Goal: Task Accomplishment & Management: Complete application form

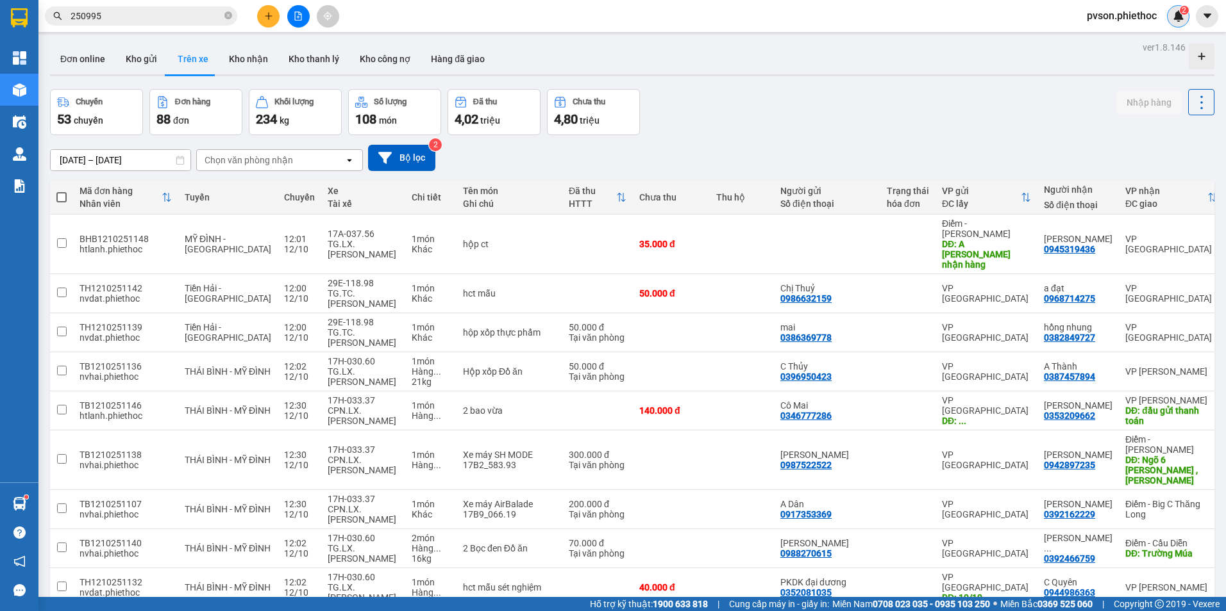
click at [1178, 16] on img at bounding box center [1178, 16] width 12 height 12
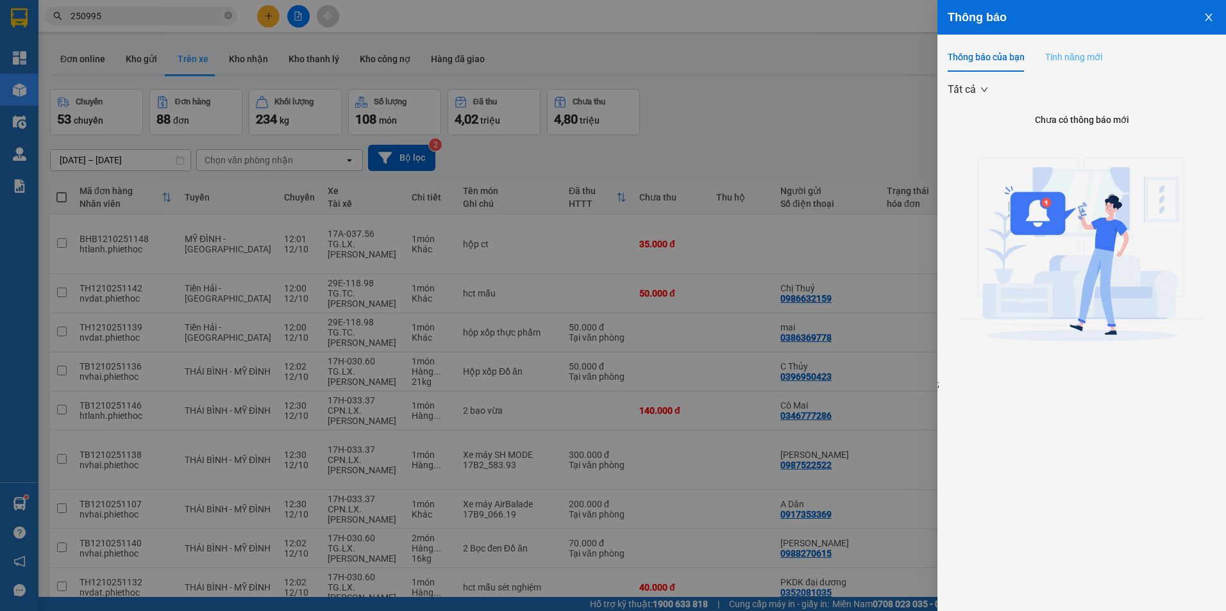
click at [1058, 64] on div "Tính năng mới" at bounding box center [1073, 56] width 57 height 29
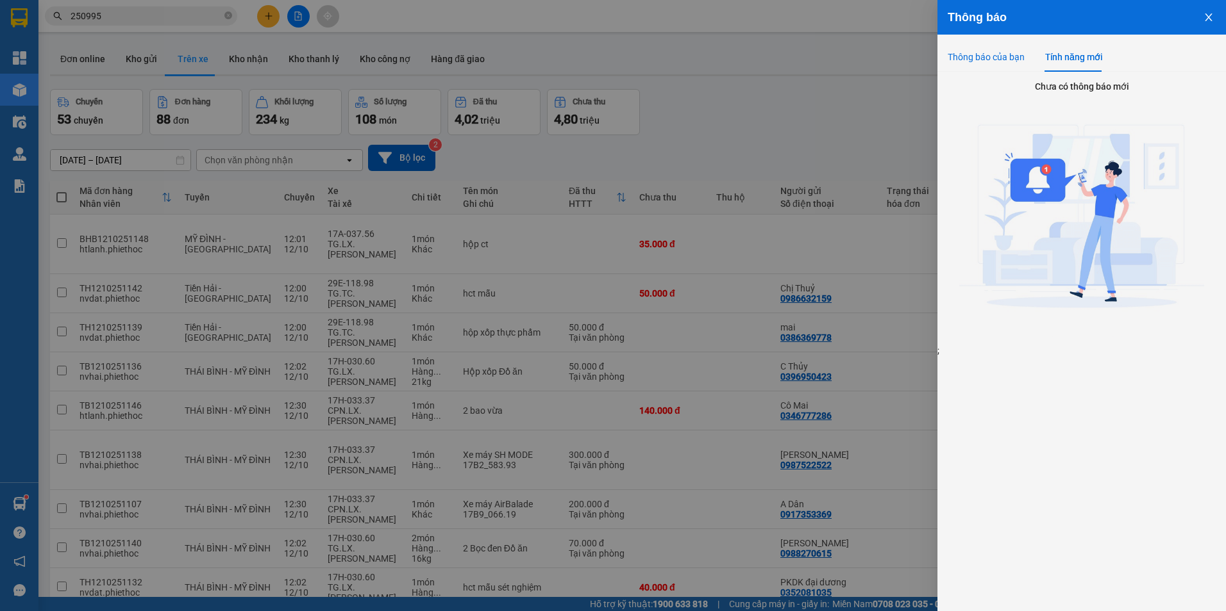
click at [990, 58] on div "Thông báo của bạn" at bounding box center [985, 57] width 77 height 14
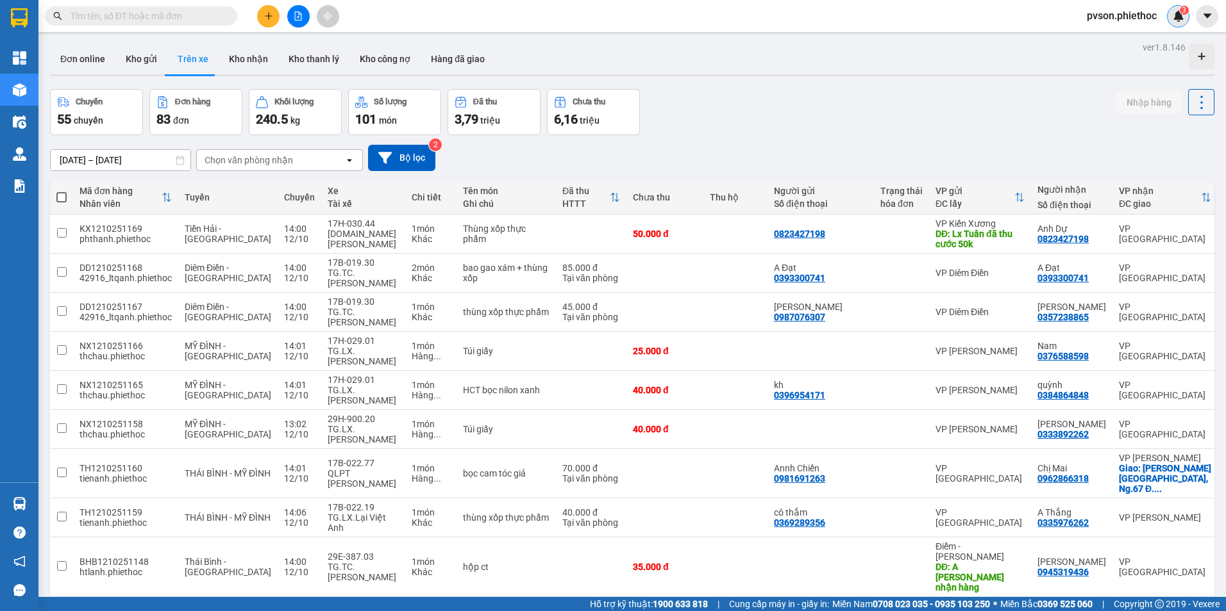
click at [1176, 21] on img at bounding box center [1178, 16] width 12 height 12
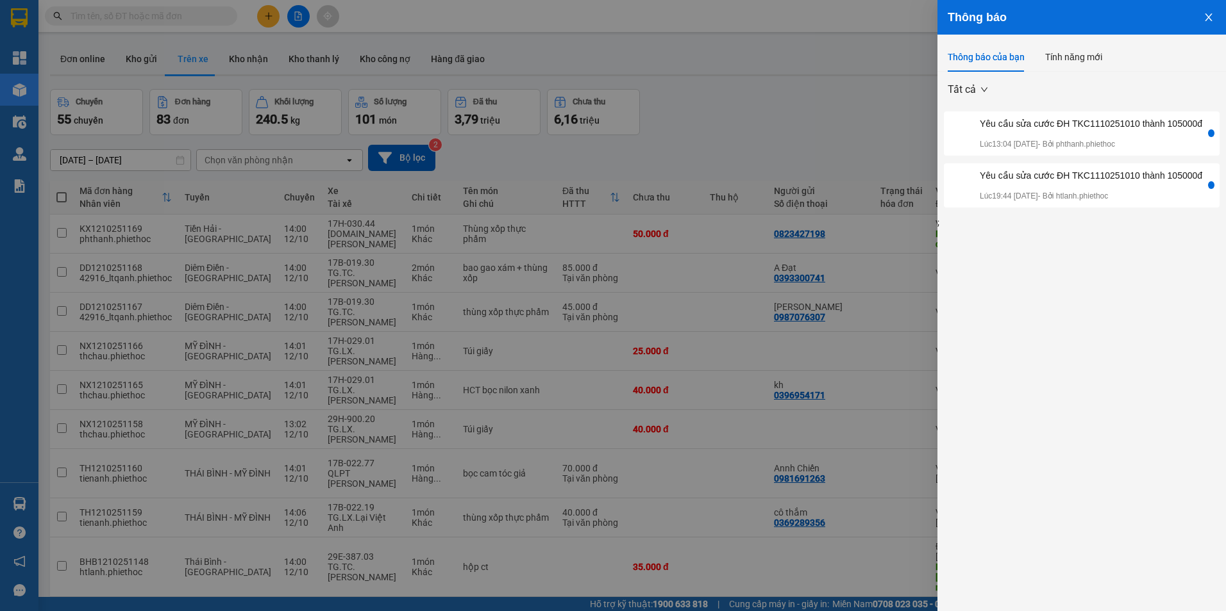
click at [1086, 131] on div "Yêu cầu sửa cước ĐH TKC1110251010 thành 105000đ Lúc 13:04 [DATE] - Bởi phthanh.…" at bounding box center [1090, 134] width 222 height 34
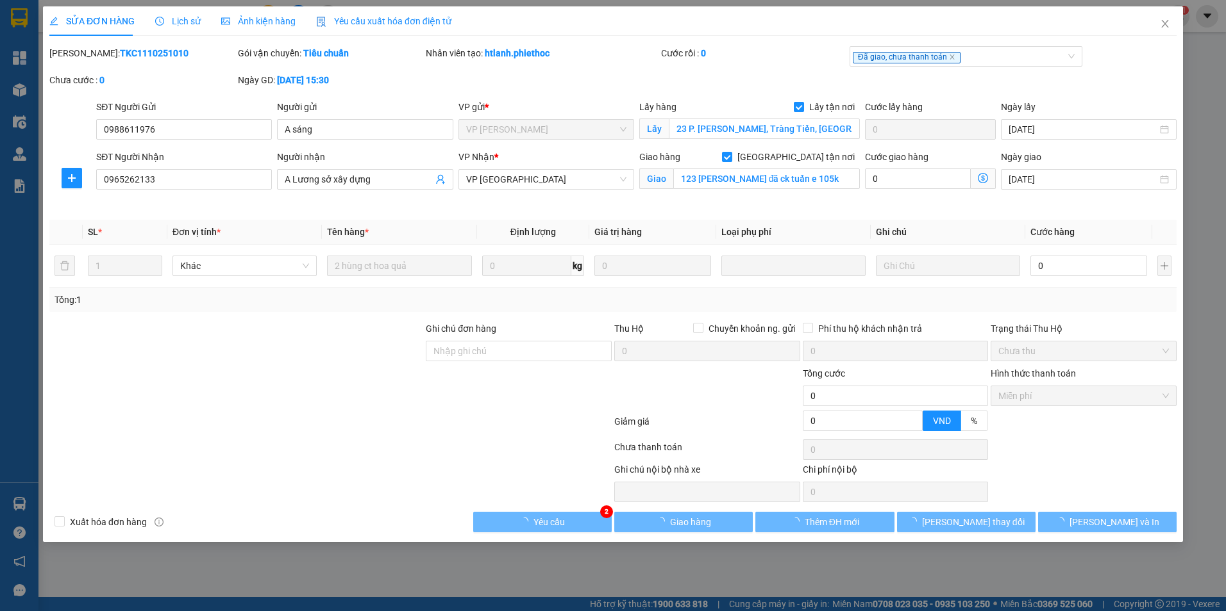
type input "0988611976"
type input "A sáng"
checkbox input "true"
type input "23 P. [PERSON_NAME], Tràng Tiền, [GEOGRAPHIC_DATA], [GEOGRAPHIC_DATA], [GEOGRAP…"
type input "0965262133"
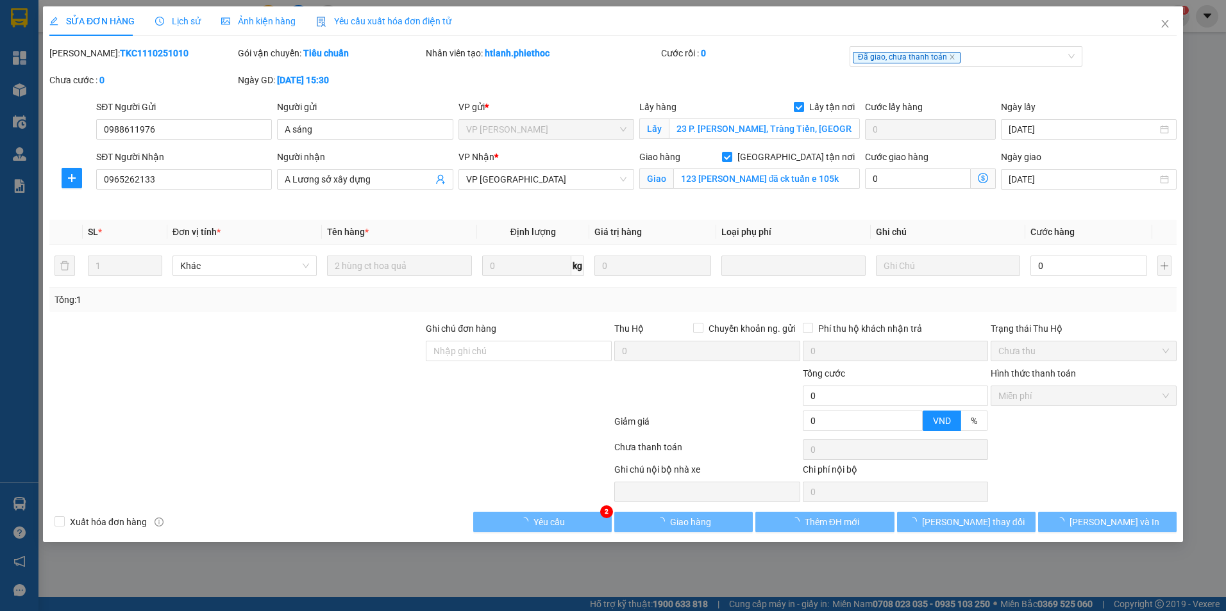
type input "A Lương sở xây dựng"
checkbox input "true"
type input "123 lý bôn đã ck tuấn e 105k"
type input "0"
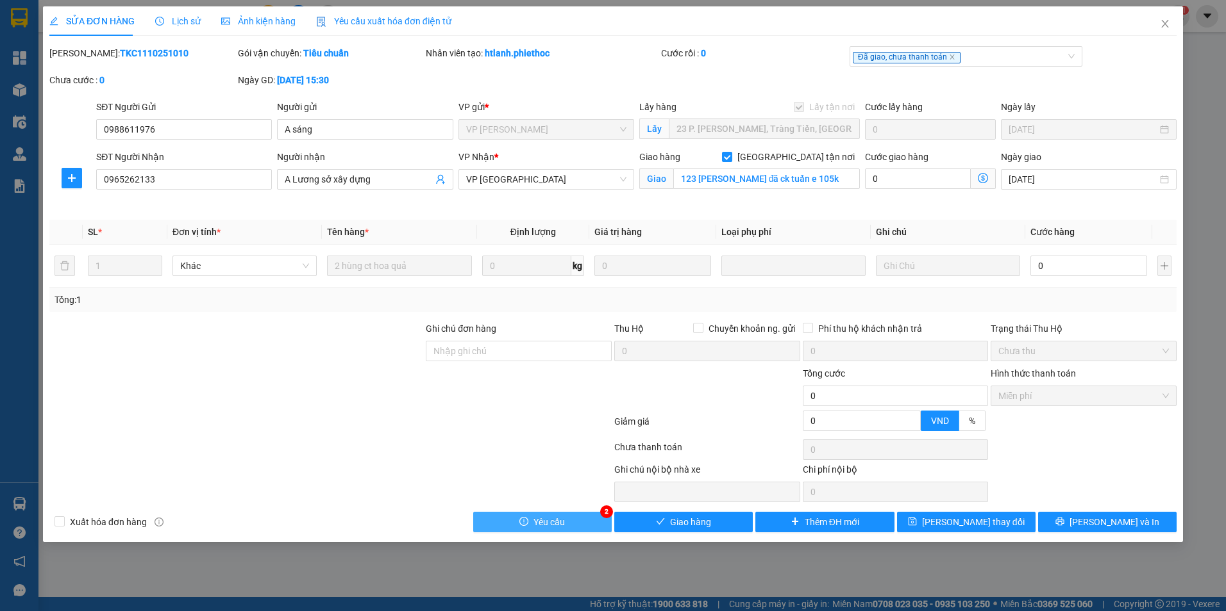
click at [570, 521] on button "Yêu cầu" at bounding box center [542, 522] width 138 height 21
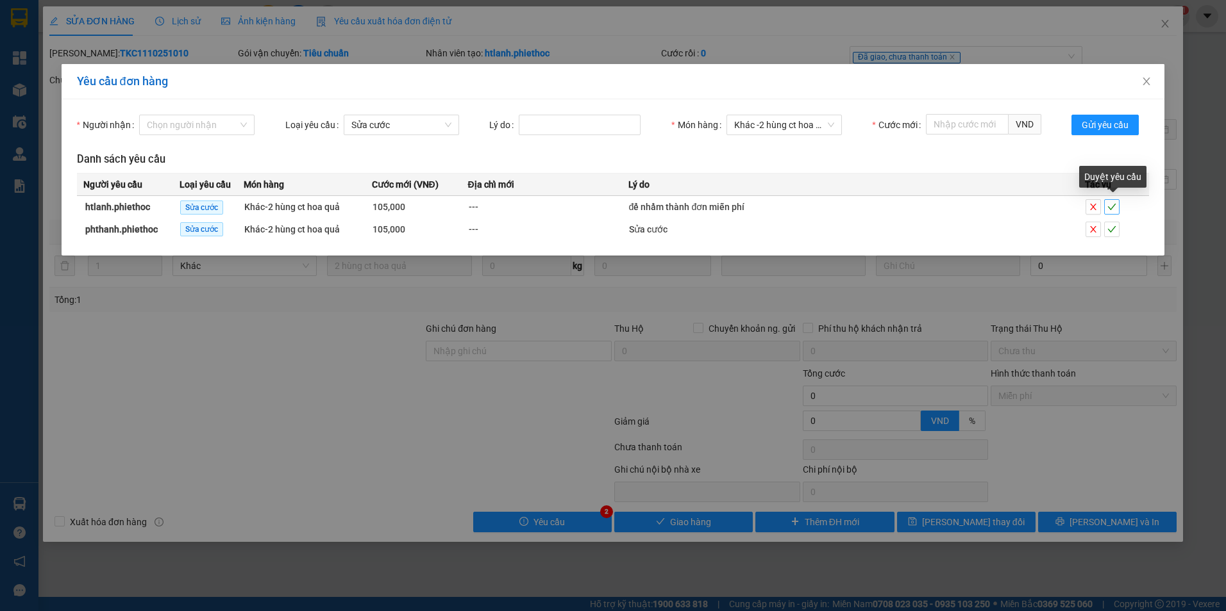
click at [1117, 206] on span "check" at bounding box center [1111, 207] width 14 height 9
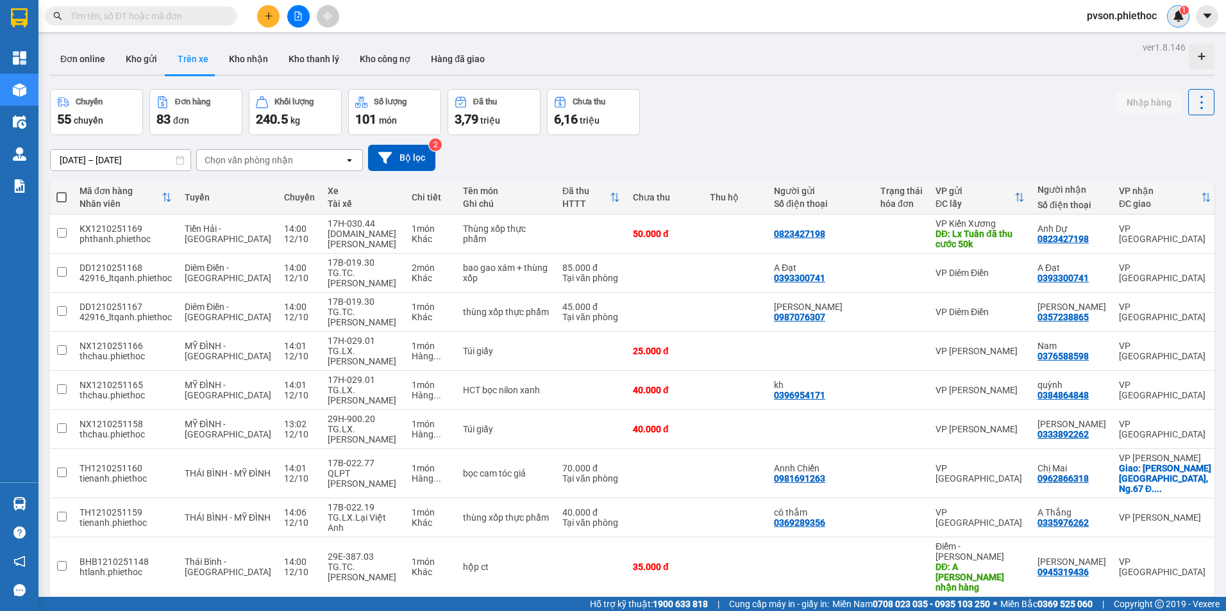
click at [1176, 21] on img at bounding box center [1178, 16] width 12 height 12
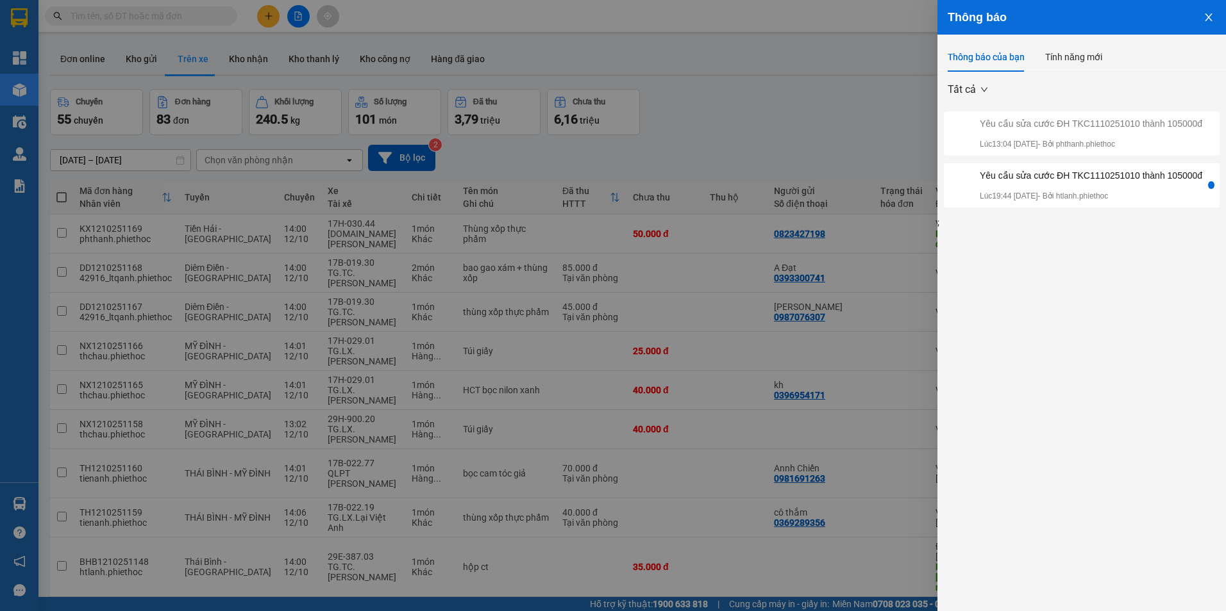
click at [1138, 187] on div "Yêu cầu sửa cước ĐH TKC1110251010 thành 105000đ Lúc 19:44 11/10/2025 - Bởi htla…" at bounding box center [1090, 186] width 222 height 34
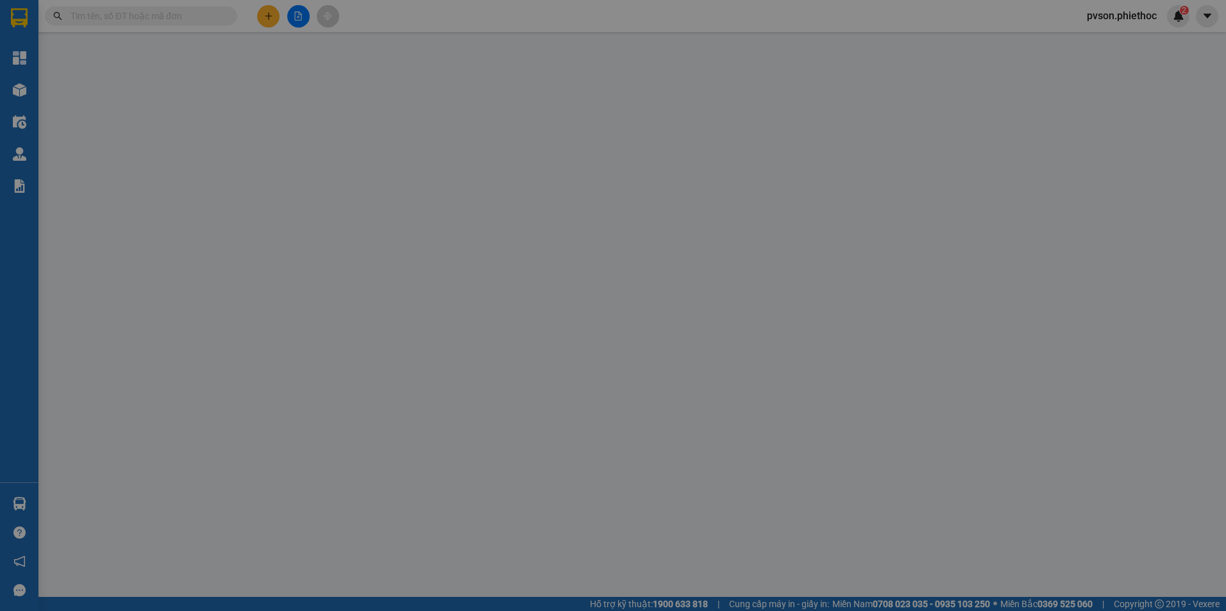
type input "0988611976"
type input "A sáng"
checkbox input "true"
type input "23 P. Ngô Quyền, Tràng Tiền, Hoàn Kiếm, Hà Nội, Việt Nam"
type input "0965262133"
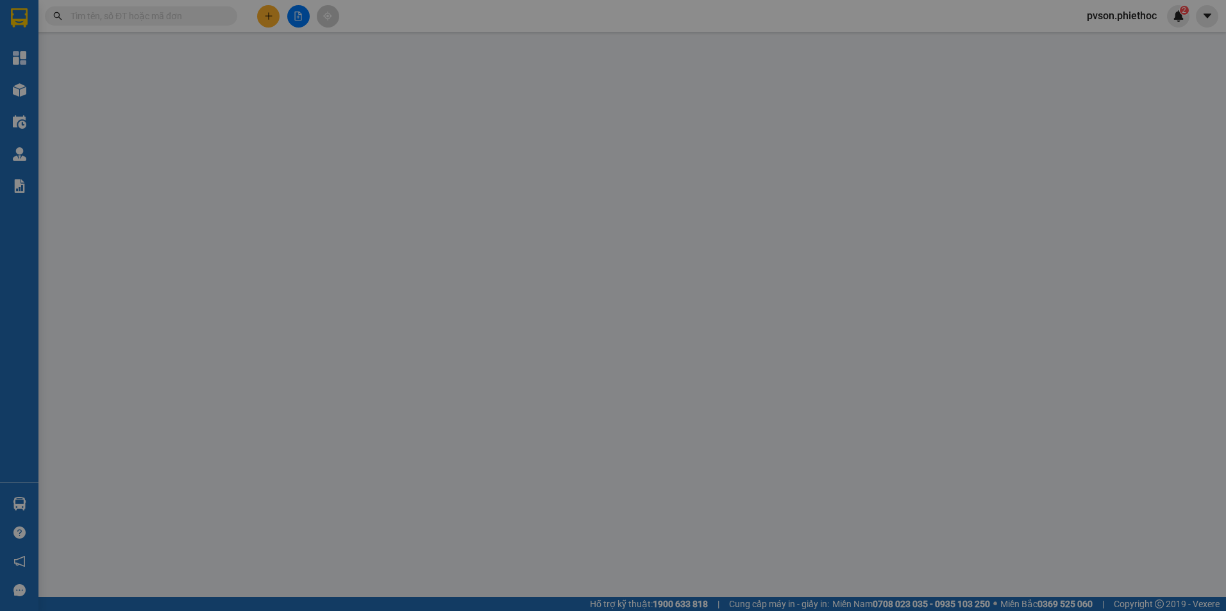
type input "A Lương sở xây dựng"
checkbox input "true"
type input "123 lý bôn đã ck tuấn e 105k"
type input "0"
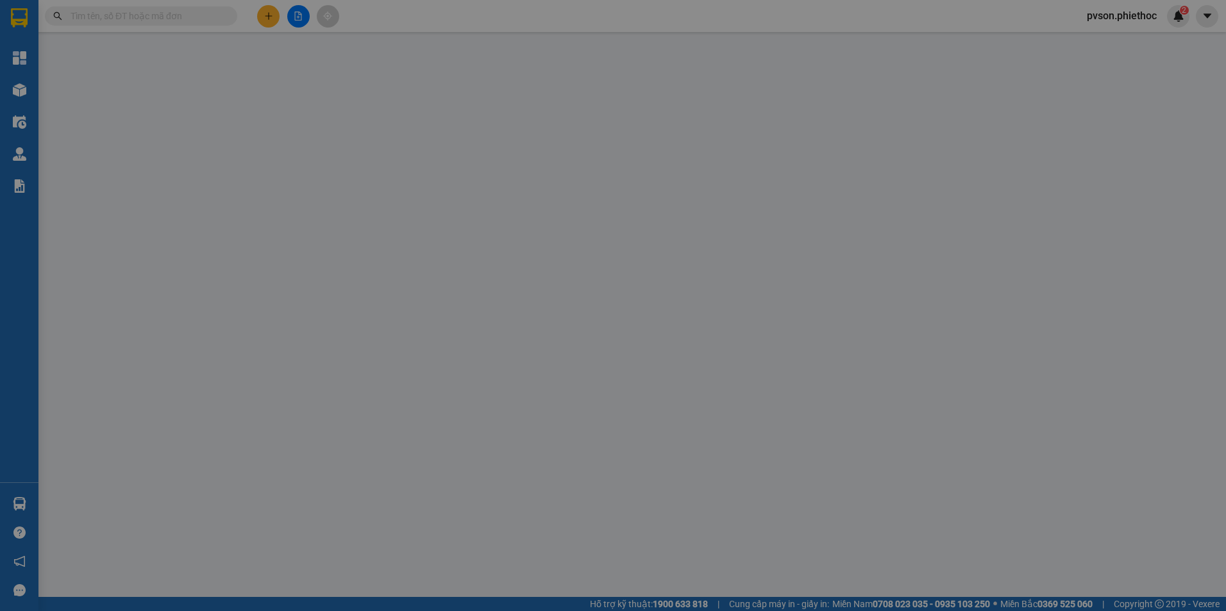
type input "0"
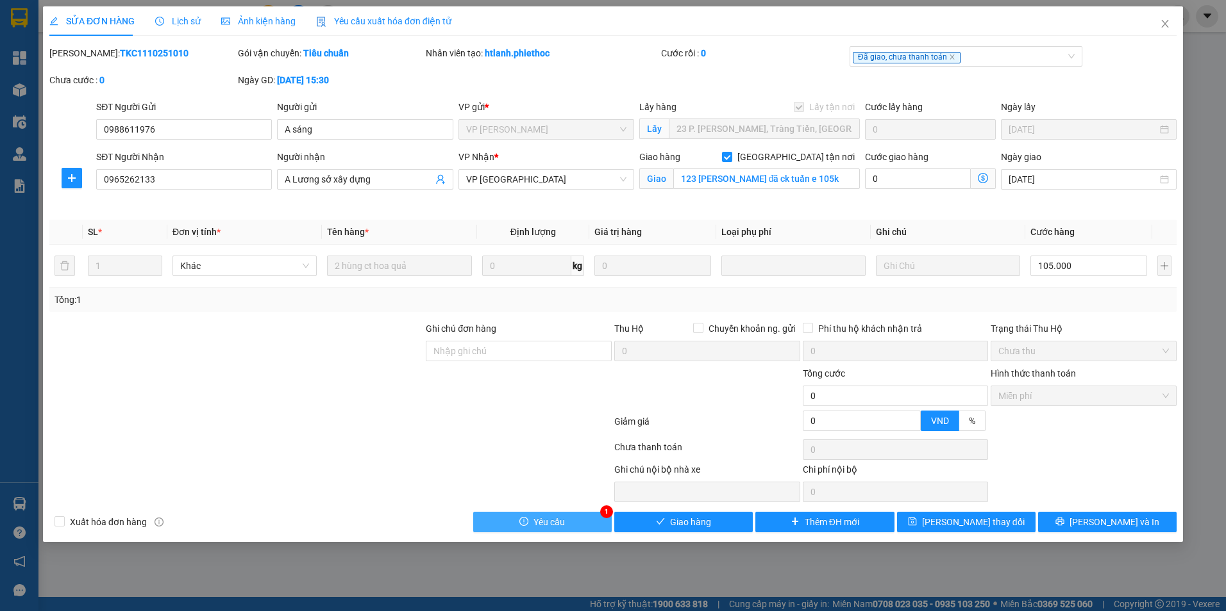
click at [546, 519] on span "Yêu cầu" at bounding box center [548, 522] width 31 height 14
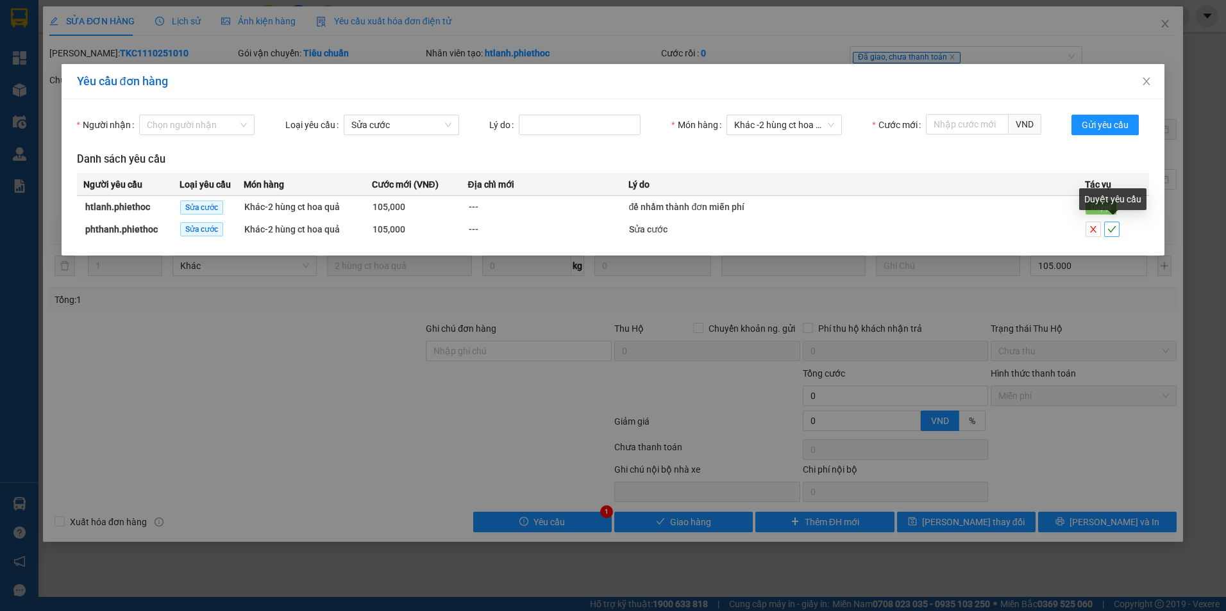
click at [1109, 229] on icon "check" at bounding box center [1111, 229] width 9 height 9
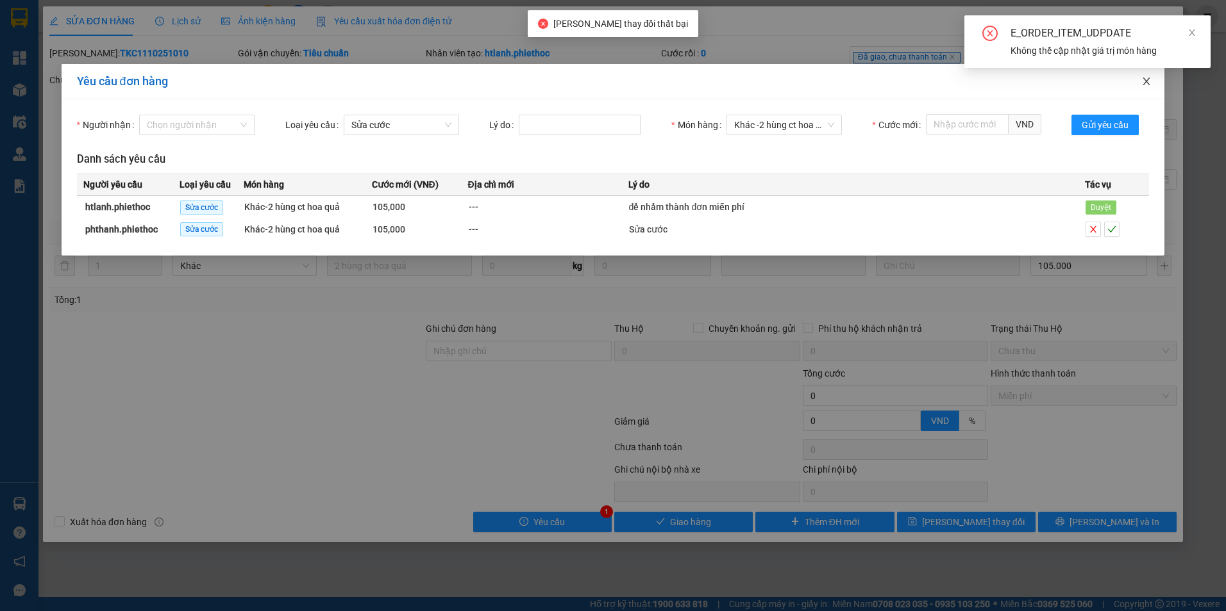
click at [1144, 81] on icon "close" at bounding box center [1146, 81] width 10 height 10
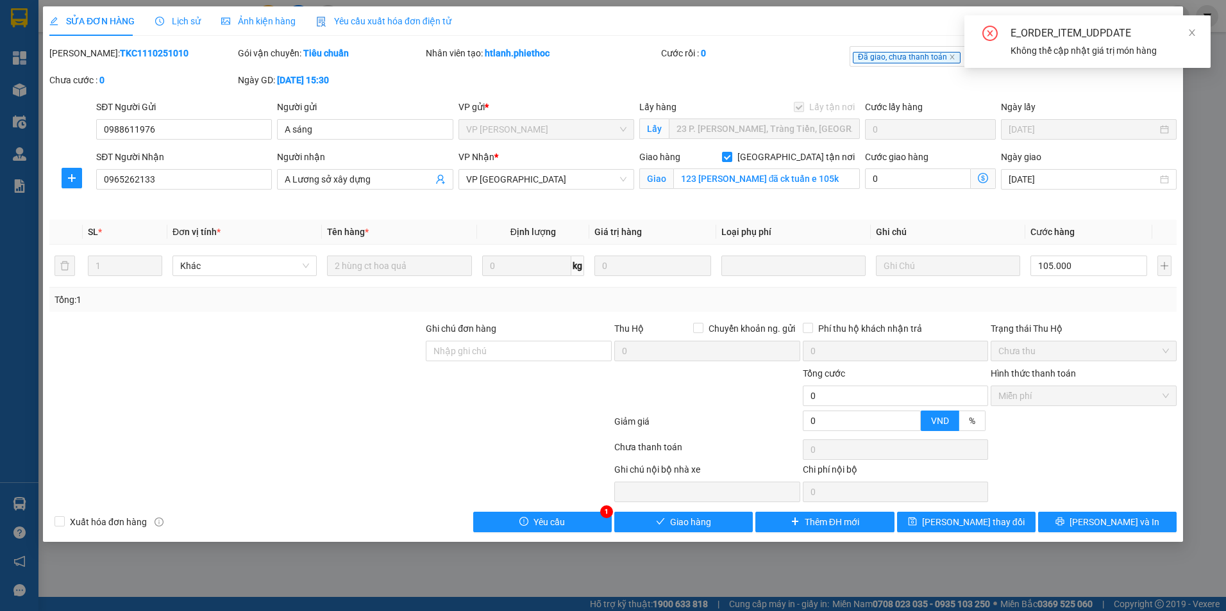
drag, startPoint x: 142, startPoint y: 53, endPoint x: 83, endPoint y: 53, distance: 59.0
click at [120, 53] on b "TKC1110251010" at bounding box center [154, 53] width 69 height 10
copy b "TKC1110251010"
click at [1165, 25] on icon "close" at bounding box center [1164, 24] width 7 height 8
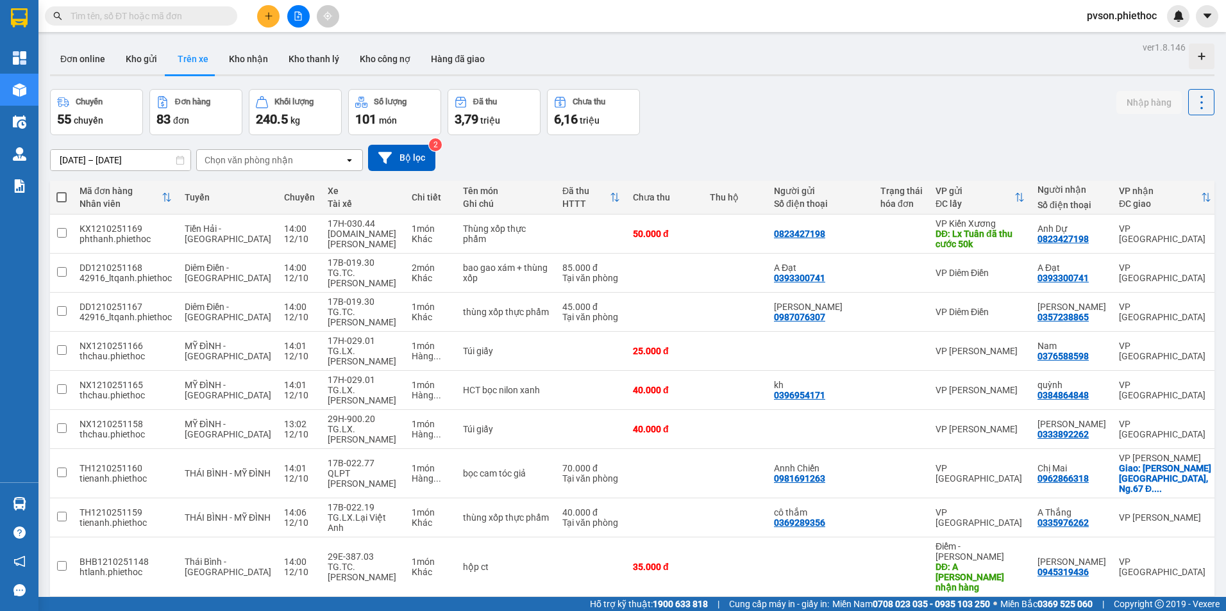
click at [138, 19] on input "text" at bounding box center [146, 16] width 151 height 14
paste input "TKC1110251010"
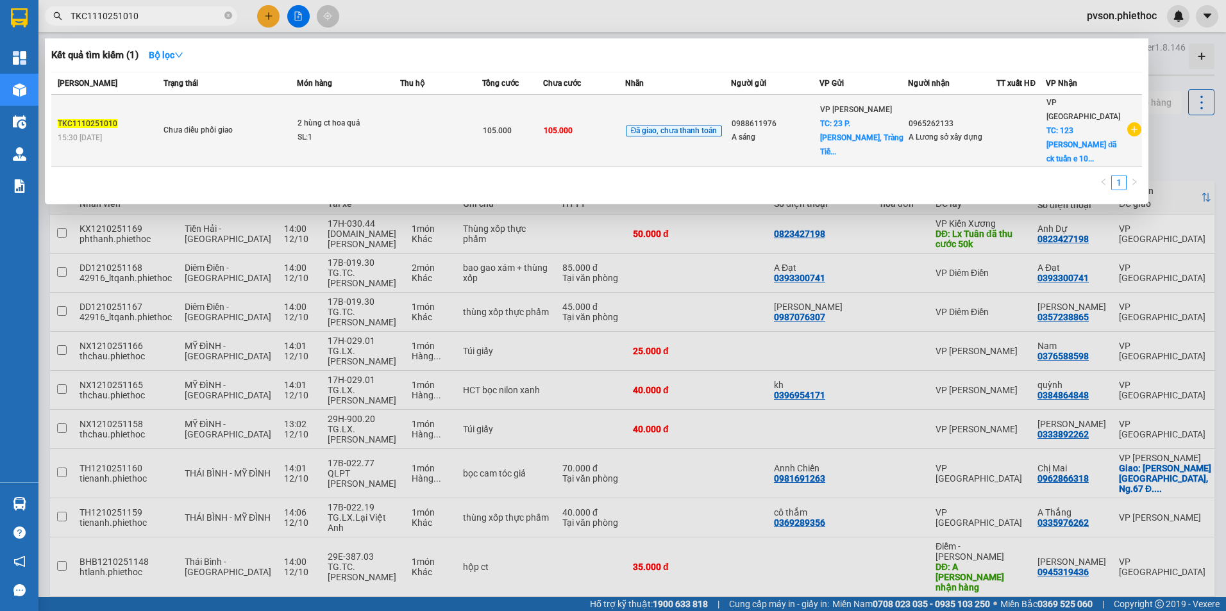
type input "TKC1110251010"
click at [553, 126] on span "105.000" at bounding box center [558, 130] width 29 height 9
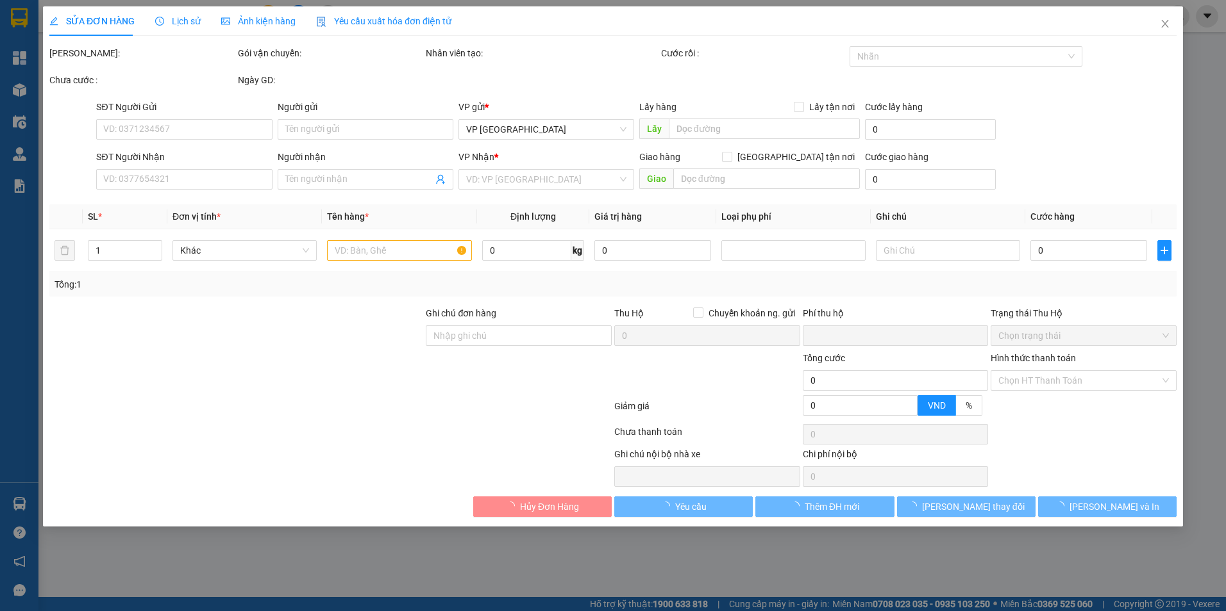
type input "0988611976"
type input "A sáng"
checkbox input "true"
type input "23 P. [PERSON_NAME], Tràng Tiền, [GEOGRAPHIC_DATA], [GEOGRAPHIC_DATA], [GEOGRAP…"
type input "0965262133"
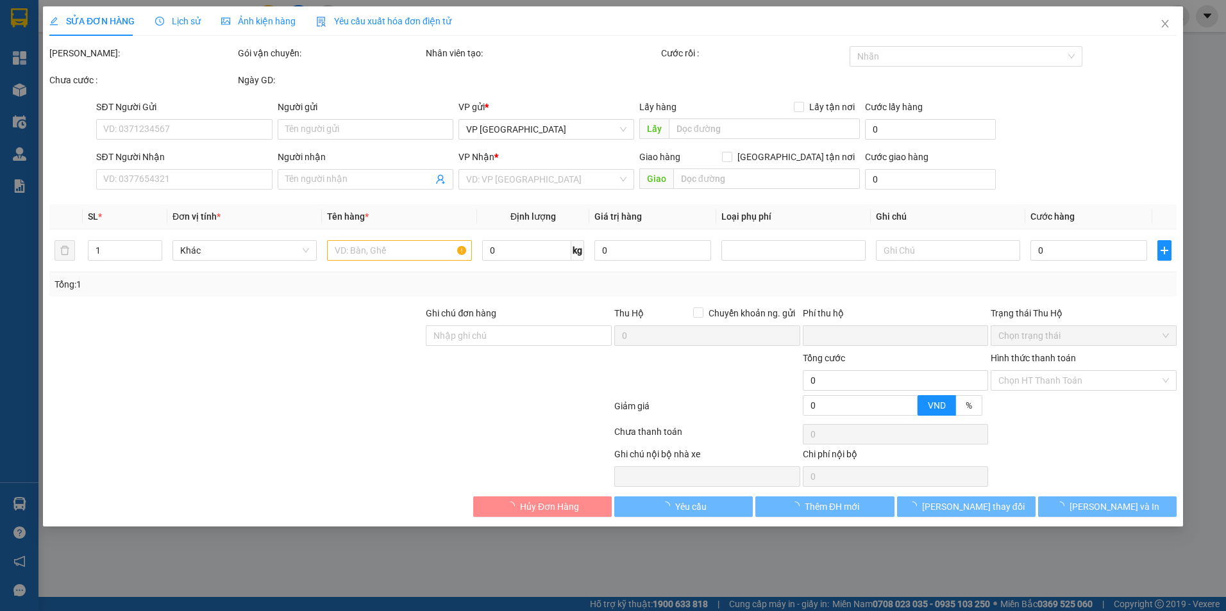
type input "A Lương sở xây dựng"
checkbox input "true"
type input "123 lý bôn đã ck tuấn e 105k"
type input "0"
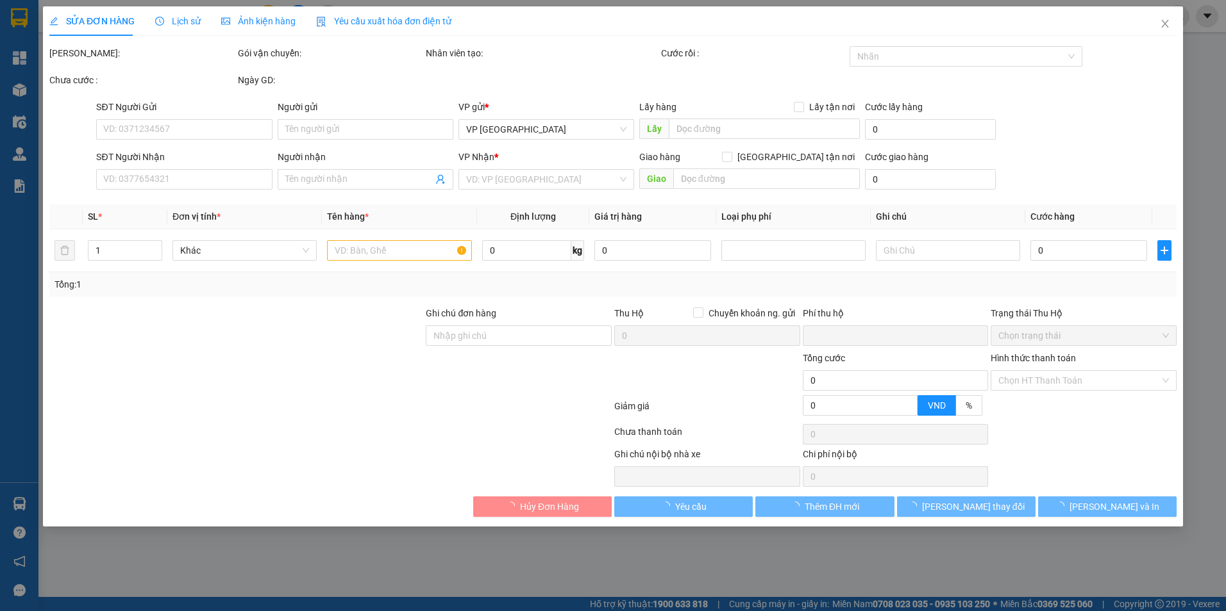
type input "0"
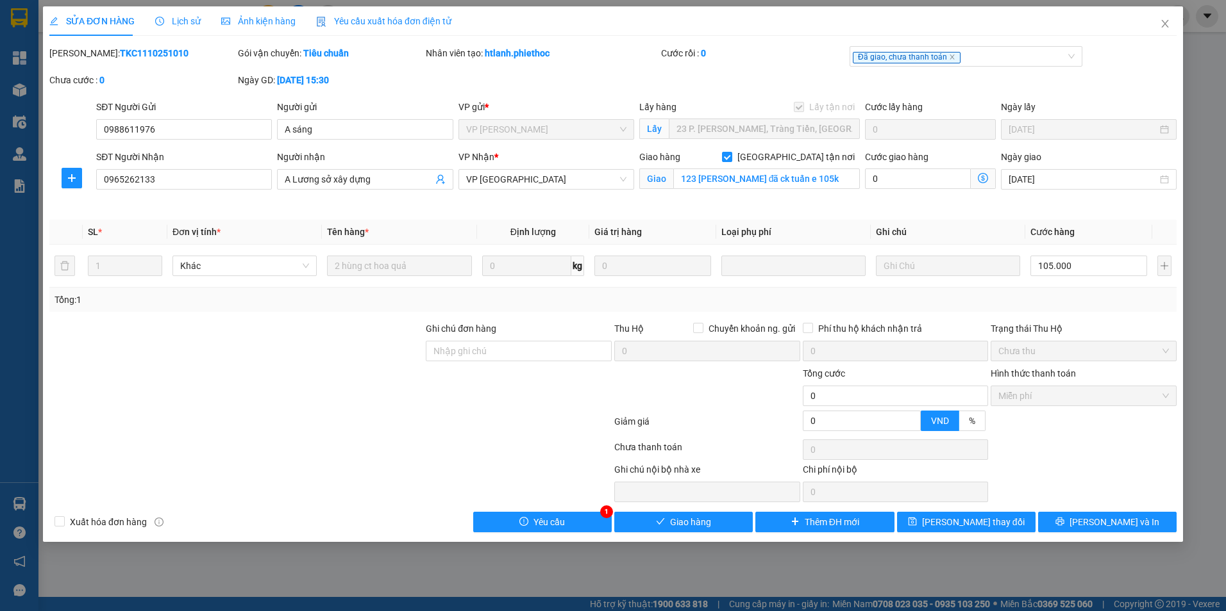
click at [188, 23] on span "Lịch sử" at bounding box center [178, 21] width 46 height 10
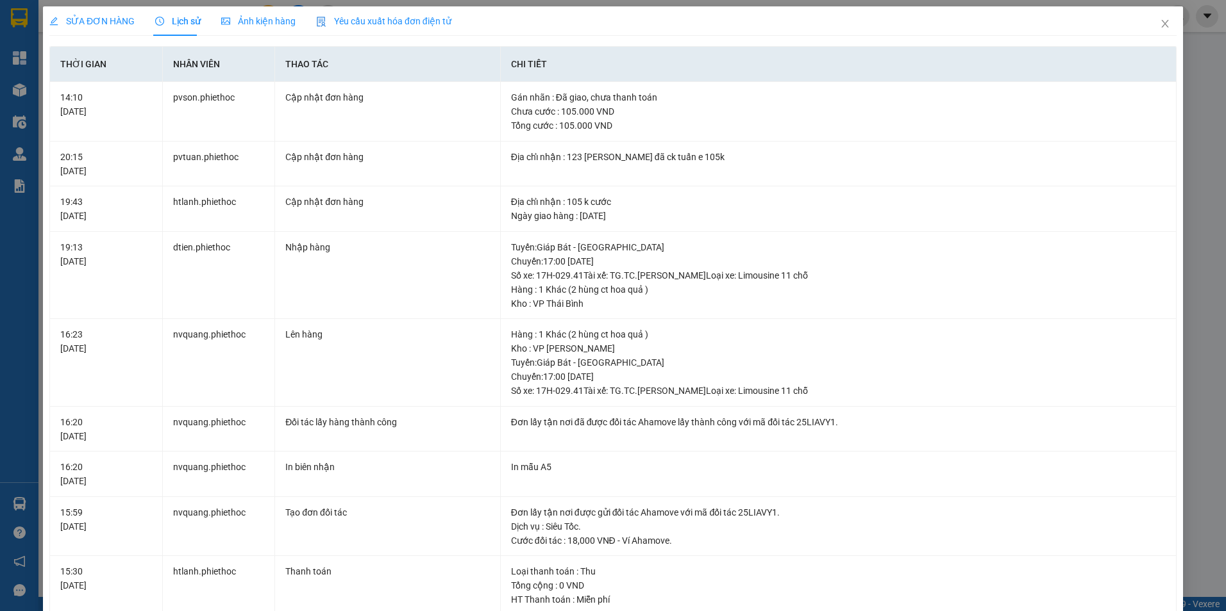
click at [96, 16] on span "SỬA ĐƠN HÀNG" at bounding box center [91, 21] width 85 height 10
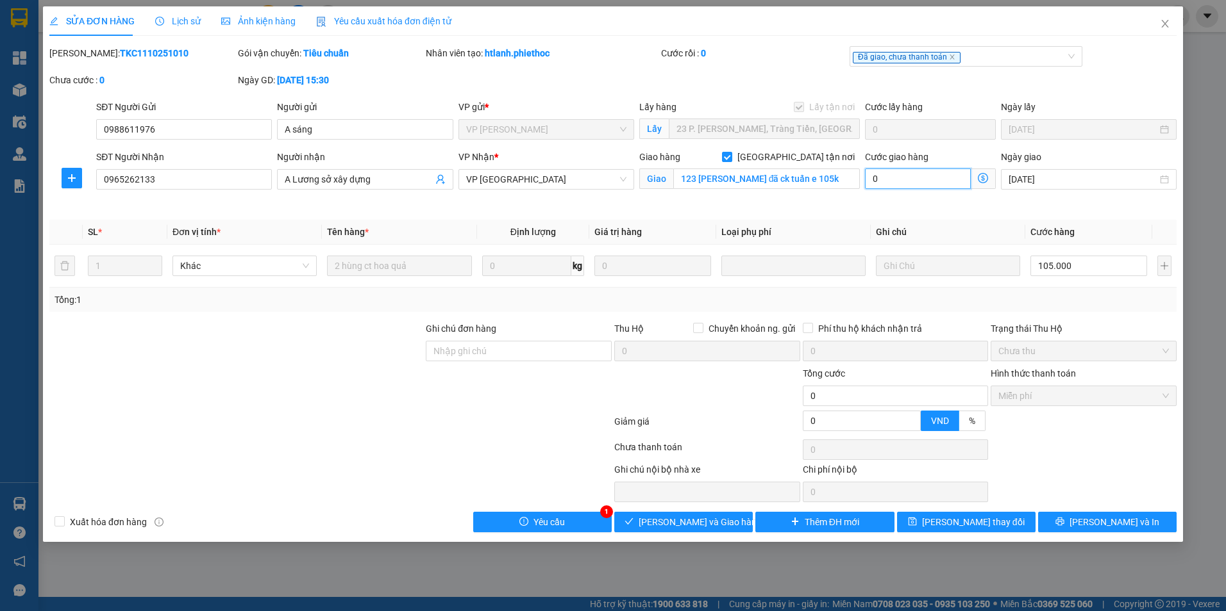
click at [935, 180] on input "0" at bounding box center [918, 179] width 106 height 21
click at [936, 179] on input "0" at bounding box center [918, 179] width 106 height 21
click at [916, 183] on input "0" at bounding box center [918, 179] width 106 height 21
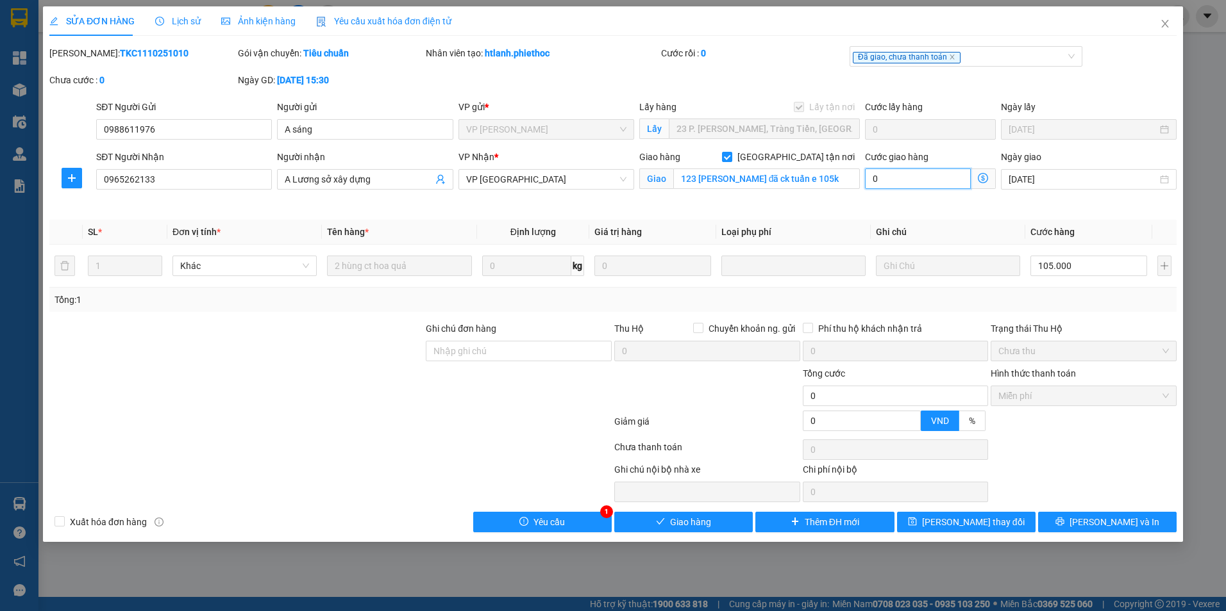
click at [916, 183] on input "0" at bounding box center [918, 179] width 106 height 21
click at [988, 180] on span at bounding box center [982, 179] width 25 height 21
click at [981, 180] on icon "dollar-circle" at bounding box center [982, 178] width 10 height 10
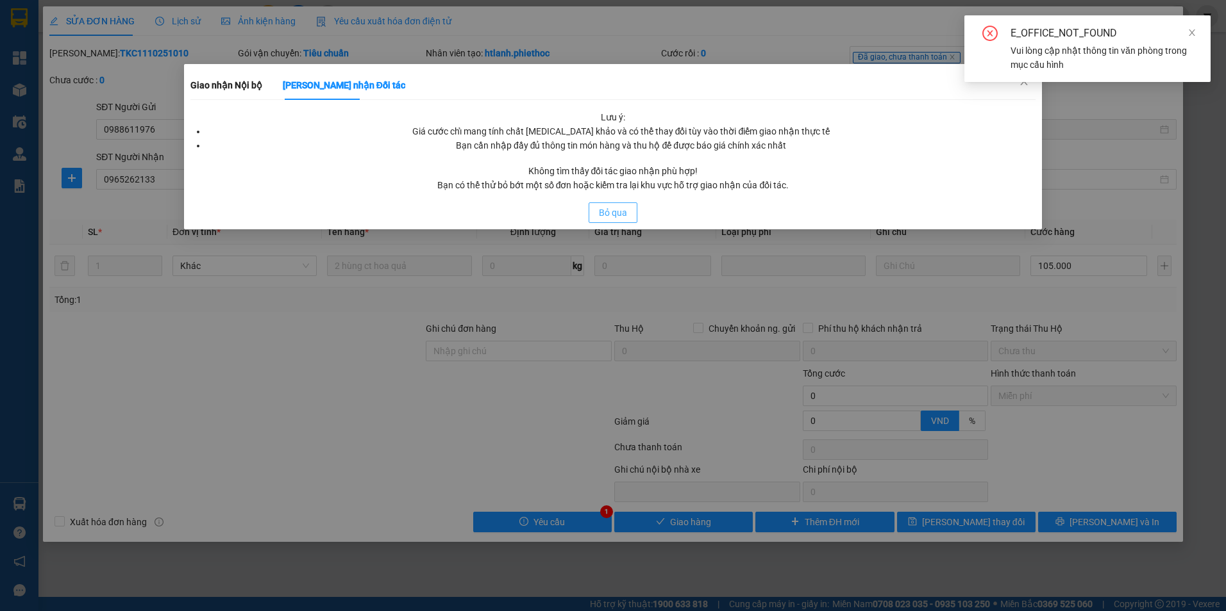
click at [613, 206] on span "Bỏ qua" at bounding box center [613, 213] width 28 height 14
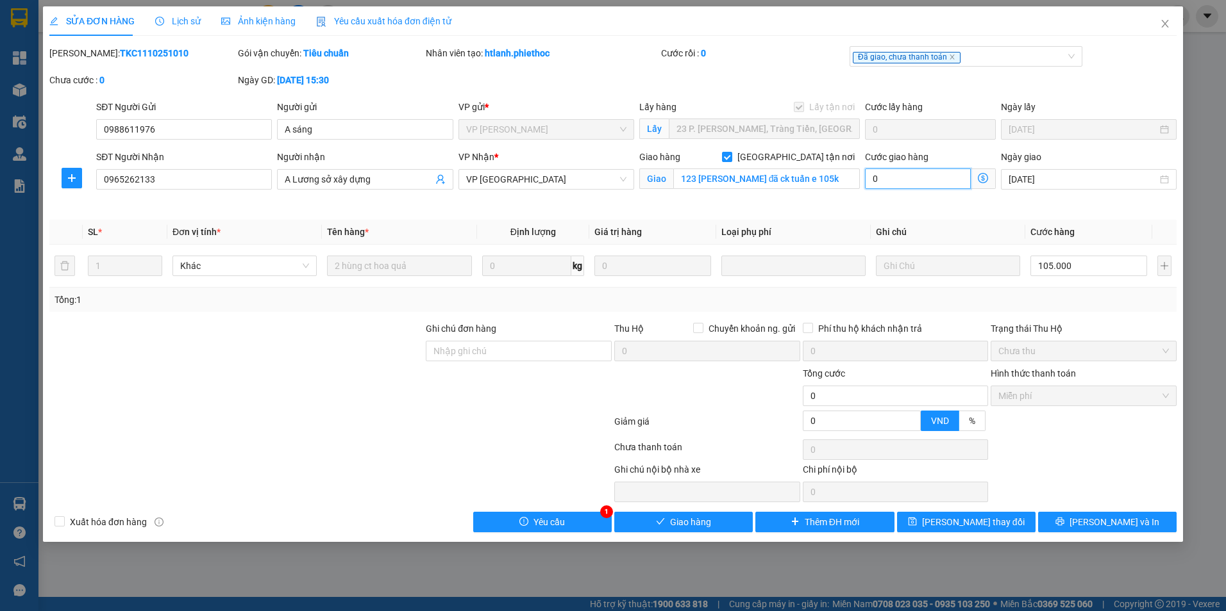
click at [883, 185] on input "0" at bounding box center [918, 179] width 106 height 21
type input "0"
click at [817, 183] on input "123 lý bôn đã ck tuấn e 105k" at bounding box center [766, 179] width 187 height 21
click at [820, 182] on input "123 lý bôn đã ck tuấn e 105k" at bounding box center [766, 179] width 187 height 21
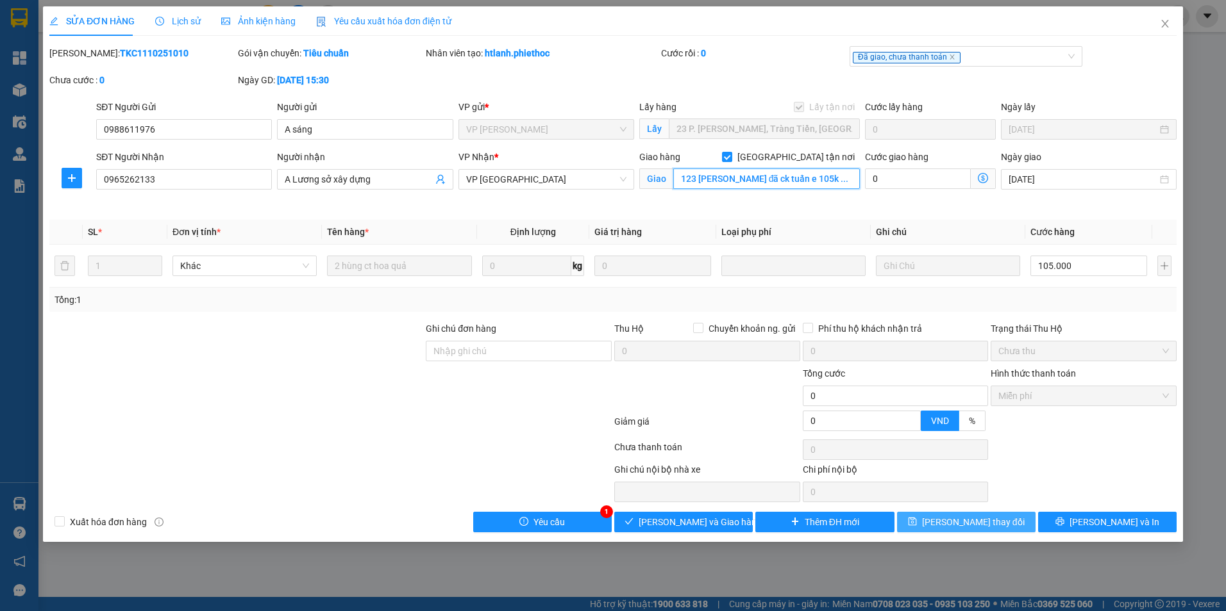
type input "123 [PERSON_NAME] đã ck tuấn e 105k ..."
click at [952, 523] on span "[PERSON_NAME] thay đổi" at bounding box center [973, 522] width 103 height 14
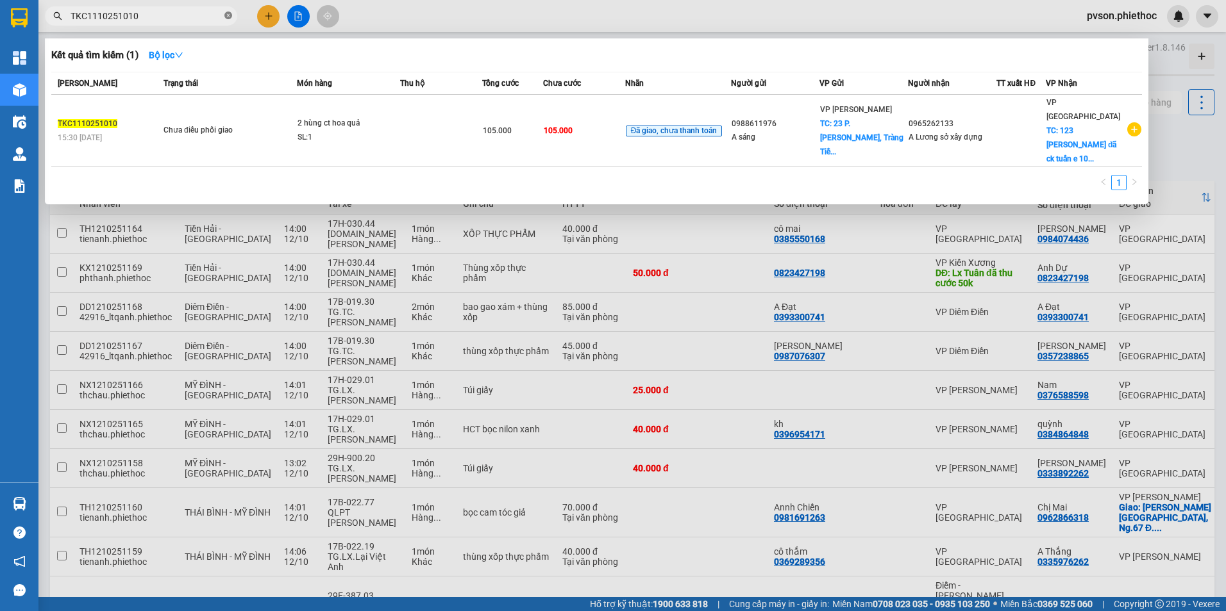
click at [229, 17] on icon "close-circle" at bounding box center [228, 16] width 8 height 8
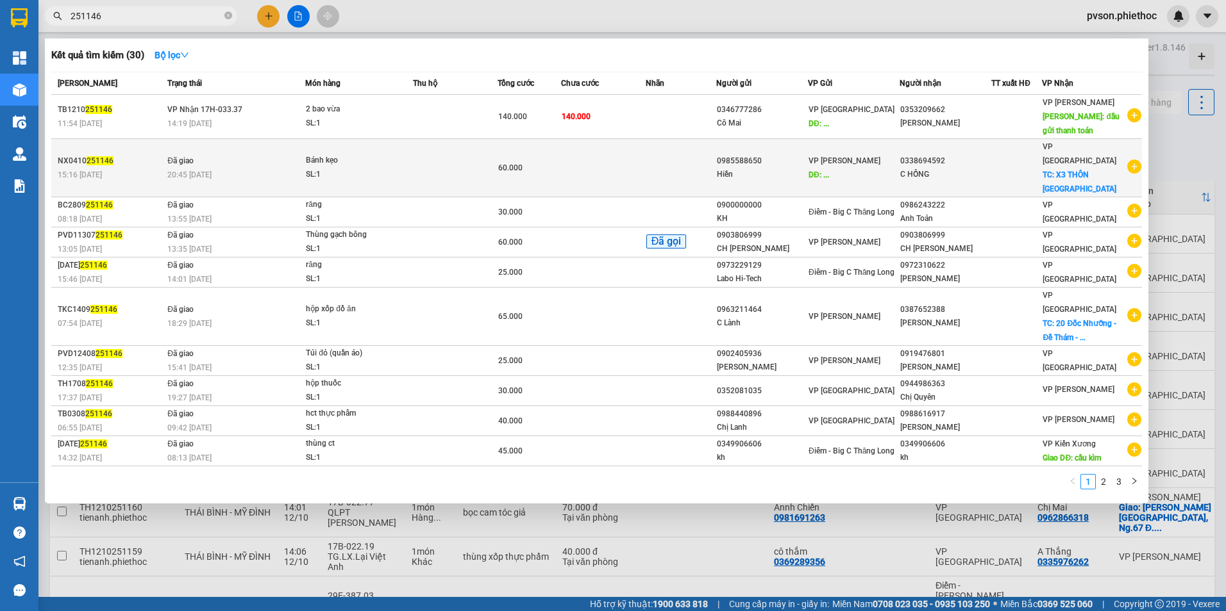
type input "251146"
click at [820, 171] on span "DĐ: ..." at bounding box center [818, 175] width 21 height 9
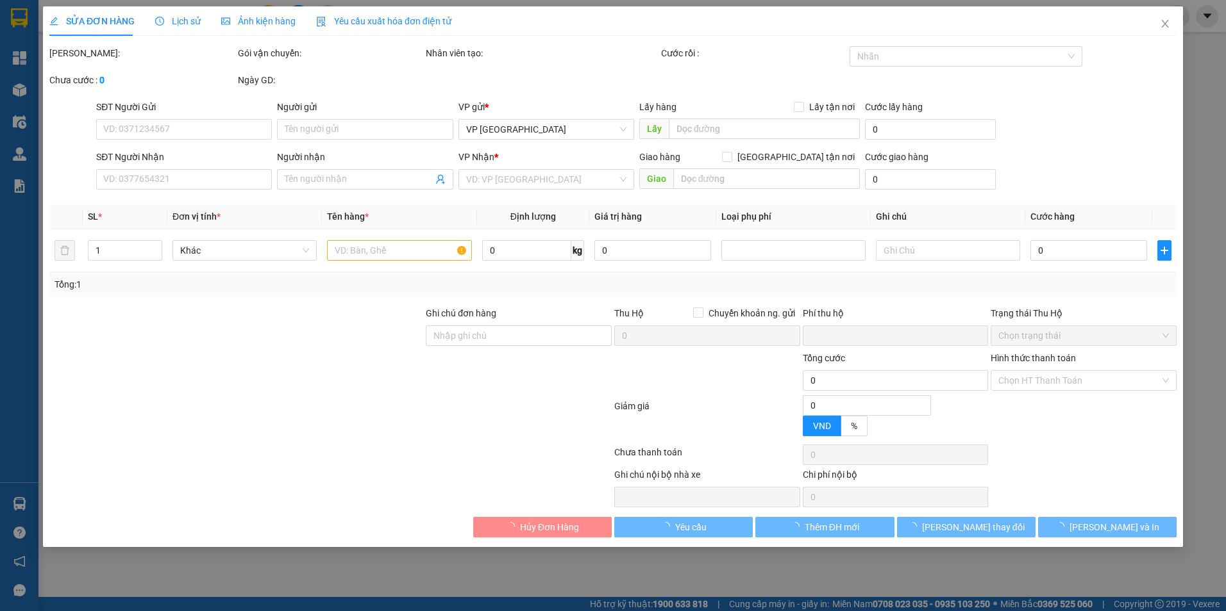
type input "0985588650"
type input "Hiền"
type input "..."
type input "0338694592"
type input "C HỒNG"
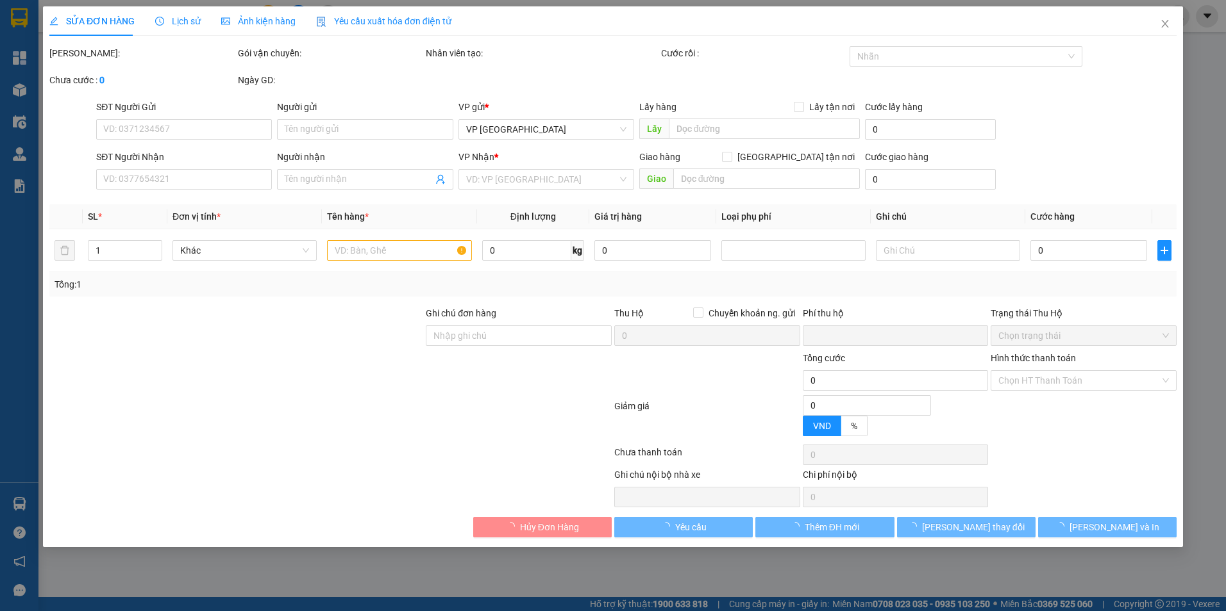
checkbox input "true"
type input "X3 THÔN HIÊN TÂY LƯƠNG"
type input "30.000"
type input "0"
type input "60.000"
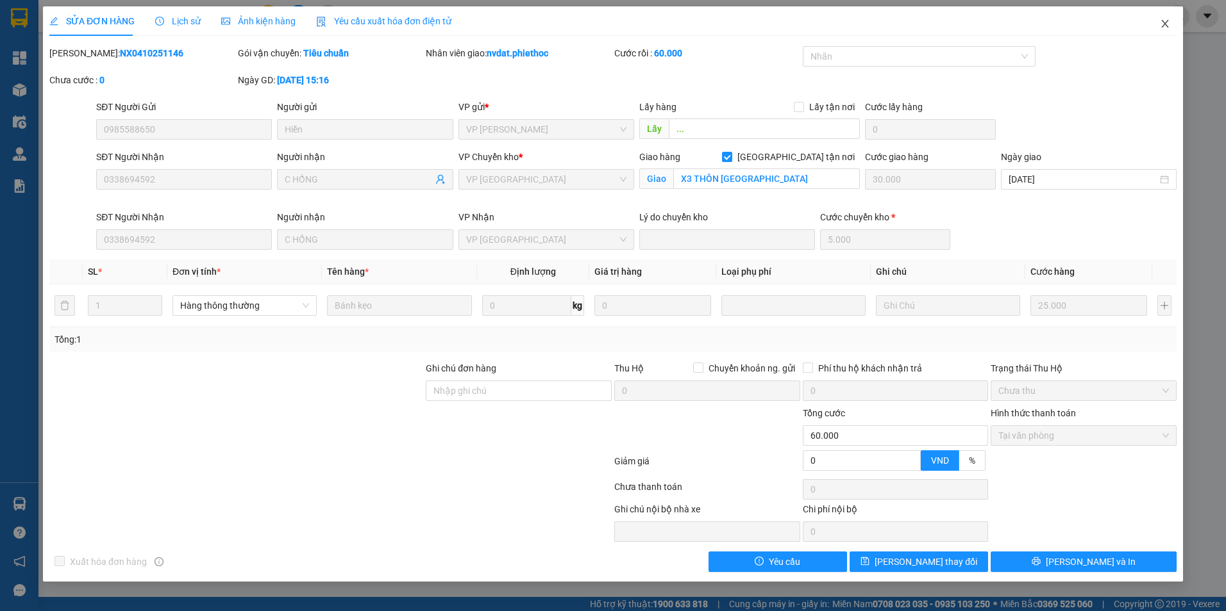
click at [1165, 24] on icon "close" at bounding box center [1164, 24] width 7 height 8
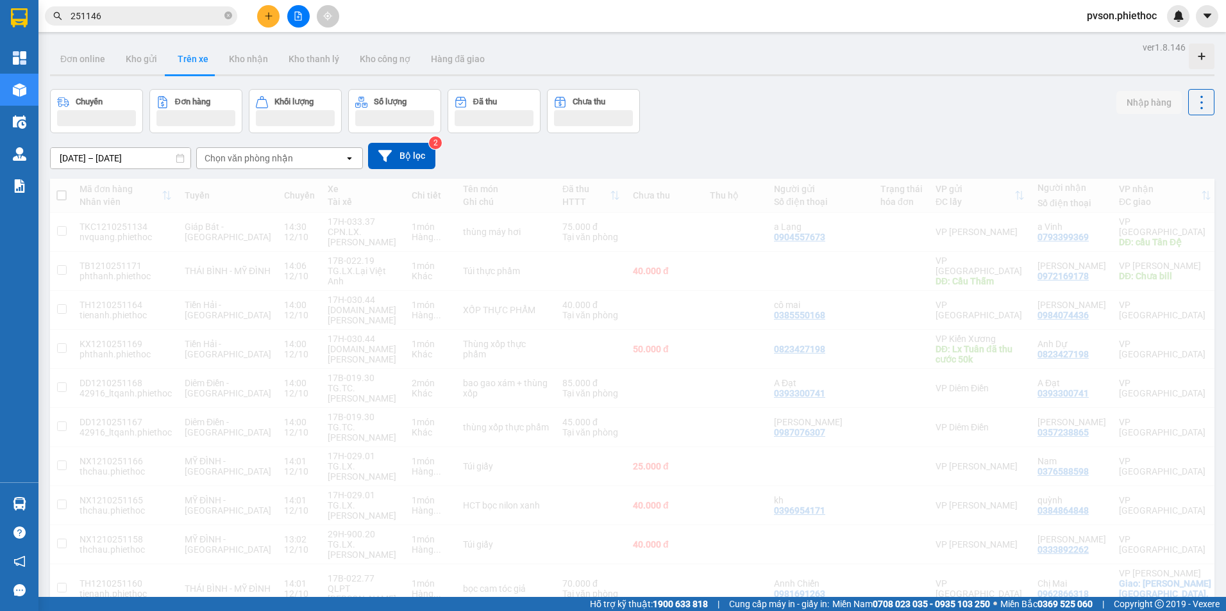
click at [133, 19] on input "251146" at bounding box center [146, 16] width 151 height 14
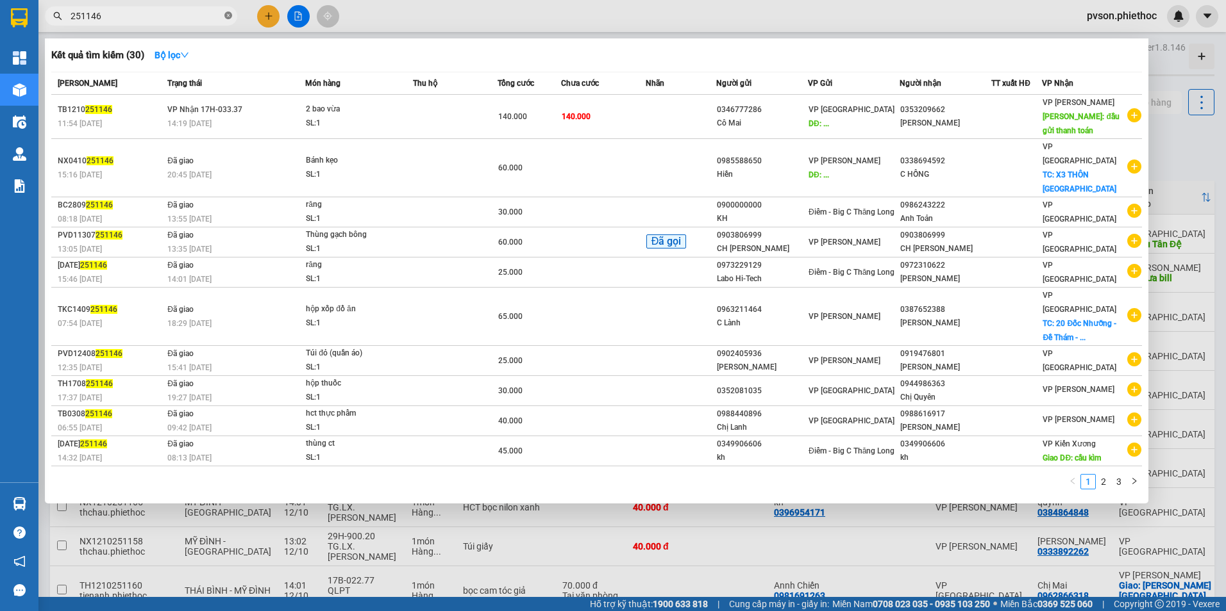
click at [225, 15] on icon "close-circle" at bounding box center [228, 16] width 8 height 8
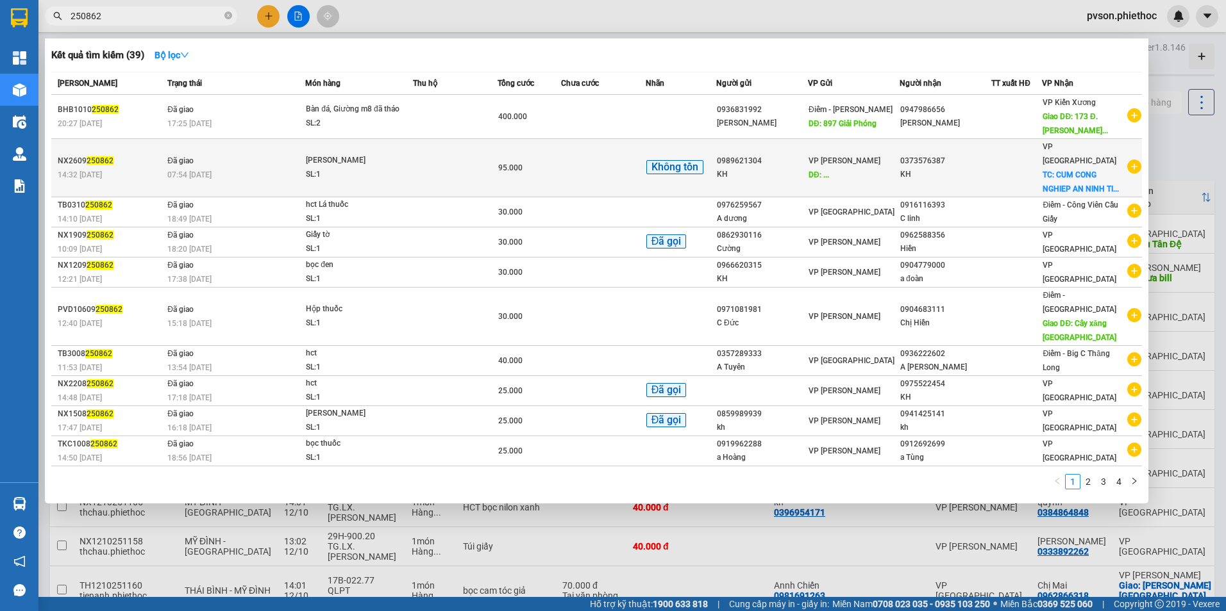
type input "250862"
click at [771, 180] on div "KH" at bounding box center [762, 174] width 90 height 13
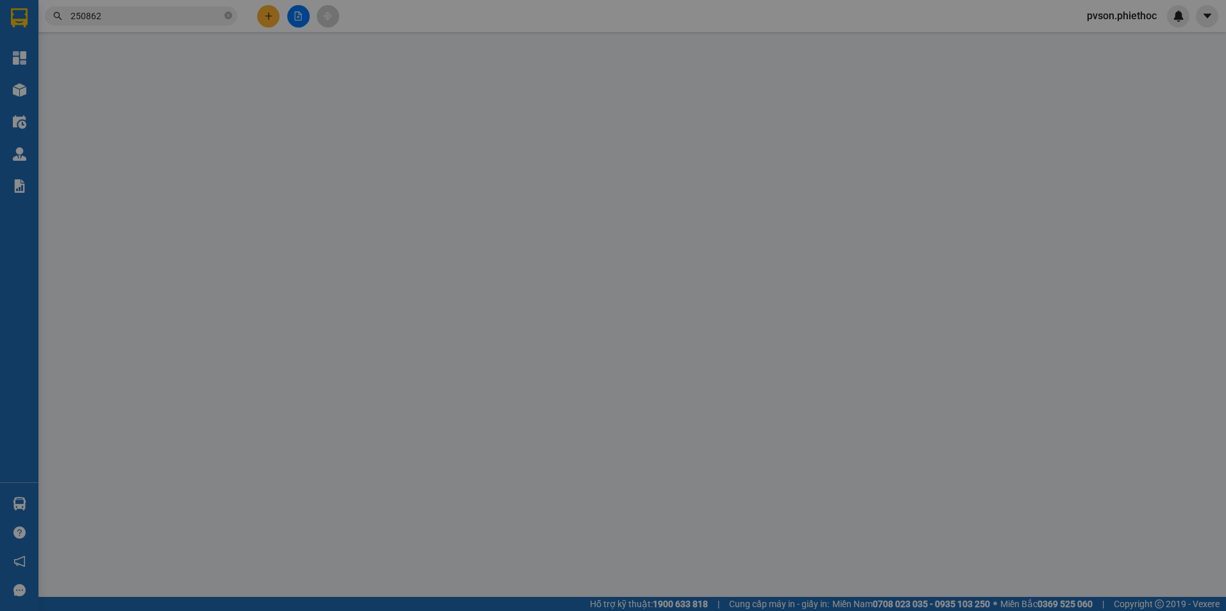
type input "0989621304"
type input "KH"
type input "..."
type input "0373576387"
type input "KH"
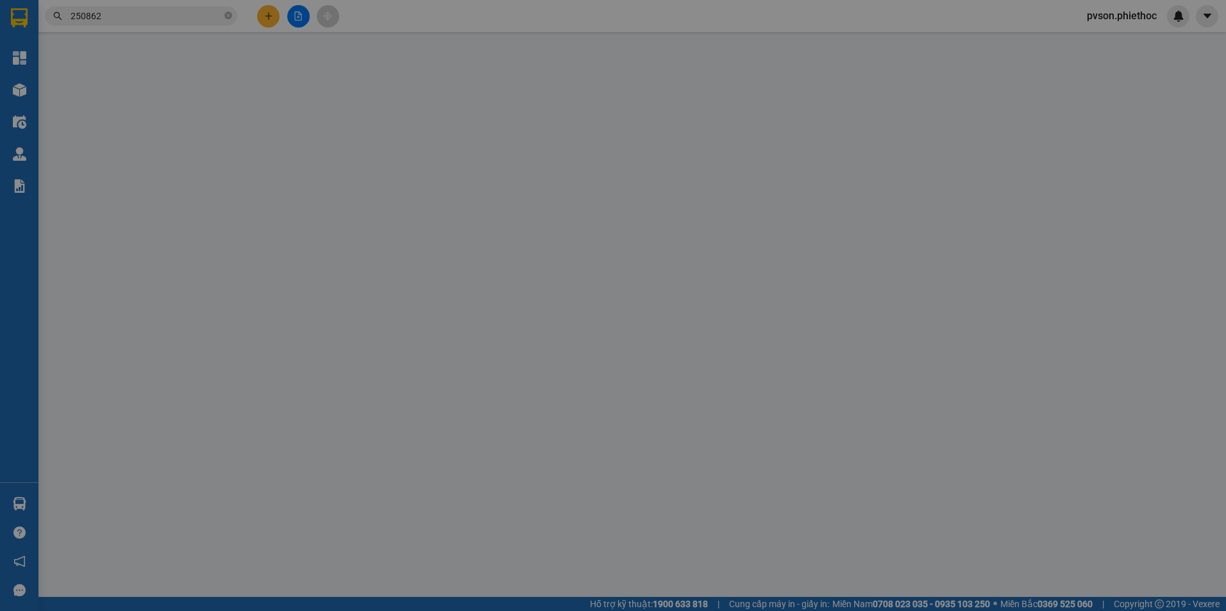
checkbox input "true"
type input "CUM CONG NGHIEP AN NINH TIEN"
type input "40.000"
type input "0"
type input "95.000"
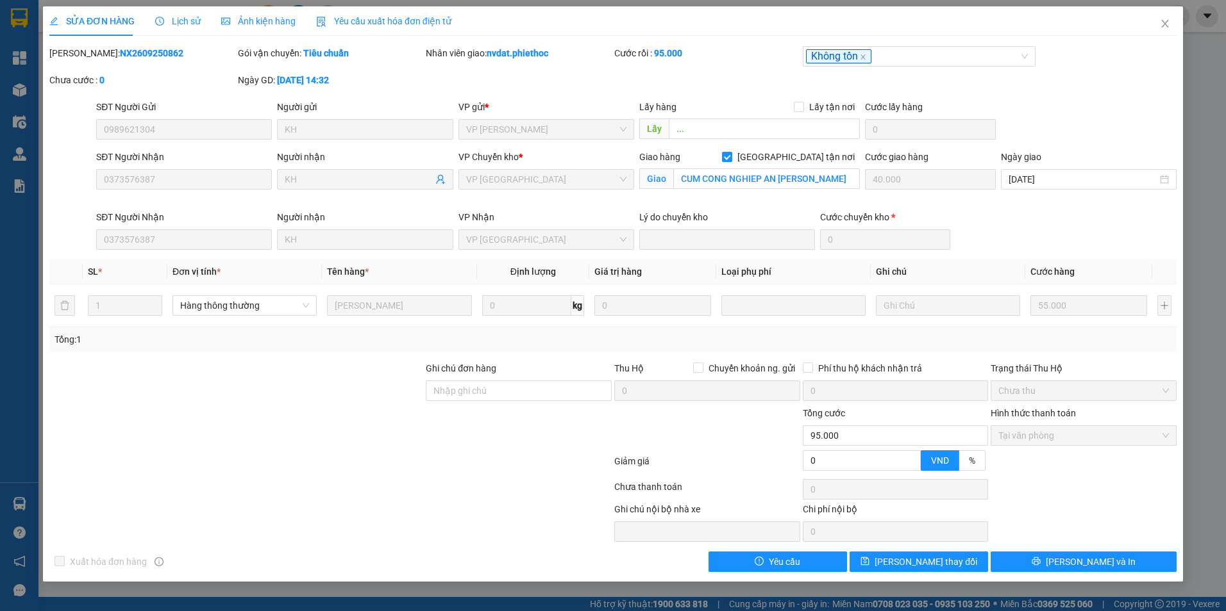
click at [179, 21] on span "Lịch sử" at bounding box center [178, 21] width 46 height 10
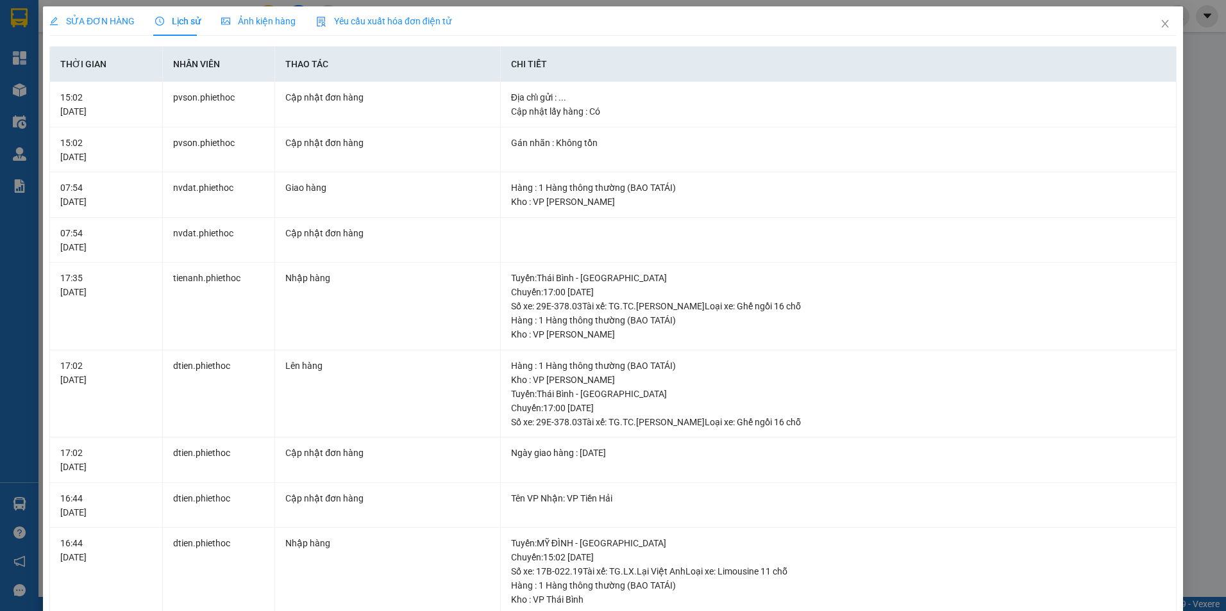
click at [116, 22] on span "SỬA ĐƠN HÀNG" at bounding box center [91, 21] width 85 height 10
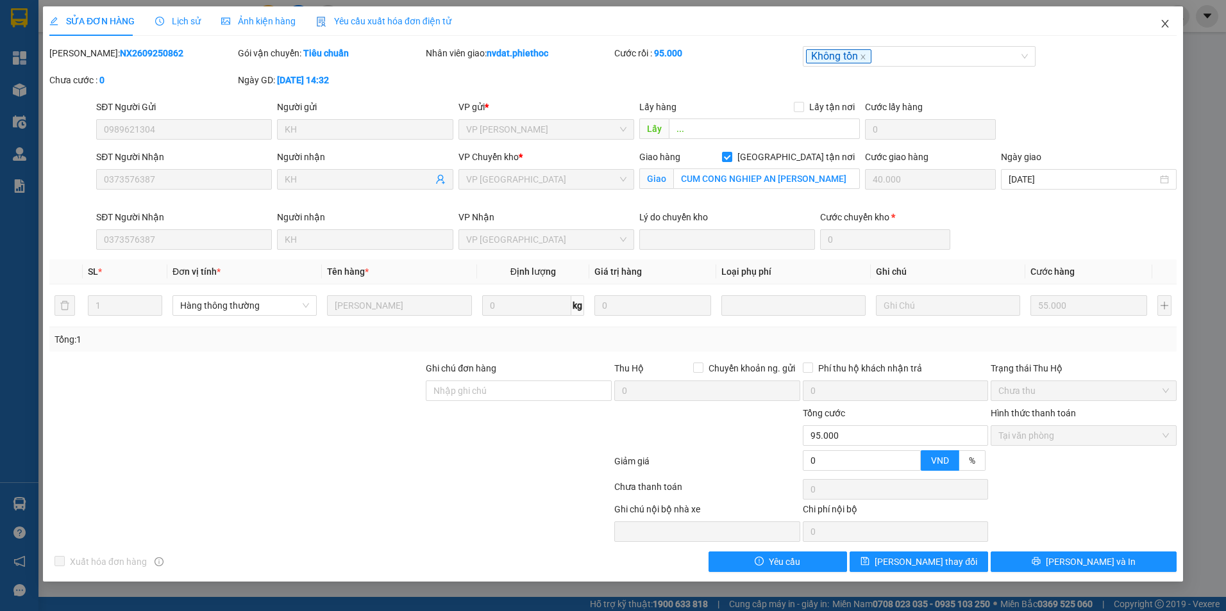
click at [1167, 24] on icon "close" at bounding box center [1165, 24] width 10 height 10
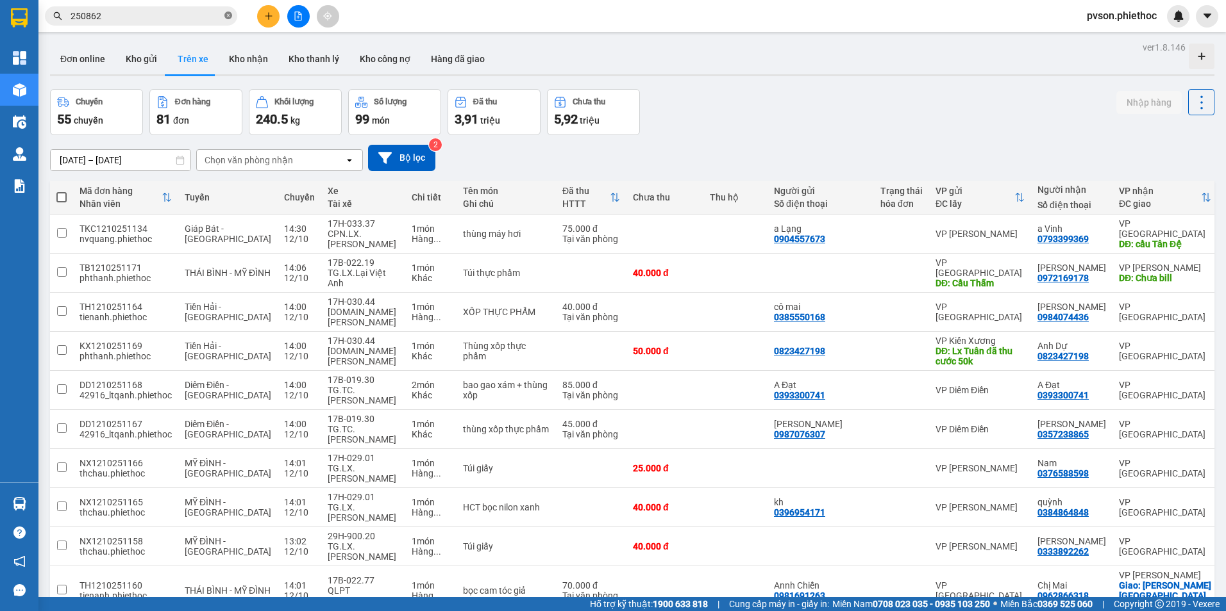
click at [225, 15] on icon "close-circle" at bounding box center [228, 16] width 8 height 8
click at [204, 16] on input "text" at bounding box center [146, 16] width 151 height 14
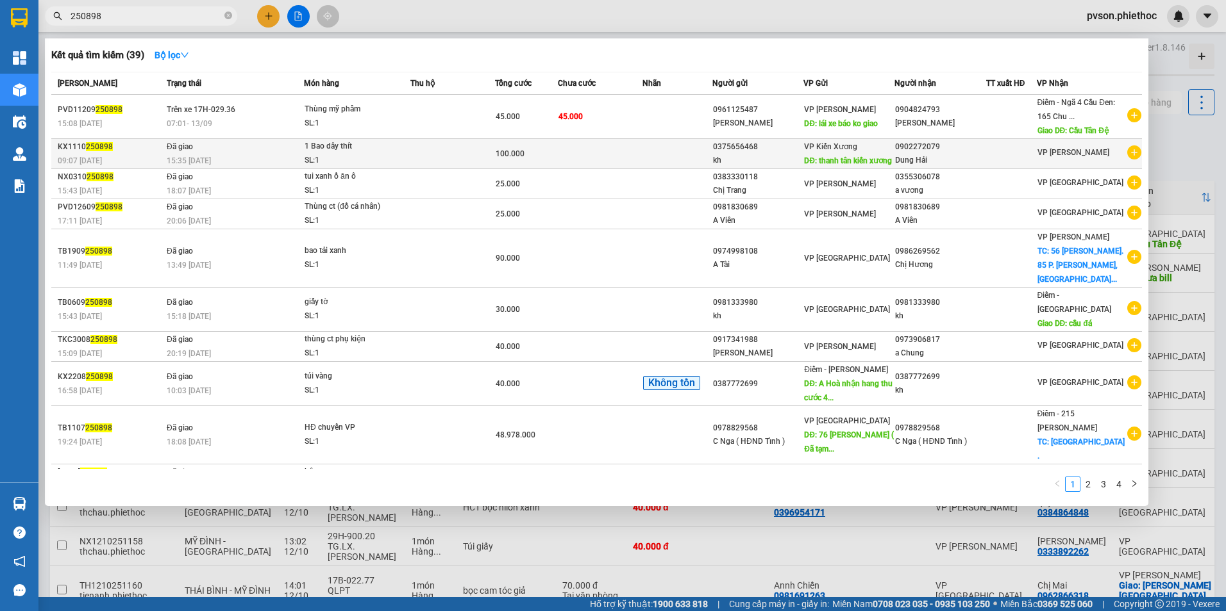
type input "250898"
click at [946, 156] on div "Dung Hải" at bounding box center [940, 160] width 90 height 13
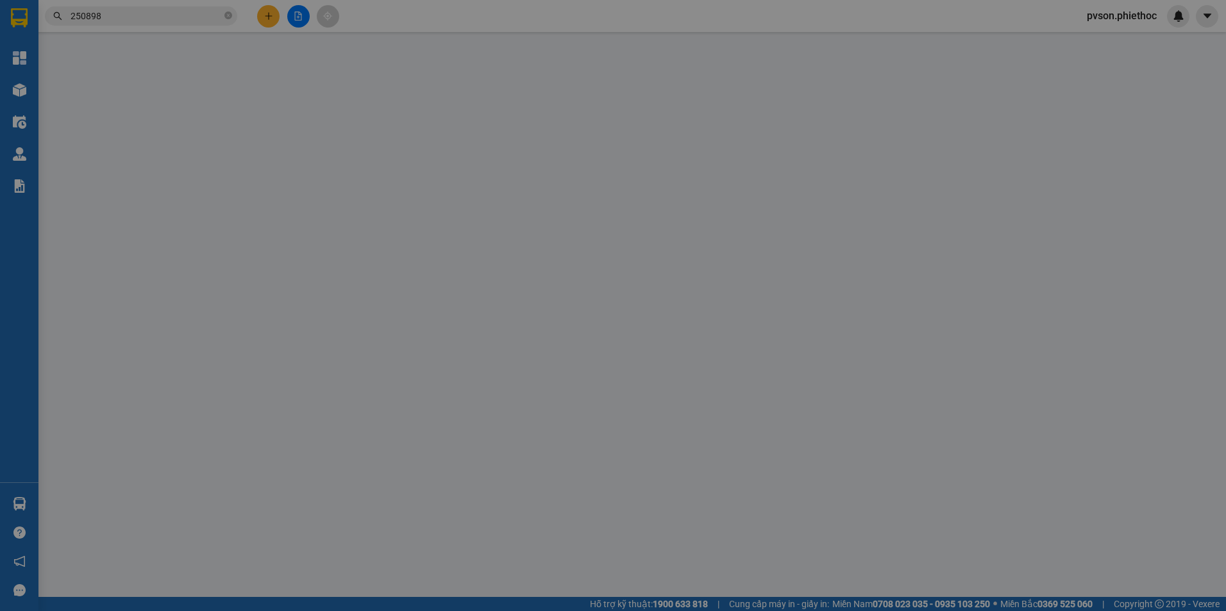
type input "0375656468"
type input "kh"
type input "thanh tân kiến xương"
type input "50.000"
type input "0902272079"
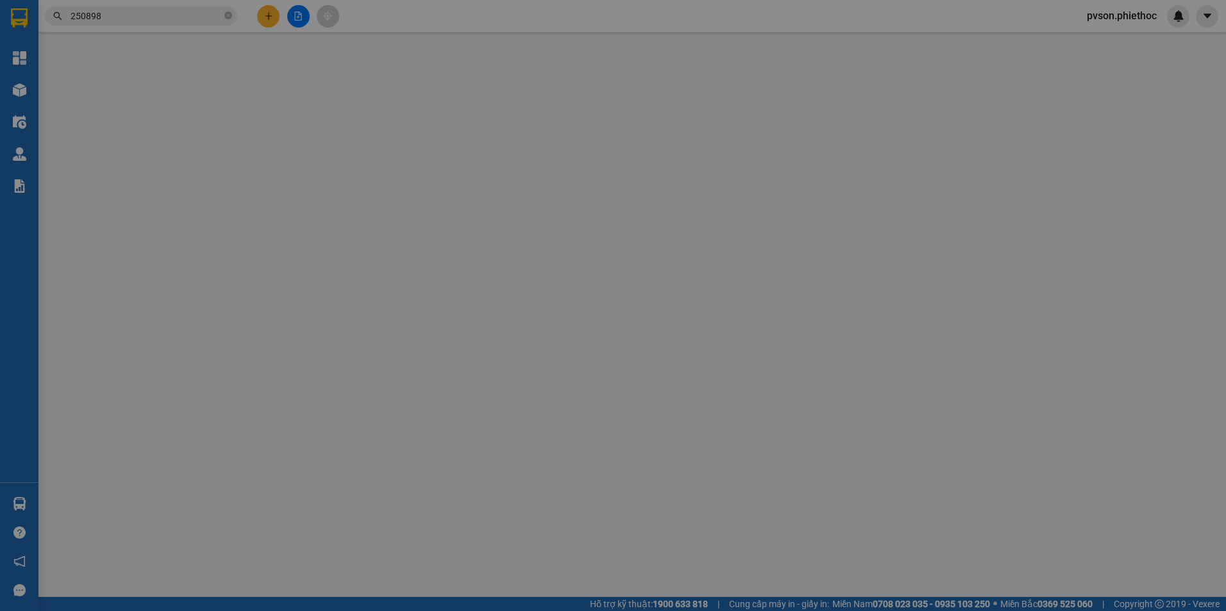
type input "Dung Hải"
type input "0"
type input "100.000"
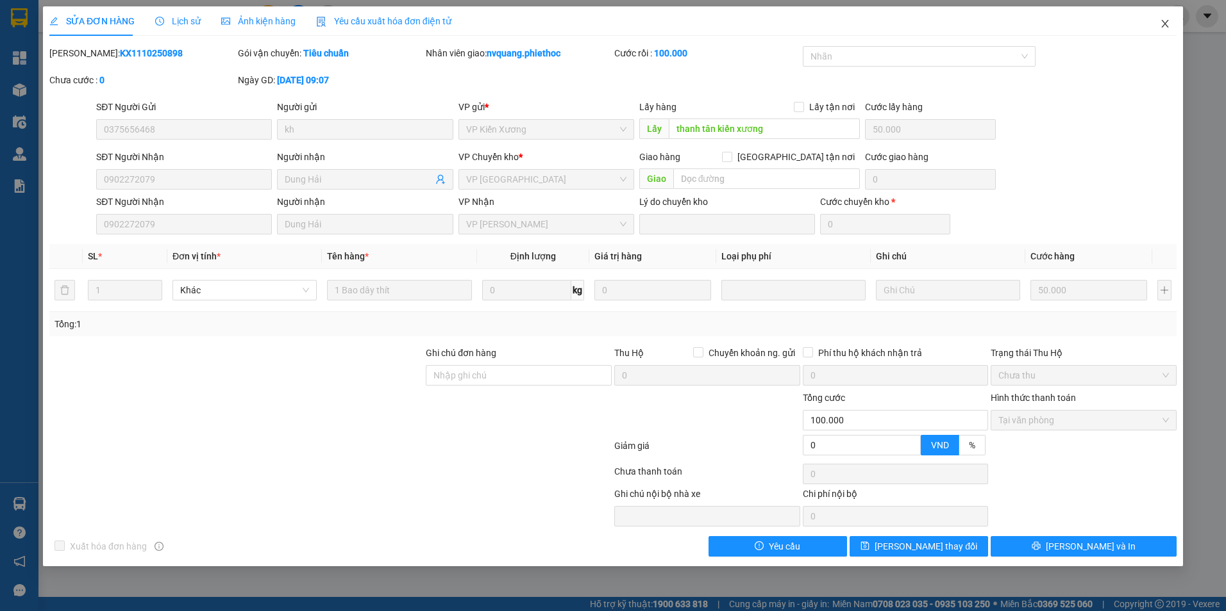
click at [1166, 22] on icon "close" at bounding box center [1164, 24] width 7 height 8
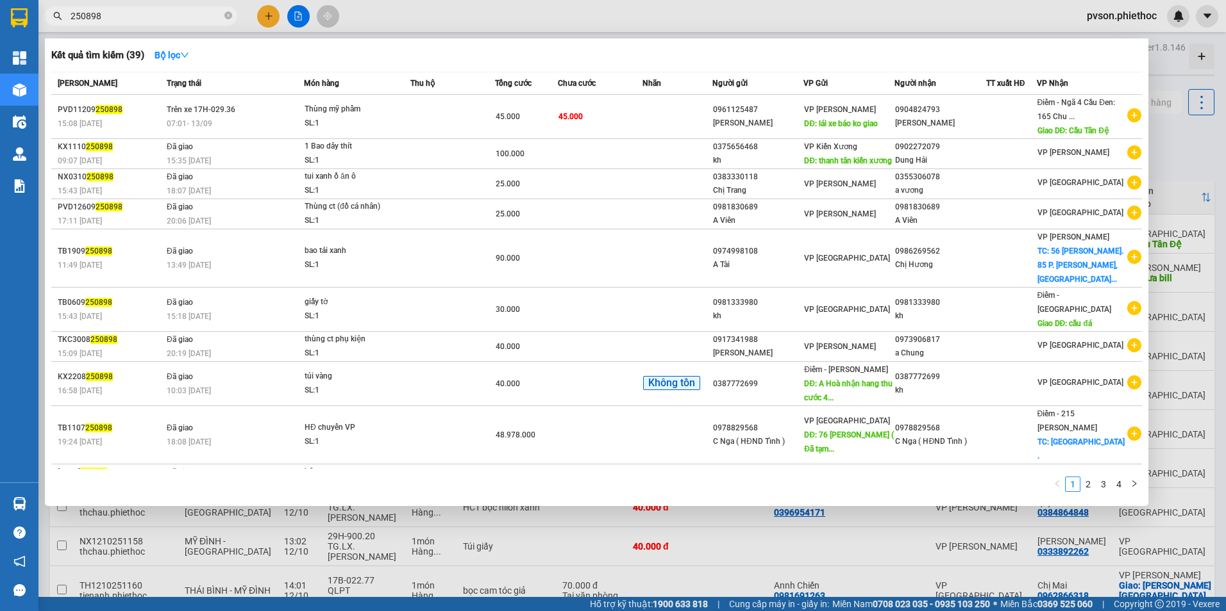
click at [156, 12] on input "250898" at bounding box center [146, 16] width 151 height 14
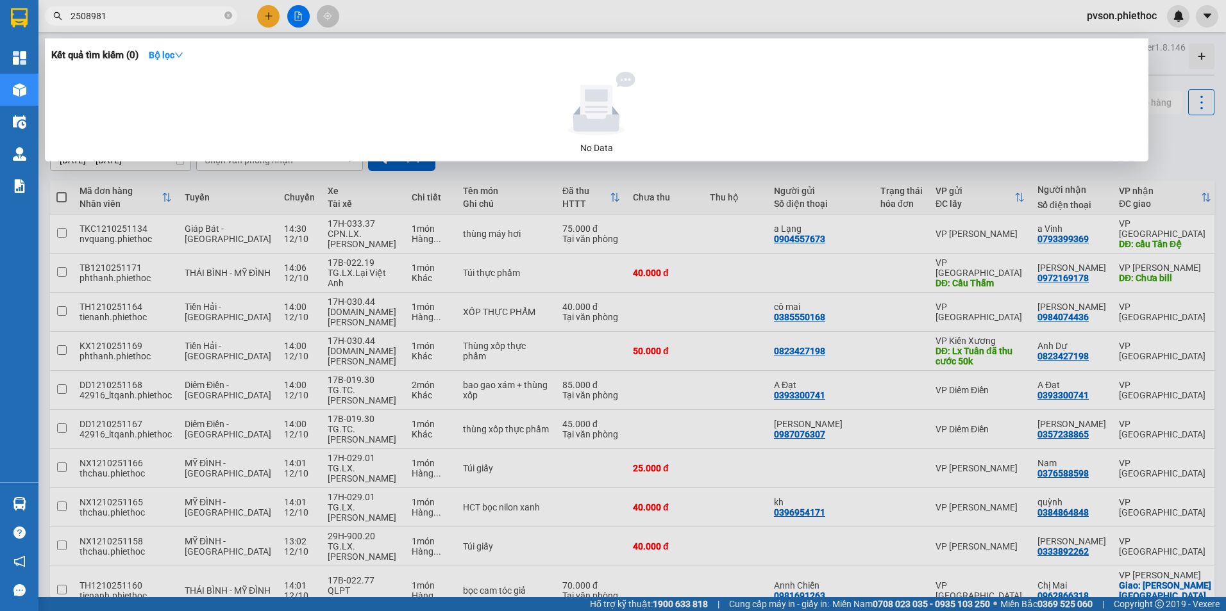
click at [170, 20] on input "2508981" at bounding box center [146, 16] width 151 height 14
click at [667, 9] on div at bounding box center [613, 305] width 1226 height 611
click at [167, 17] on input "2508981" at bounding box center [146, 16] width 151 height 14
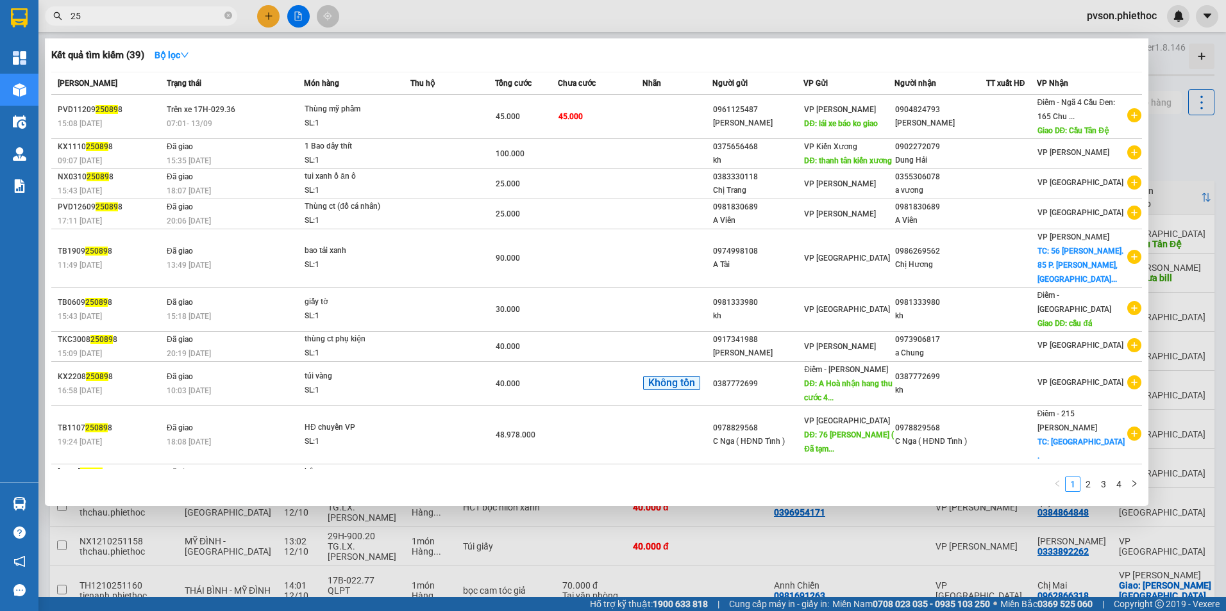
type input "2"
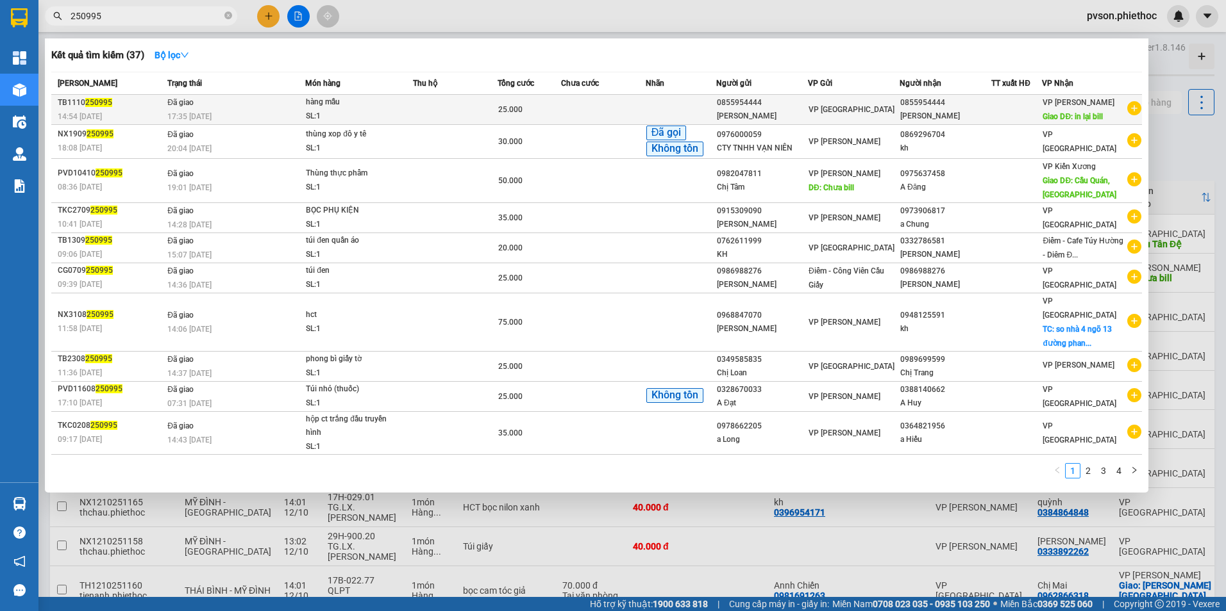
type input "250995"
click at [988, 100] on div "0855954444" at bounding box center [945, 102] width 90 height 13
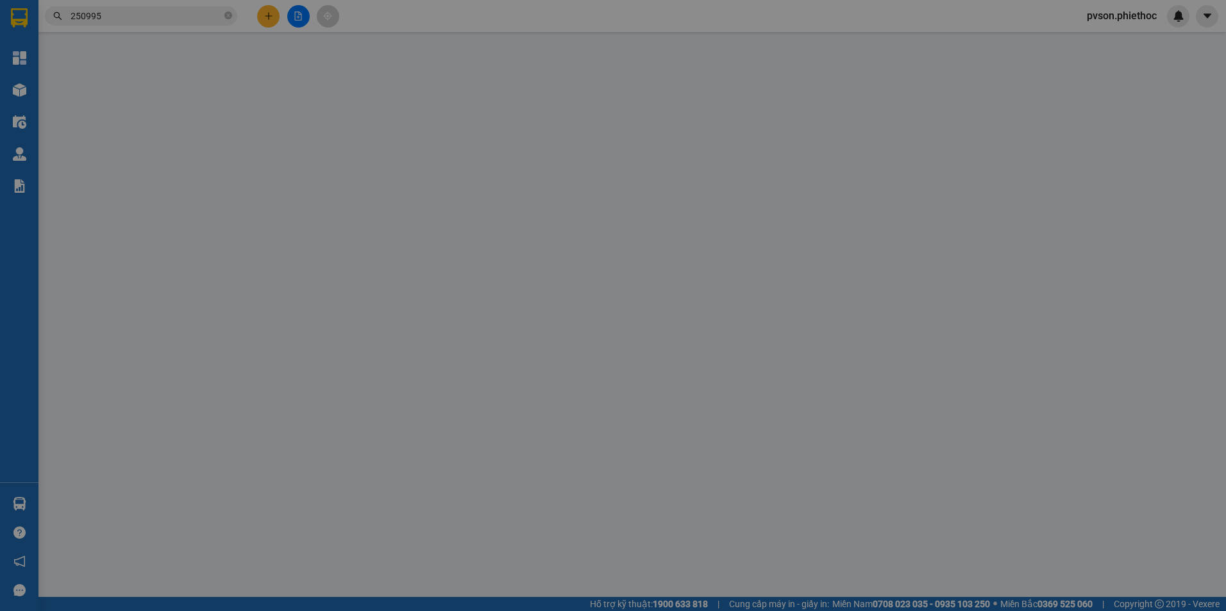
type input "0855954444"
type input "Anh Tiên"
type input "0855954444"
type input "Anh Tiên"
type input "in lại bill"
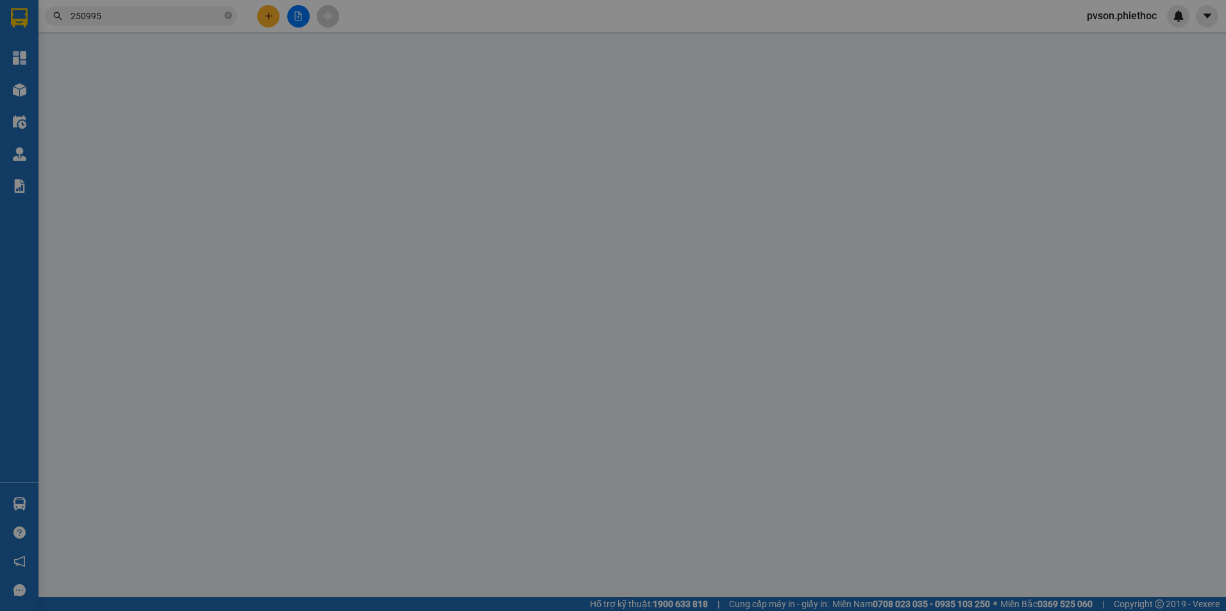
type input "0"
type input "25.000"
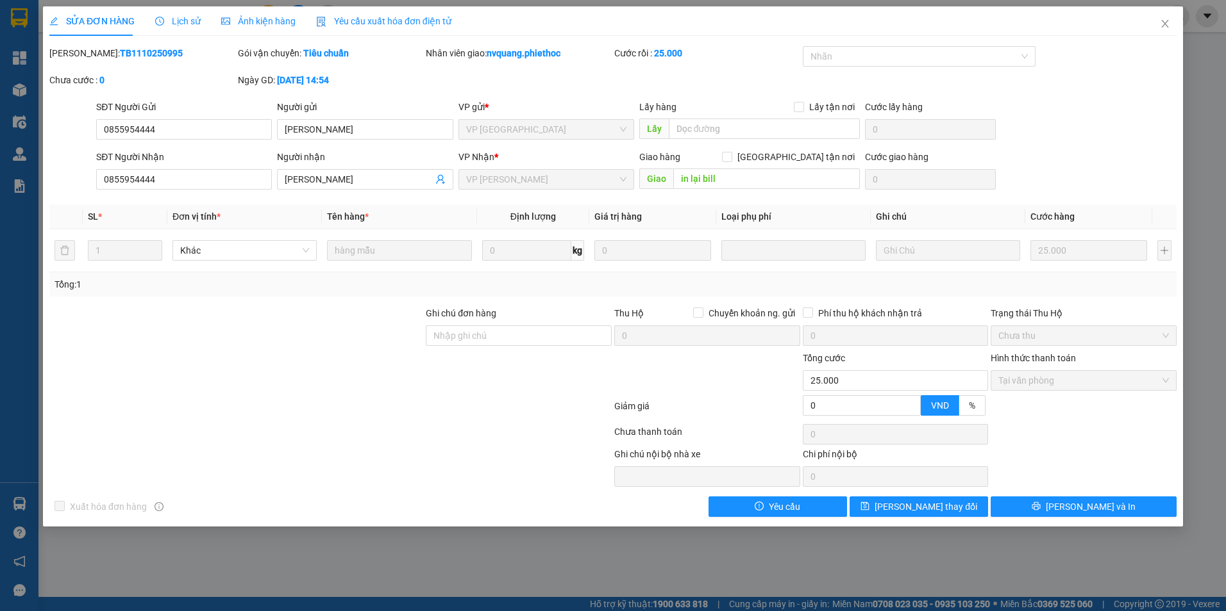
click at [177, 20] on span "Lịch sử" at bounding box center [178, 21] width 46 height 10
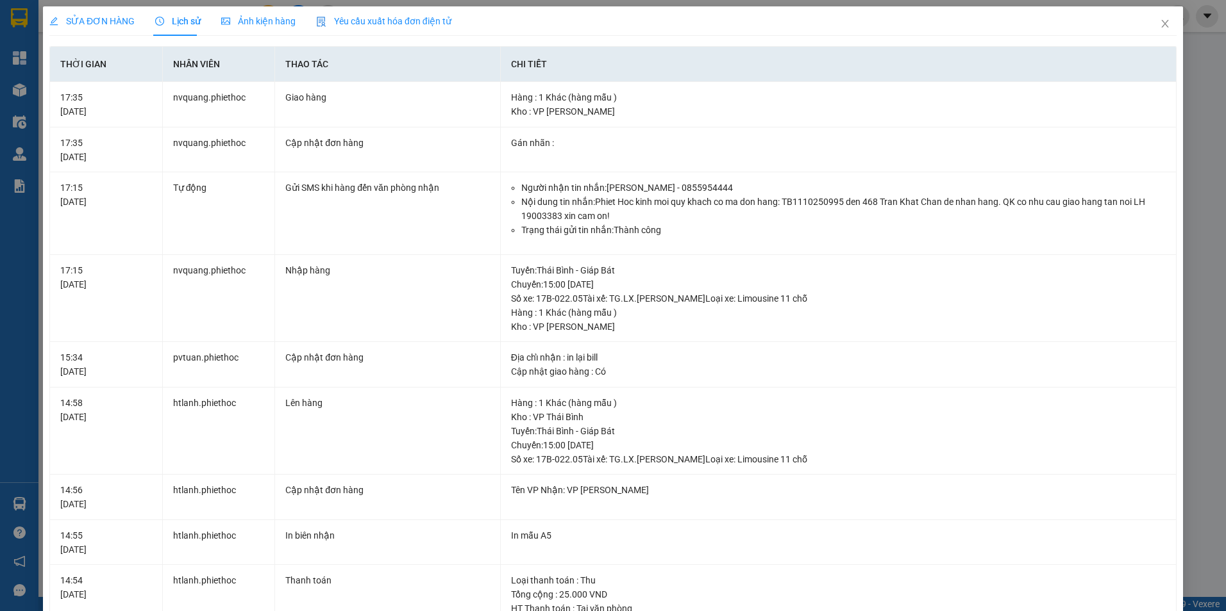
click at [119, 19] on span "SỬA ĐƠN HÀNG" at bounding box center [91, 21] width 85 height 10
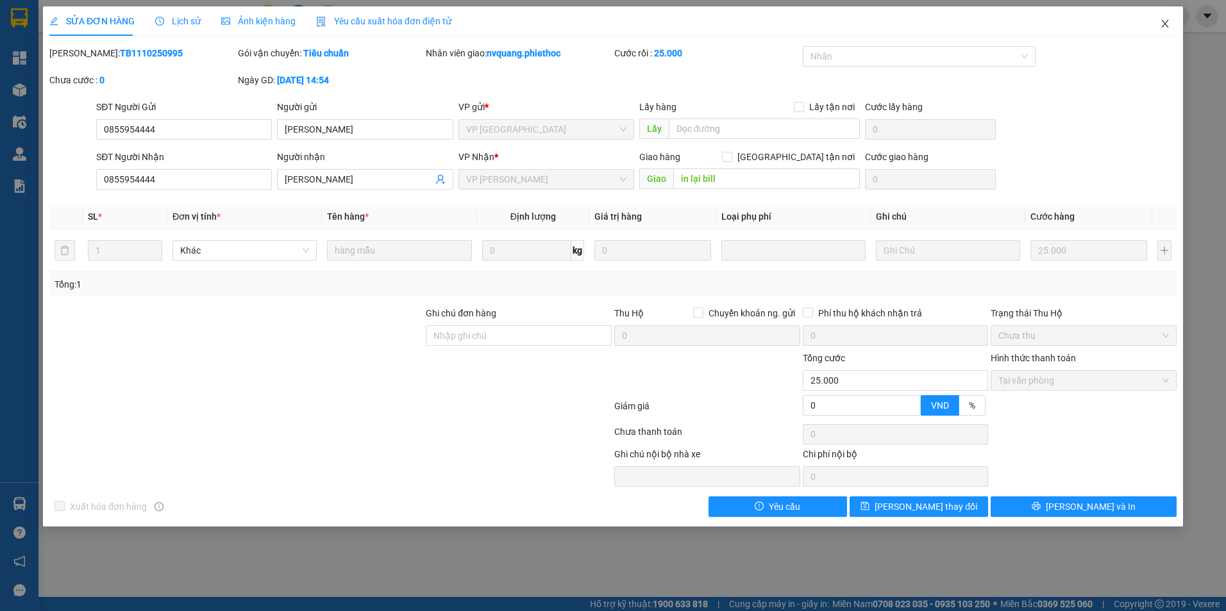
click at [1164, 22] on icon "close" at bounding box center [1165, 24] width 10 height 10
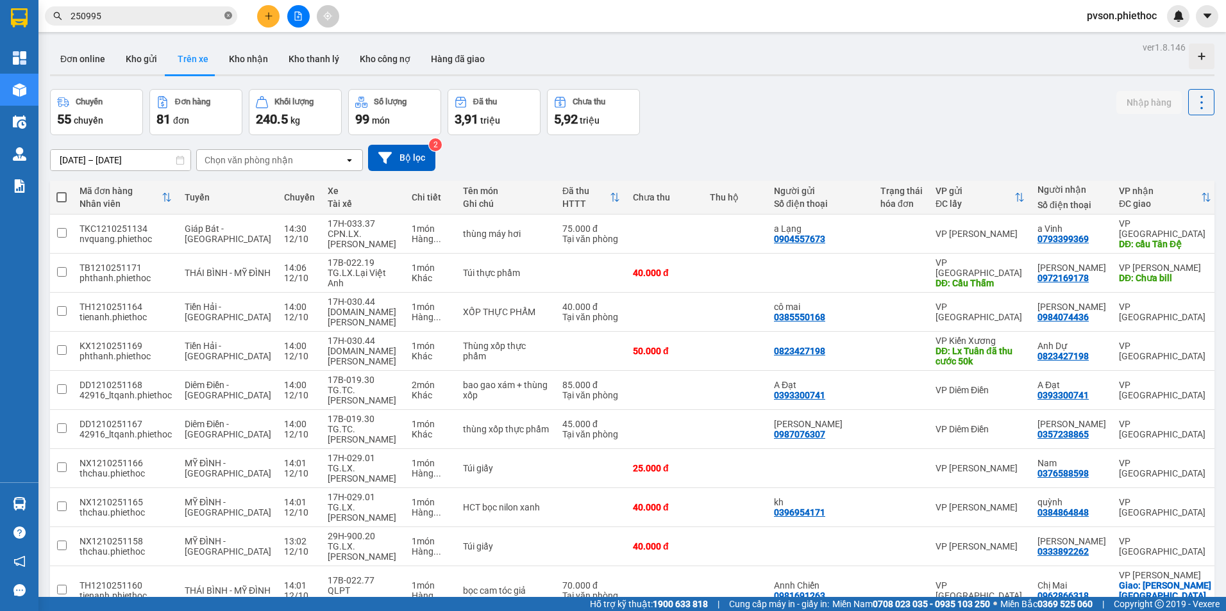
click at [226, 17] on icon "close-circle" at bounding box center [228, 16] width 8 height 8
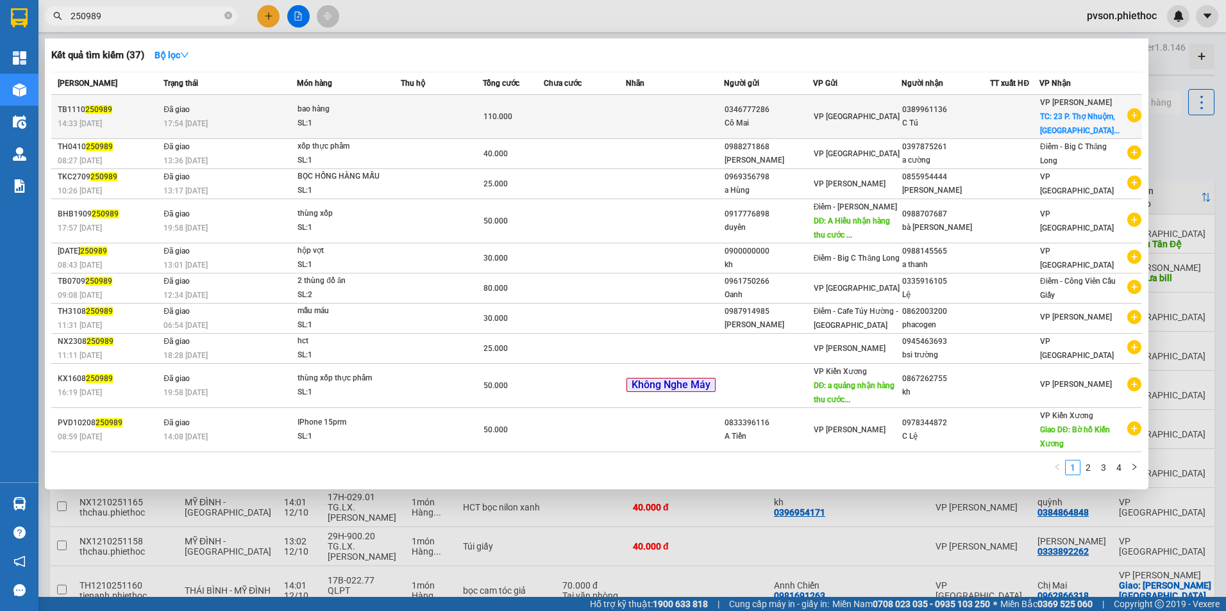
type input "250989"
click at [880, 135] on td "VP [GEOGRAPHIC_DATA]" at bounding box center [857, 117] width 88 height 44
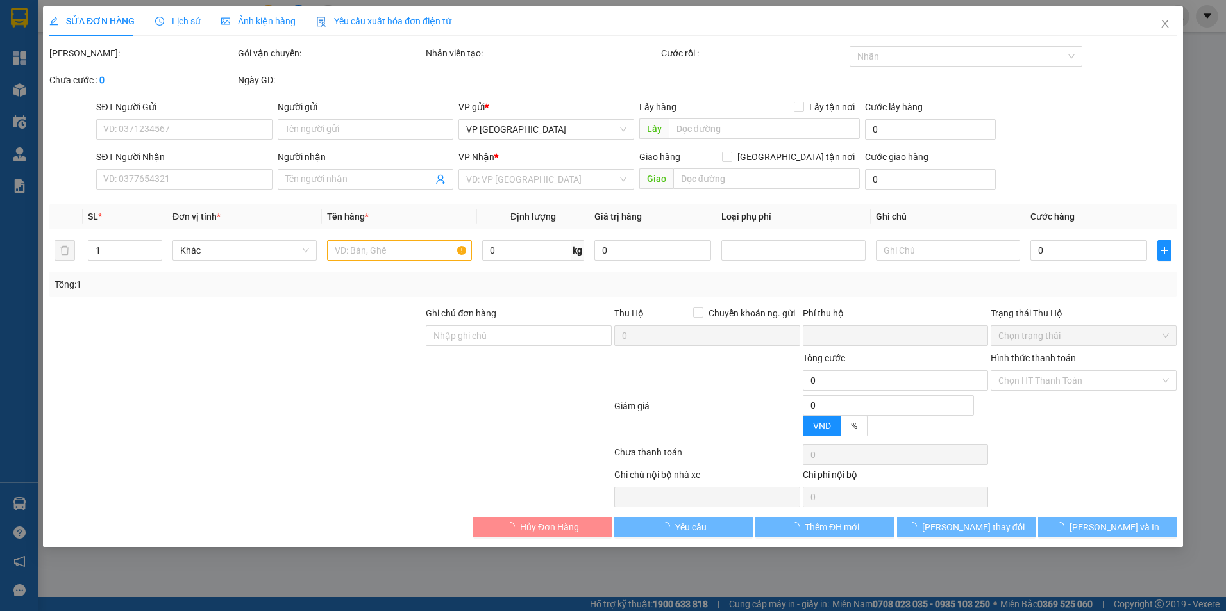
type input "0346777286"
type input "Cô Mai"
type input "0389961136"
type input "C Tú"
checkbox input "true"
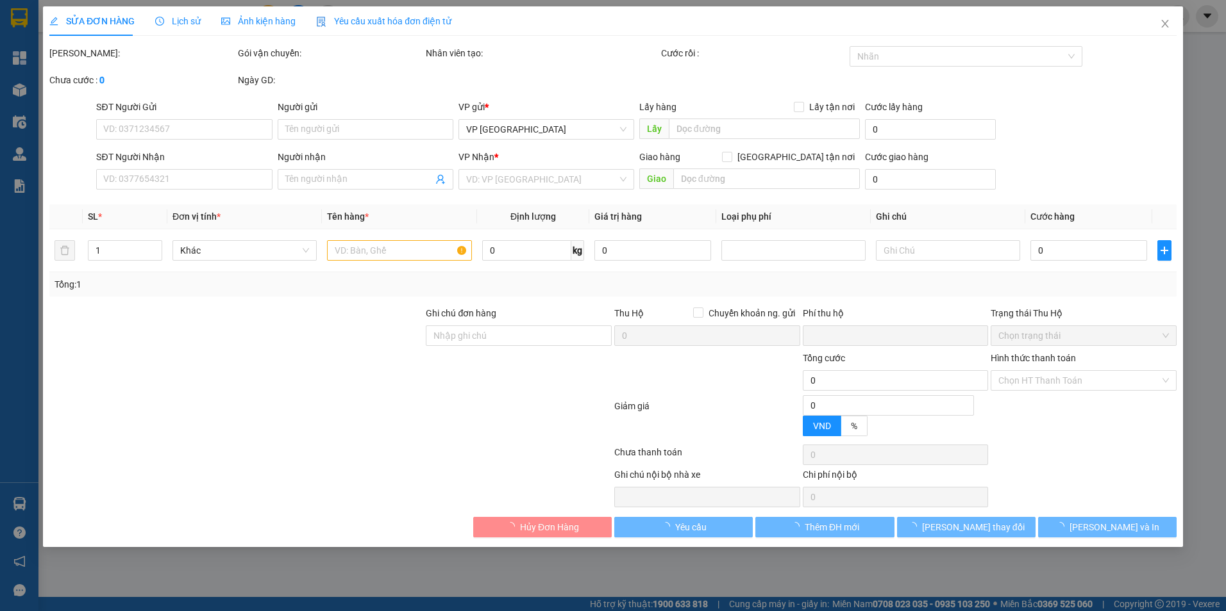
type input "23 P. Thợ Nhuộm, Hàng Bông, Hoàn Kiếm, Hà Nội, Việt Nam"
type input "60.000"
type input "0"
type input "110.000"
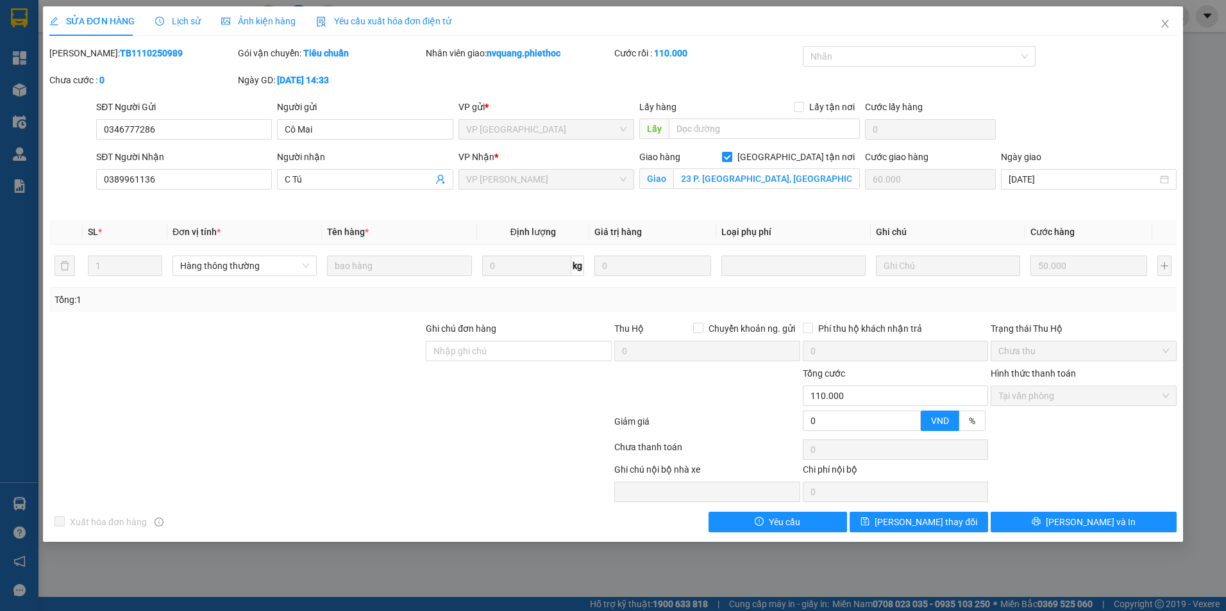
click at [186, 22] on span "Lịch sử" at bounding box center [178, 21] width 46 height 10
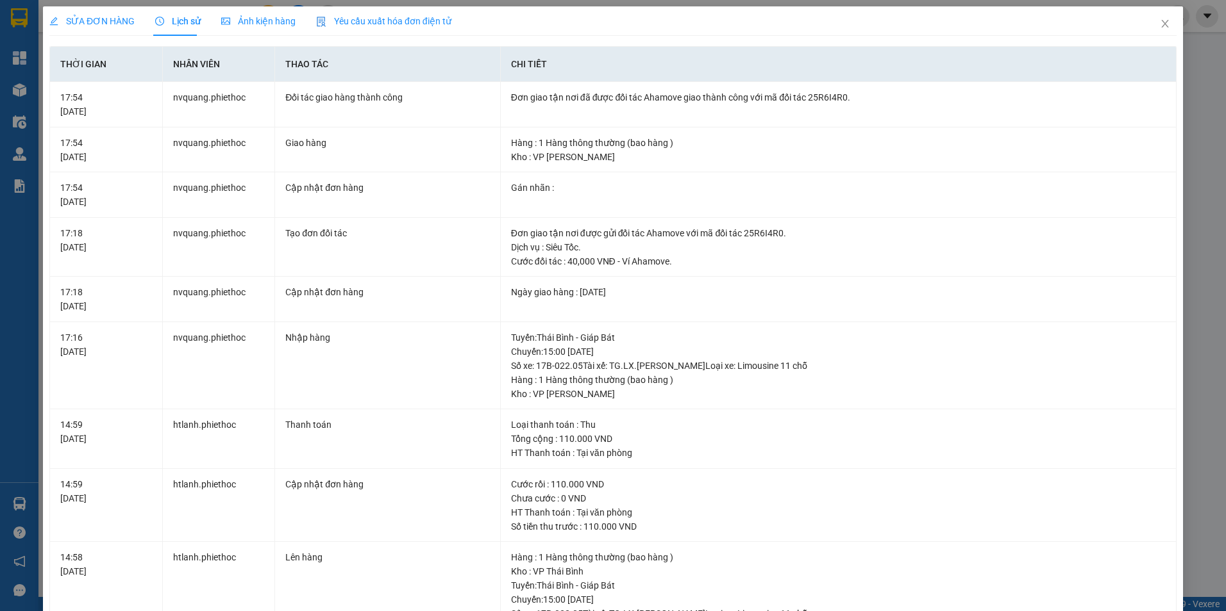
click at [104, 19] on span "SỬA ĐƠN HÀNG" at bounding box center [91, 21] width 85 height 10
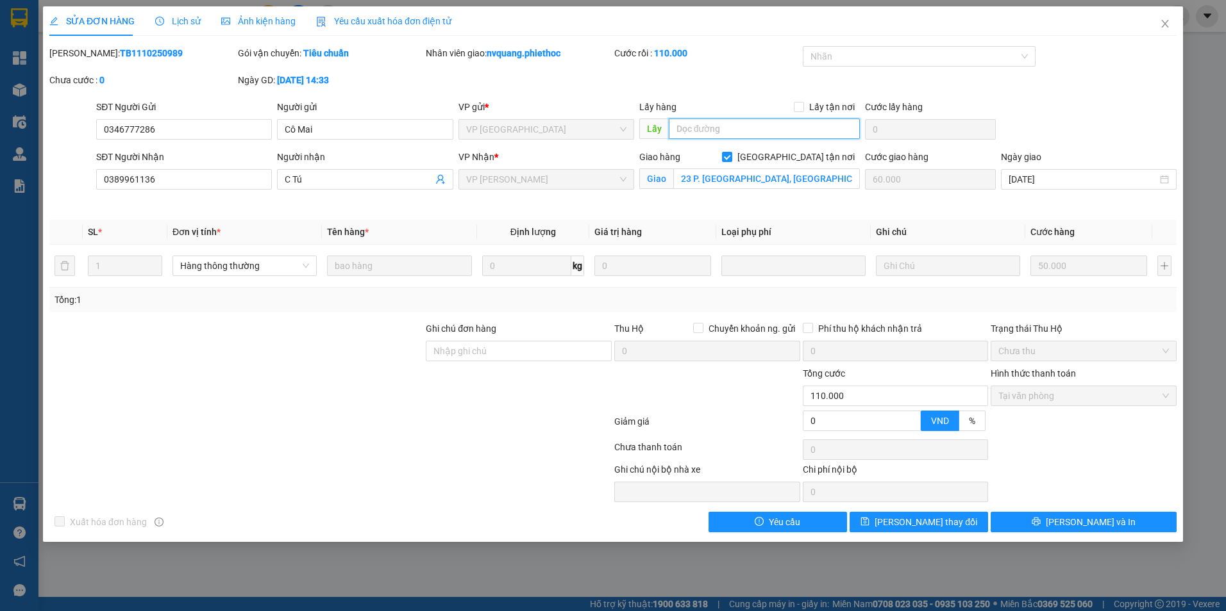
click at [772, 132] on input "text" at bounding box center [765, 129] width 192 height 21
type input "..."
click at [956, 519] on button "[PERSON_NAME] thay đổi" at bounding box center [918, 522] width 138 height 21
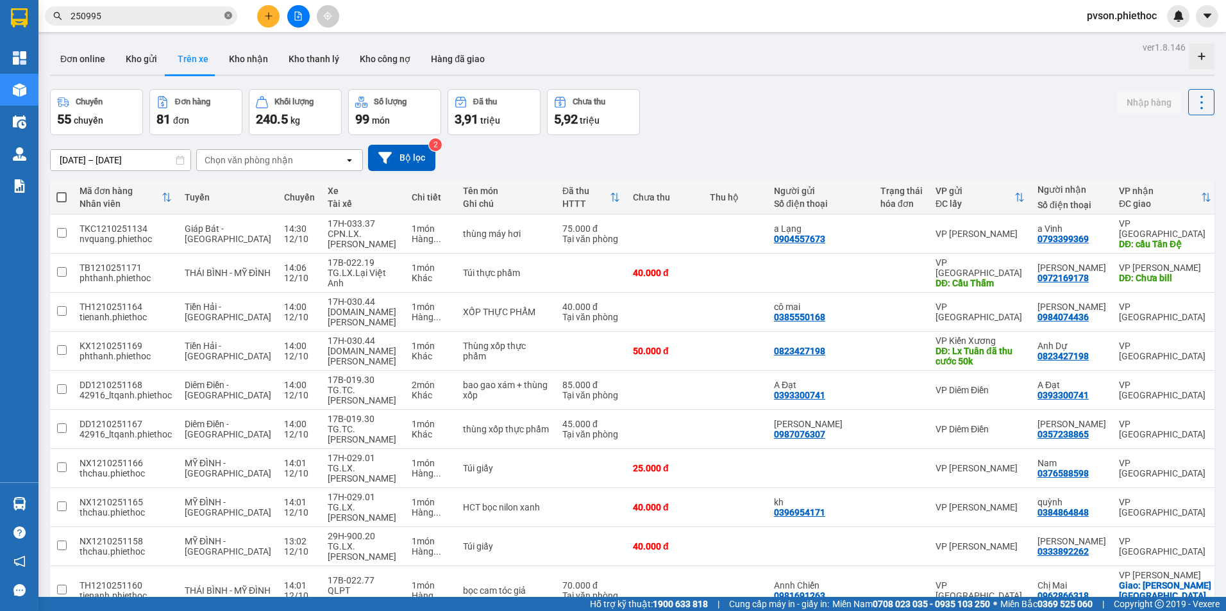
click at [229, 14] on icon "close-circle" at bounding box center [228, 16] width 8 height 8
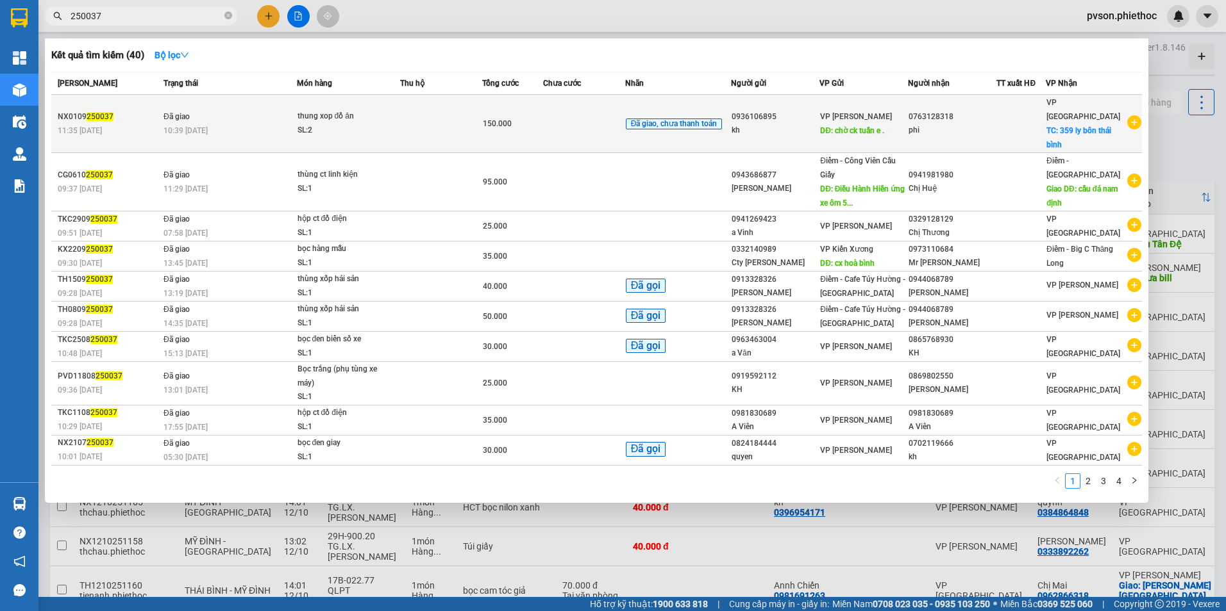
type input "250037"
click at [806, 124] on div "kh" at bounding box center [774, 130] width 87 height 13
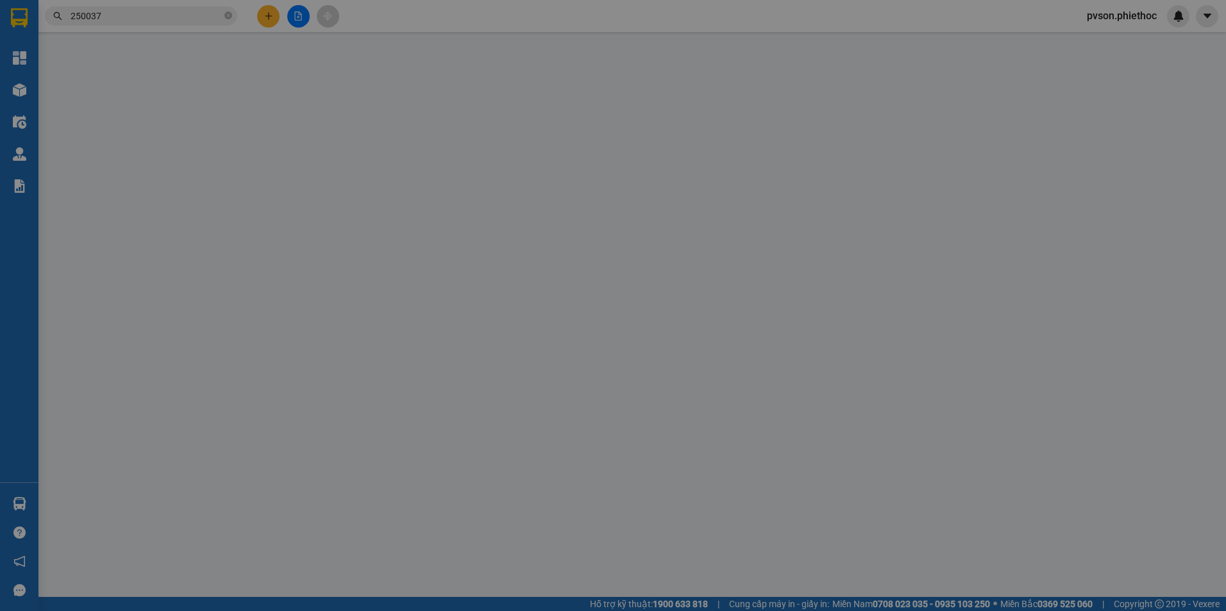
type input "0936106895"
type input "kh"
type input "chờ ck tuấn e ."
type input "0763128318"
type input "phi"
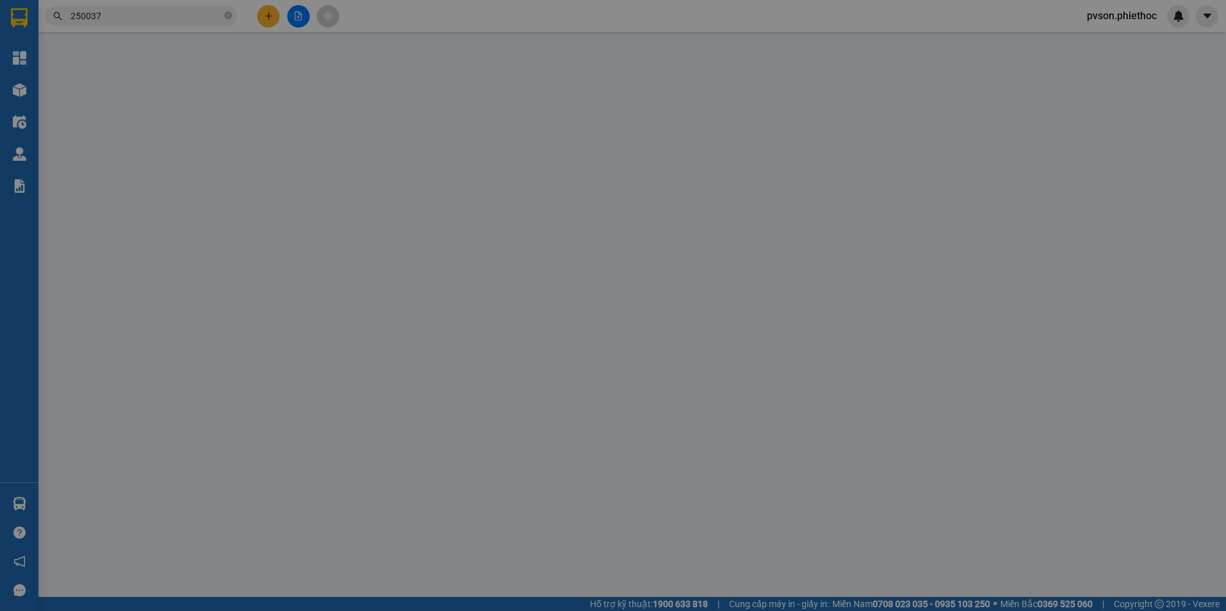
checkbox input "true"
type input "359 ly bôn thái bình"
type input "50.000"
type input "0"
type input "150.000"
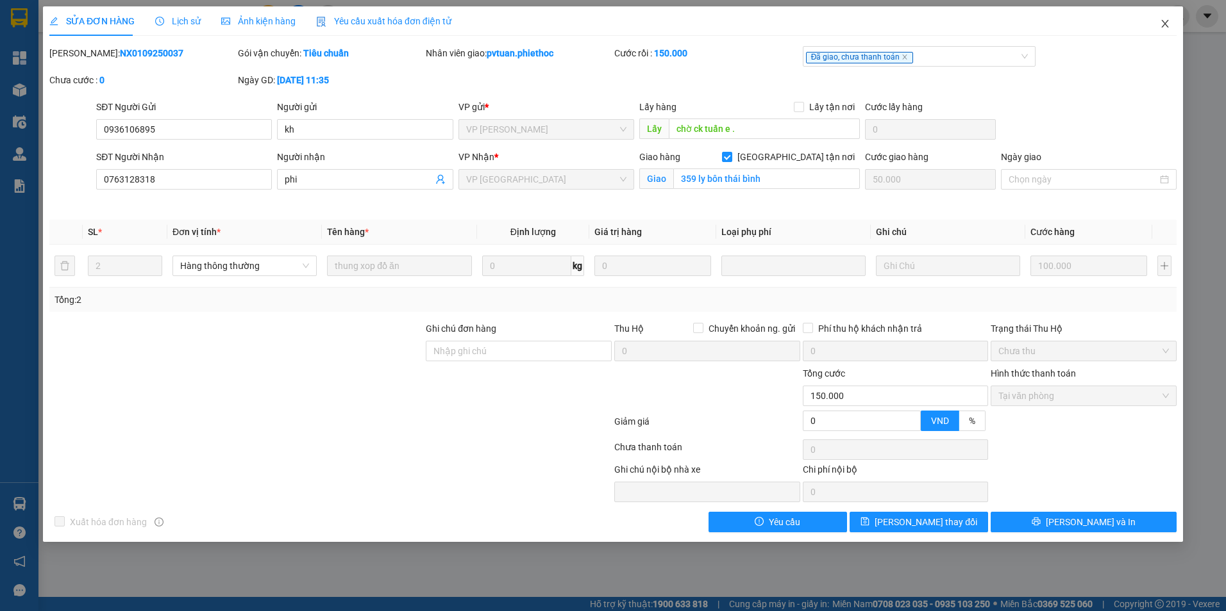
click at [1164, 20] on icon "close" at bounding box center [1165, 24] width 10 height 10
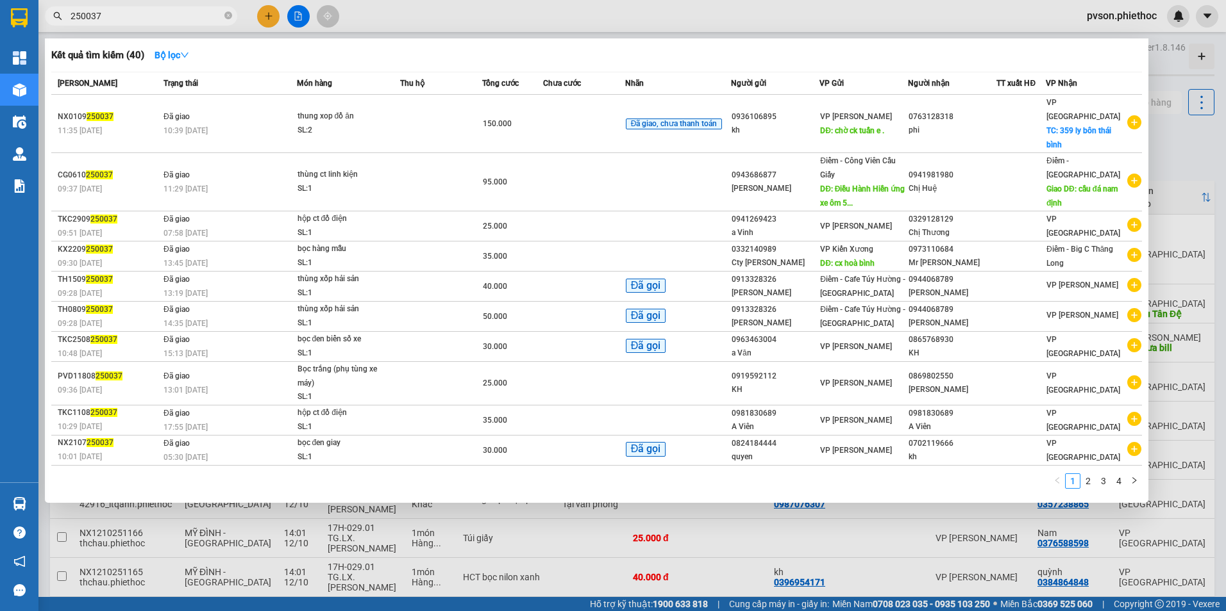
click at [165, 16] on input "250037" at bounding box center [146, 16] width 151 height 14
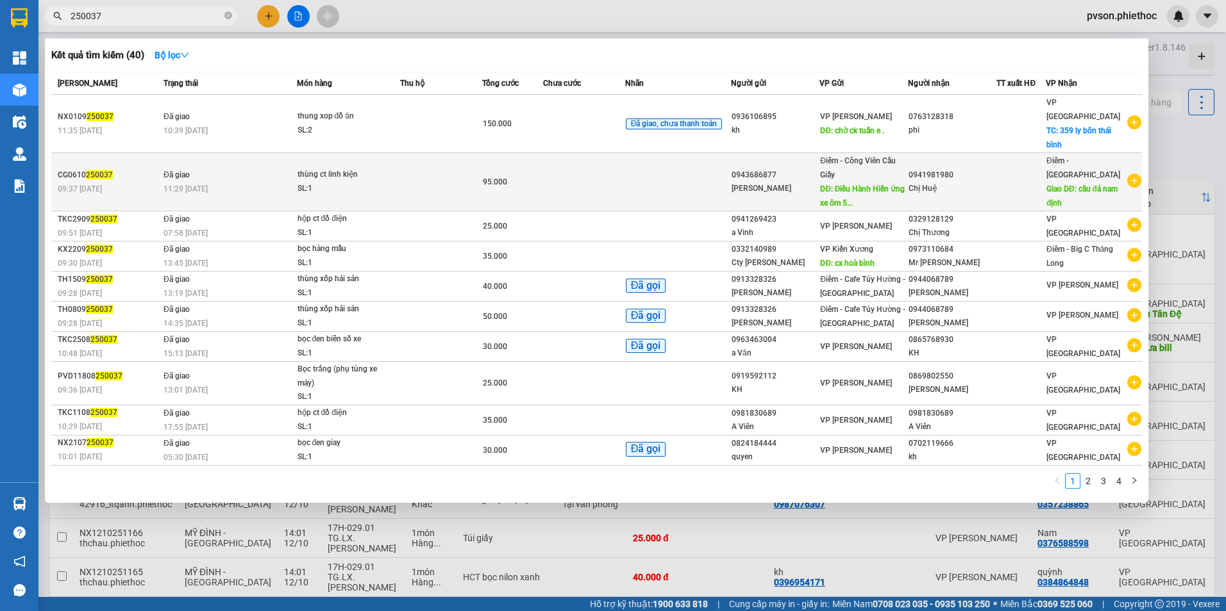
click at [728, 173] on td at bounding box center [678, 182] width 106 height 58
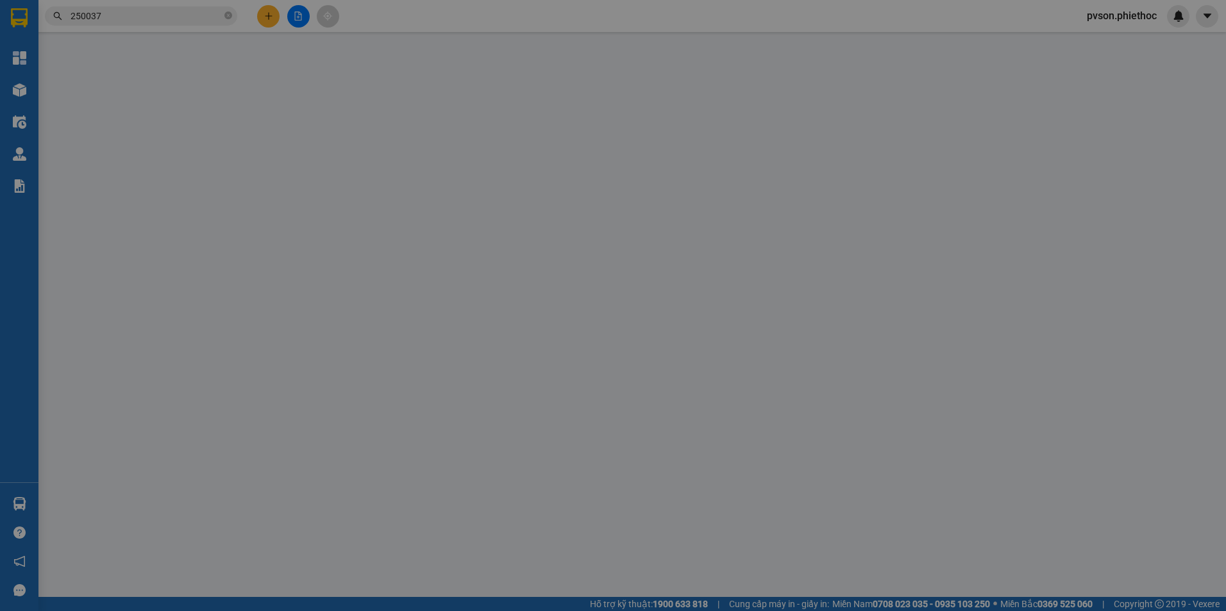
type input "0943686877"
type input "Minh Thuý"
type input "Điều Hành Hiền ứng xe ôm 50k"
type input "0941981980"
type input "Chị Huệ"
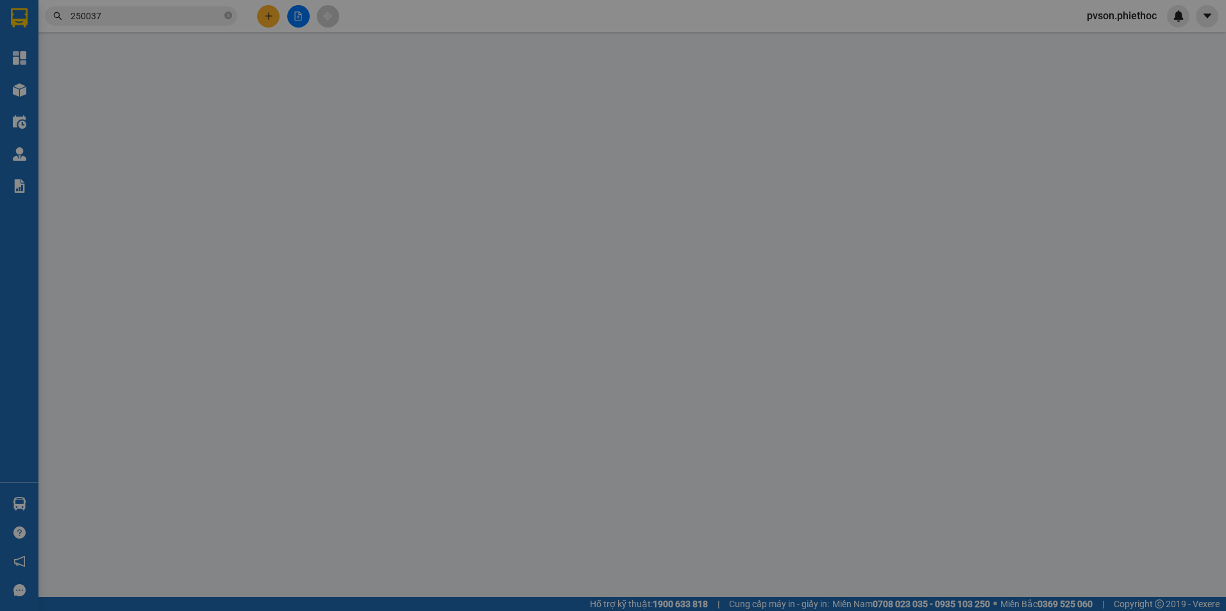
type input "cầu đá nam định"
type input "5.000"
type input "0"
type input "95.000"
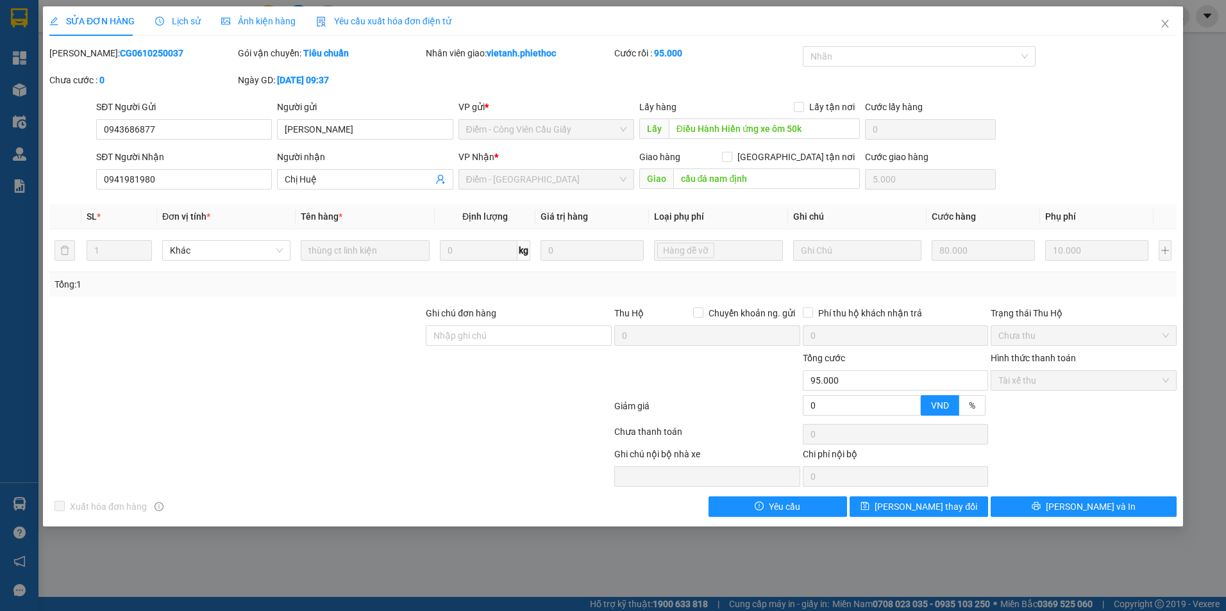
click at [185, 21] on span "Lịch sử" at bounding box center [178, 21] width 46 height 10
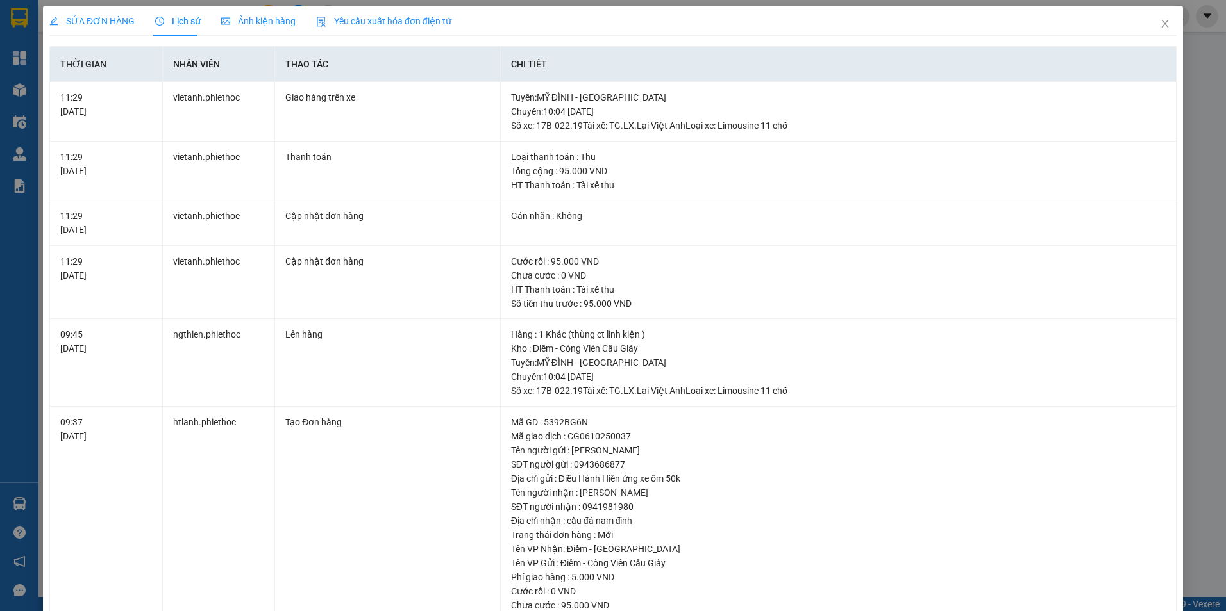
click at [110, 19] on span "SỬA ĐƠN HÀNG" at bounding box center [91, 21] width 85 height 10
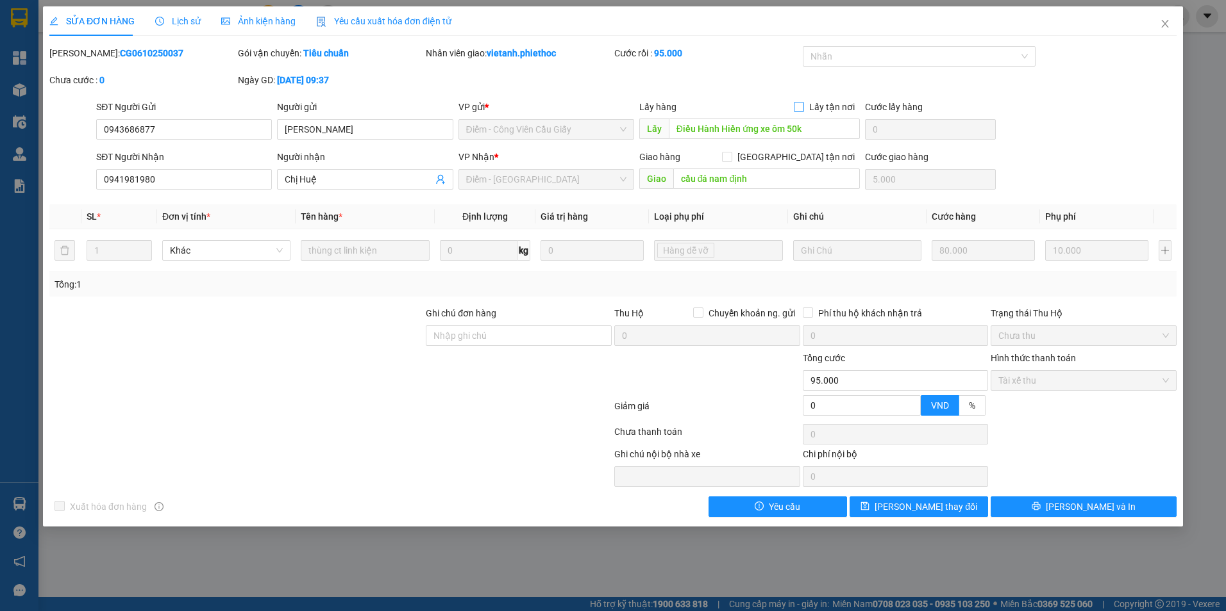
click at [803, 110] on input "Lấy tận nơi" at bounding box center [798, 106] width 9 height 9
click at [804, 106] on span at bounding box center [799, 107] width 10 height 10
click at [803, 106] on input "Lấy tận nơi" at bounding box center [798, 106] width 9 height 9
checkbox input "false"
click at [731, 158] on input "[GEOGRAPHIC_DATA] tận nơi" at bounding box center [726, 156] width 9 height 9
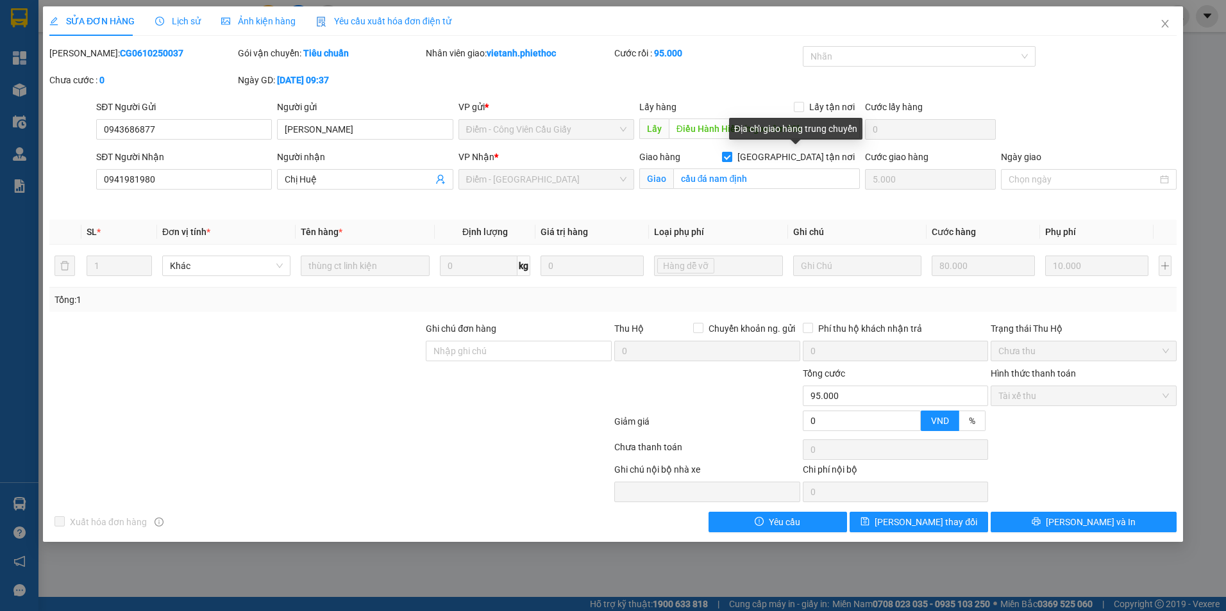
click at [731, 158] on input "[GEOGRAPHIC_DATA] tận nơi" at bounding box center [726, 156] width 9 height 9
checkbox input "false"
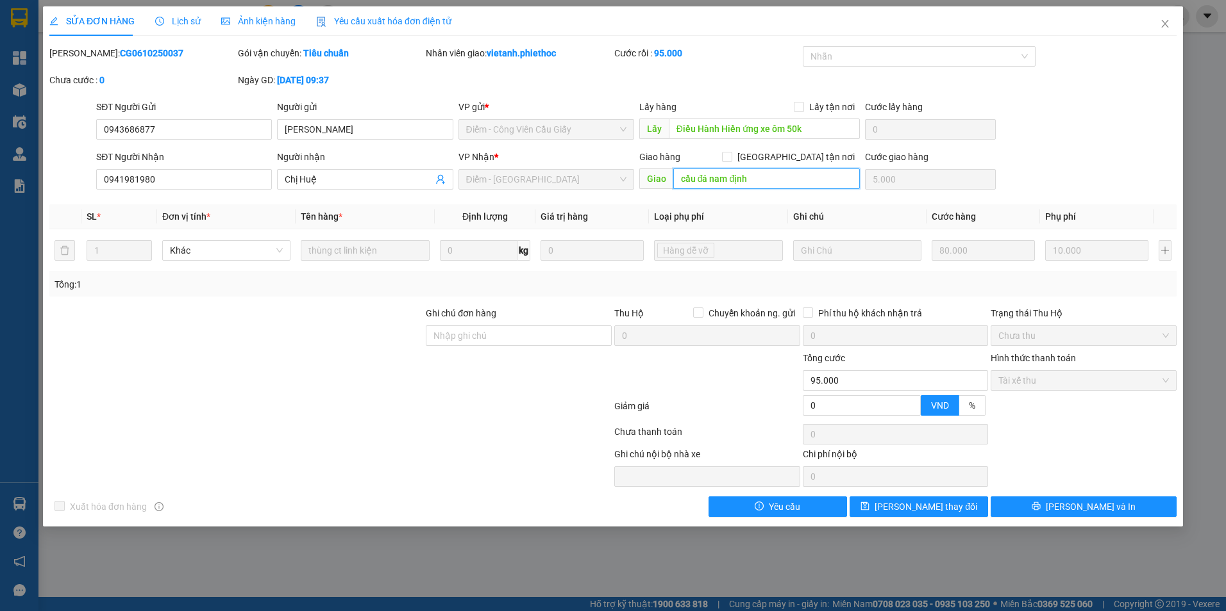
click at [767, 181] on input "cầu đá nam định" at bounding box center [766, 179] width 187 height 21
click at [772, 179] on input "cầu đá nam định" at bounding box center [766, 179] width 187 height 21
type input "cầu đá nam định ..."
click at [788, 176] on input "cầu đá nam định ..." at bounding box center [766, 179] width 187 height 21
click at [920, 512] on span "[PERSON_NAME] thay đổi" at bounding box center [925, 507] width 103 height 14
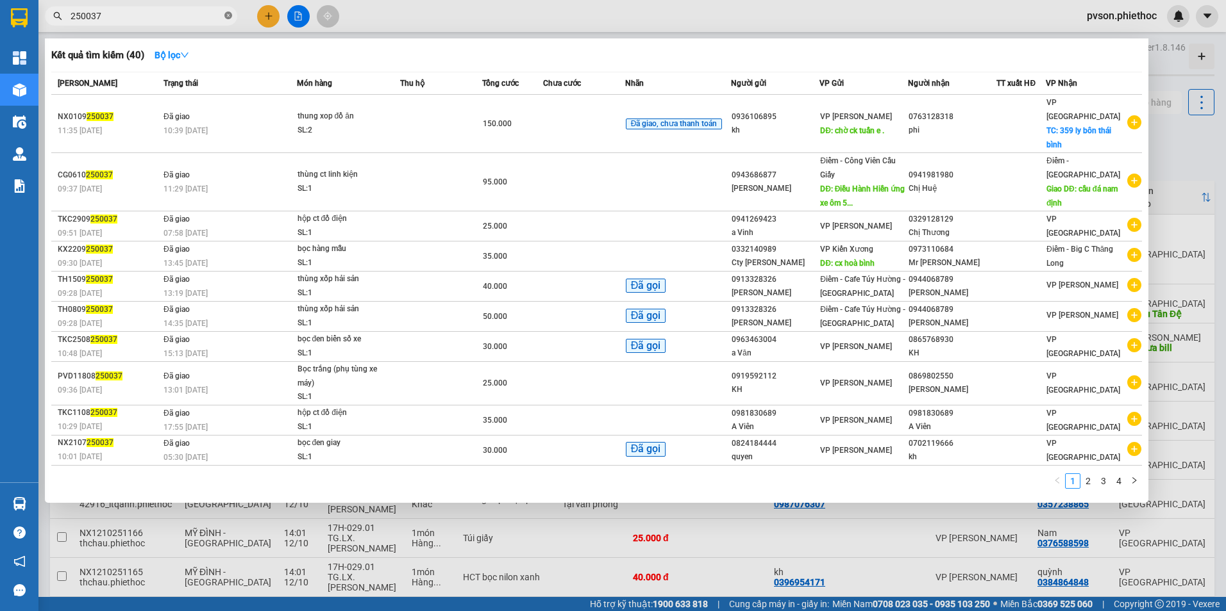
click at [230, 17] on icon "close-circle" at bounding box center [228, 16] width 8 height 8
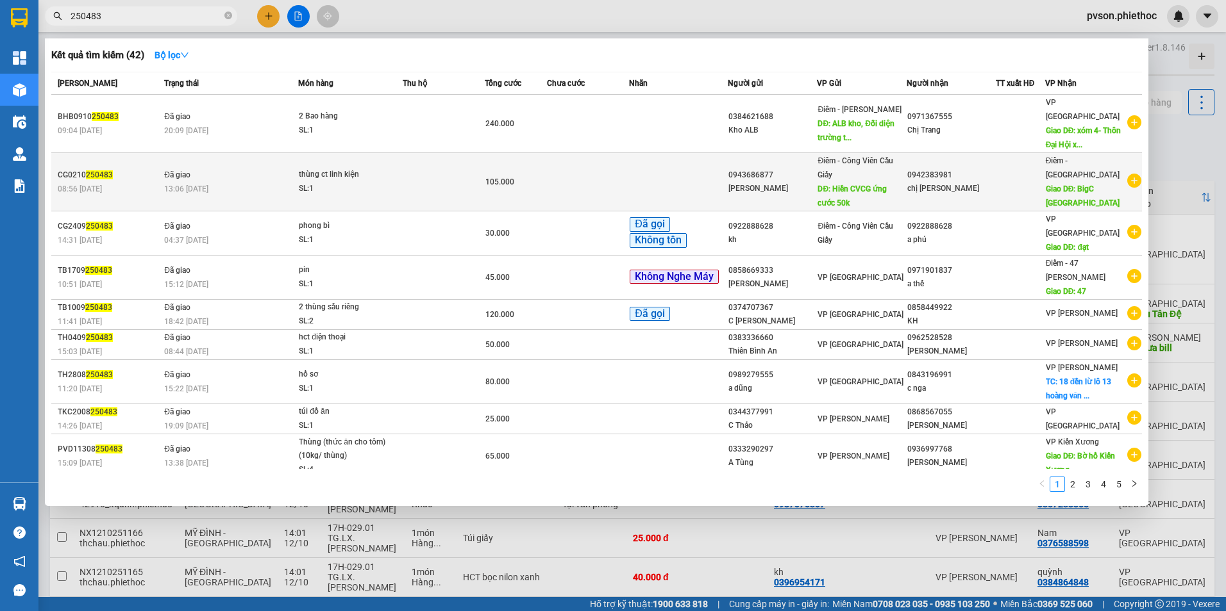
type input "250483"
click at [857, 185] on span "DĐ: Hiền CVCG ứng cước 50k" at bounding box center [851, 196] width 69 height 23
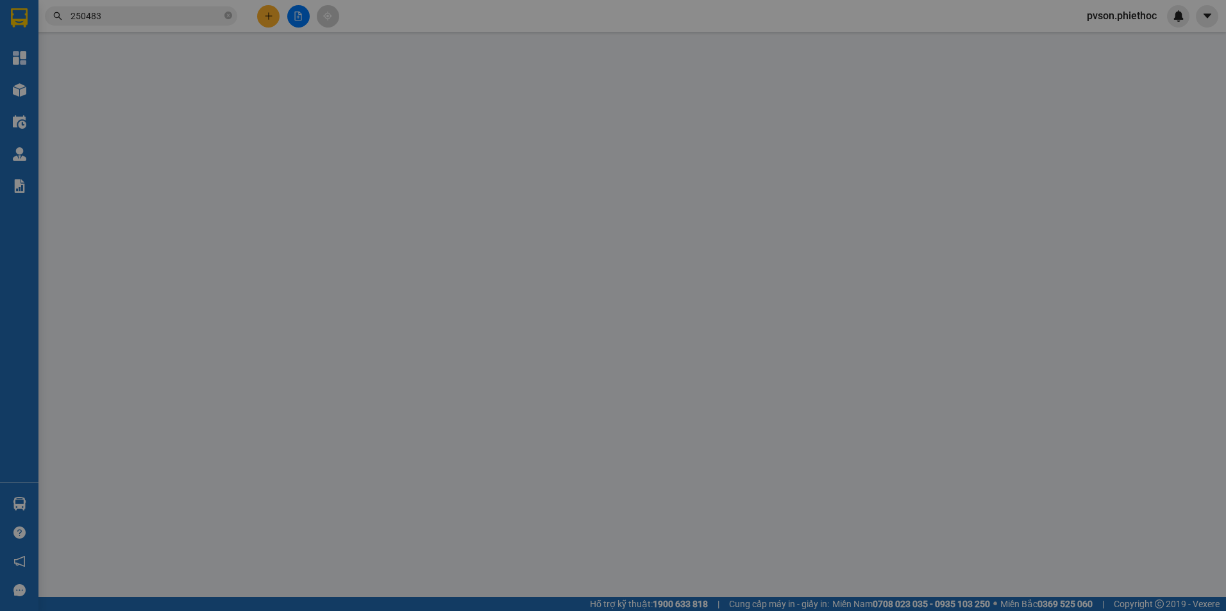
type input "0943686877"
type input "Minh Thuý"
type input "Hiền CVCG ứng cước 50k"
type input "0942383981"
type input "chị Ngọc dung"
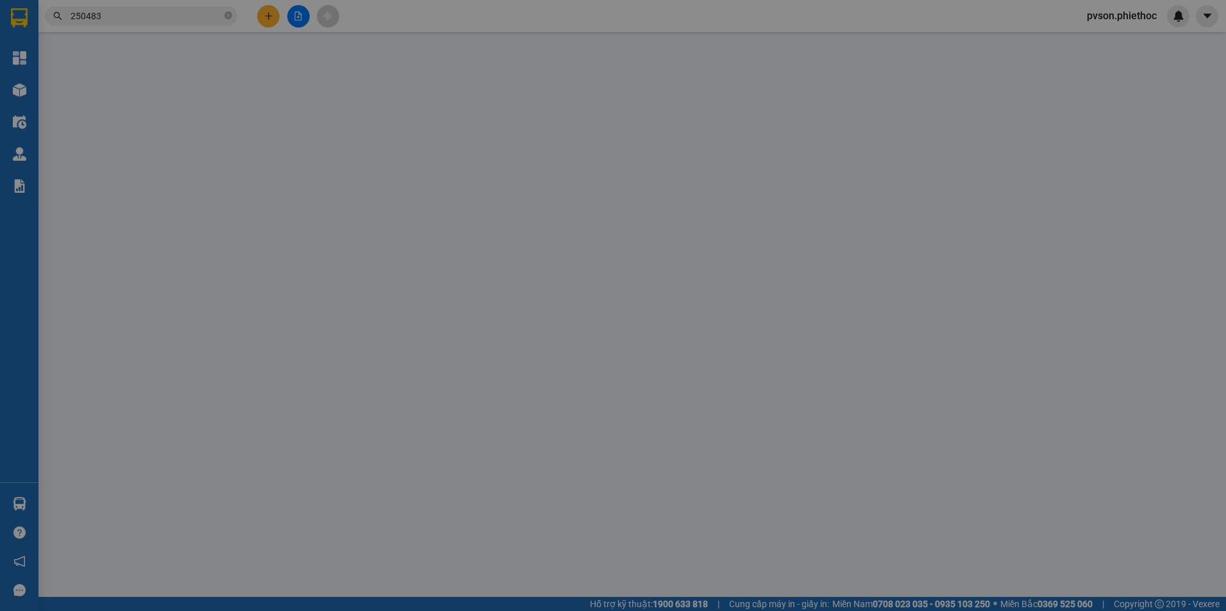
type input "BigC Nam Định"
type input "5.000"
type input "0"
type input "105.000"
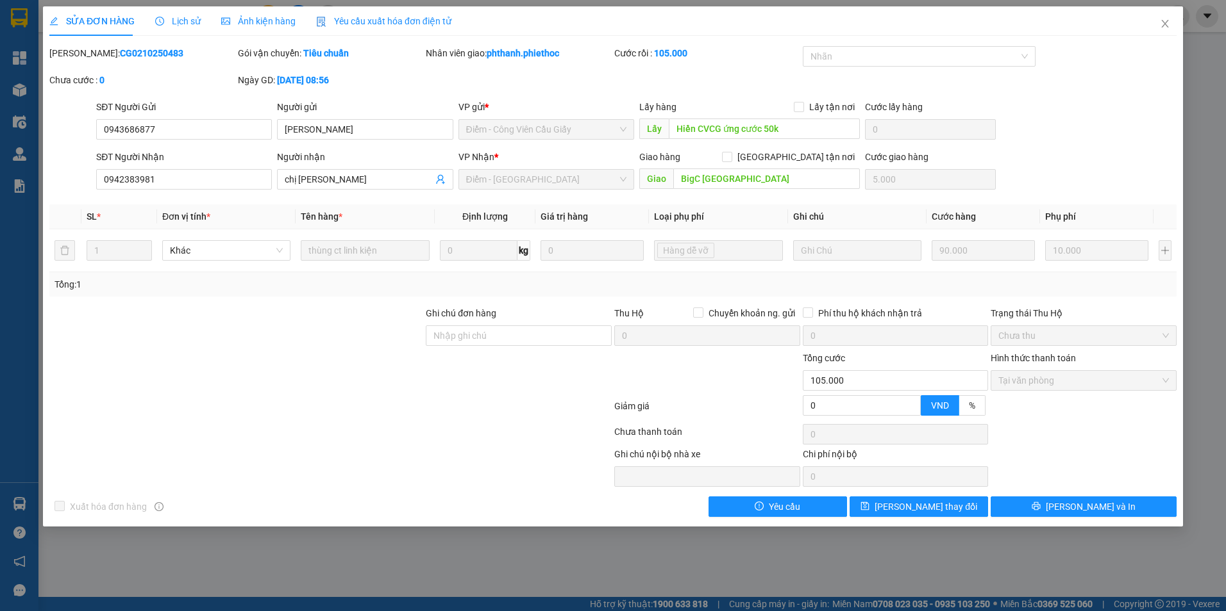
click at [180, 19] on span "Lịch sử" at bounding box center [178, 21] width 46 height 10
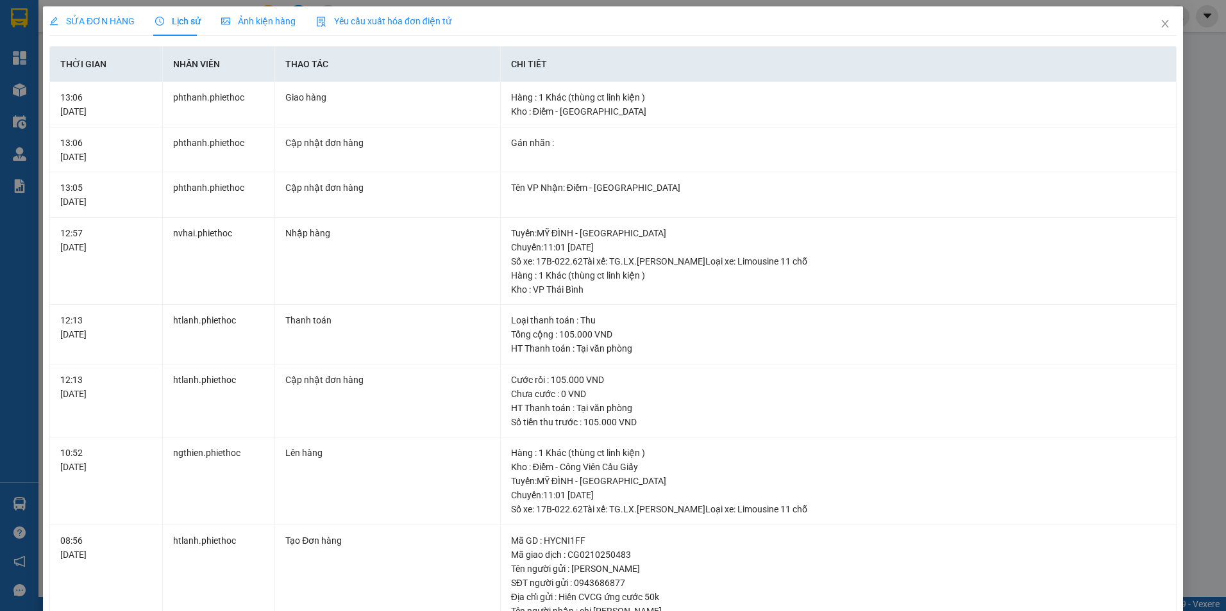
click at [122, 20] on span "SỬA ĐƠN HÀNG" at bounding box center [91, 21] width 85 height 10
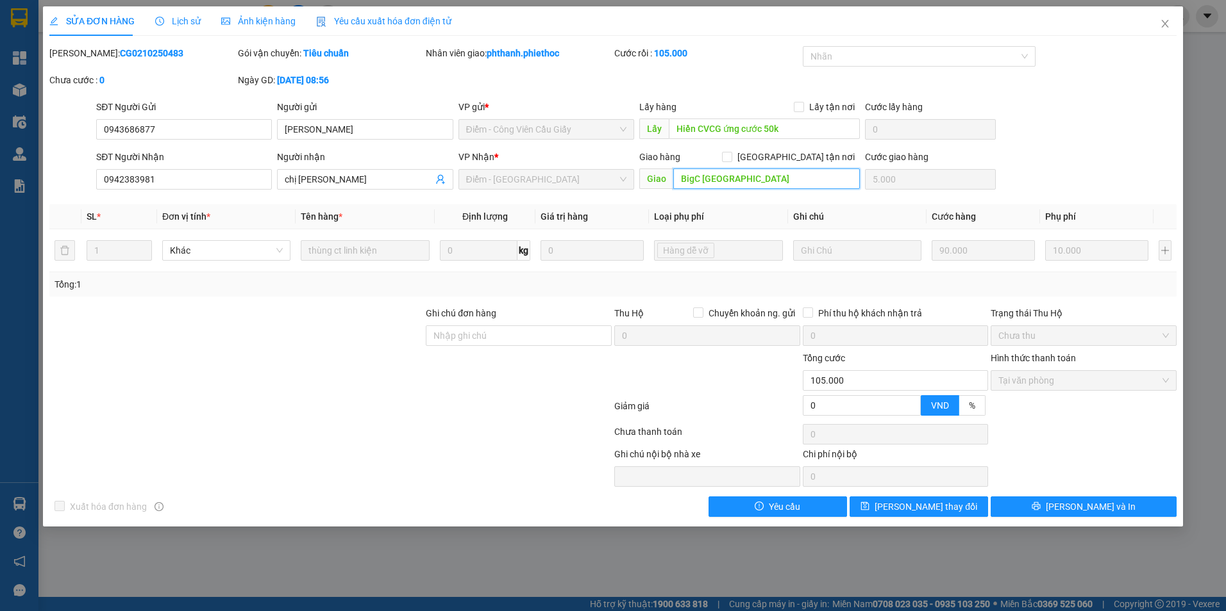
click at [768, 185] on input "BigC Nam Định" at bounding box center [766, 179] width 187 height 21
click at [770, 183] on input "BigC Nam Định" at bounding box center [766, 179] width 187 height 21
type input "BigC Nam Định ..."
click at [951, 510] on button "[PERSON_NAME] thay đổi" at bounding box center [918, 507] width 138 height 21
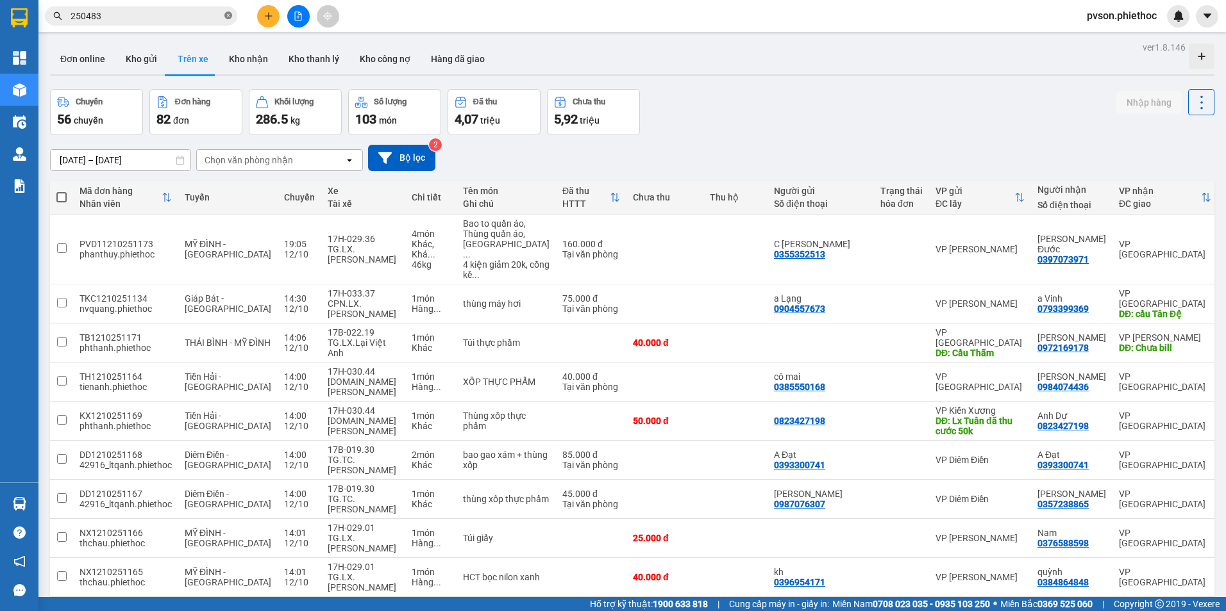
click at [231, 14] on icon "close-circle" at bounding box center [228, 16] width 8 height 8
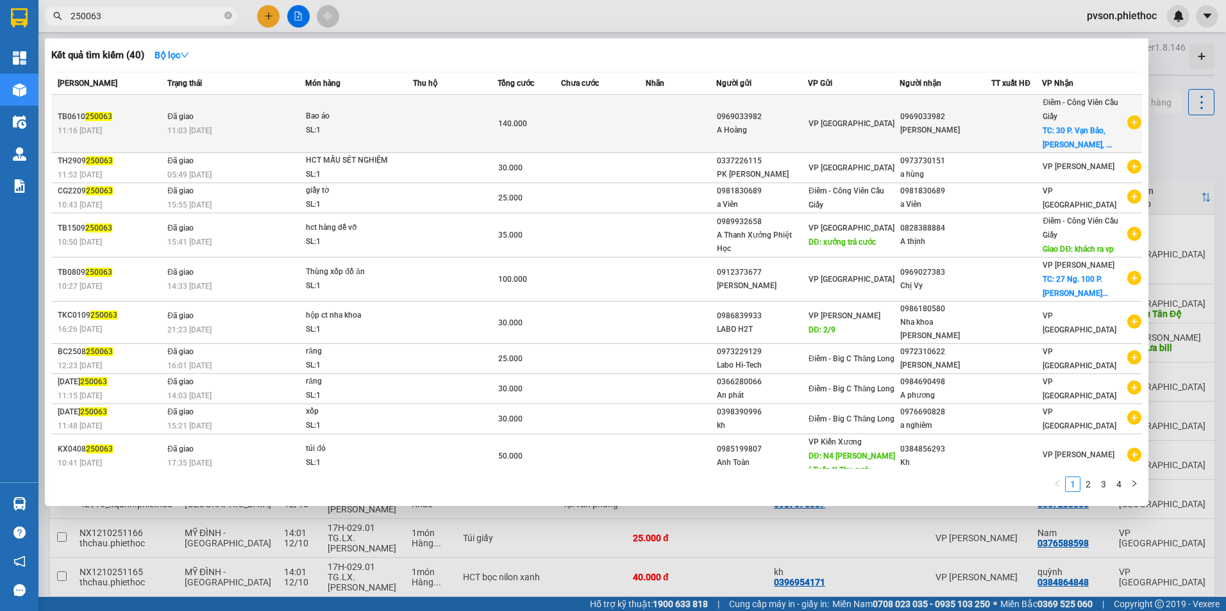
type input "250063"
click at [826, 130] on div "VP [GEOGRAPHIC_DATA]" at bounding box center [853, 124] width 90 height 14
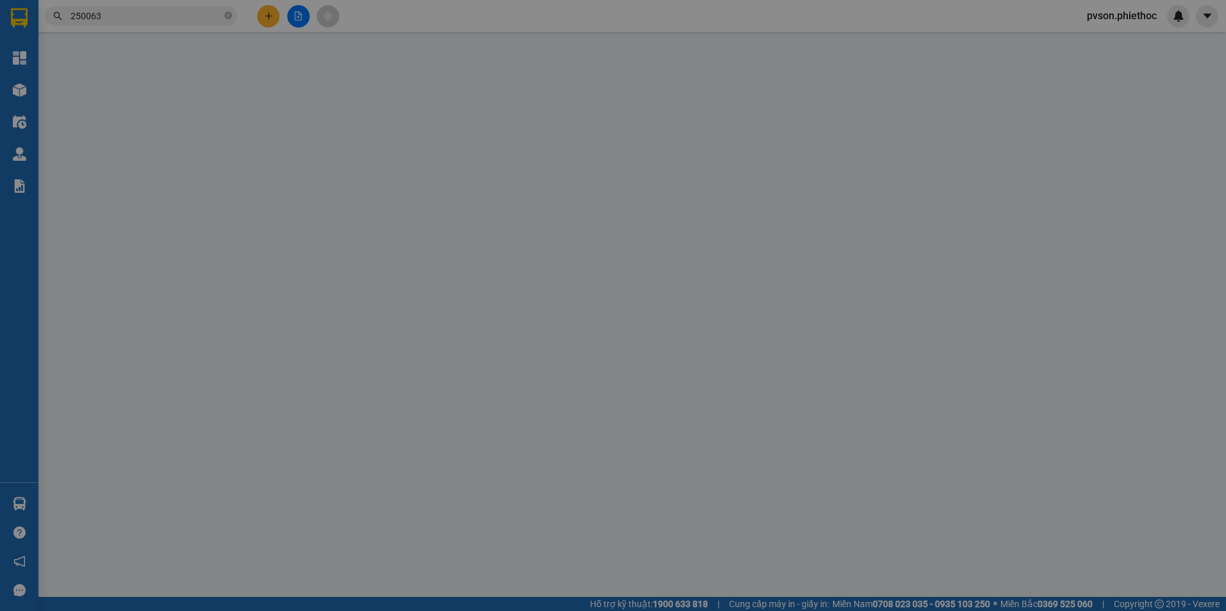
type input "0969033982"
type input "A Hoàng"
type input "0969033982"
type input "Minh Anh"
checkbox input "true"
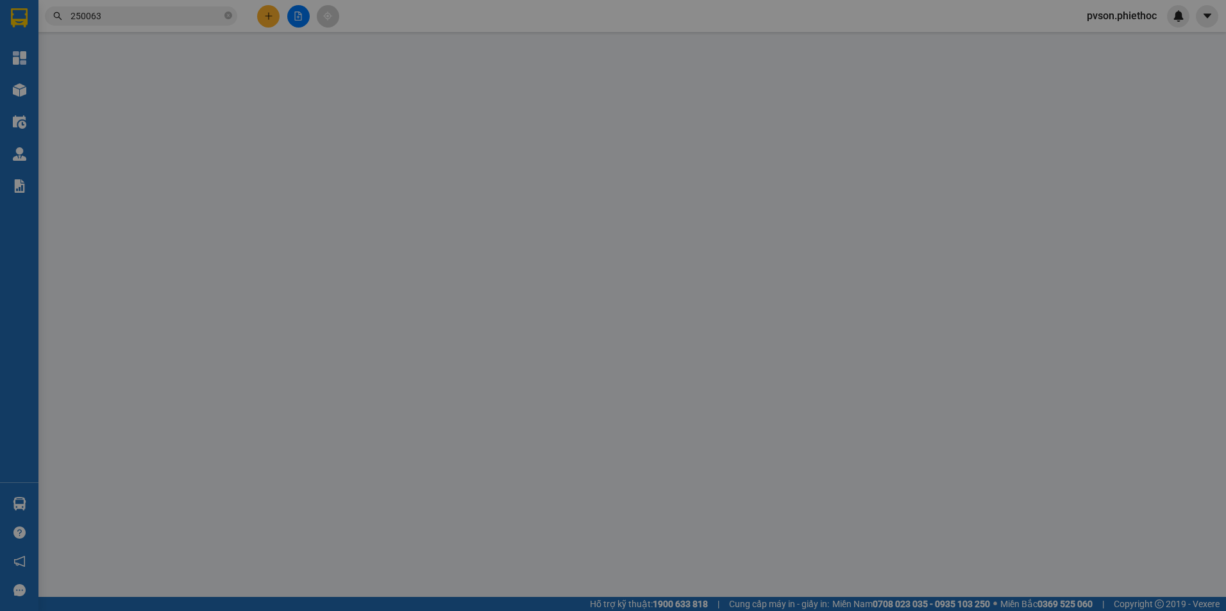
type input "30 P. Vạn Bảo, Liễu Giai, Ba Đình, Hà Nội 100000, Việt Nam"
type input "80.000"
type input "0"
type input "140.000"
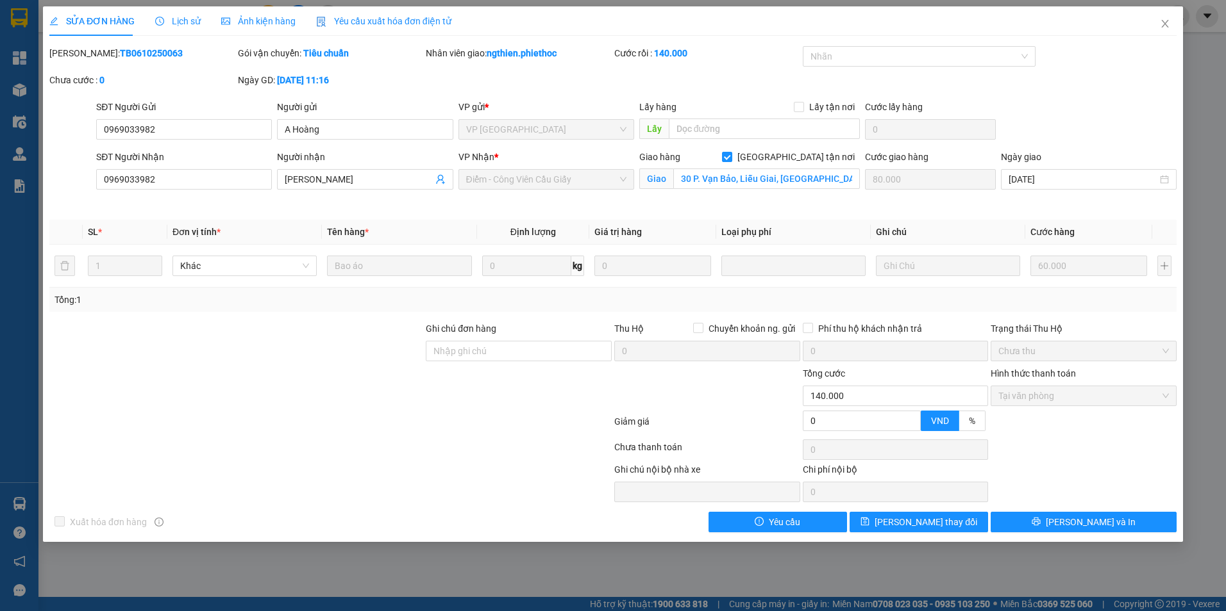
click at [186, 21] on span "Lịch sử" at bounding box center [178, 21] width 46 height 10
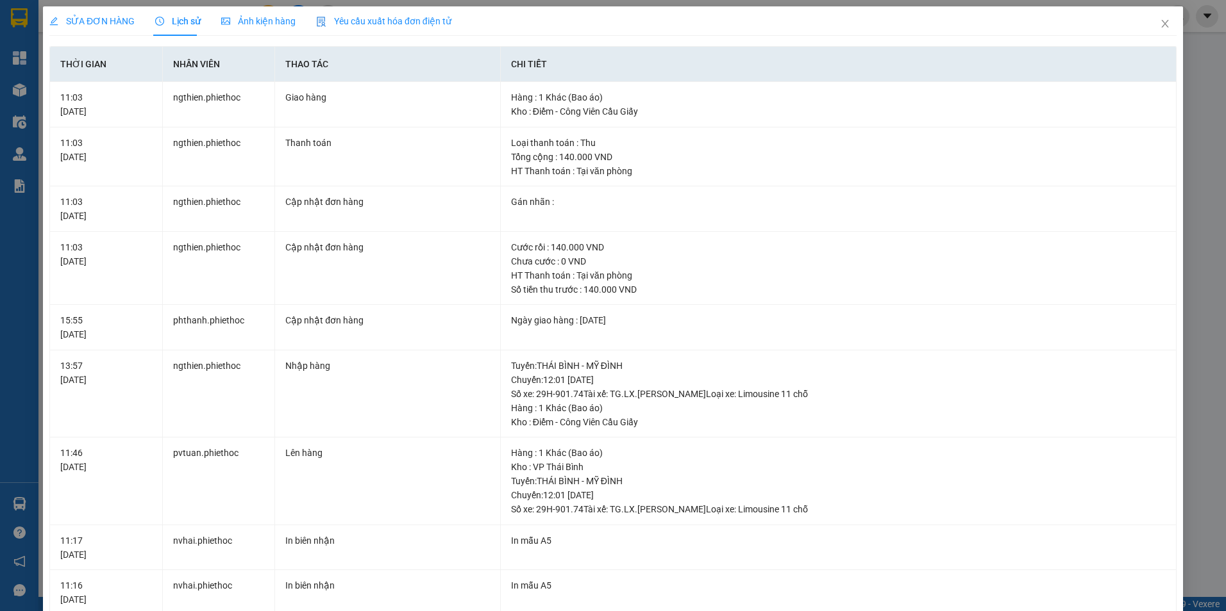
click at [101, 16] on span "SỬA ĐƠN HÀNG" at bounding box center [91, 21] width 85 height 10
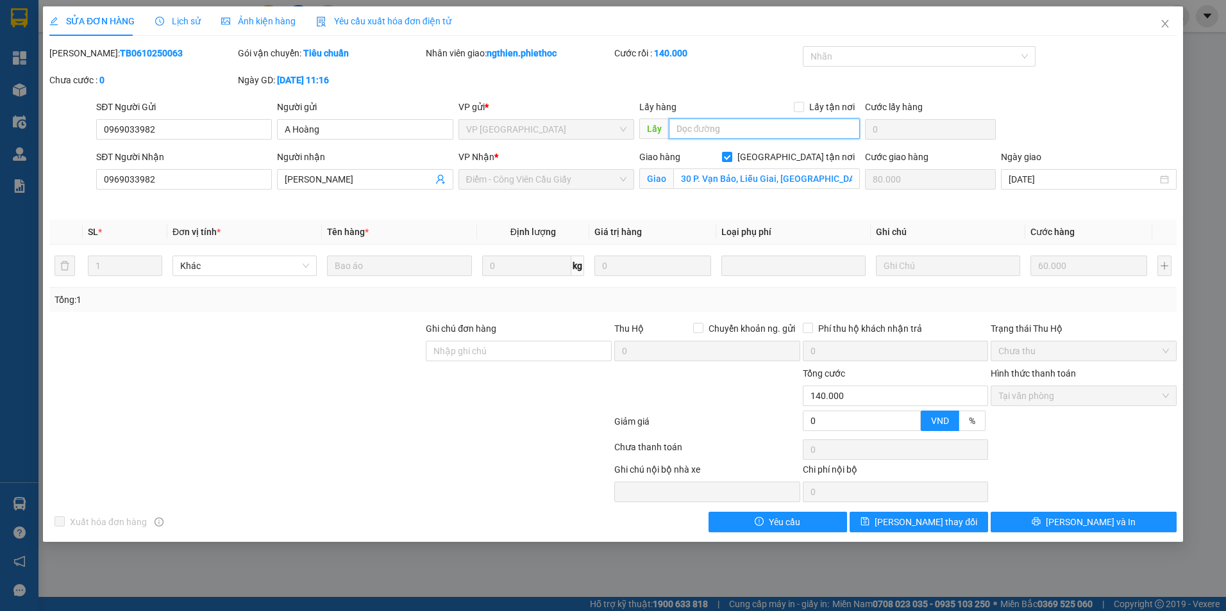
click at [776, 130] on input "text" at bounding box center [765, 129] width 192 height 21
type input "..."
click at [931, 526] on span "[PERSON_NAME] thay đổi" at bounding box center [925, 522] width 103 height 14
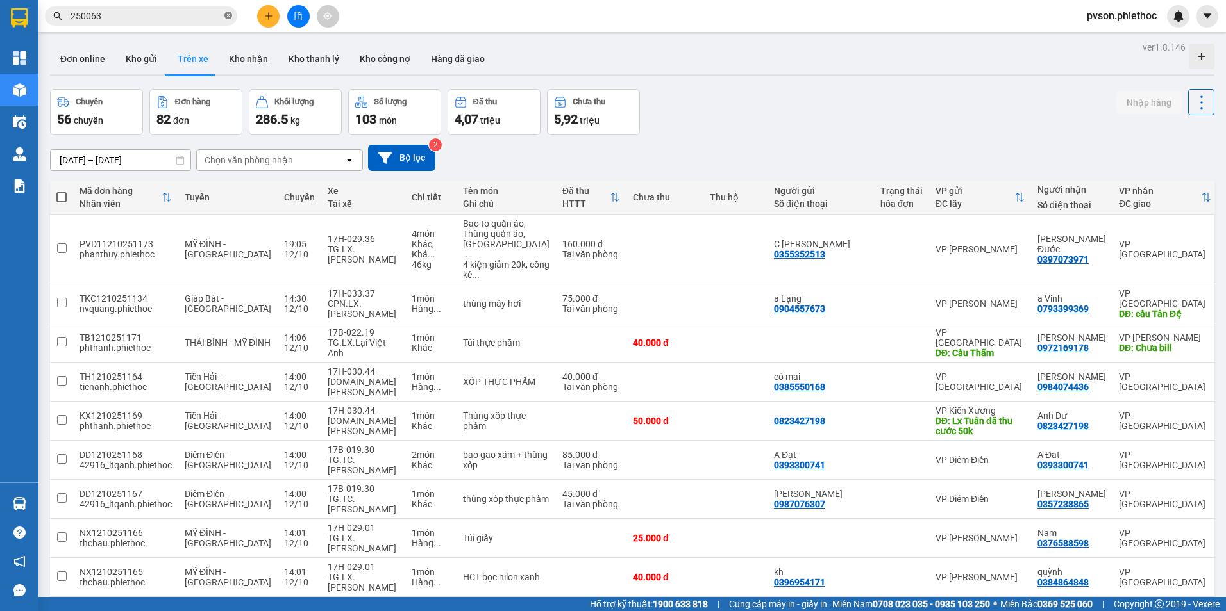
click at [229, 19] on icon "close-circle" at bounding box center [228, 16] width 8 height 8
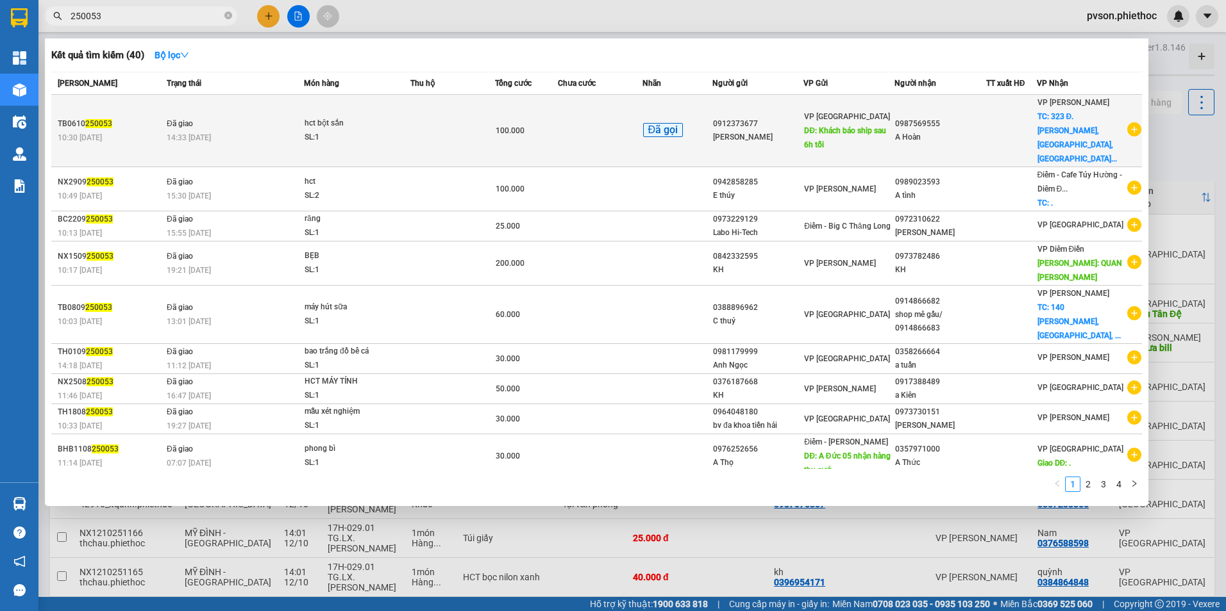
type input "250053"
click at [611, 123] on td at bounding box center [600, 131] width 84 height 72
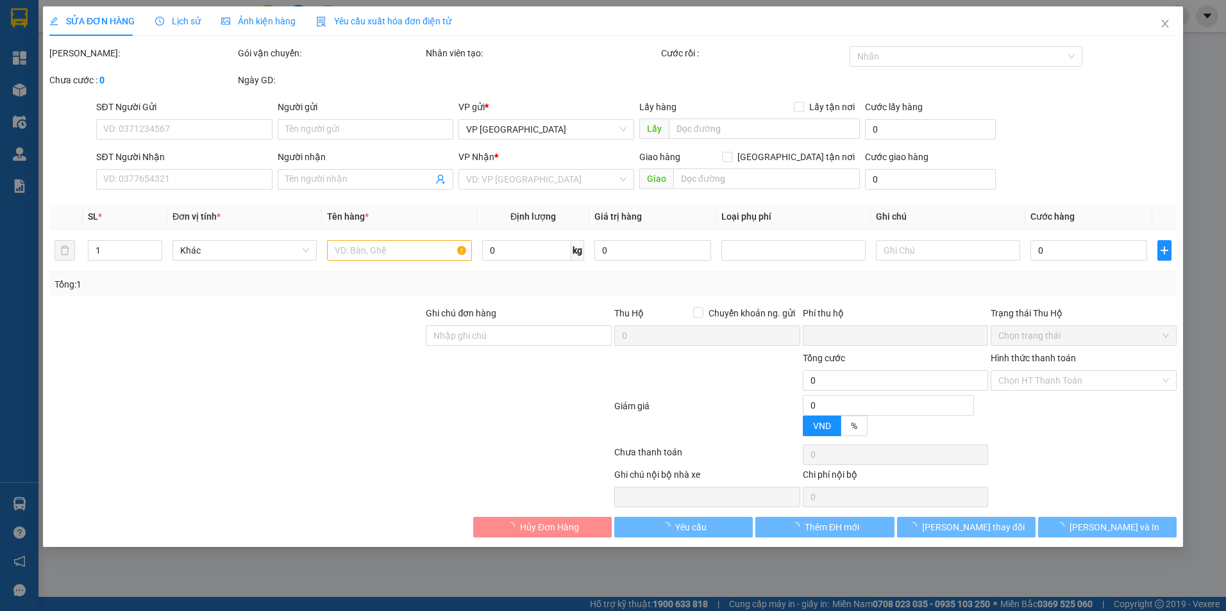
type input "0912373677"
type input "Anh Hà"
type input "Khách báo ship sau 6h tối"
type input "0987569555"
type input "A Hoàn"
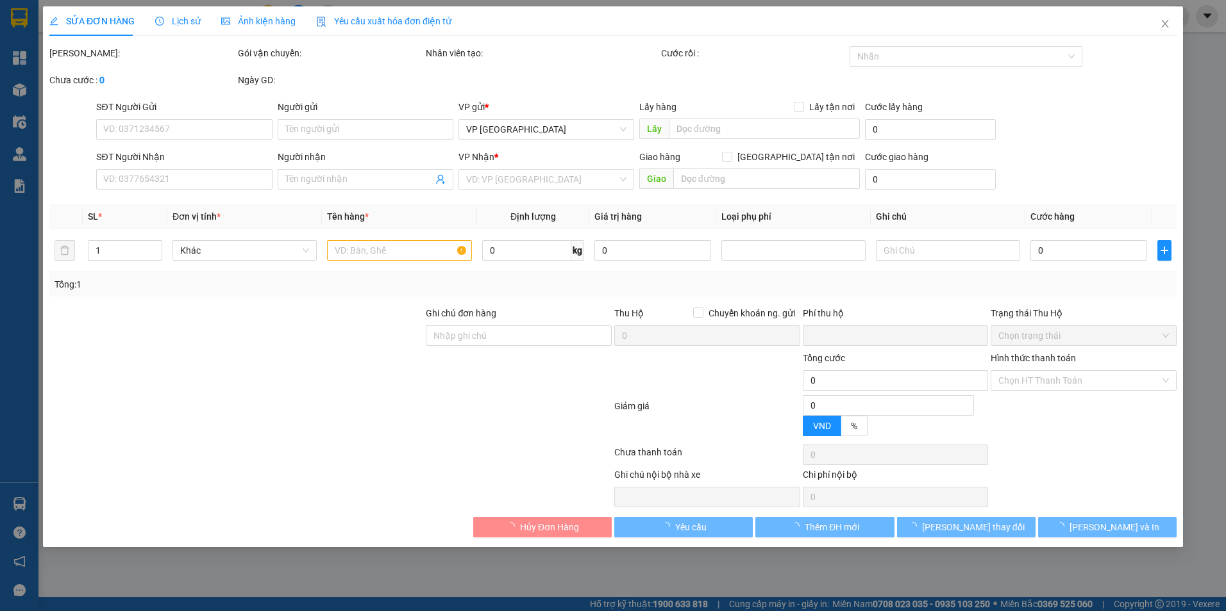
checkbox input "true"
type input "323 Đ. Âu Cơ, Nhật Tân, Tây Hồ, Hà Nội 000084, Việt Nam"
type input "70.000"
type input "0"
type input "100.000"
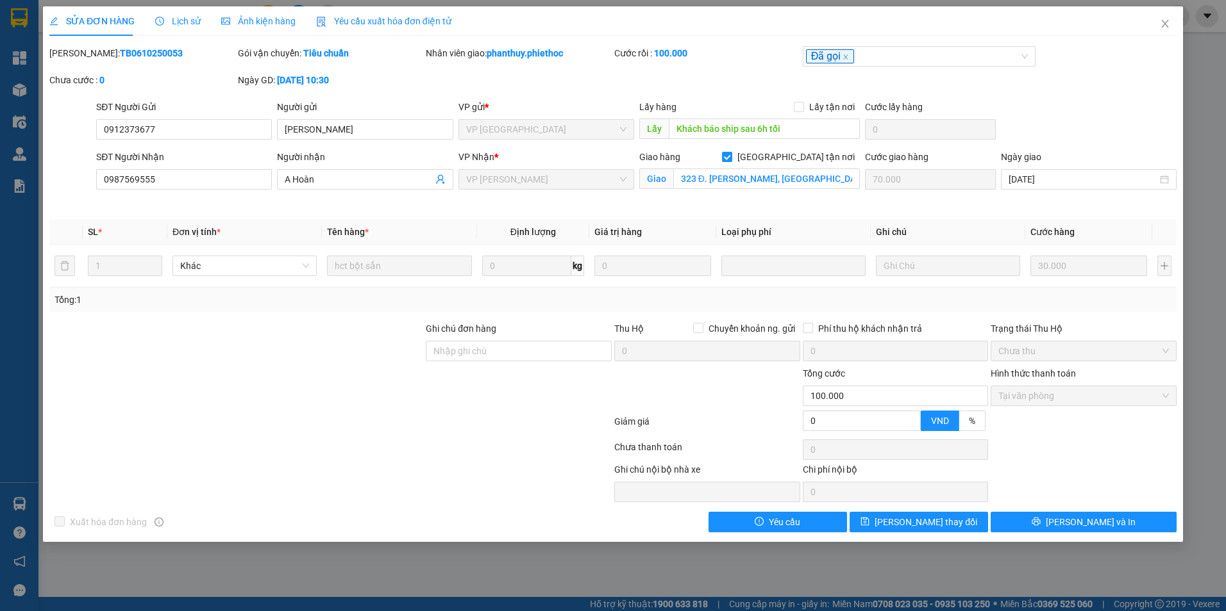
click at [187, 16] on span "Lịch sử" at bounding box center [178, 21] width 46 height 10
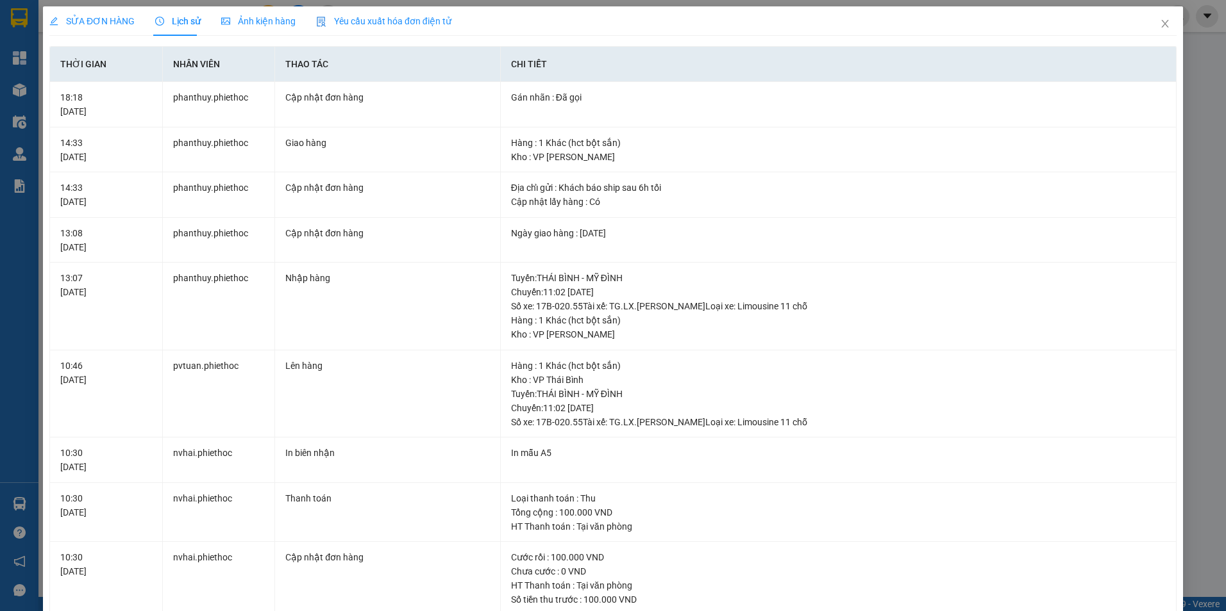
click at [96, 16] on span "SỬA ĐƠN HÀNG" at bounding box center [91, 21] width 85 height 10
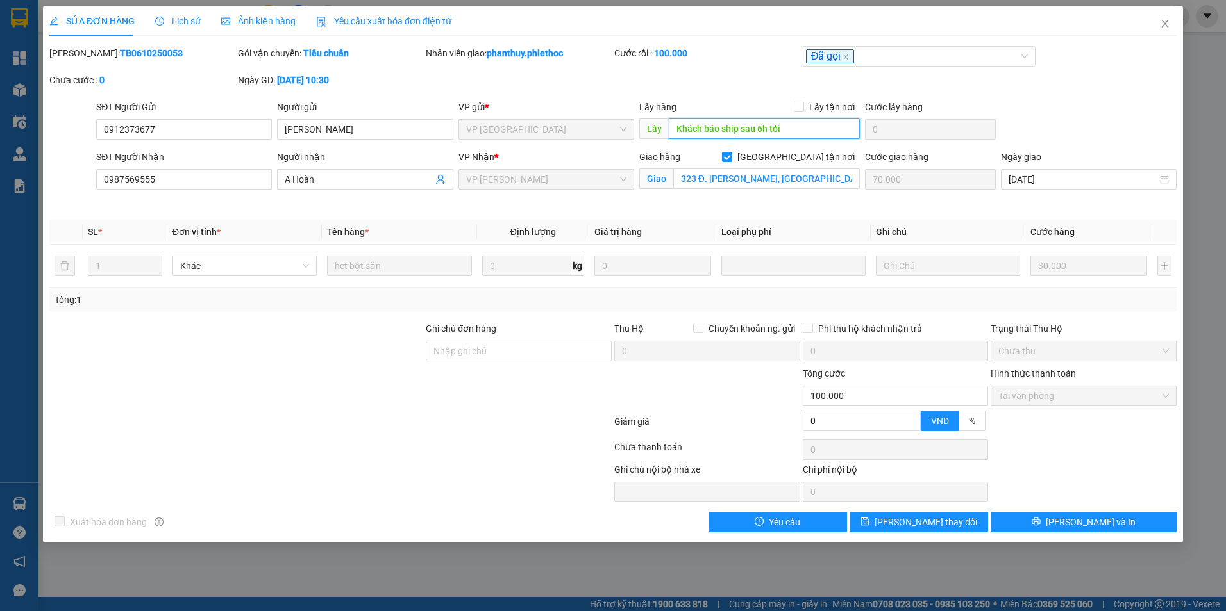
click at [797, 126] on input "Khách báo ship sau 6h tối" at bounding box center [765, 129] width 192 height 21
click at [798, 126] on input "Khách báo ship sau 6h tối" at bounding box center [765, 129] width 192 height 21
click at [801, 129] on input "Khách báo ship sau 6h tối" at bounding box center [765, 129] width 192 height 21
click at [802, 129] on input "Khách báo ship sau 6h tối" at bounding box center [765, 129] width 192 height 21
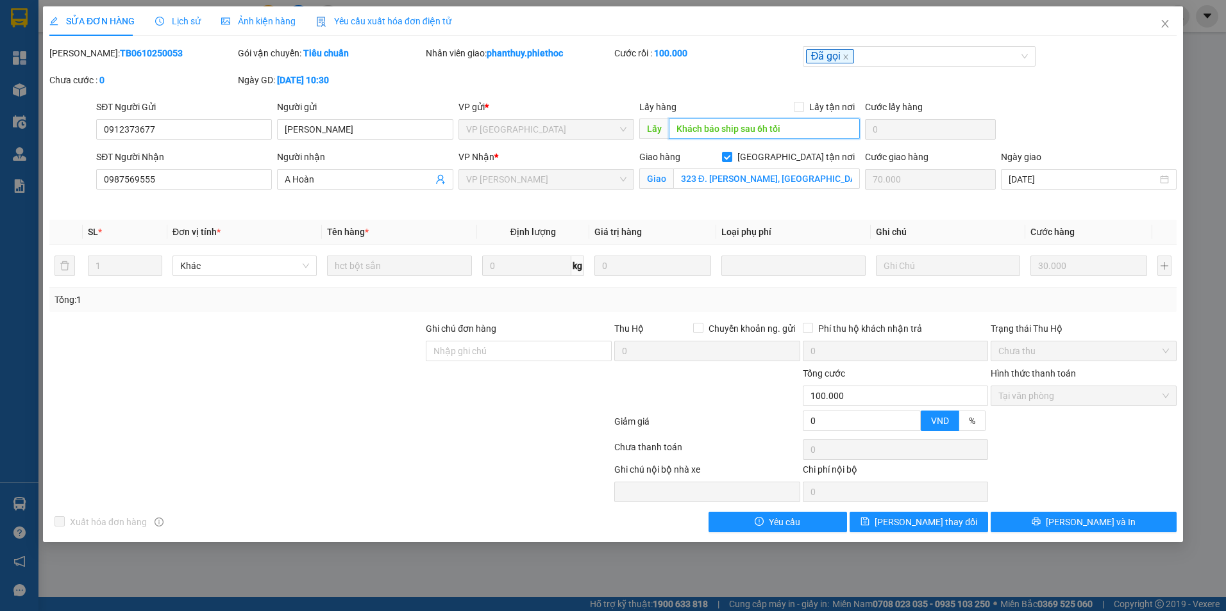
click at [802, 129] on input "Khách báo ship sau 6h tối" at bounding box center [765, 129] width 192 height 21
click at [813, 128] on input "Khách báo ship sau 6h tối" at bounding box center [765, 129] width 192 height 21
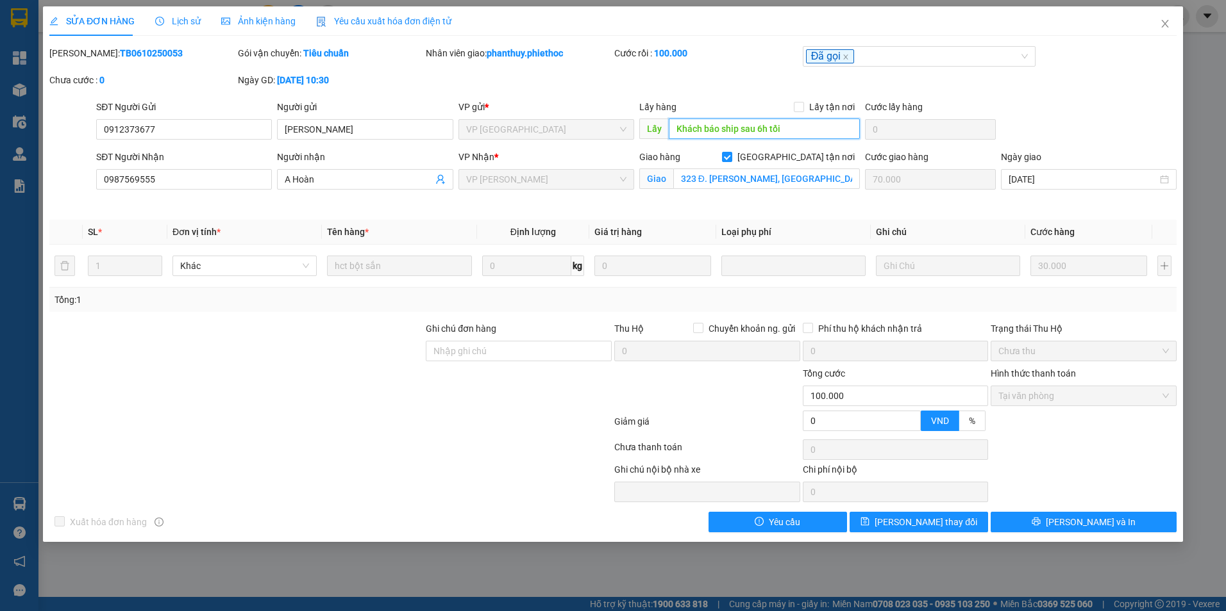
click at [813, 128] on input "Khách báo ship sau 6h tối" at bounding box center [765, 129] width 192 height 21
type input "Khách báo ship sau 6h tối ..."
click at [922, 519] on span "[PERSON_NAME] thay đổi" at bounding box center [925, 522] width 103 height 14
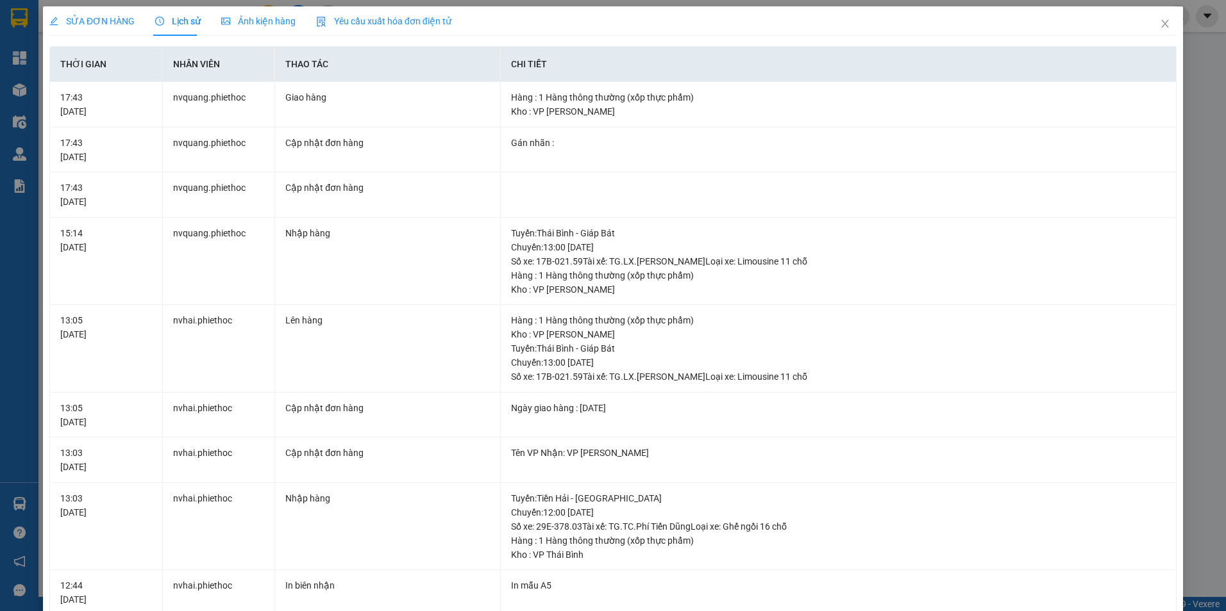
click at [104, 24] on span "SỬA ĐƠN HÀNG" at bounding box center [91, 21] width 85 height 10
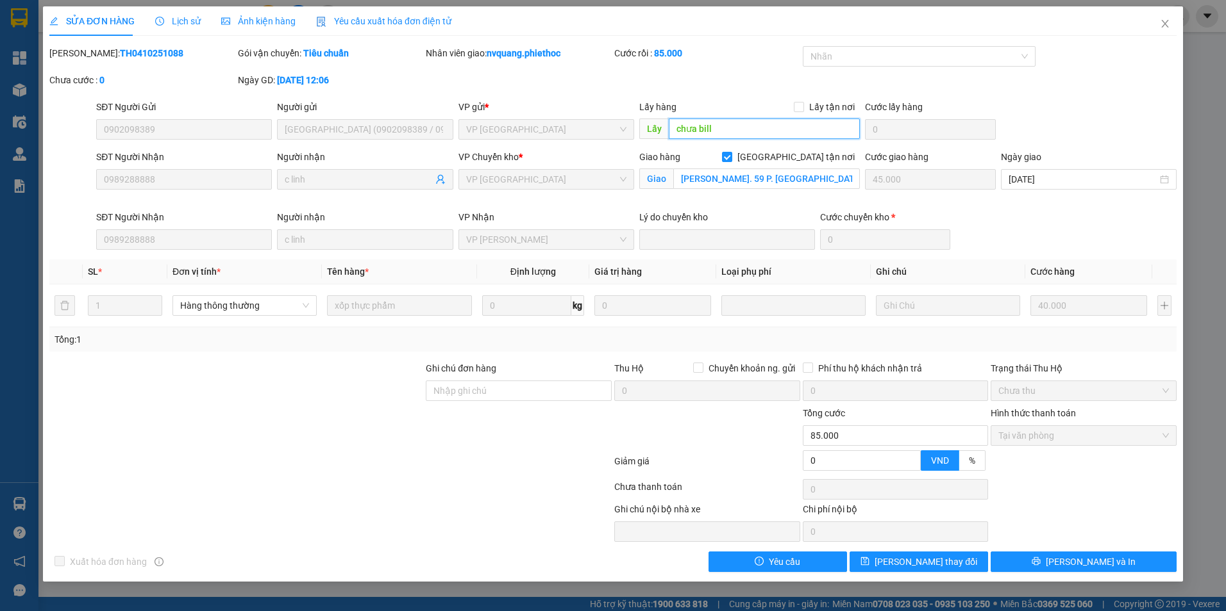
click at [751, 134] on input "chưa bill" at bounding box center [765, 129] width 192 height 21
click at [754, 134] on input "chưa bill" at bounding box center [765, 129] width 192 height 21
type input "chưa bill ..."
click at [928, 563] on span "[PERSON_NAME] thay đổi" at bounding box center [925, 562] width 103 height 14
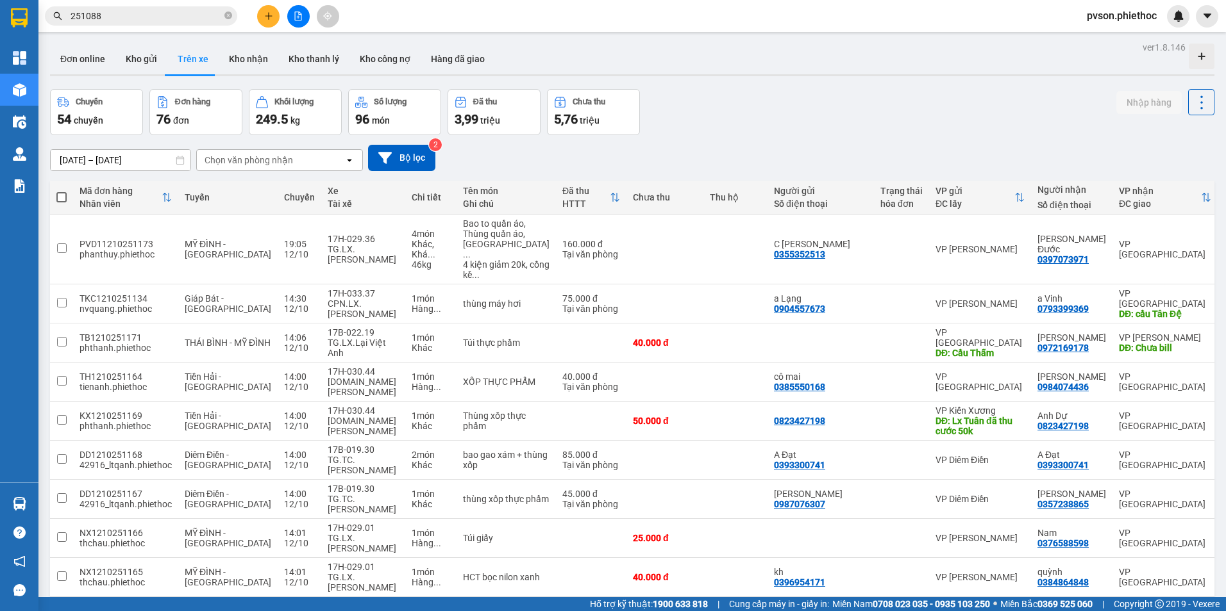
click at [135, 10] on input "251088" at bounding box center [146, 16] width 151 height 14
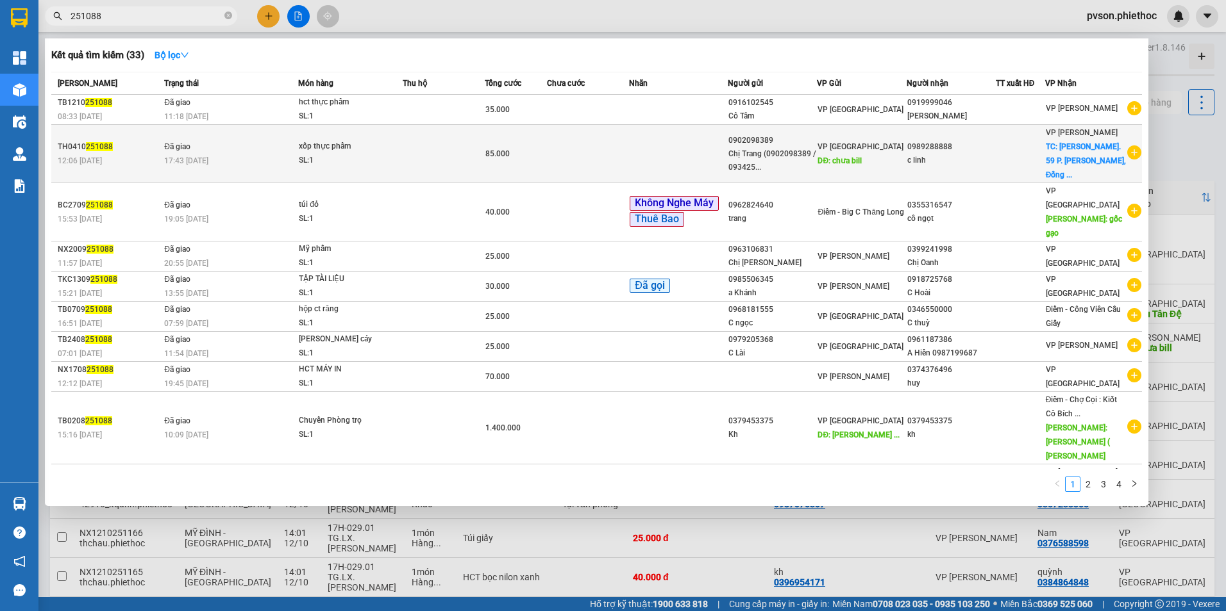
click at [655, 149] on td at bounding box center [678, 154] width 99 height 58
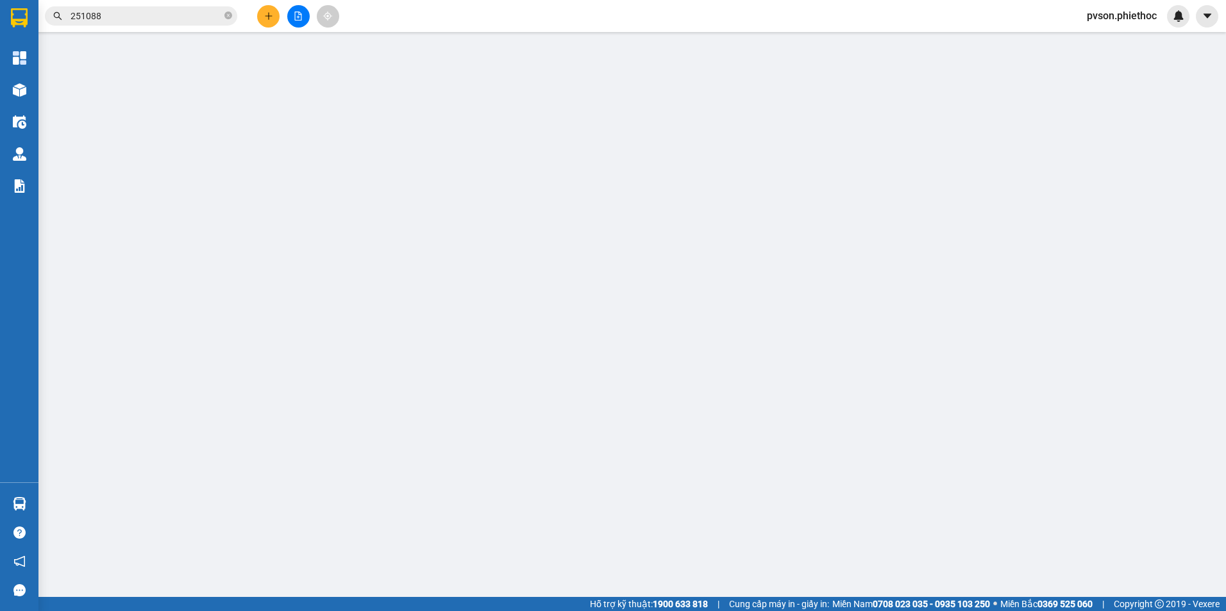
type input "0902098389"
type input "Chị Trang (0902098389 / 0934257889 )"
type input "chưa bill ..."
type input "0989288888"
type input "c linh"
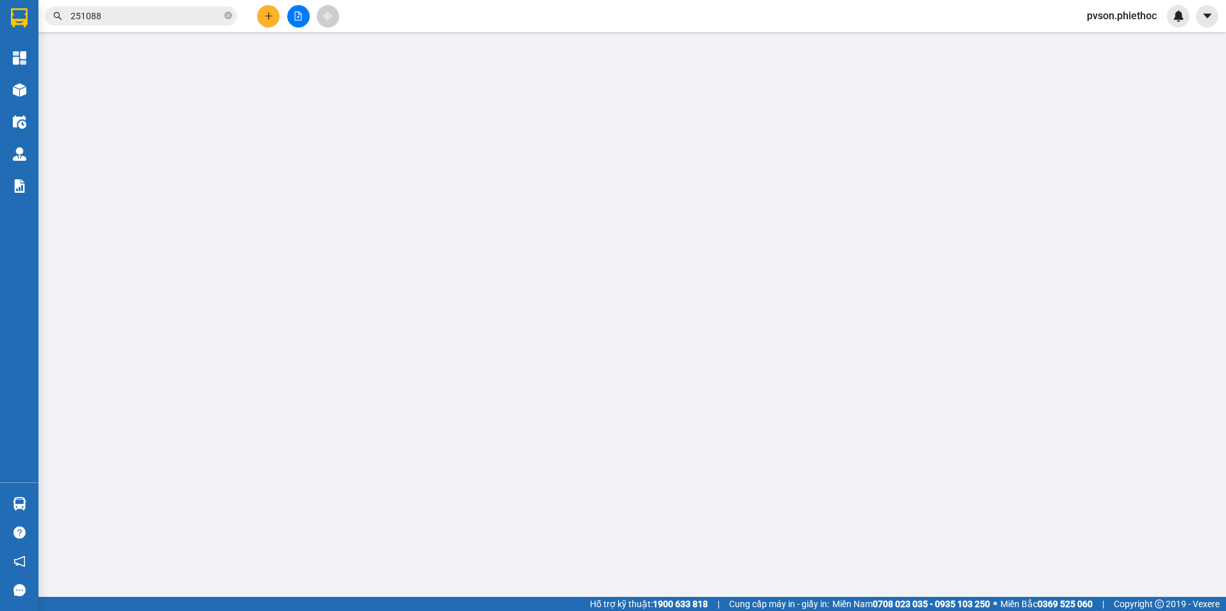
checkbox input "true"
type input "Ng. 59 P. Hoàng Cầu, Đống Đa, Hà Nội, Việt Nam"
type input "45.000"
type input "0"
type input "85.000"
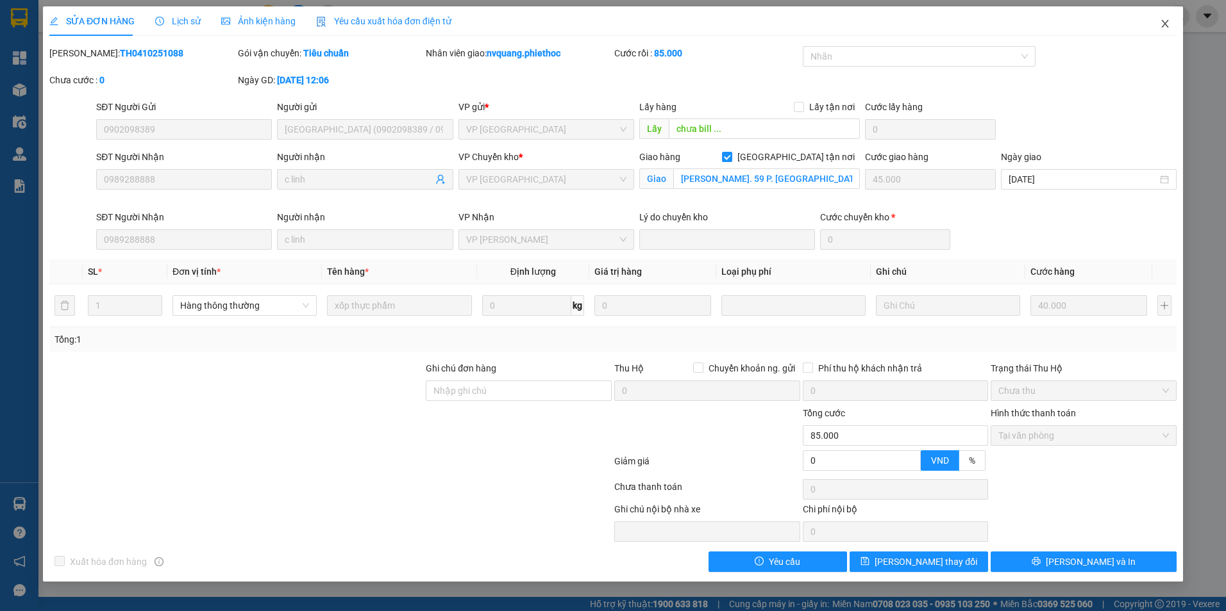
click at [1163, 24] on icon "close" at bounding box center [1165, 24] width 10 height 10
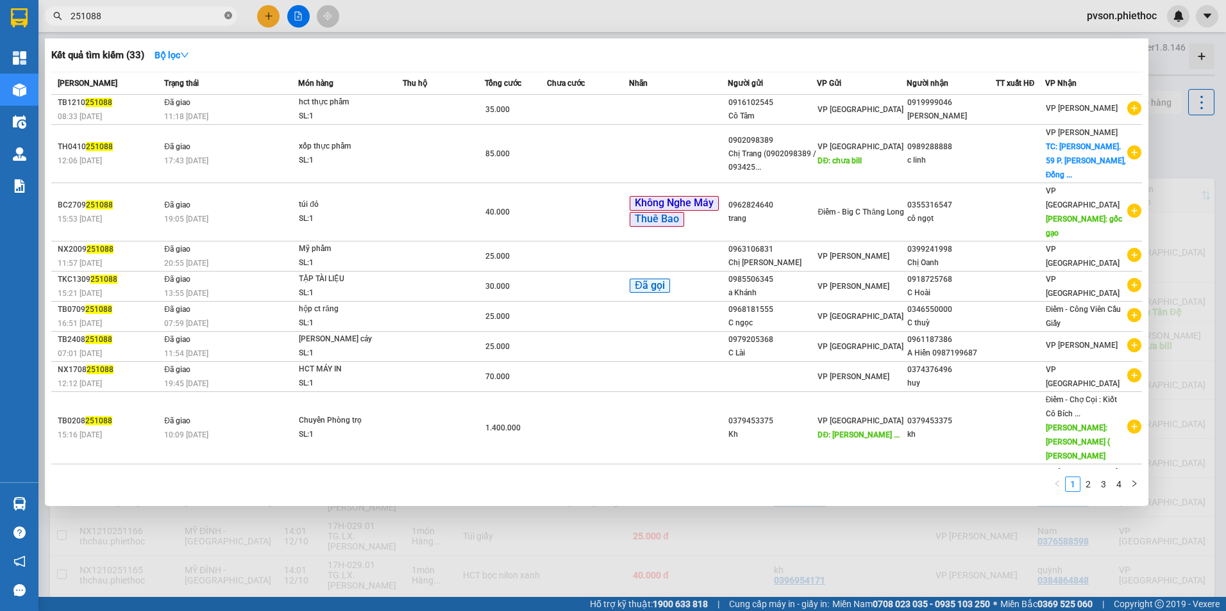
click at [226, 14] on icon "close-circle" at bounding box center [228, 16] width 8 height 8
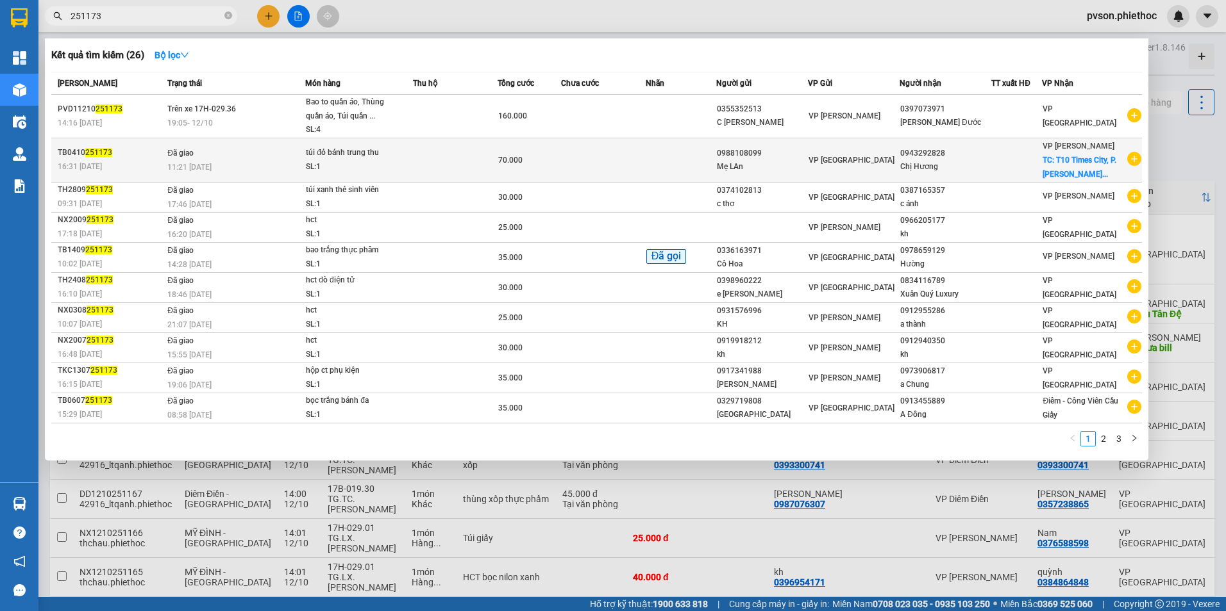
type input "251173"
click at [819, 172] on td "VP [GEOGRAPHIC_DATA]" at bounding box center [854, 160] width 92 height 44
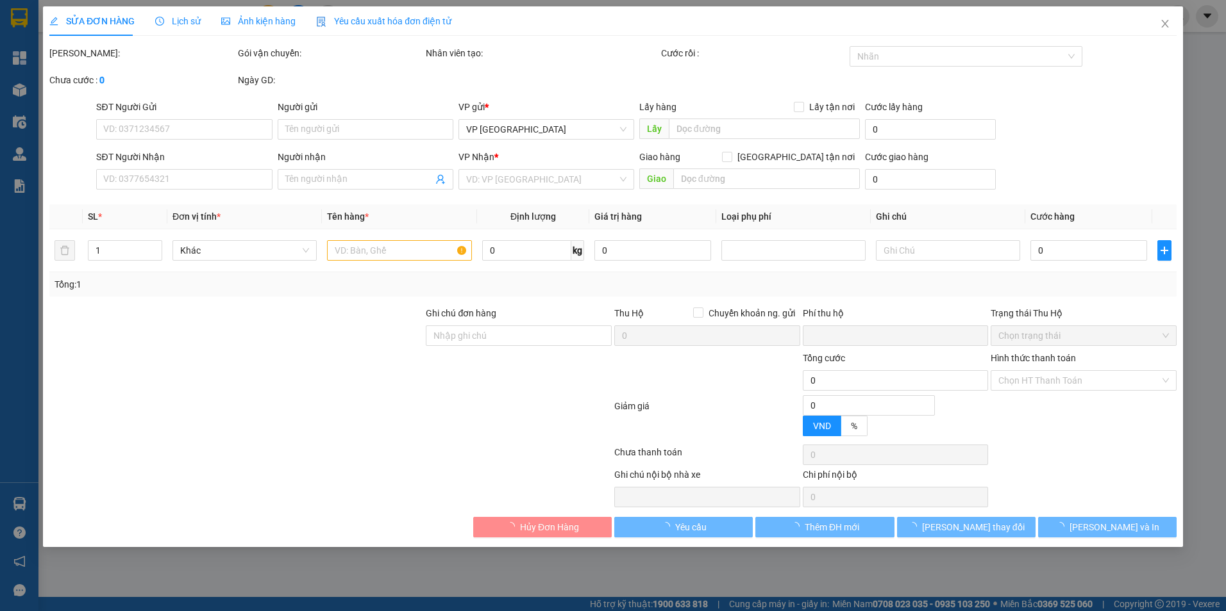
type input "0988108099"
type input "Mẹ LAn"
type input "0943292828"
type input "Chị Hương"
checkbox input "true"
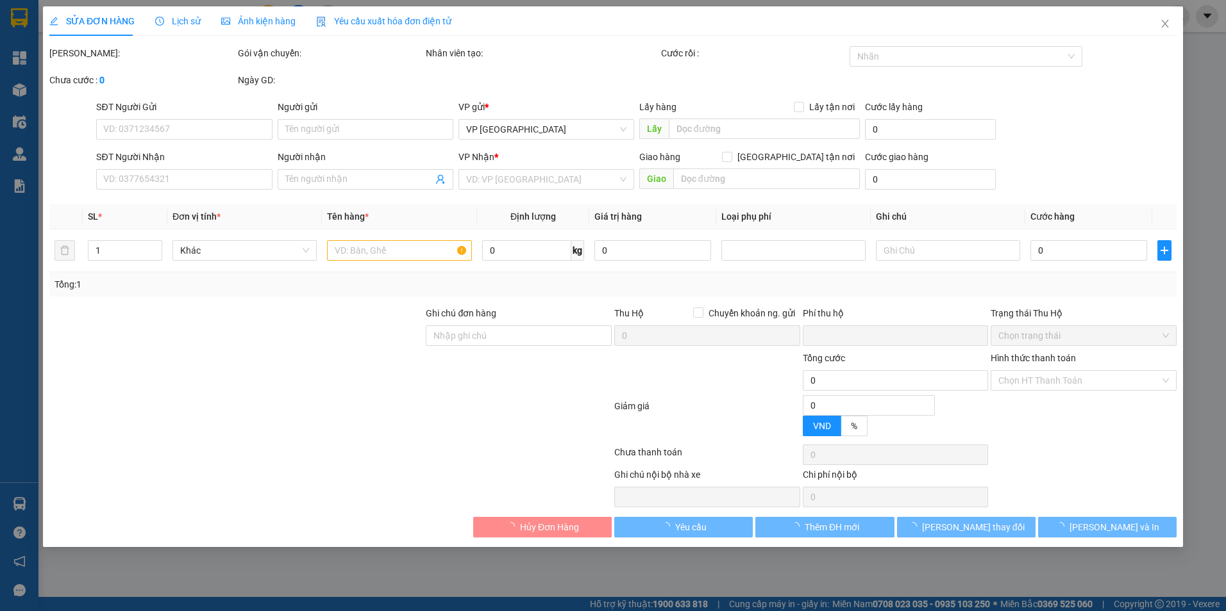
type input "T10 Times City, P. Minh Khai, Khu đô thị Times City, Hai Bà Trưng, Hà Nội, Việt…"
type input "45.000"
checkbox input "true"
type input "0"
type input "70.000"
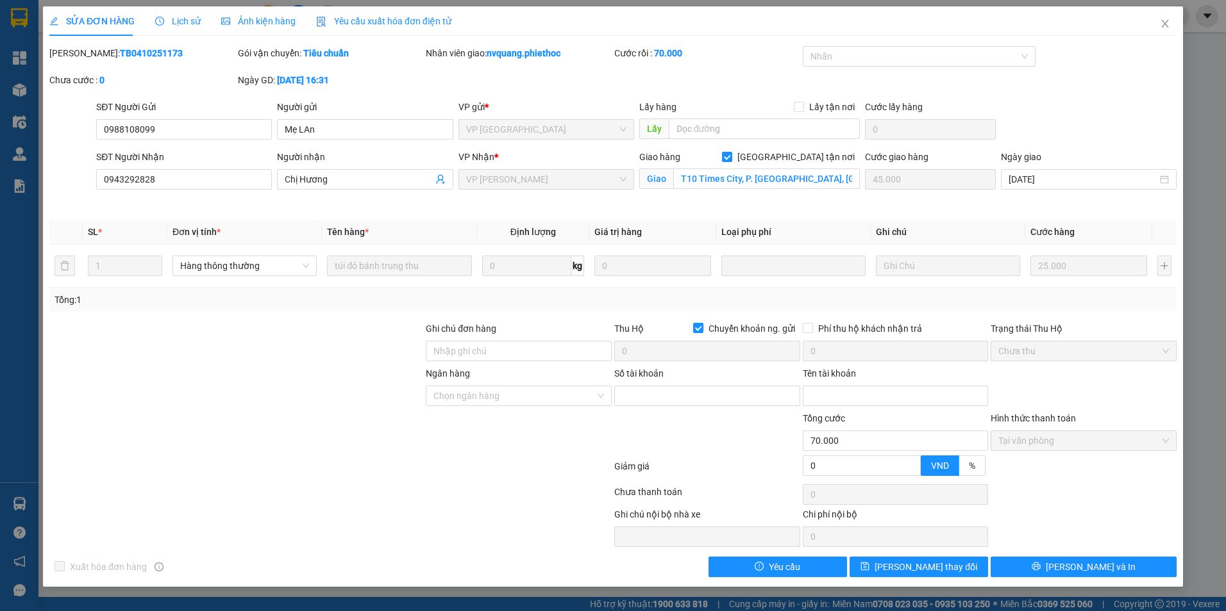
click at [180, 22] on span "Lịch sử" at bounding box center [178, 21] width 46 height 10
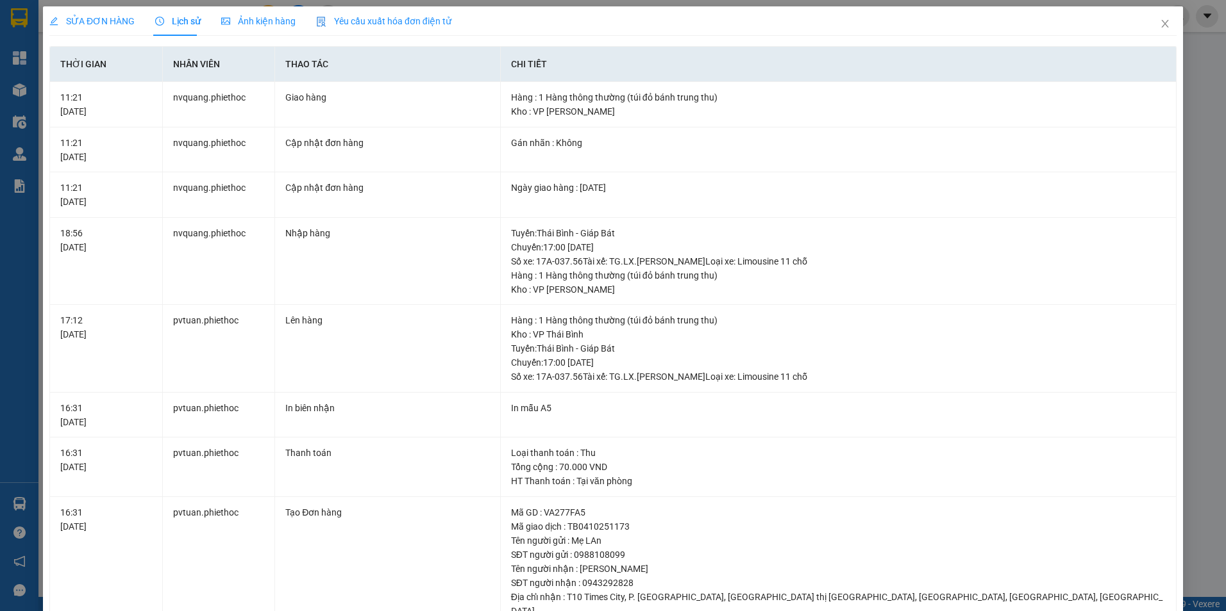
click at [104, 19] on span "SỬA ĐƠN HÀNG" at bounding box center [91, 21] width 85 height 10
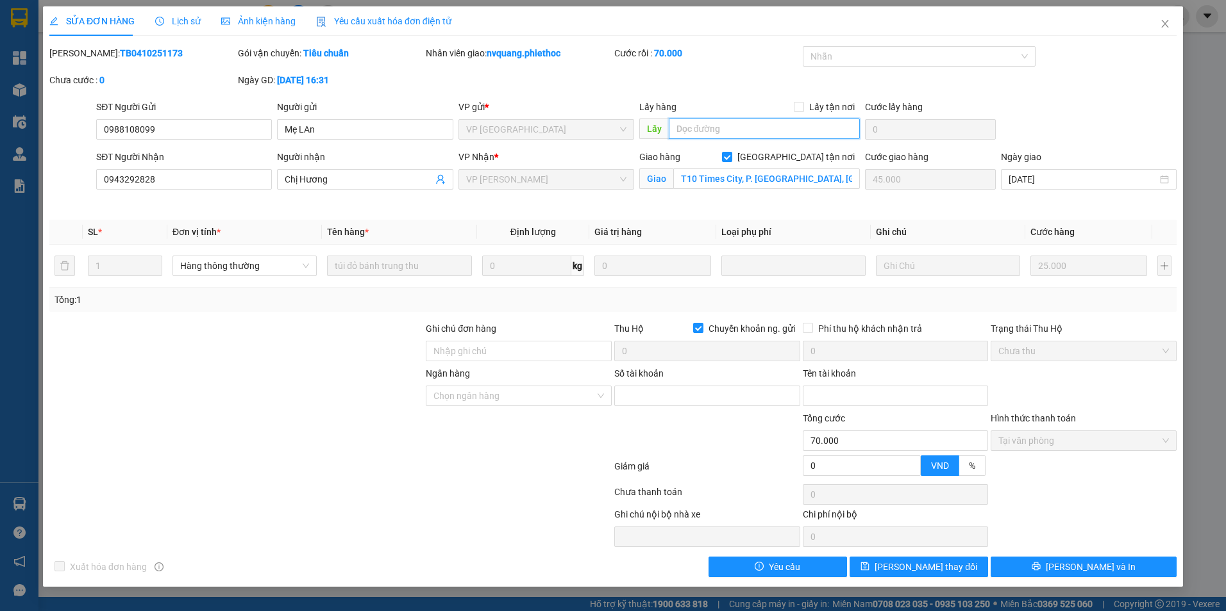
click at [790, 128] on input "text" at bounding box center [765, 129] width 192 height 21
type input "..."
click at [934, 569] on span "[PERSON_NAME] thay đổi" at bounding box center [925, 567] width 103 height 14
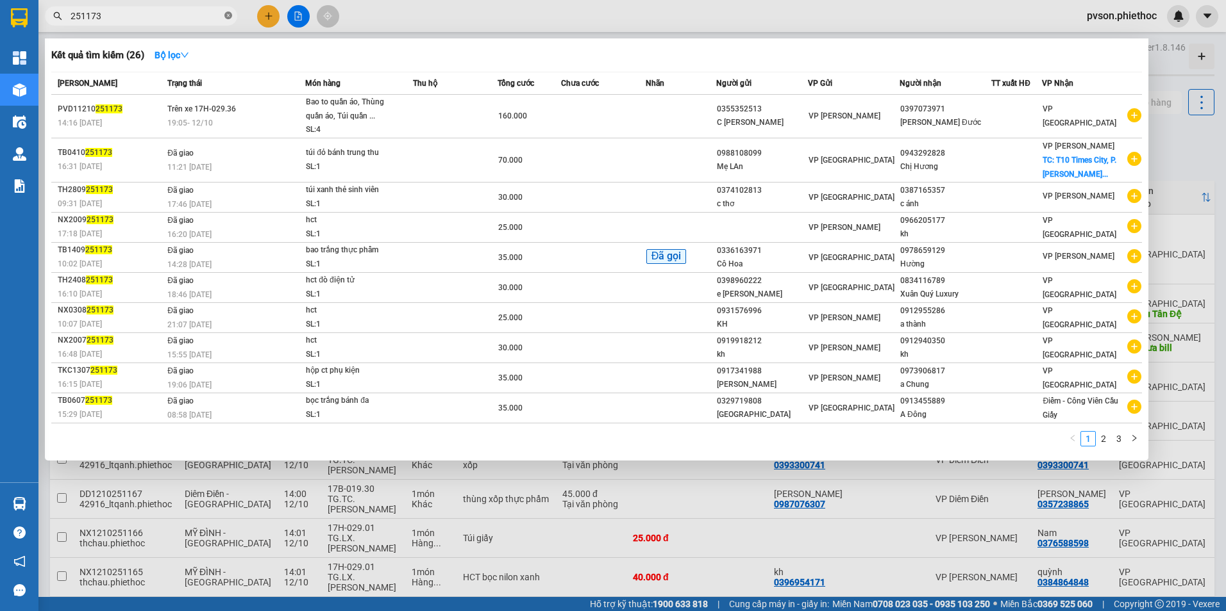
click at [226, 19] on icon "close-circle" at bounding box center [228, 16] width 8 height 8
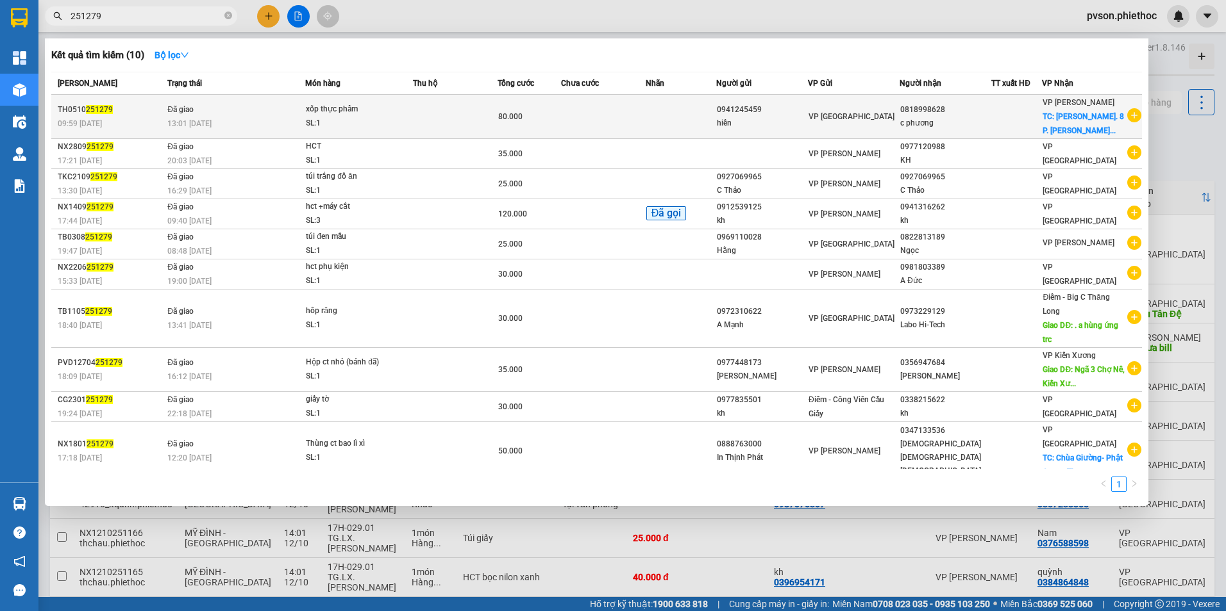
type input "251279"
click at [754, 126] on div "hiền" at bounding box center [762, 123] width 90 height 13
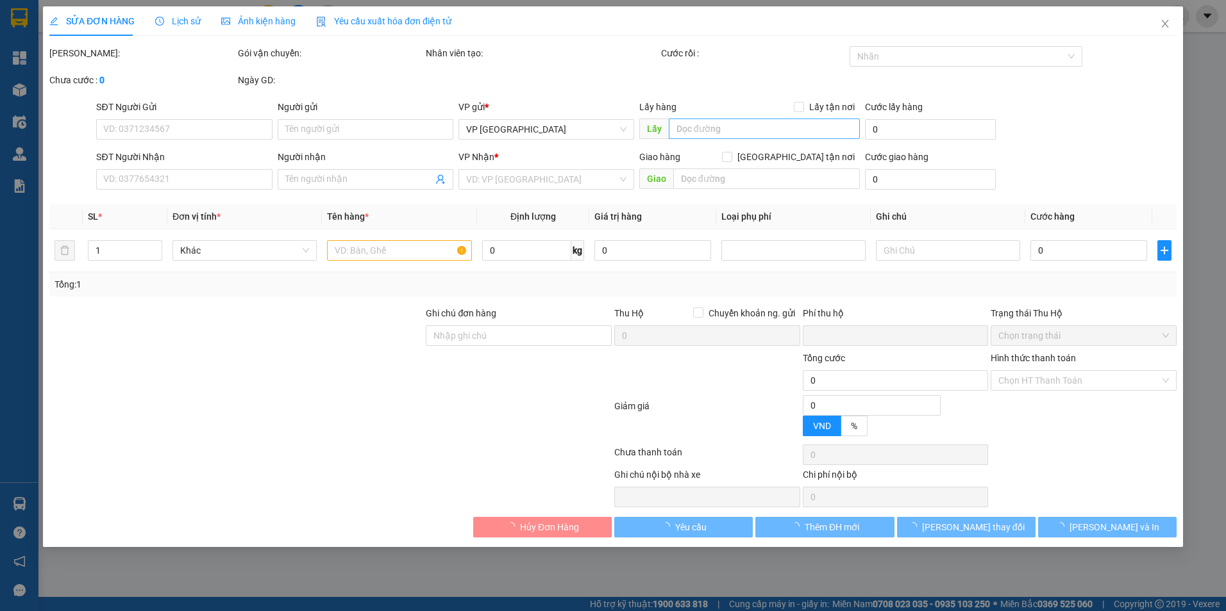
type input "0941245459"
type input "hiền"
type input "0818998628"
type input "c phương"
checkbox input "true"
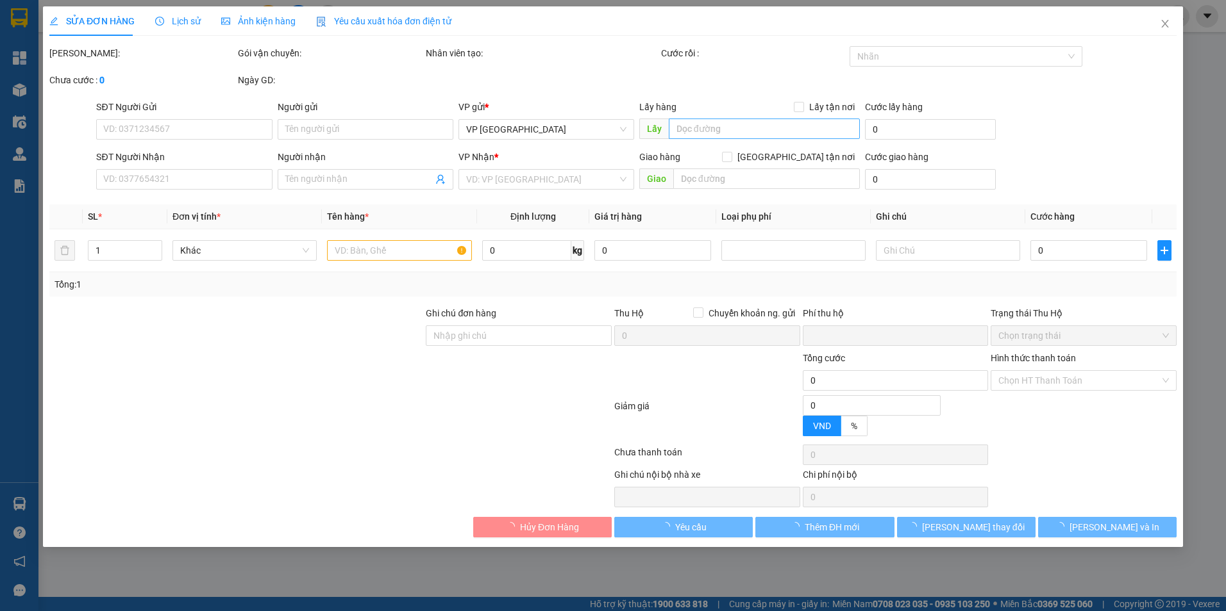
type input "Ng. 8 P. Hoa Lư, Lê Đại Hành, Hai Bà Trưng, Hà Nội, Việt Nam"
type input "30.000"
type input "0"
type input "80.000"
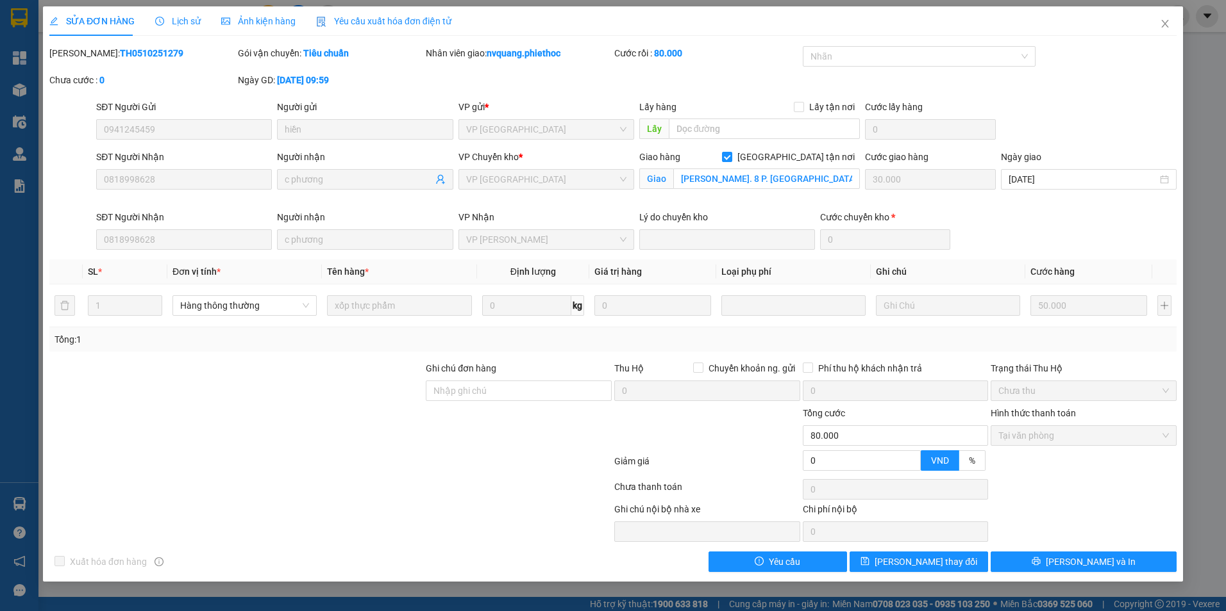
click at [192, 24] on span "Lịch sử" at bounding box center [178, 21] width 46 height 10
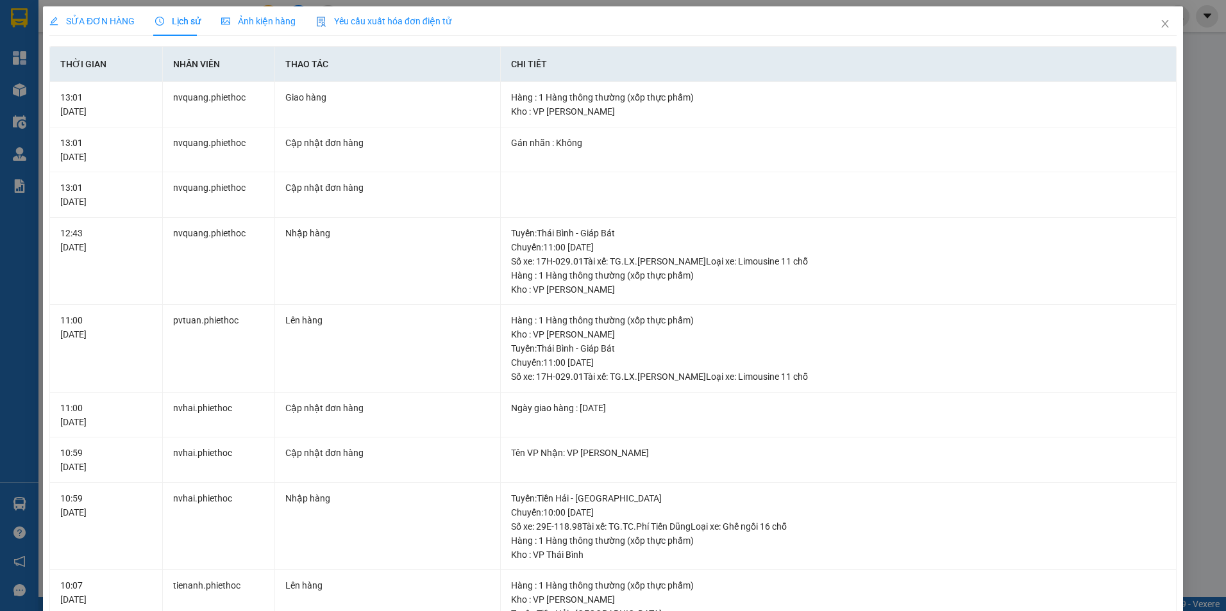
click at [92, 28] on div "SỬA ĐƠN HÀNG" at bounding box center [91, 21] width 85 height 14
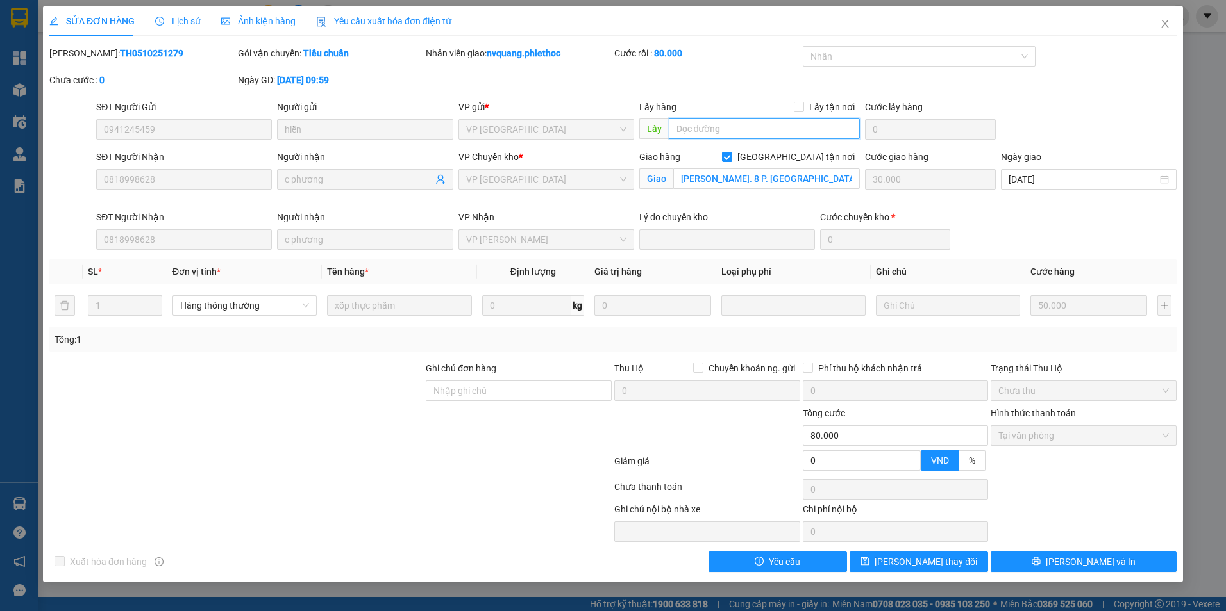
click at [720, 137] on input "text" at bounding box center [765, 129] width 192 height 21
type input "..."
click at [924, 556] on span "[PERSON_NAME] thay đổi" at bounding box center [925, 562] width 103 height 14
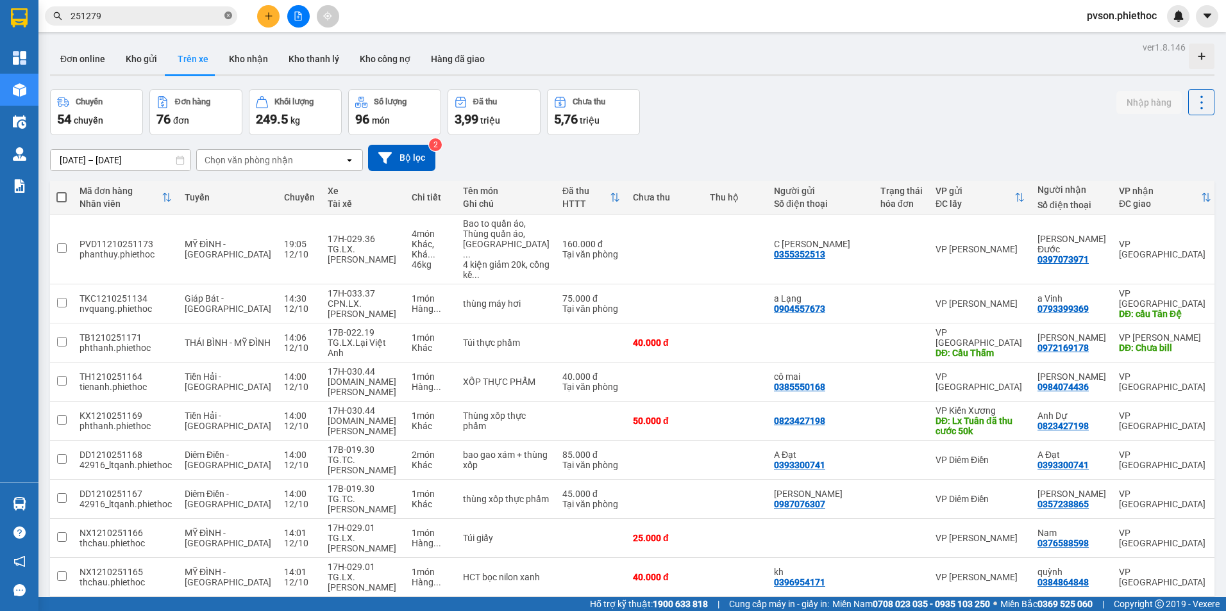
click at [226, 15] on icon "close-circle" at bounding box center [228, 16] width 8 height 8
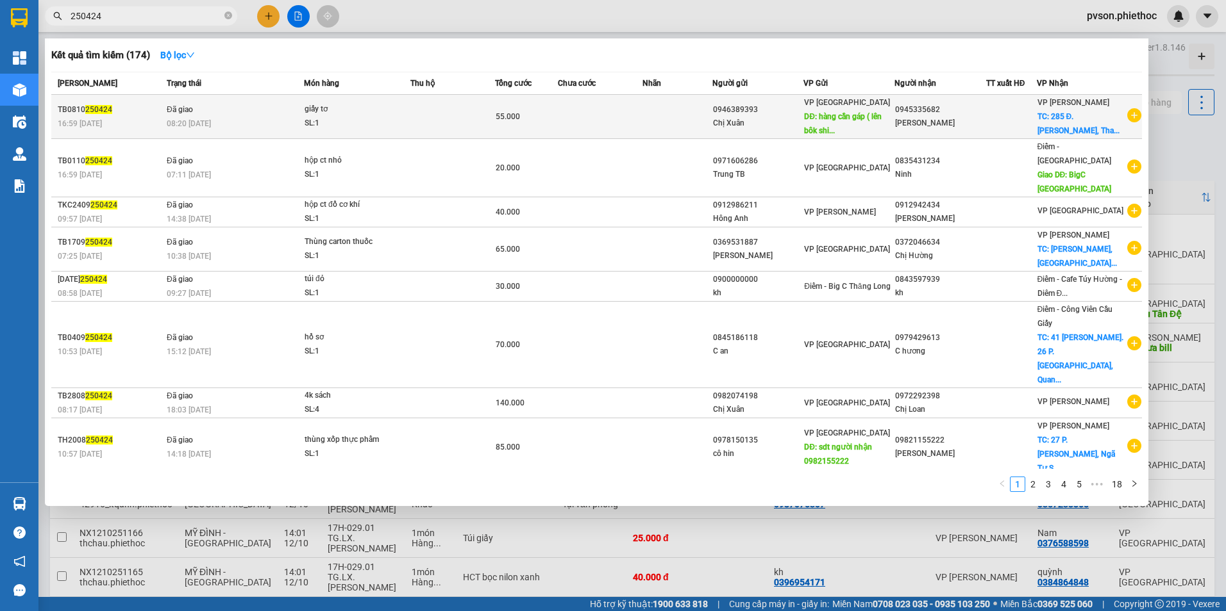
type input "250424"
click at [712, 124] on td at bounding box center [677, 117] width 70 height 44
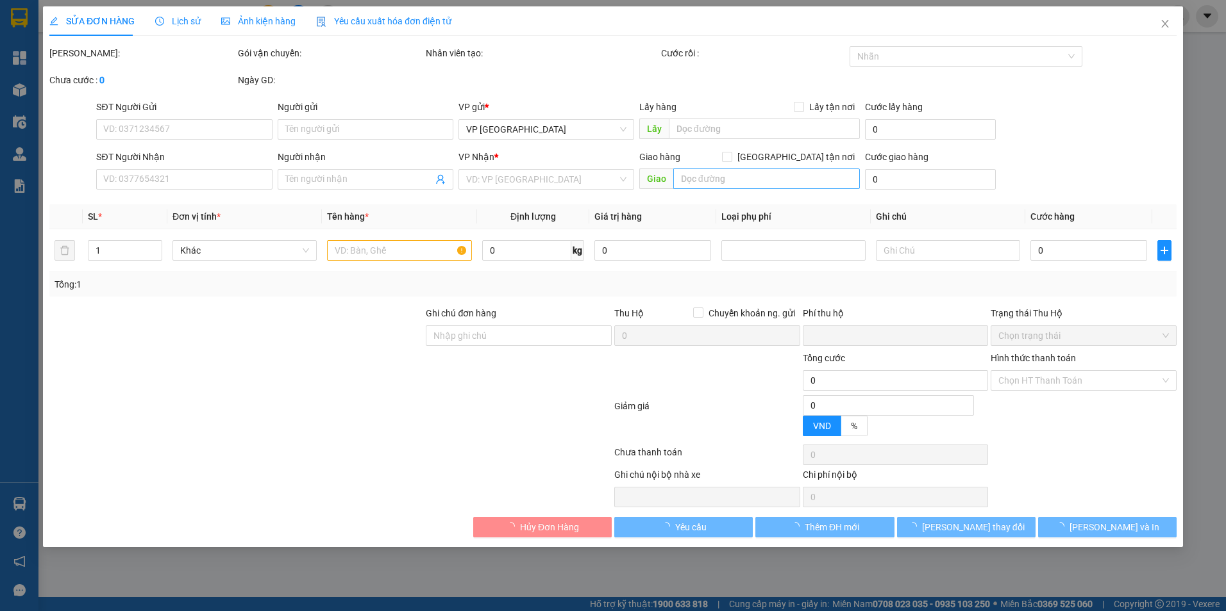
type input "0946389393"
type input "Chị Xuân"
type input "hàng cần gáp ( lên bôk ship ngay)"
type input "0945335682"
type input "Anh Hoàng"
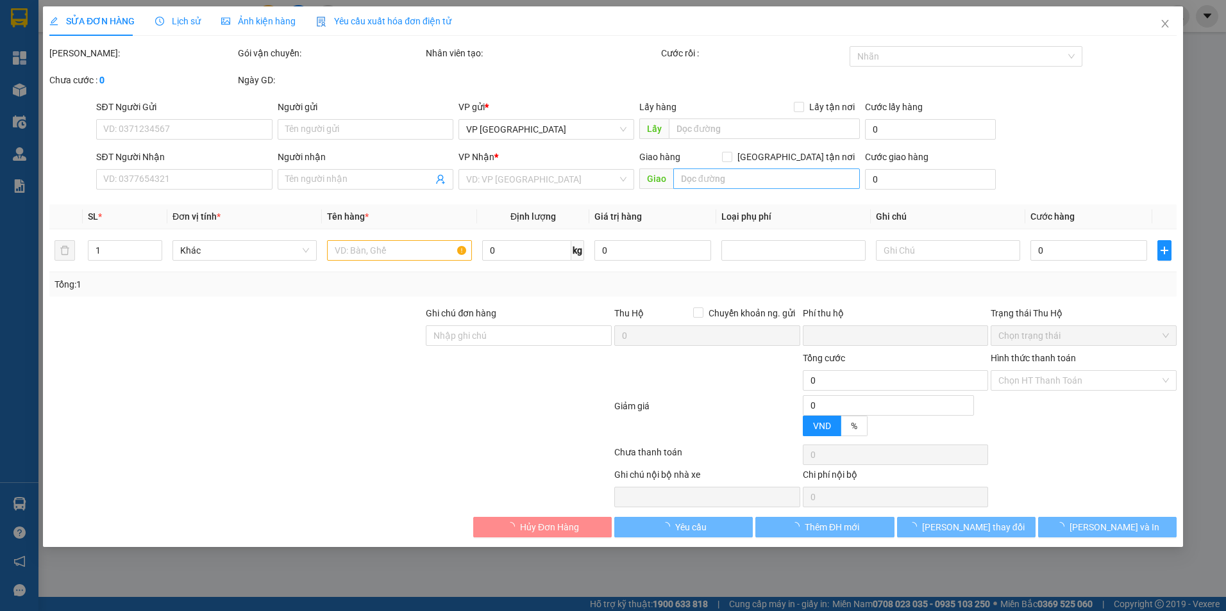
checkbox input "true"
type input "285 Đ. Trần Khát Chân, Thanh Nhàn, Hai Bà Trưng, Hà Nội, Việt Nam"
type input "30.000"
type input "0"
type input "55.000"
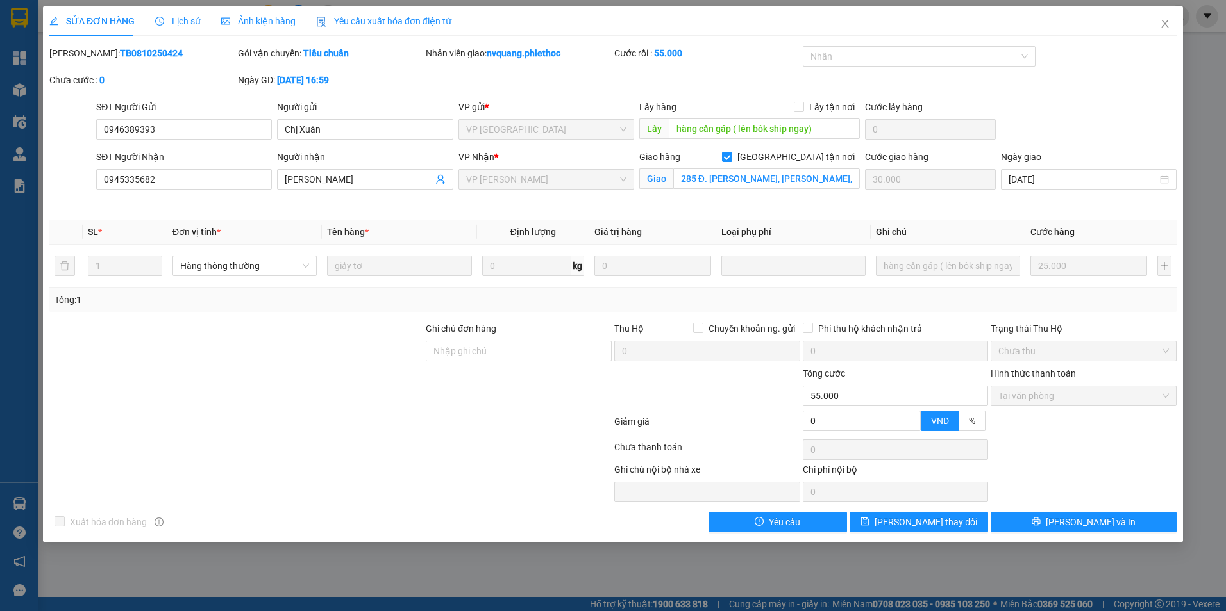
click at [183, 22] on span "Lịch sử" at bounding box center [178, 21] width 46 height 10
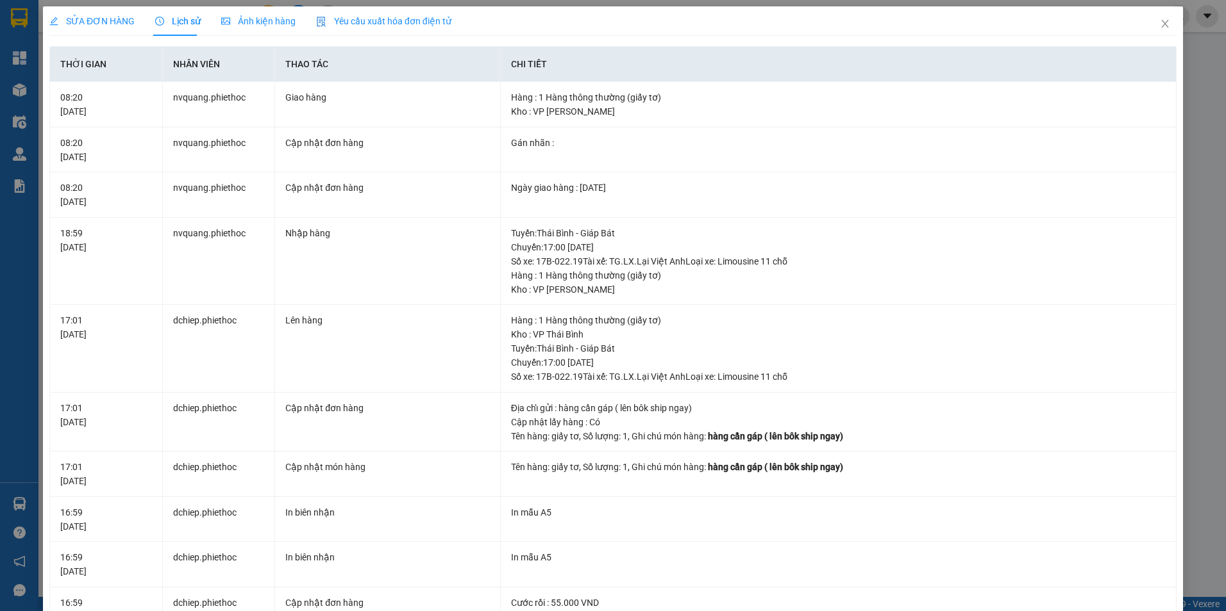
click at [98, 25] on span "SỬA ĐƠN HÀNG" at bounding box center [91, 21] width 85 height 10
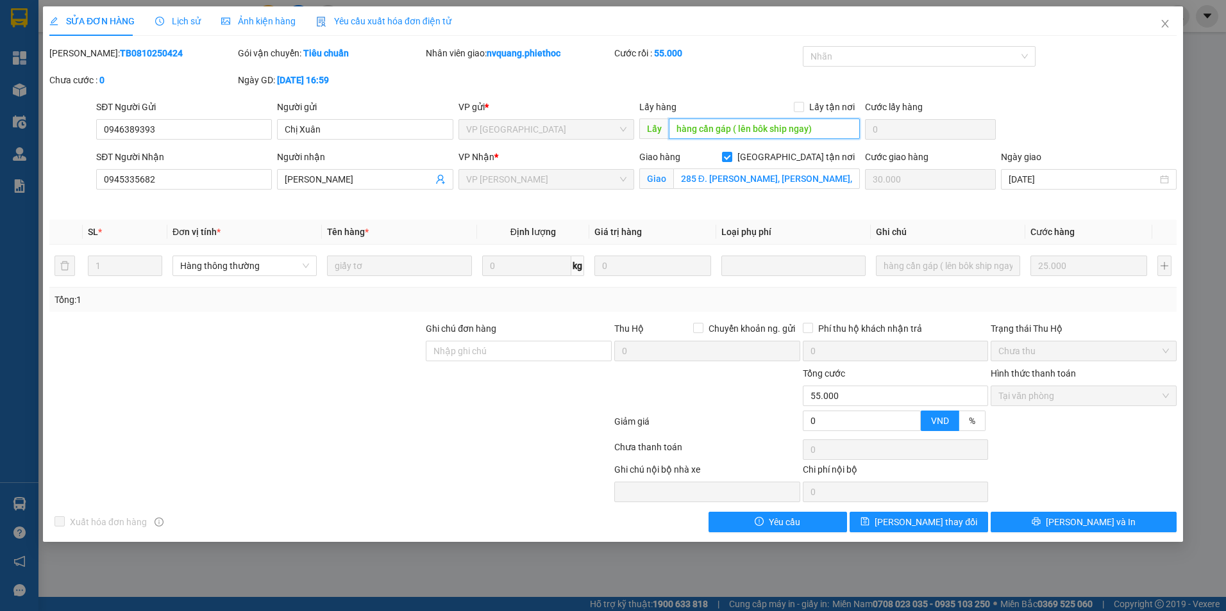
click at [831, 129] on input "hàng cần gáp ( lên bôk ship ngay)" at bounding box center [765, 129] width 192 height 21
type input "hàng cần gáp ( lên bôk ship ngay) ..."
click at [965, 523] on button "[PERSON_NAME] thay đổi" at bounding box center [918, 522] width 138 height 21
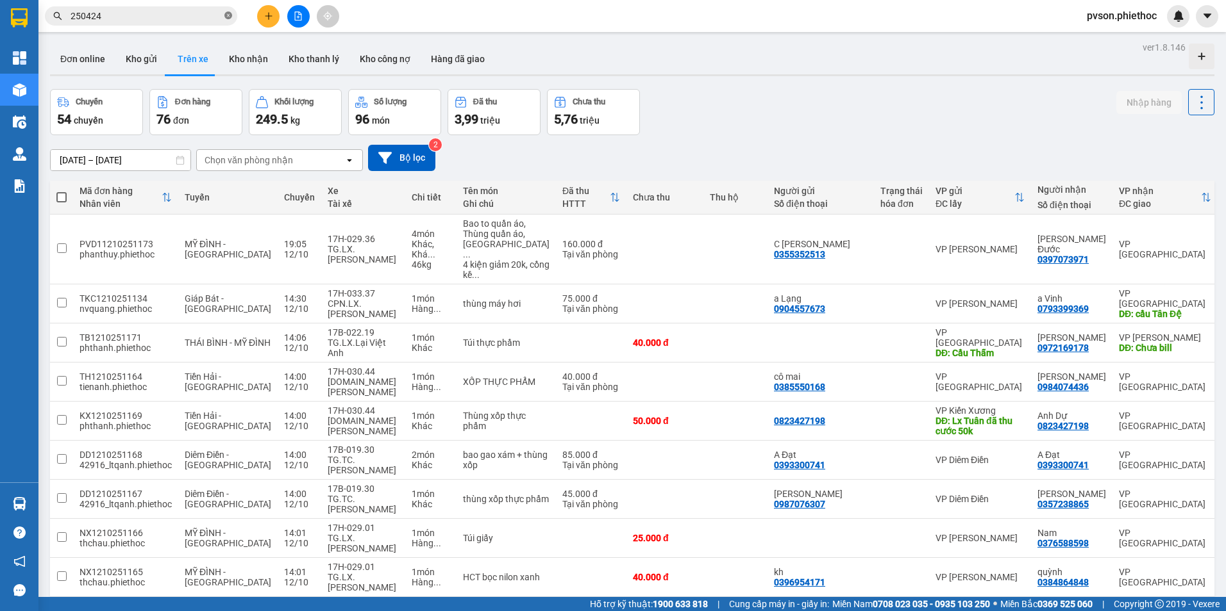
click at [228, 17] on icon "close-circle" at bounding box center [228, 16] width 8 height 8
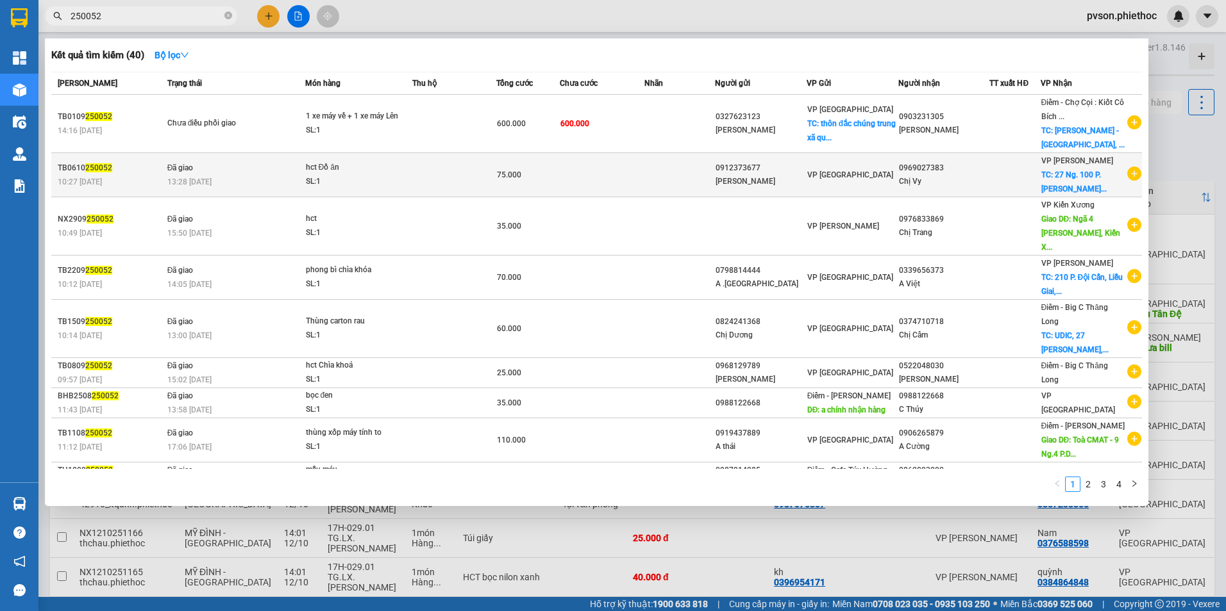
type input "250052"
click at [881, 182] on td "VP [GEOGRAPHIC_DATA]" at bounding box center [852, 175] width 92 height 44
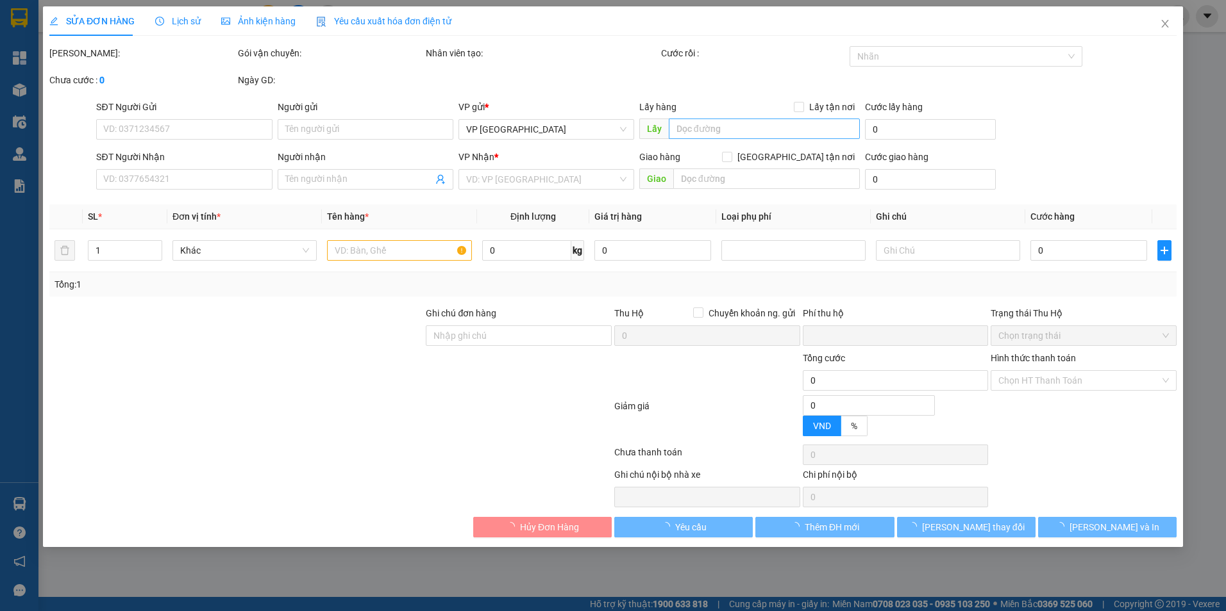
type input "0912373677"
type input "Anh Hà"
type input "0969027383"
type input "Chị Vy"
checkbox input "true"
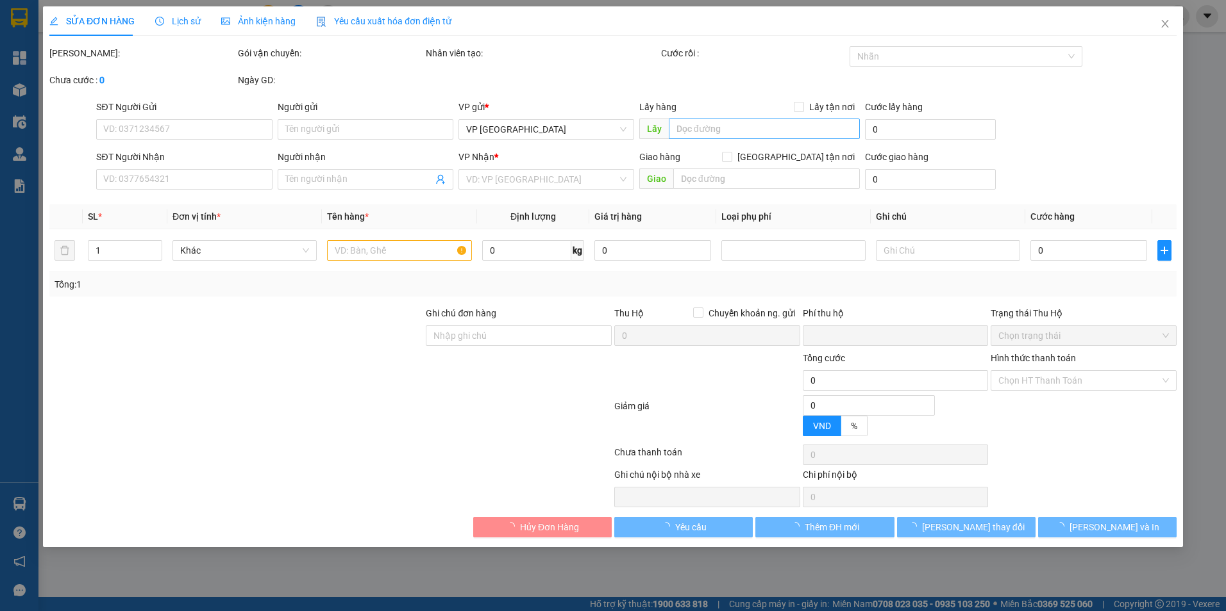
type input "27 Ng. 100 P. Trần Đại Nghĩa, Khâm Thiên, Hoàn Kiếm, Hà Nội, Việt Nam"
type input "40.000"
type input "0"
type input "75.000"
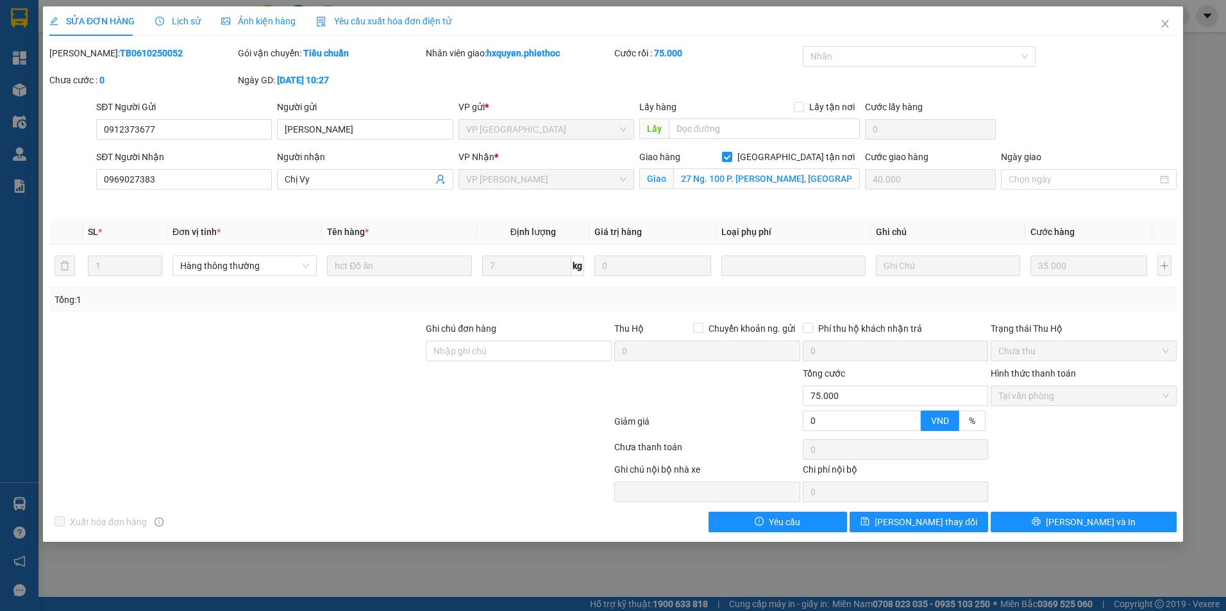
click at [181, 22] on span "Lịch sử" at bounding box center [178, 21] width 46 height 10
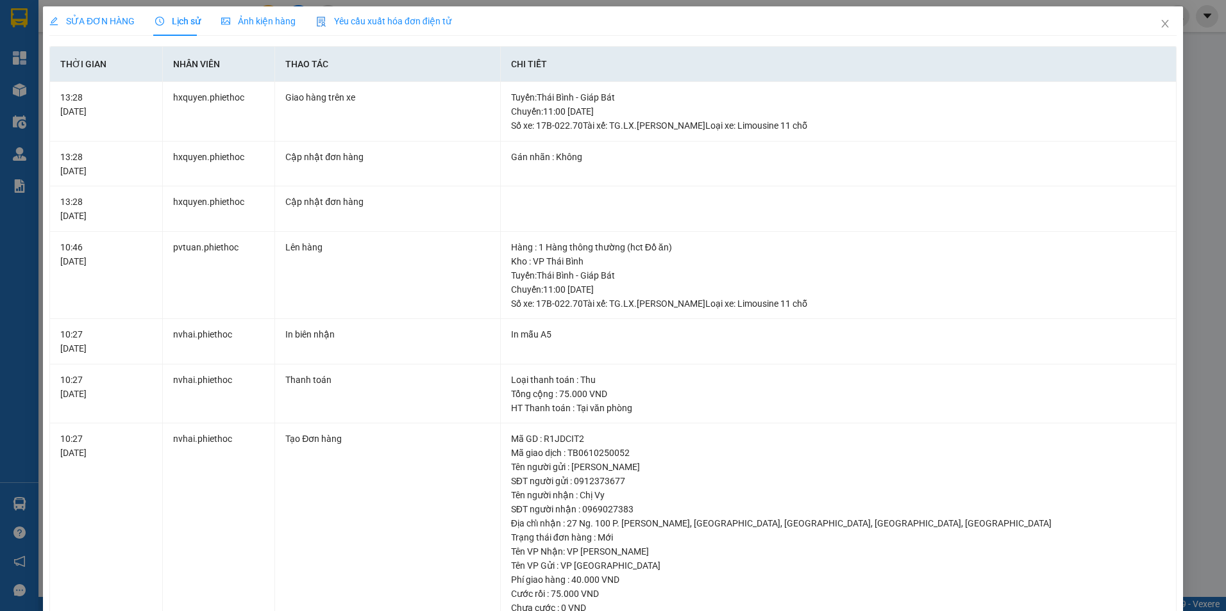
click at [110, 19] on span "SỬA ĐƠN HÀNG" at bounding box center [91, 21] width 85 height 10
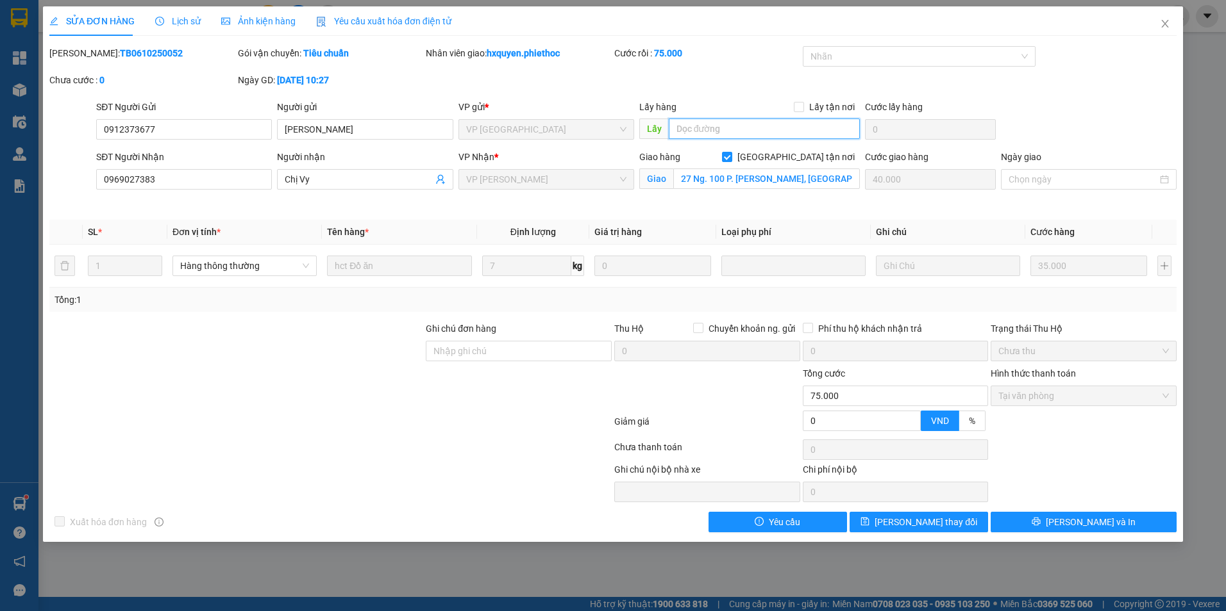
click at [723, 129] on input "text" at bounding box center [765, 129] width 192 height 21
type input "..."
click at [942, 524] on span "[PERSON_NAME] thay đổi" at bounding box center [925, 522] width 103 height 14
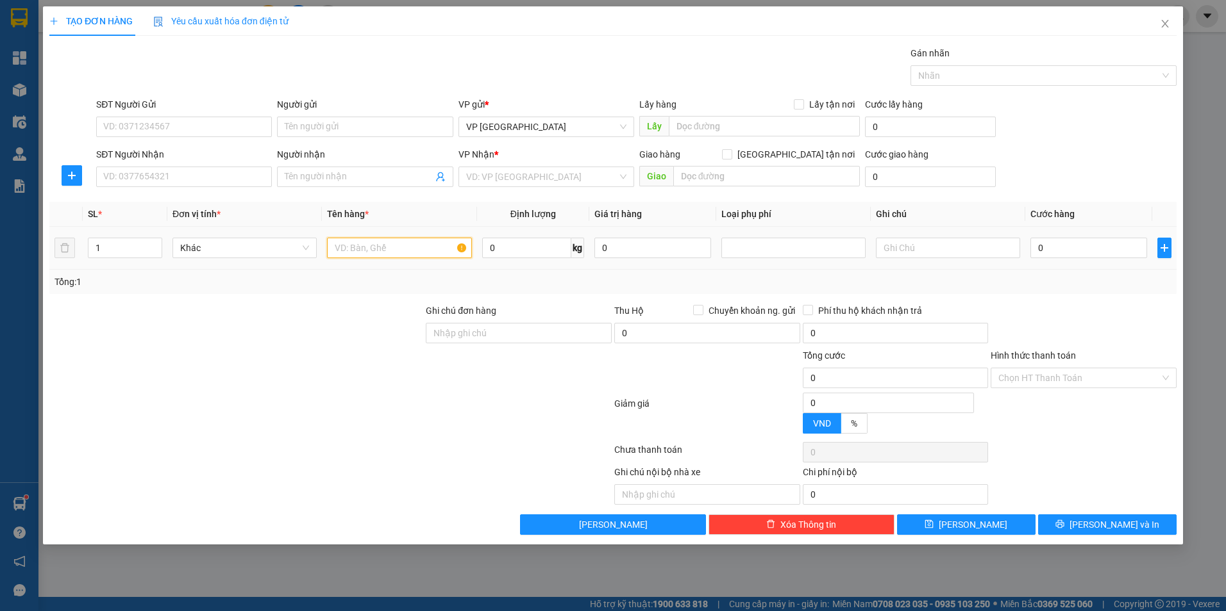
click at [385, 254] on input "text" at bounding box center [399, 248] width 144 height 21
click at [147, 124] on input "SĐT Người Gửi" at bounding box center [184, 127] width 176 height 21
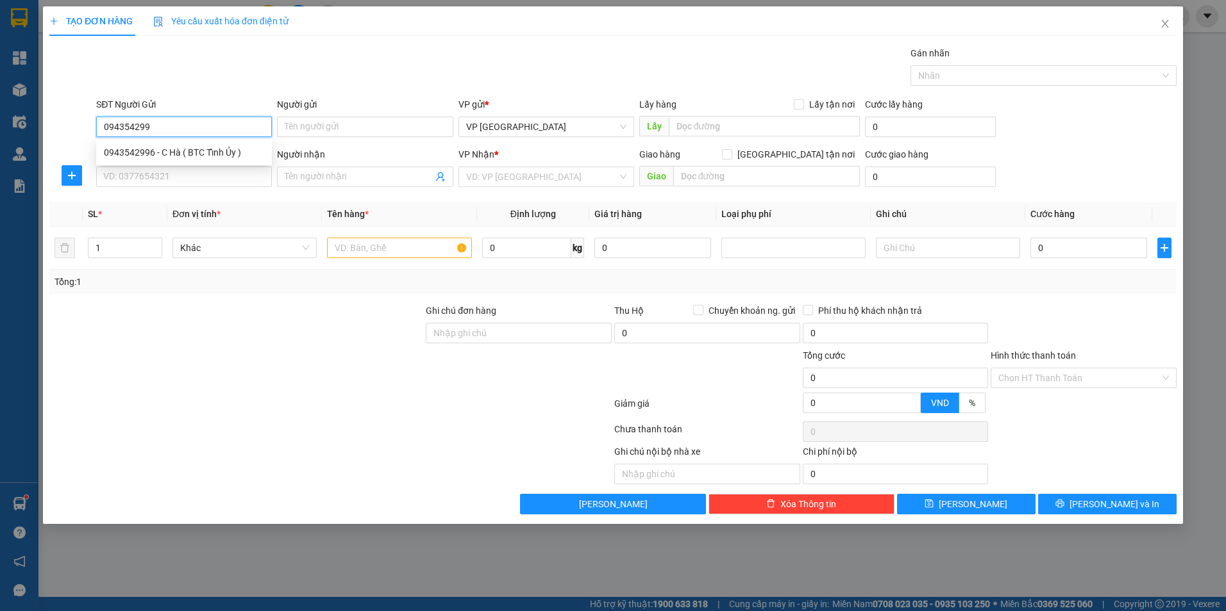
type input "0943542996"
click at [243, 152] on div "0943542996 - C Hà ( BTC Tỉnh Ủy )" at bounding box center [184, 153] width 160 height 14
type input "C Hà ( BTC Tỉnh Ủy )"
type input "76 [PERSON_NAME]"
type input "0943542996"
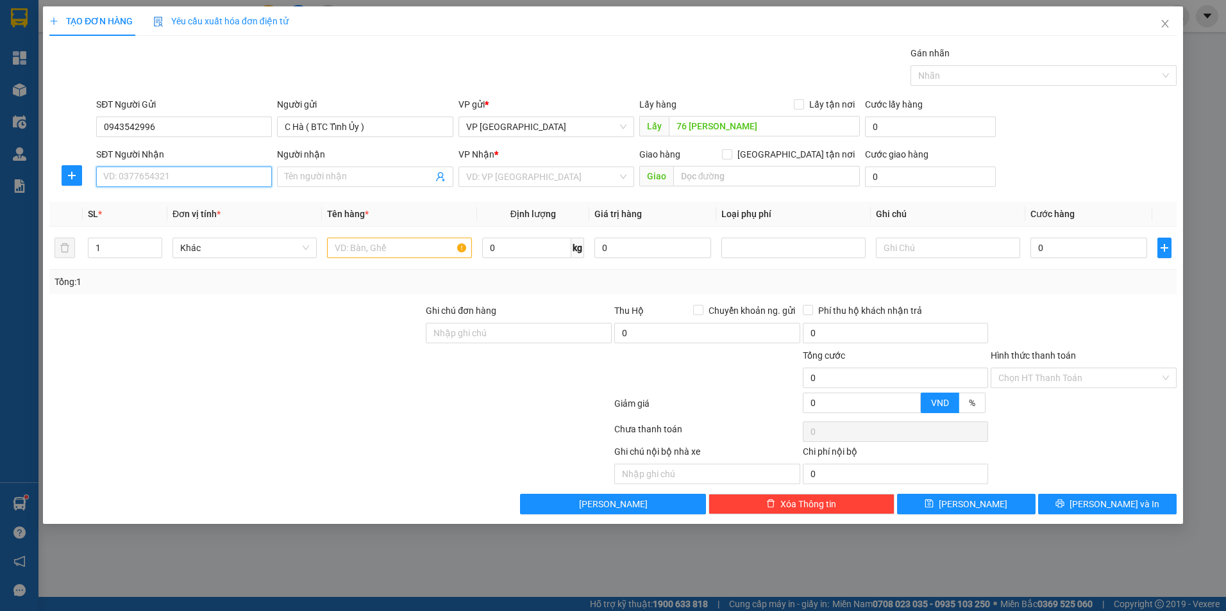
click at [201, 177] on input "SĐT Người Nhận" at bounding box center [184, 177] width 176 height 21
click at [151, 203] on div "0943542996 - C Hà ( BTC Tỉnh Ủy )" at bounding box center [184, 202] width 160 height 14
type input "0943542996"
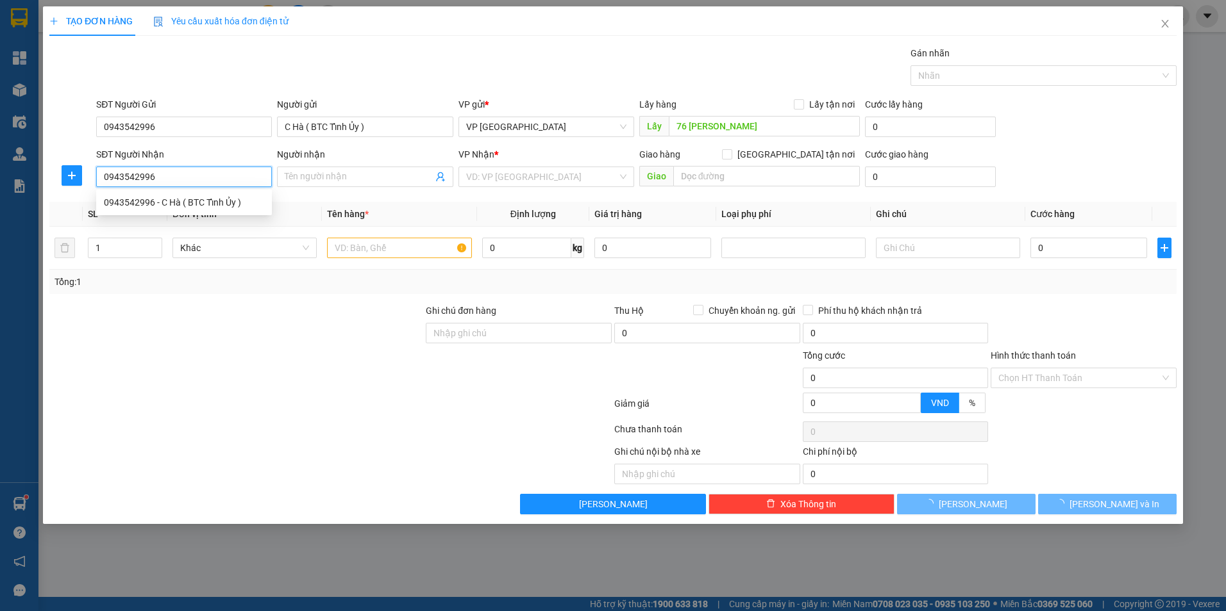
type input "C Hà ( BTC Tỉnh Ủy )"
checkbox input "true"
type input "10 [GEOGRAPHIC_DATA], [GEOGRAPHIC_DATA]"
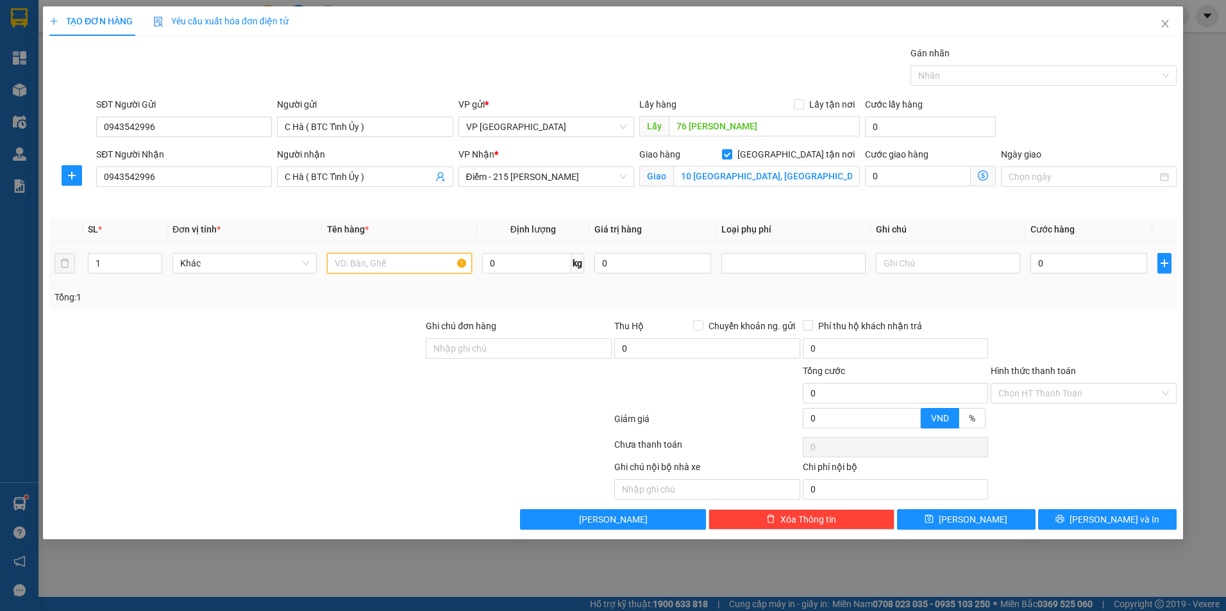
click at [388, 264] on input "text" at bounding box center [399, 263] width 144 height 21
type input "HĐ vận chuyển VP Tỉnh Ủy đợt 1"
click at [961, 269] on input "text" at bounding box center [948, 263] width 144 height 21
type input "D"
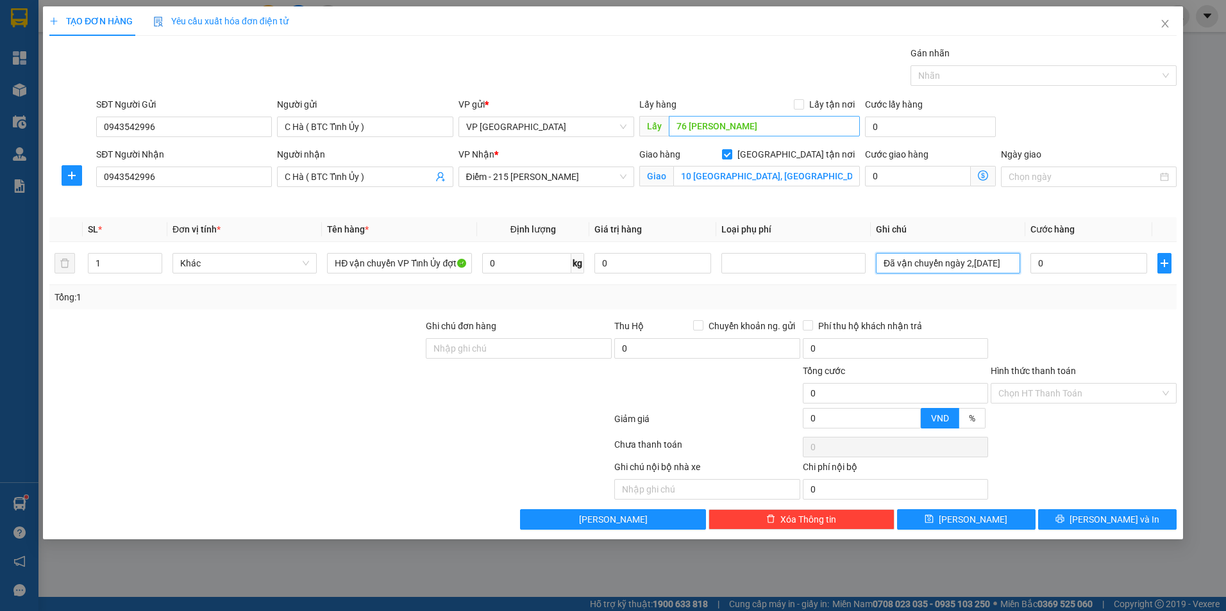
type input "Đã vận chuyển ngày 2,[DATE]"
click at [799, 125] on input "76 [PERSON_NAME]" at bounding box center [765, 126] width 192 height 21
type input "76 [PERSON_NAME] ( Đã TT vào TK Cty )"
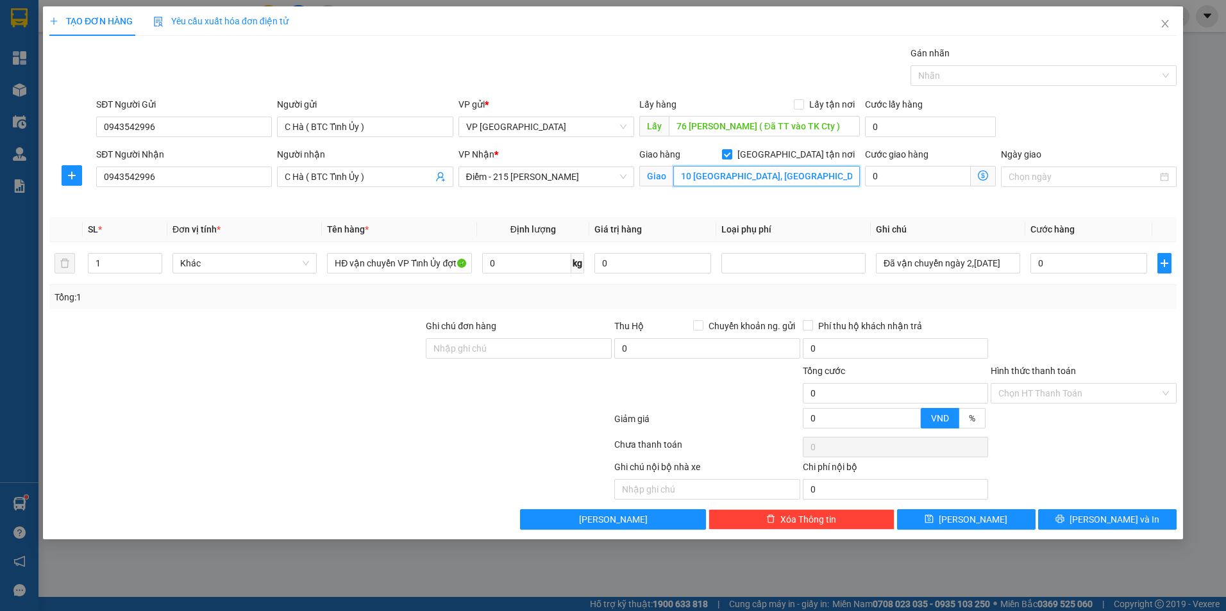
click at [831, 178] on input "10 [GEOGRAPHIC_DATA], [GEOGRAPHIC_DATA]" at bounding box center [766, 176] width 187 height 21
type input "10 [GEOGRAPHIC_DATA], [GEOGRAPHIC_DATA] ( Đã quyết toán )"
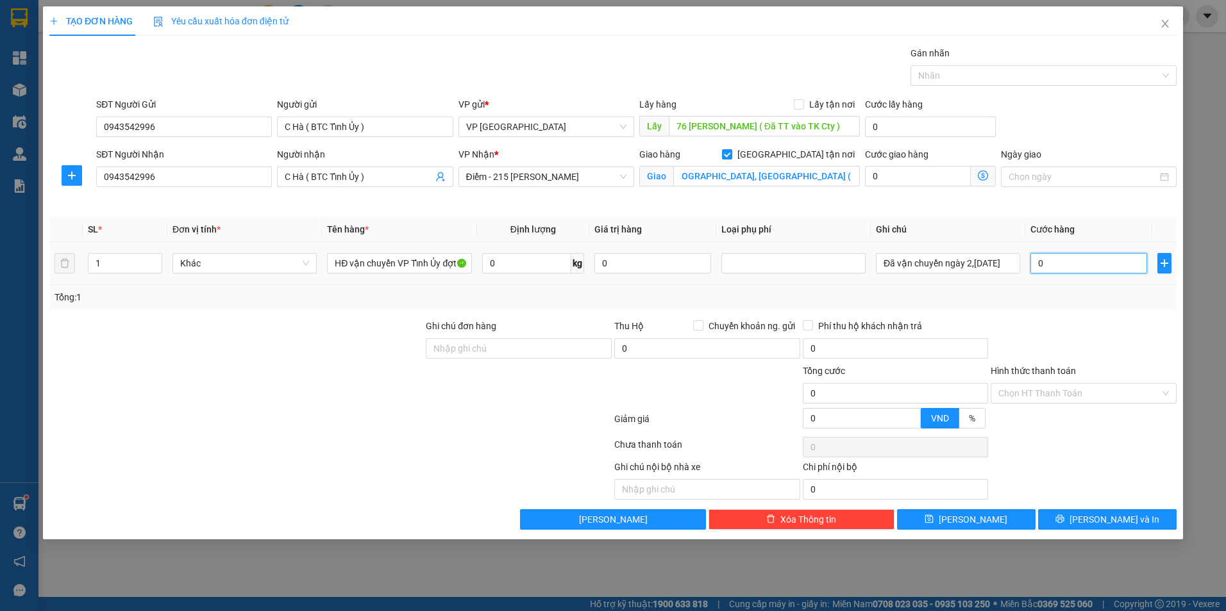
click at [1091, 262] on input "0" at bounding box center [1088, 263] width 116 height 21
type input "1"
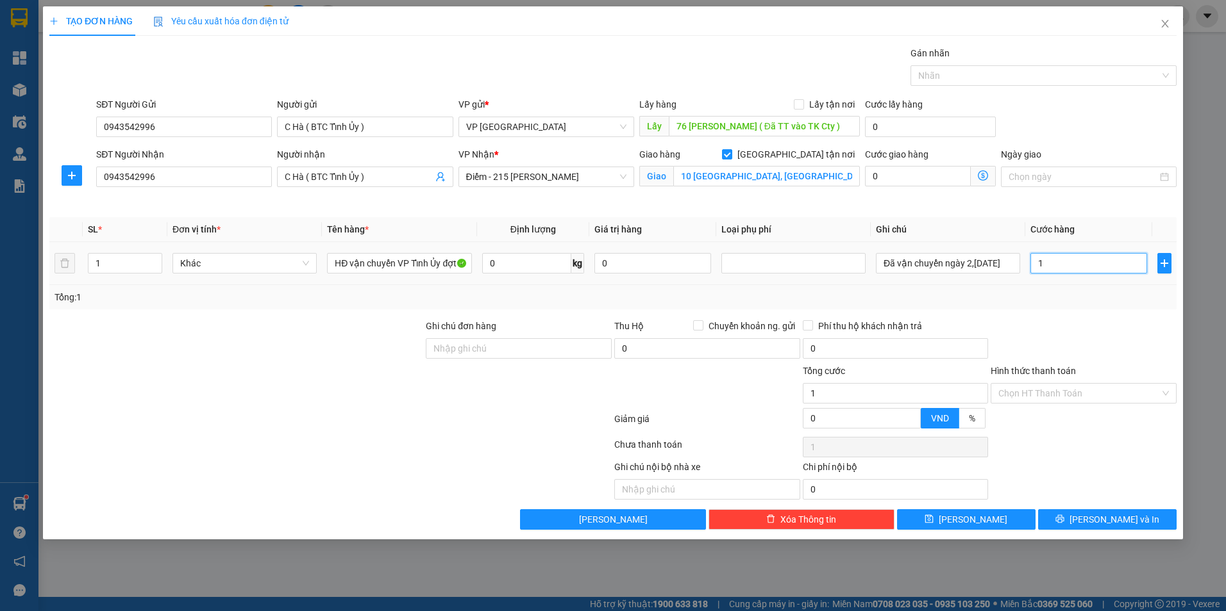
type input "11"
type input "110"
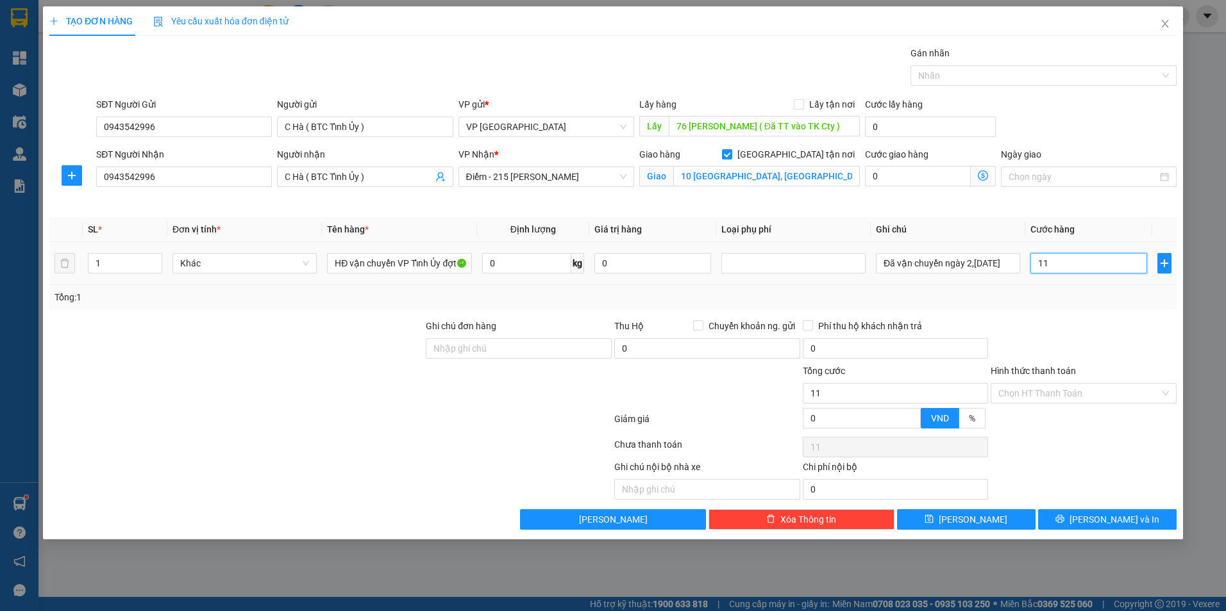
type input "110"
type input "1.100"
type input "11.000"
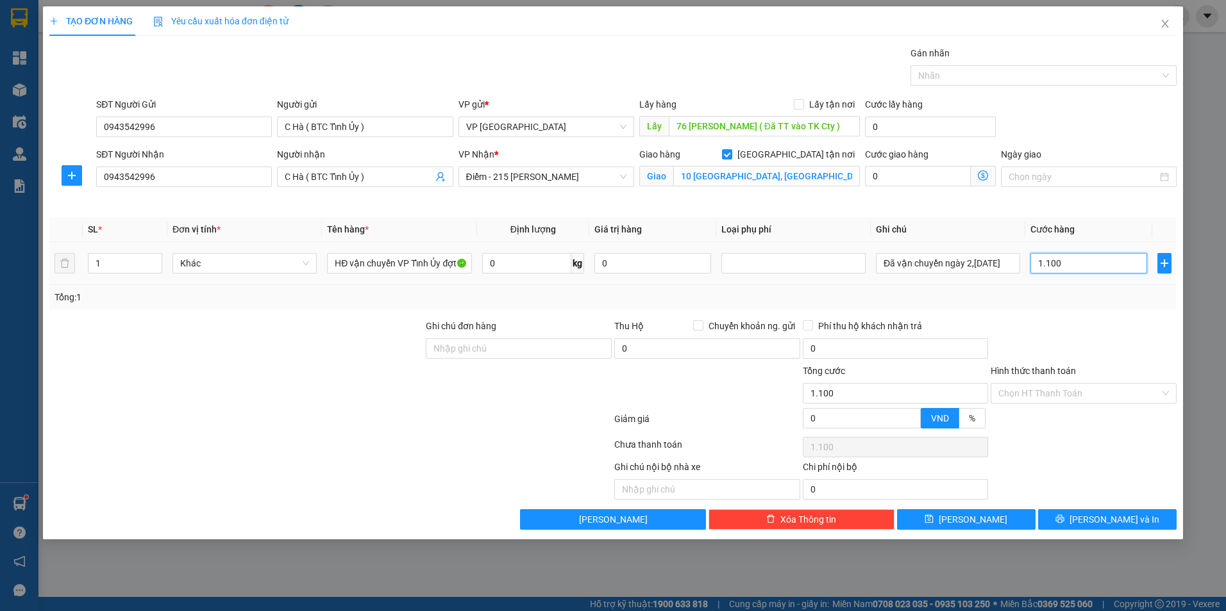
type input "11.000"
type input "110.000"
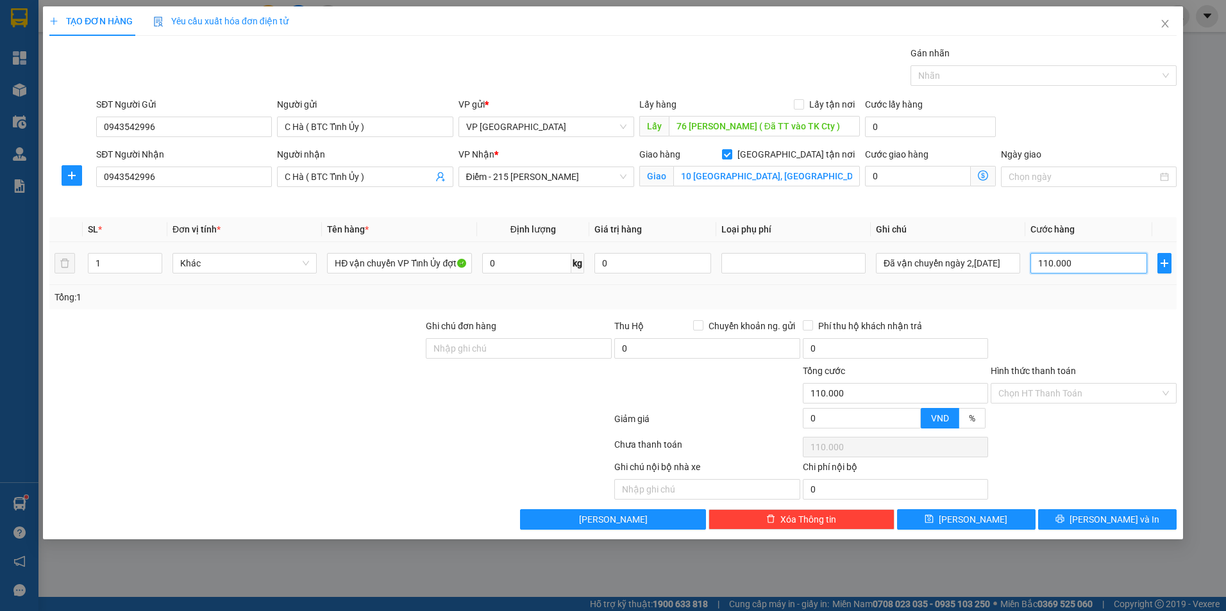
type input "1.100.000"
type input "11.000.000"
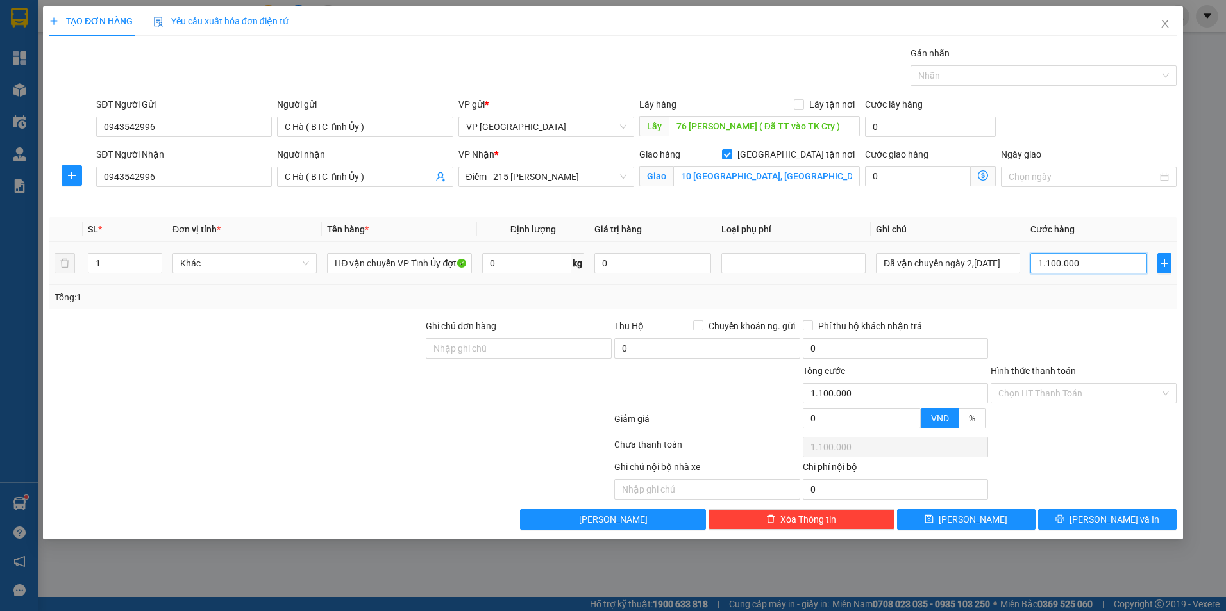
type input "11.000.000"
click at [993, 520] on button "[PERSON_NAME]" at bounding box center [966, 520] width 138 height 21
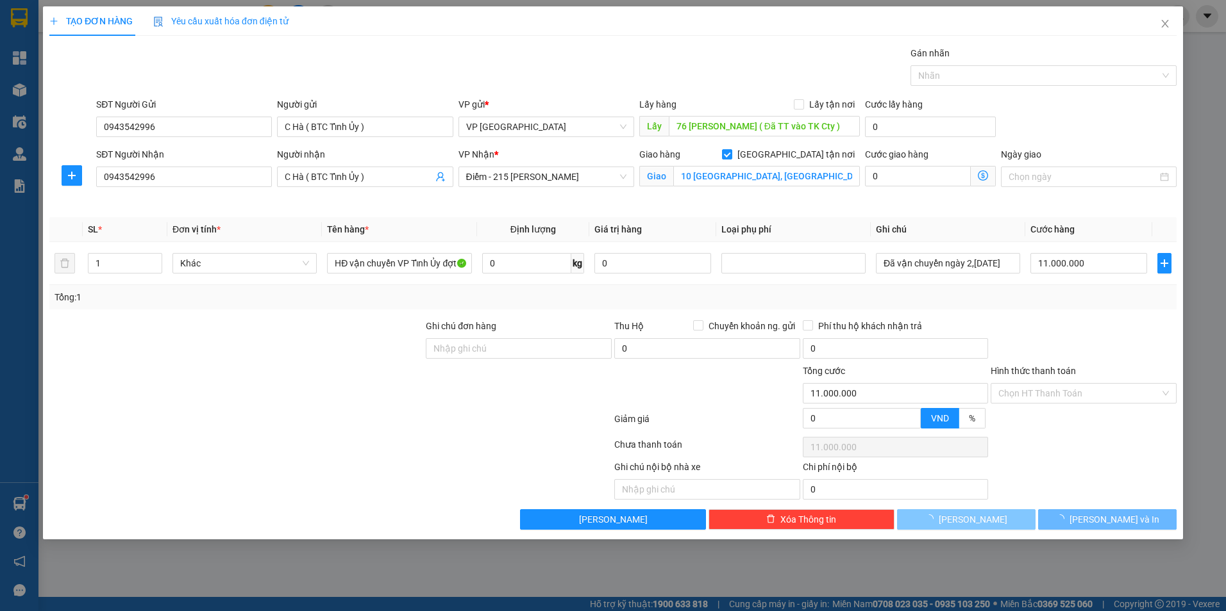
checkbox input "false"
type input "0"
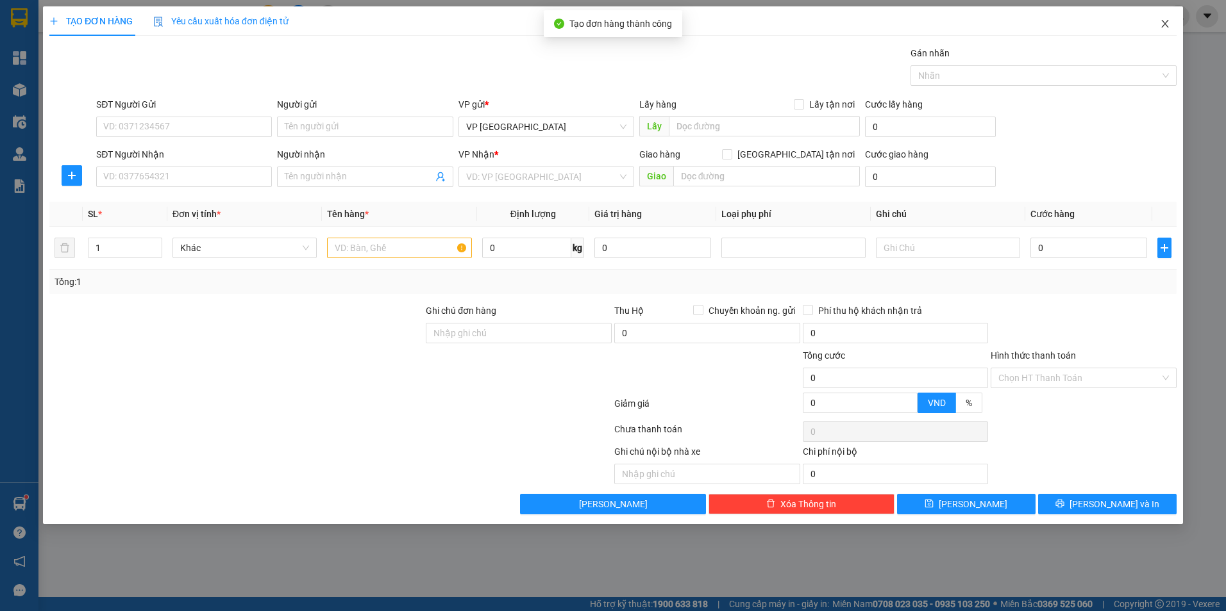
click at [1165, 26] on icon "close" at bounding box center [1165, 24] width 10 height 10
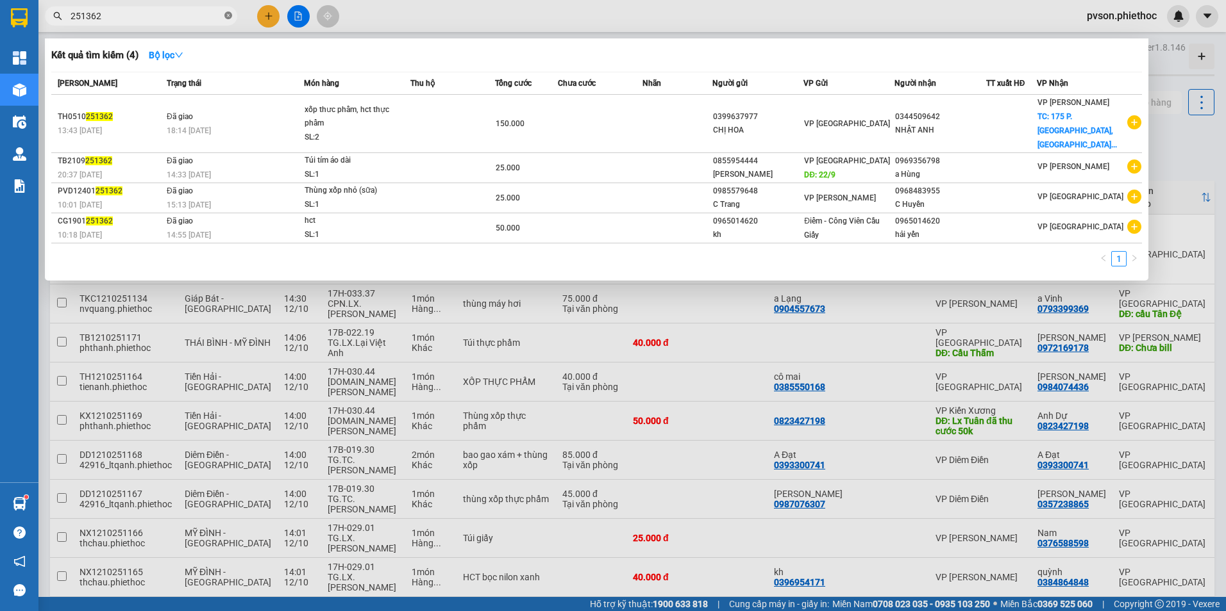
click at [226, 17] on icon "close-circle" at bounding box center [228, 16] width 8 height 8
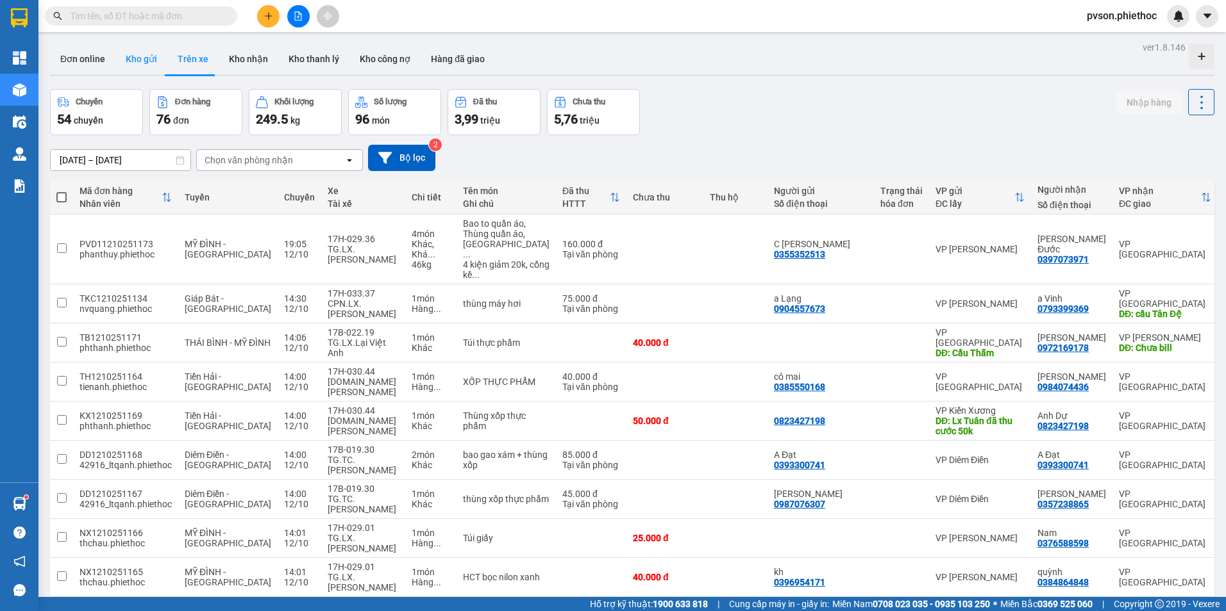
click at [147, 60] on button "Kho gửi" at bounding box center [141, 59] width 52 height 31
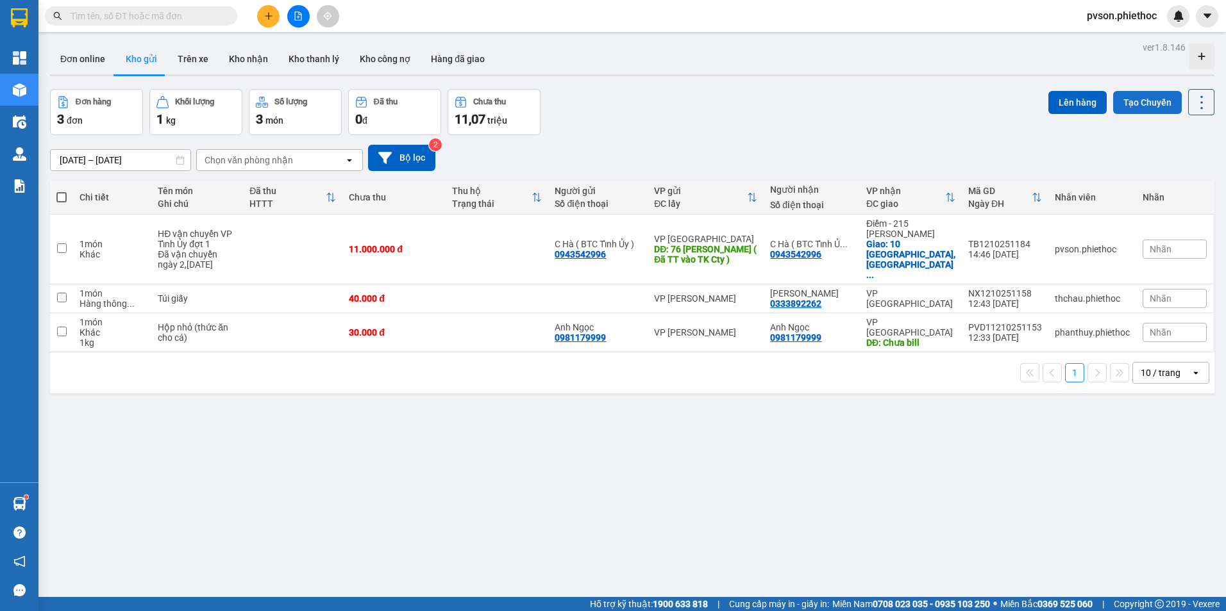
click at [1133, 100] on button "Tạo Chuyến" at bounding box center [1147, 102] width 69 height 23
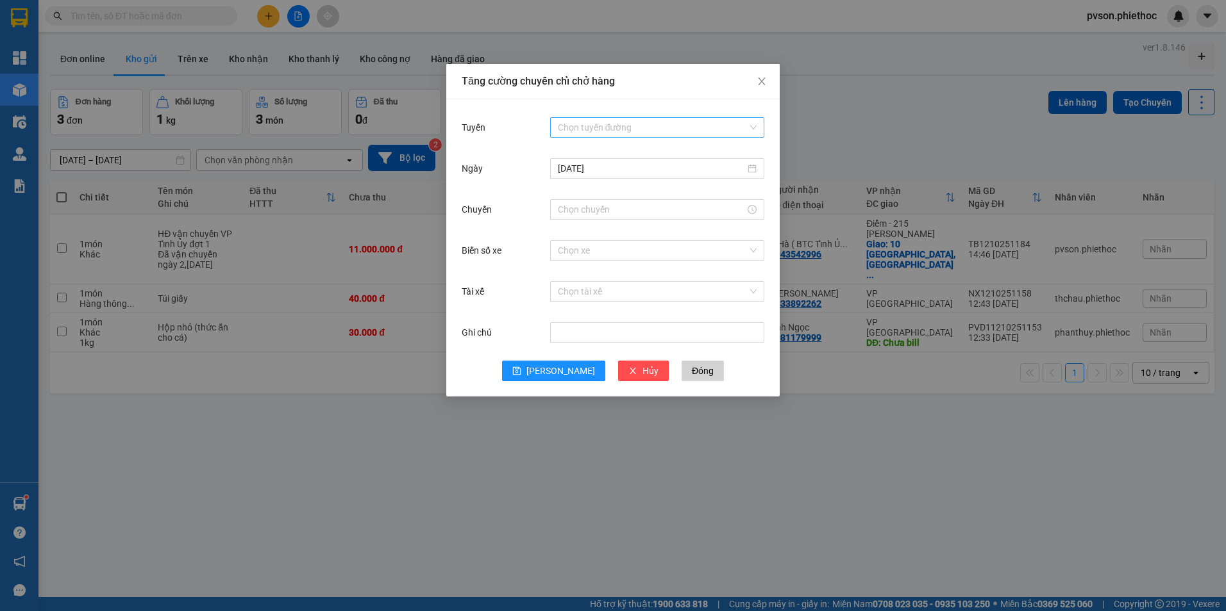
click at [604, 127] on input "Tuyến" at bounding box center [653, 127] width 190 height 19
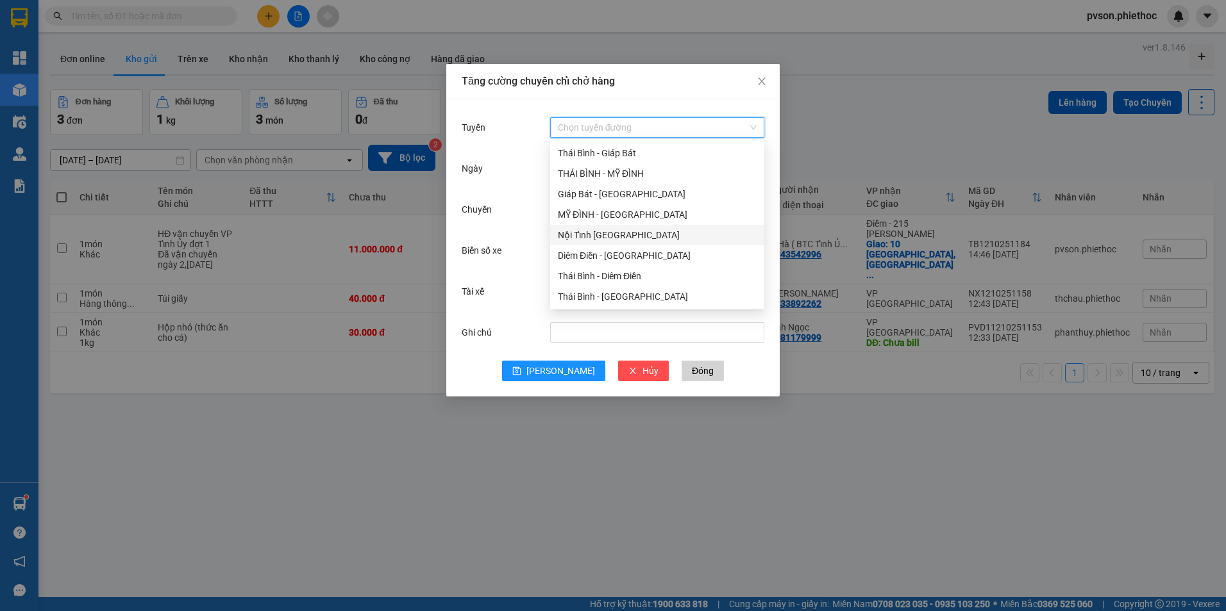
click at [620, 238] on div "Nội Tỉnh [GEOGRAPHIC_DATA]" at bounding box center [657, 235] width 199 height 14
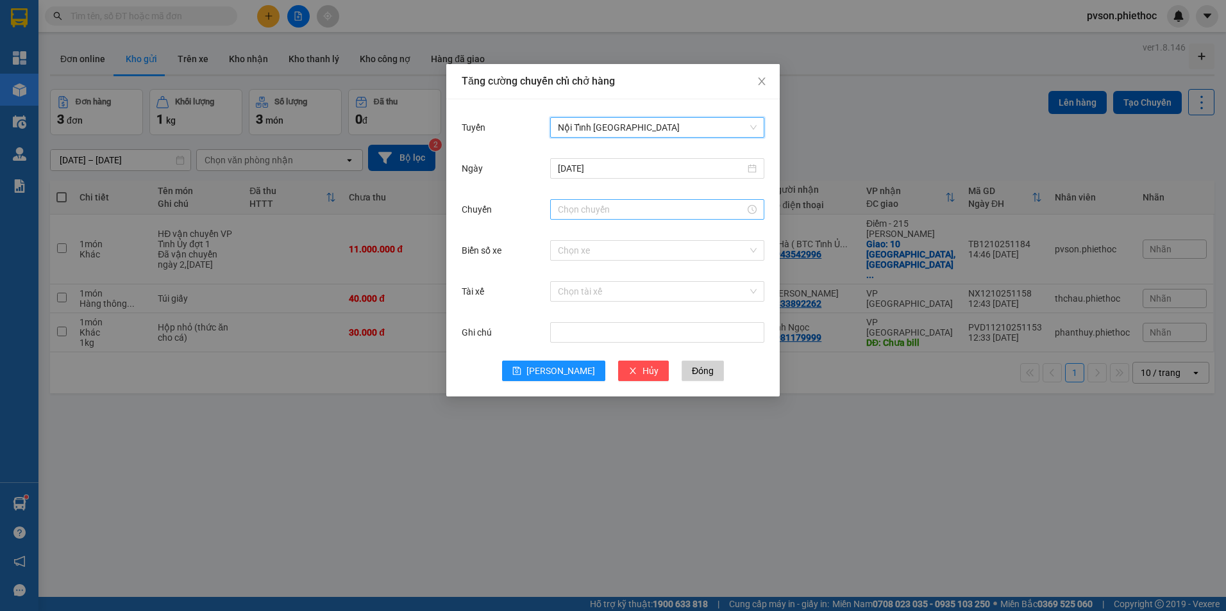
click at [626, 210] on input "Chuyến" at bounding box center [651, 210] width 187 height 14
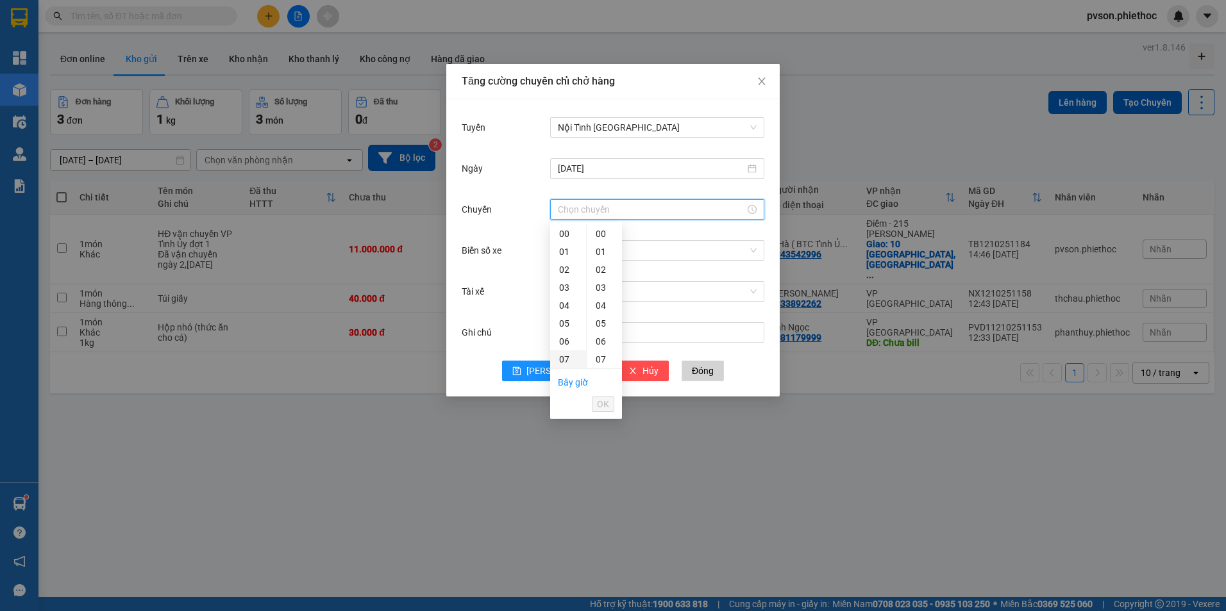
click at [567, 360] on div "07" at bounding box center [568, 360] width 36 height 18
click at [603, 256] on div "30" at bounding box center [603, 260] width 35 height 18
type input "07:30"
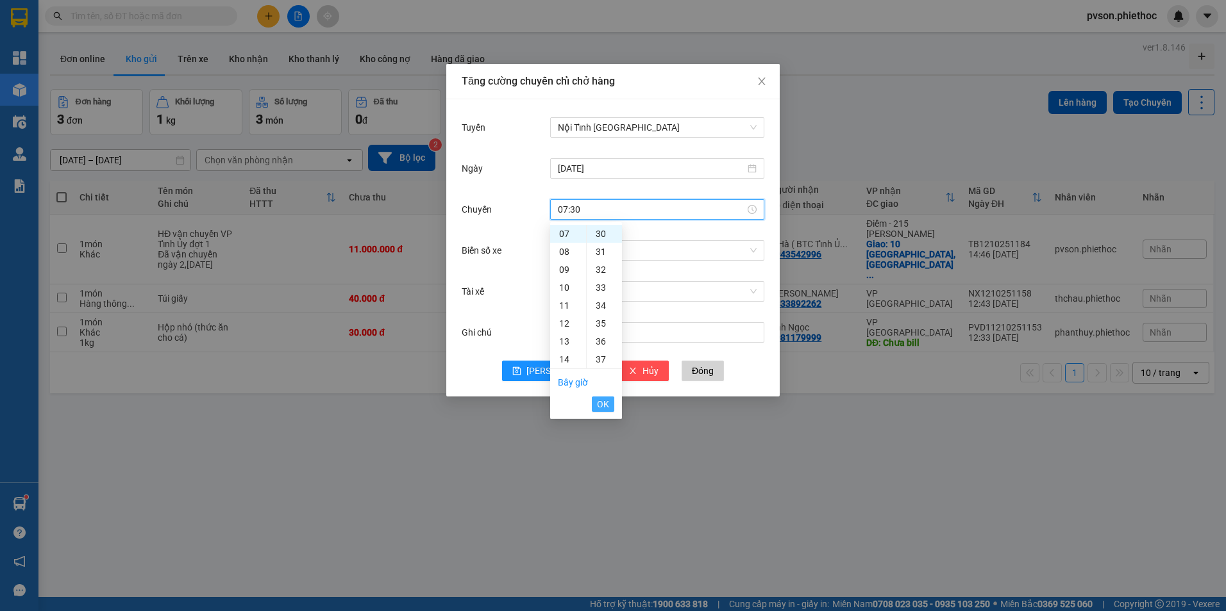
click at [603, 406] on span "OK" at bounding box center [603, 404] width 12 height 14
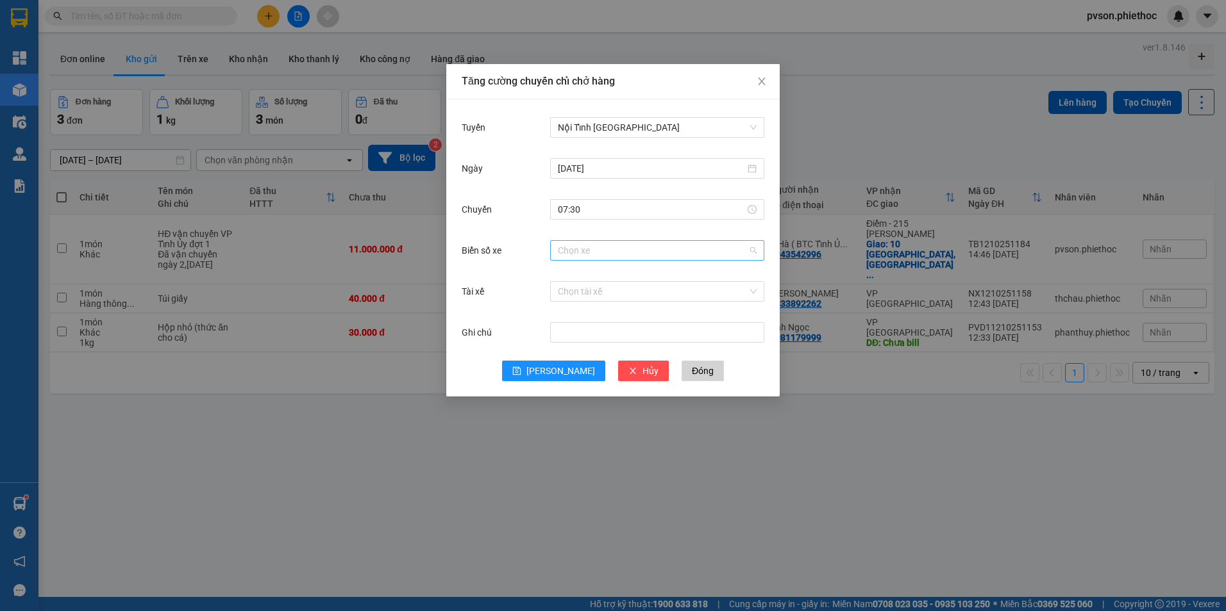
click at [607, 244] on input "Biển số xe" at bounding box center [653, 250] width 190 height 19
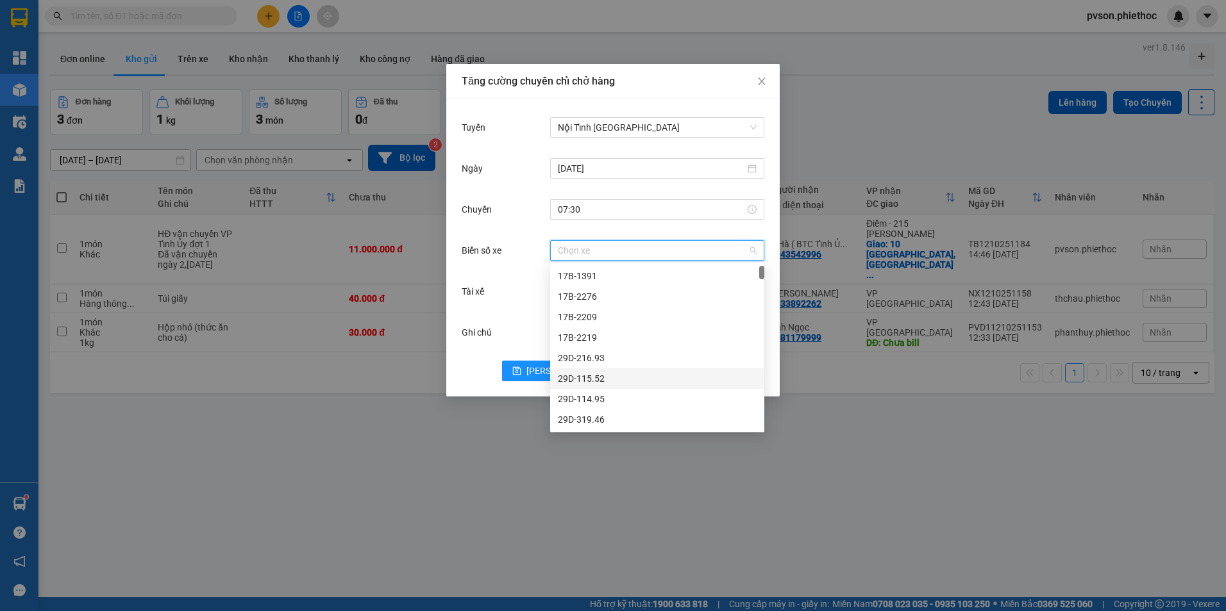
click at [598, 379] on div "29D-115.52" at bounding box center [657, 379] width 199 height 14
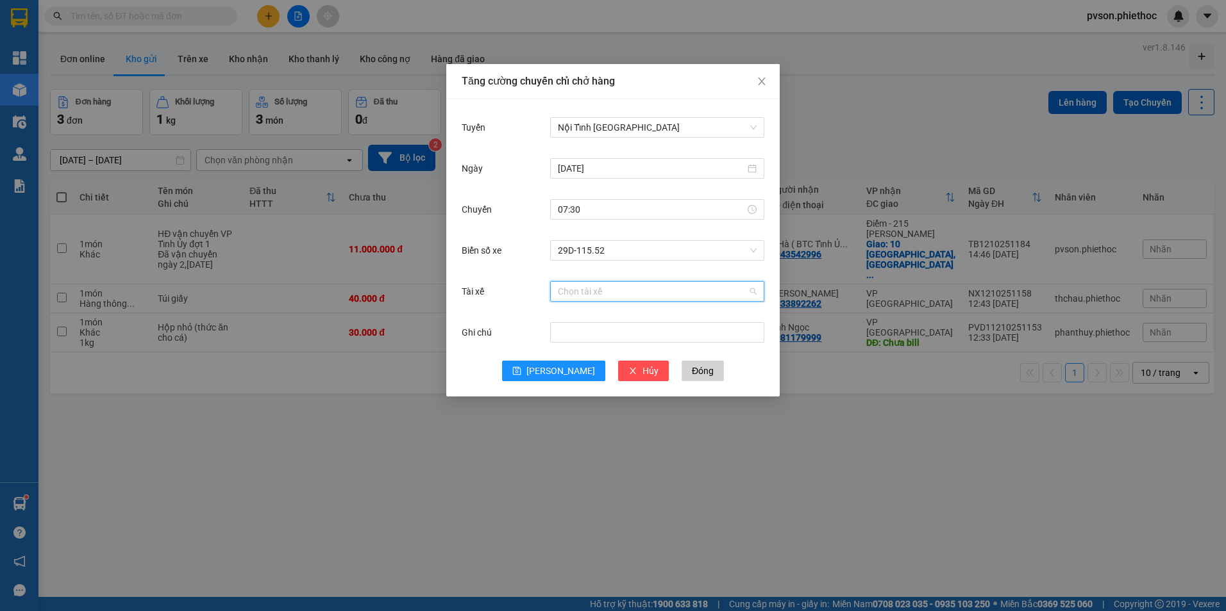
click at [615, 292] on input "Tài xế" at bounding box center [653, 291] width 190 height 19
type input "sơn"
click at [608, 319] on div "Phạm [PERSON_NAME]" at bounding box center [657, 317] width 199 height 14
click at [563, 369] on span "[PERSON_NAME]" at bounding box center [560, 371] width 69 height 14
click at [762, 80] on icon "close" at bounding box center [761, 81] width 10 height 10
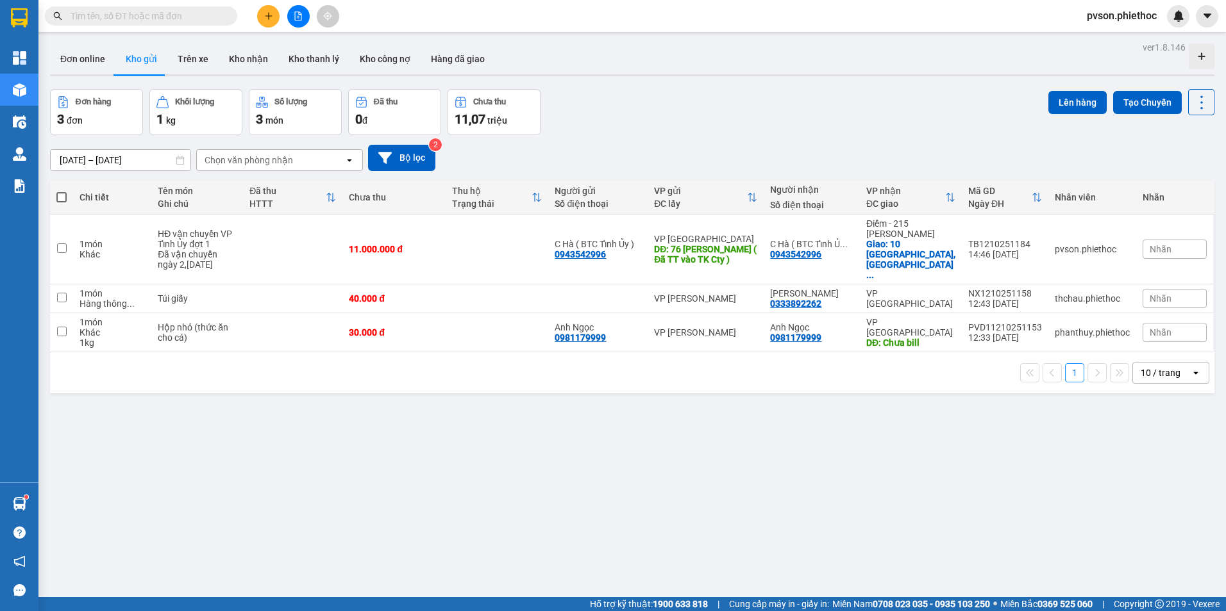
click at [1166, 367] on div "10 / trang" at bounding box center [1160, 373] width 40 height 13
click at [1140, 495] on span "100 / trang" at bounding box center [1156, 494] width 46 height 13
click at [59, 244] on input "checkbox" at bounding box center [62, 249] width 10 height 10
checkbox input "true"
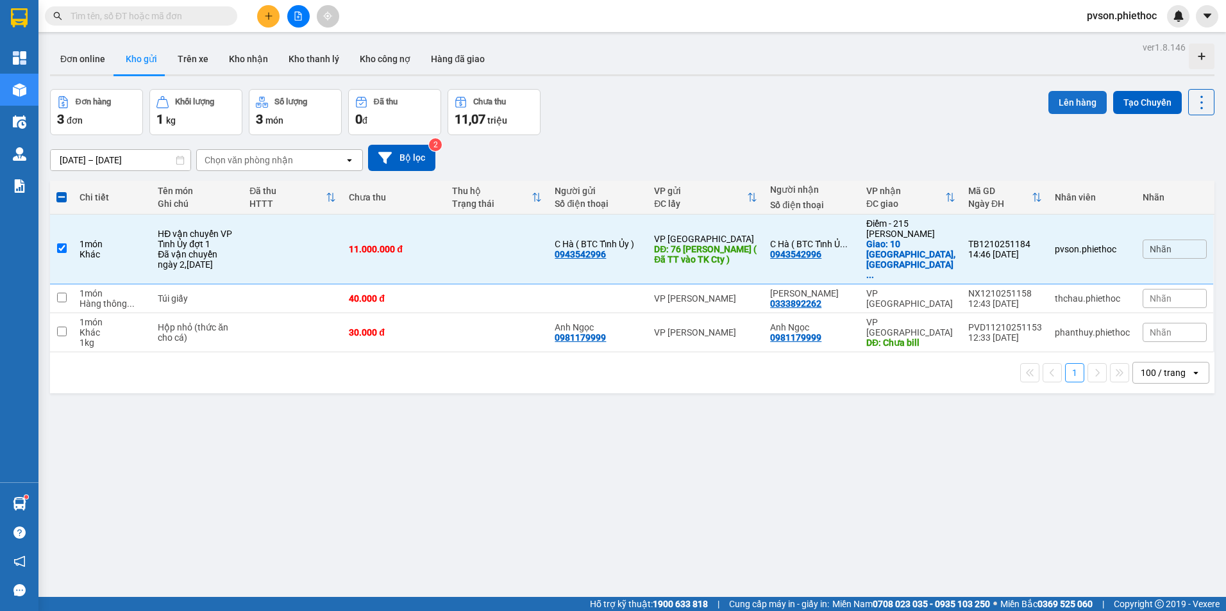
click at [1077, 101] on button "Lên hàng" at bounding box center [1077, 102] width 58 height 23
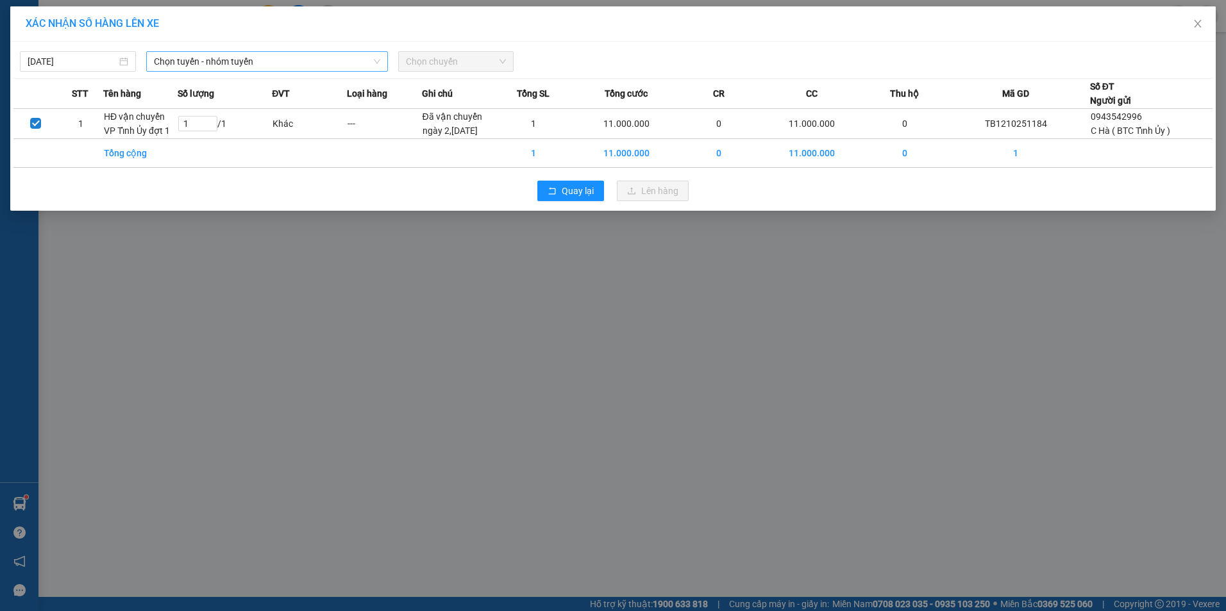
click at [303, 64] on span "Chọn tuyến - nhóm tuyến" at bounding box center [267, 61] width 226 height 19
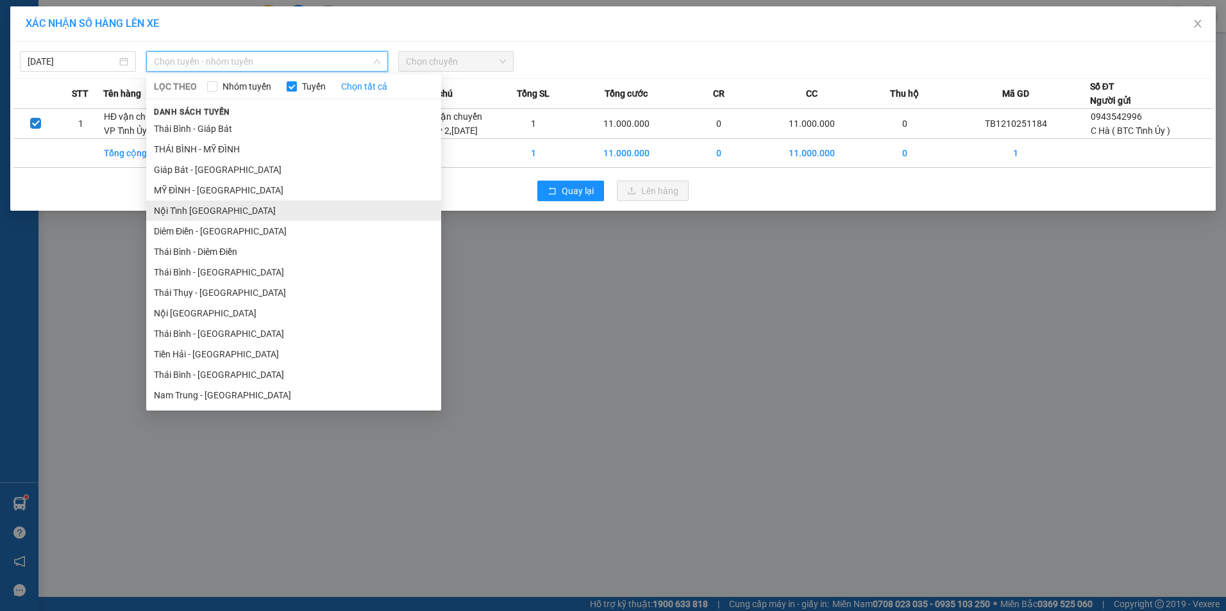
click at [238, 208] on li "Nội Tỉnh [GEOGRAPHIC_DATA]" at bounding box center [293, 211] width 295 height 21
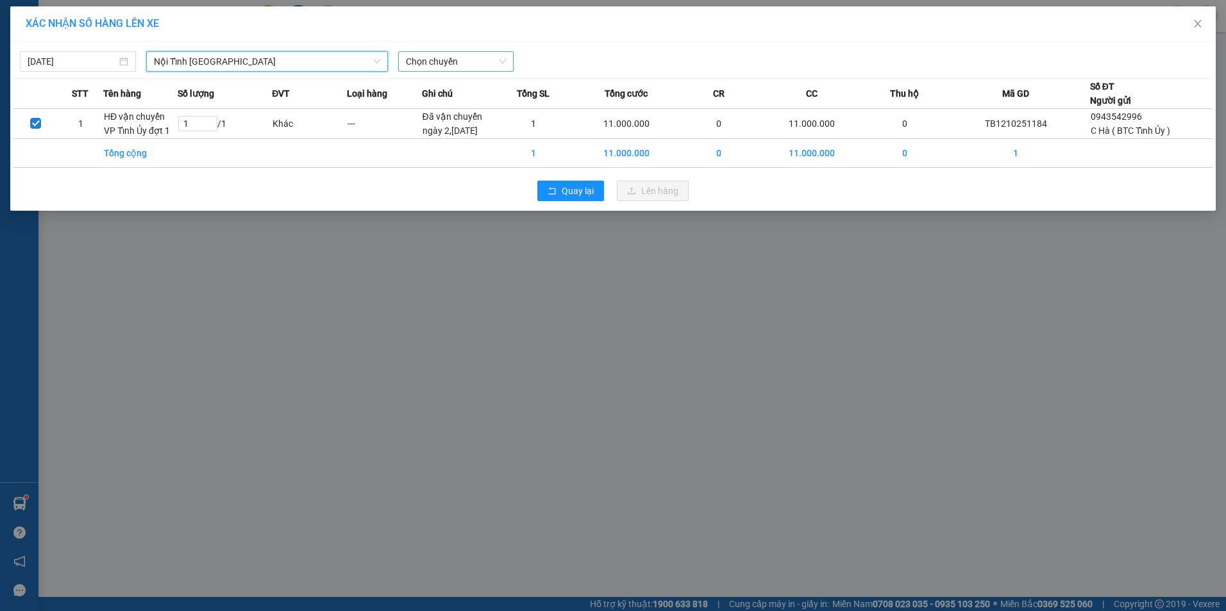
click at [474, 67] on span "Chọn chuyến" at bounding box center [456, 61] width 101 height 19
click at [470, 105] on div "07:30 (TC) - 29D-115.52" at bounding box center [456, 108] width 100 height 14
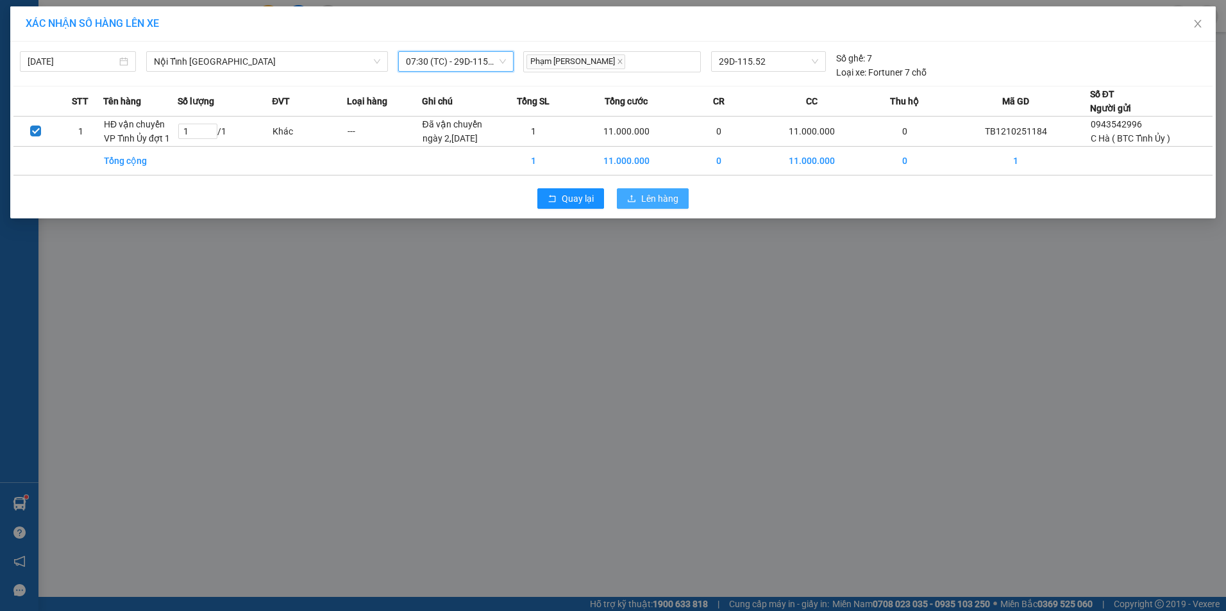
click at [661, 202] on span "Lên hàng" at bounding box center [659, 199] width 37 height 14
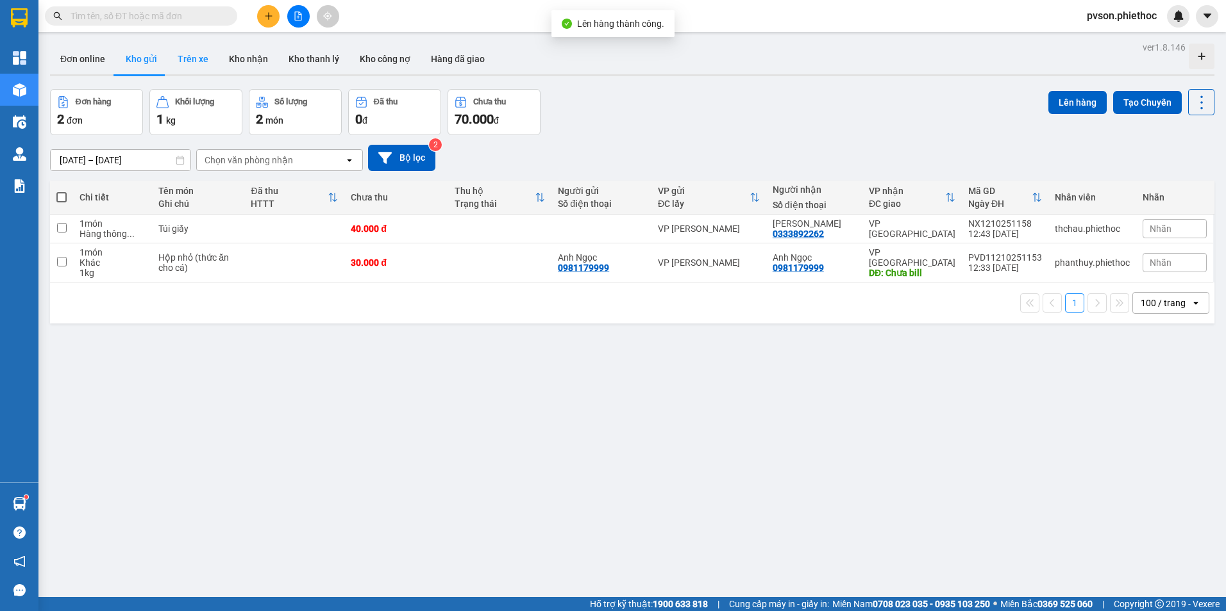
click at [195, 59] on button "Trên xe" at bounding box center [192, 59] width 51 height 31
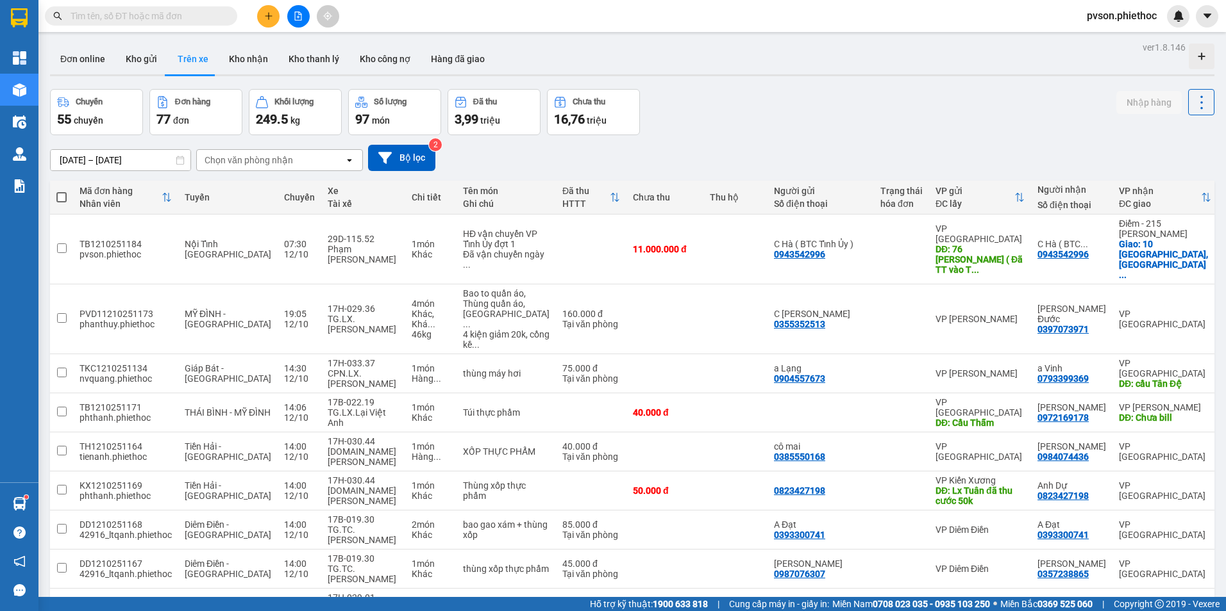
click at [181, 13] on input "text" at bounding box center [146, 16] width 151 height 14
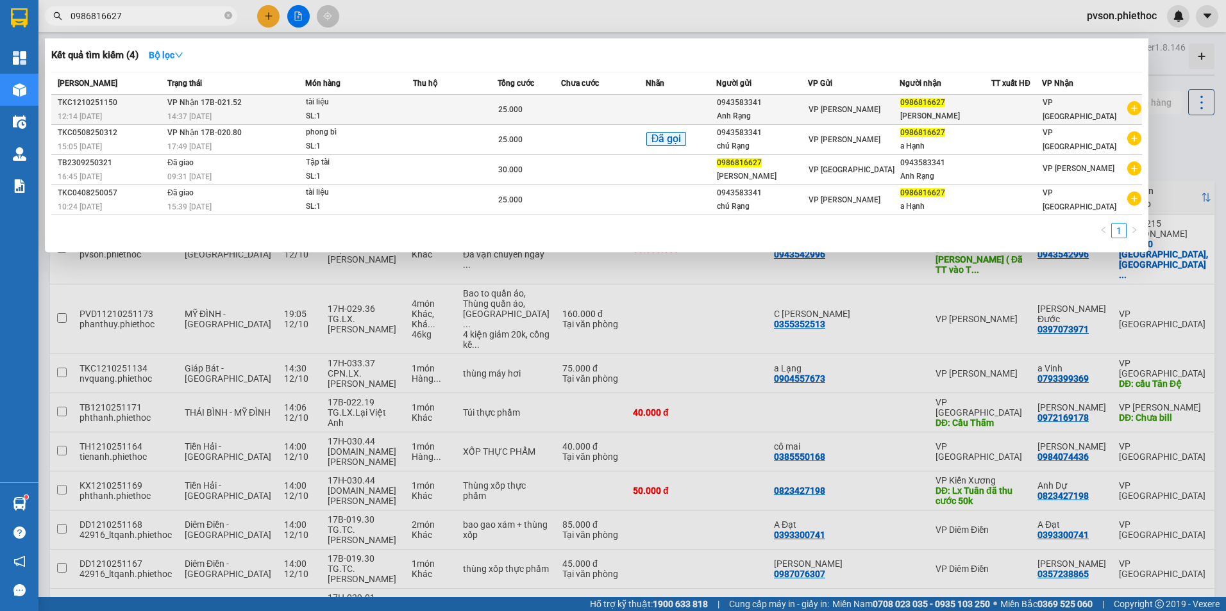
type input "0986816627"
click at [847, 115] on div "VP [PERSON_NAME]" at bounding box center [853, 110] width 90 height 14
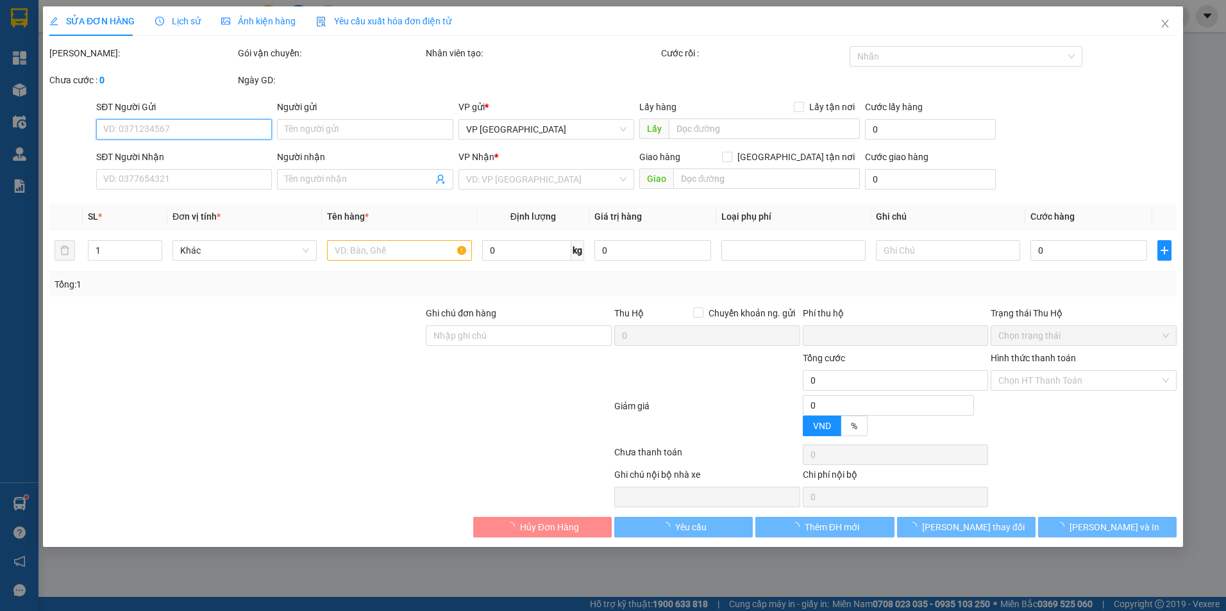
type input "0943583341"
type input "Anh Rạng"
type input "0986816627"
type input "Anh Hạnh"
type input "0"
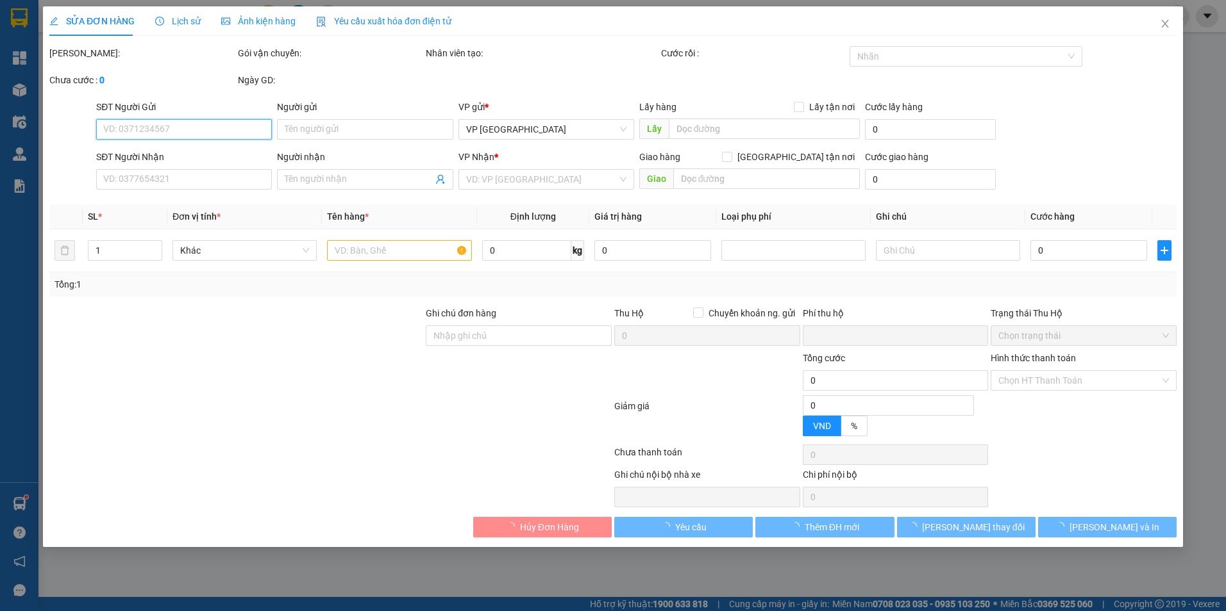
type input "25.000"
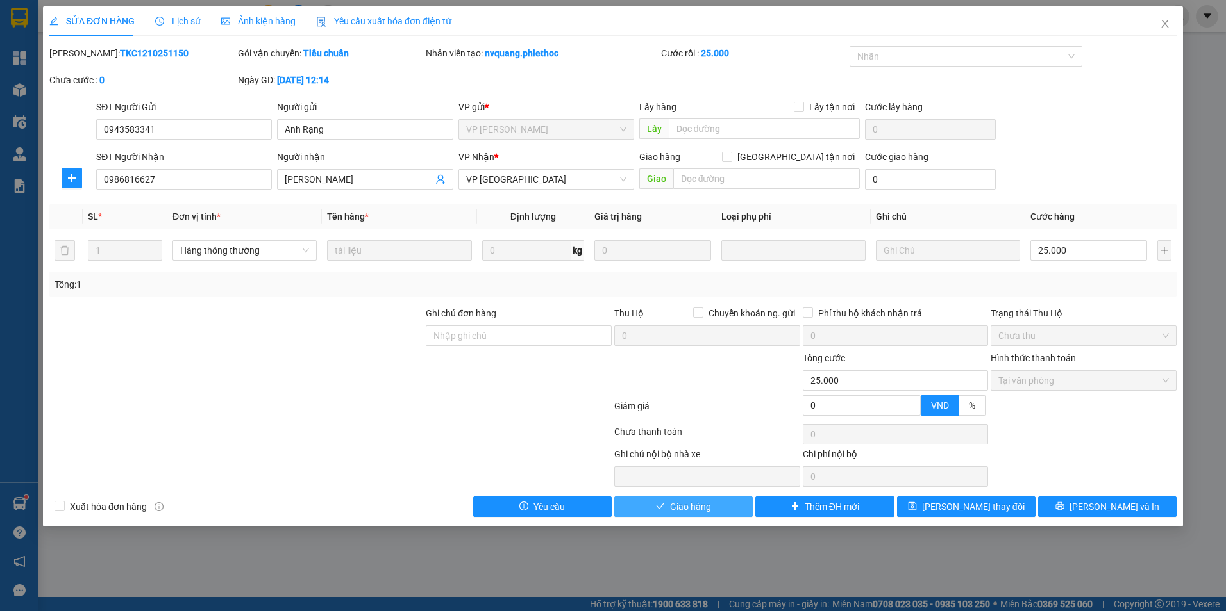
click at [679, 513] on span "Giao hàng" at bounding box center [690, 507] width 41 height 14
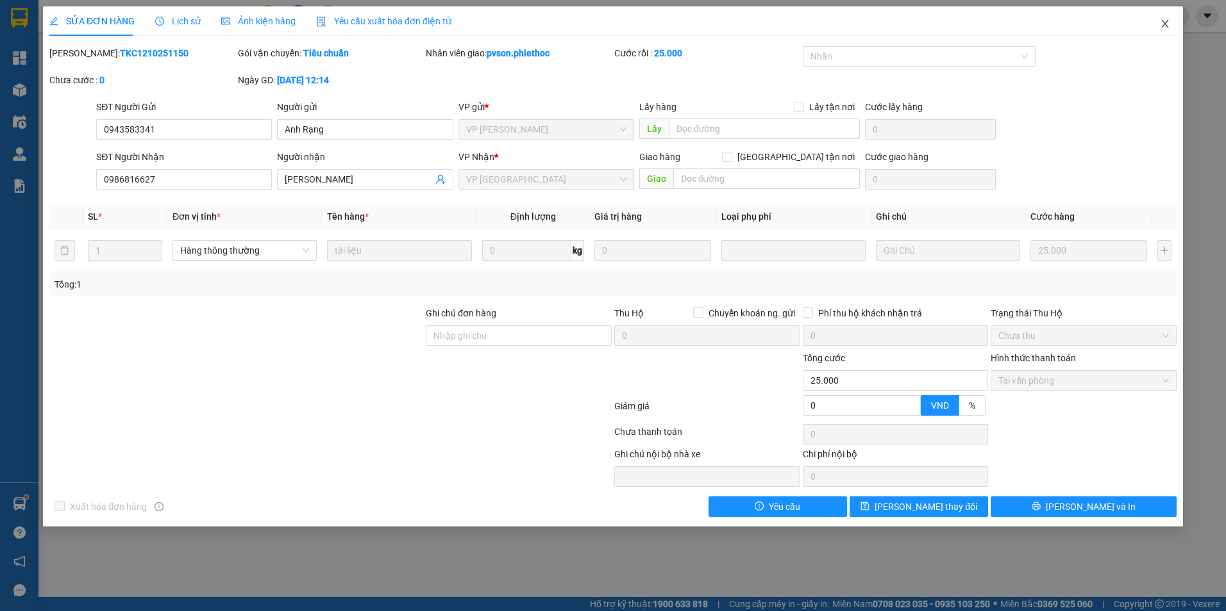
click at [1165, 24] on icon "close" at bounding box center [1164, 24] width 7 height 8
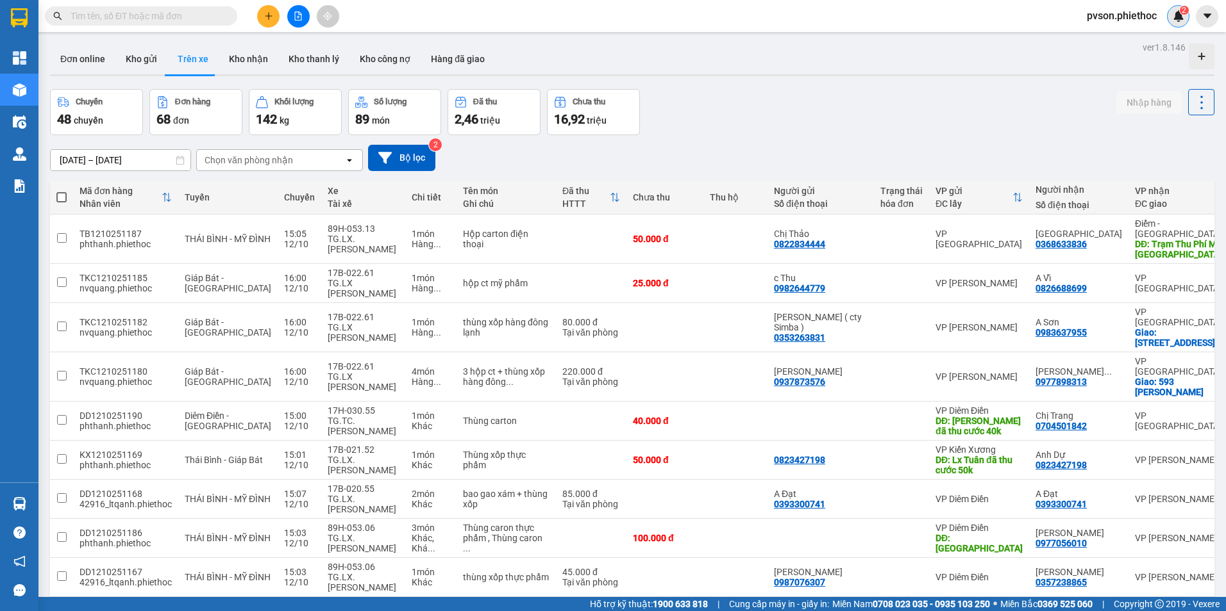
click at [1179, 18] on img at bounding box center [1178, 16] width 12 height 12
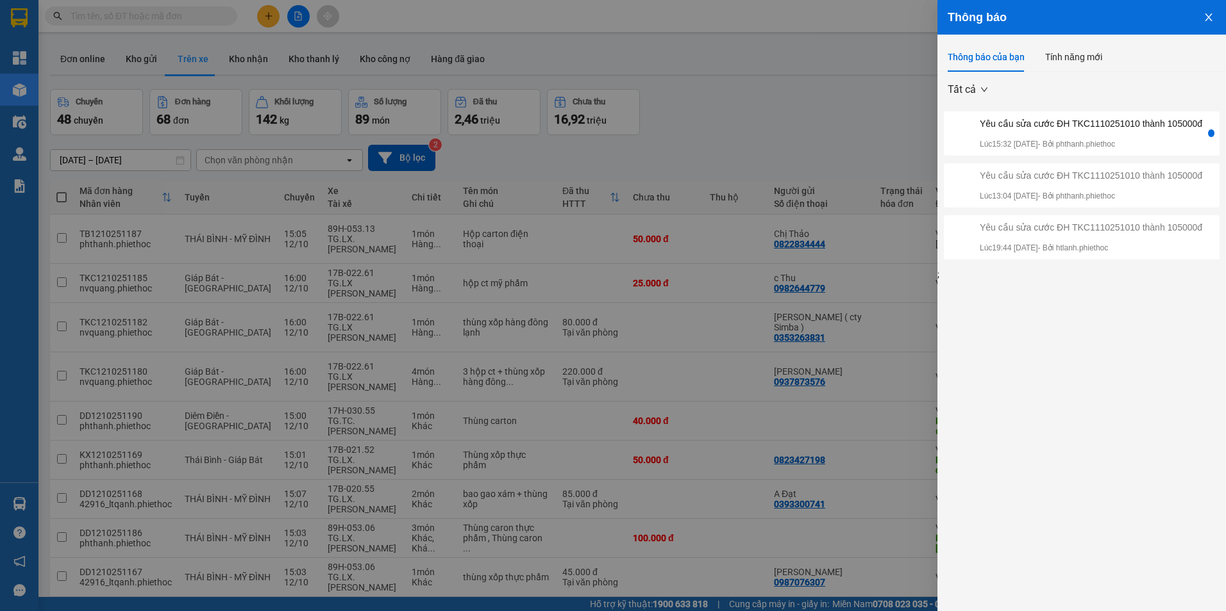
click at [1118, 132] on div "Yêu cầu sửa cước ĐH TKC1110251010 thành 105000đ Lúc 15:32 [DATE] - Bởi phthanh.…" at bounding box center [1090, 134] width 222 height 34
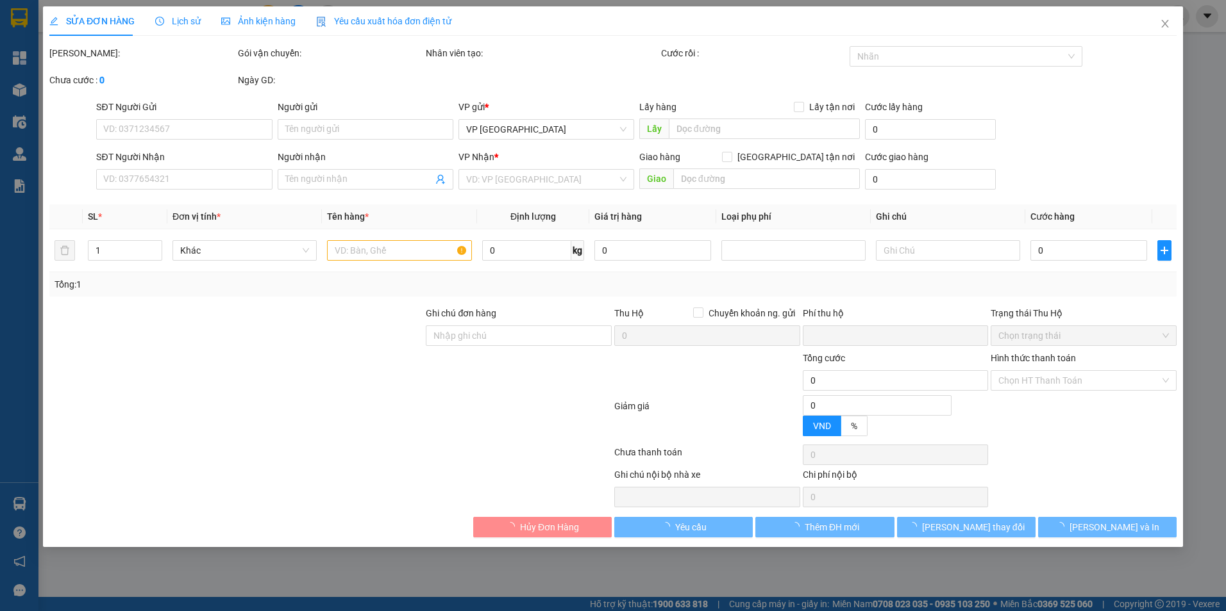
type input "0988611976"
type input "A sáng"
checkbox input "true"
type input "23 P. [PERSON_NAME], Tràng Tiền, [GEOGRAPHIC_DATA], [GEOGRAPHIC_DATA], [GEOGRAP…"
type input "0965262133"
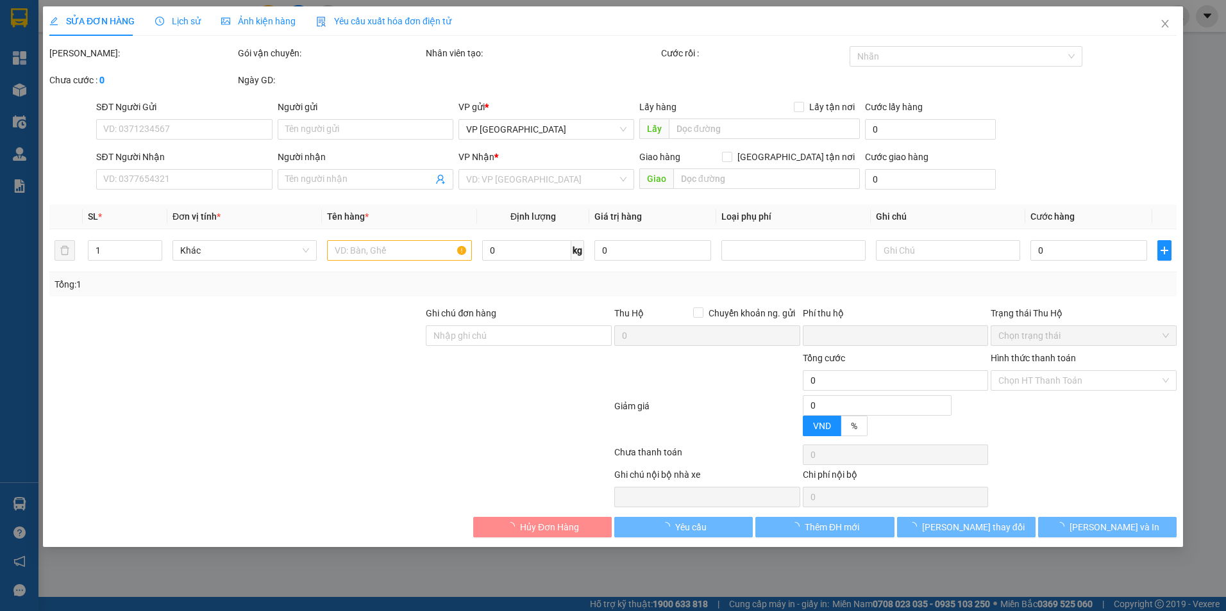
type input "A Lương sở xây dựng"
checkbox input "true"
type input "123 [PERSON_NAME] đã ck tuấn e 105k ..."
type input "0"
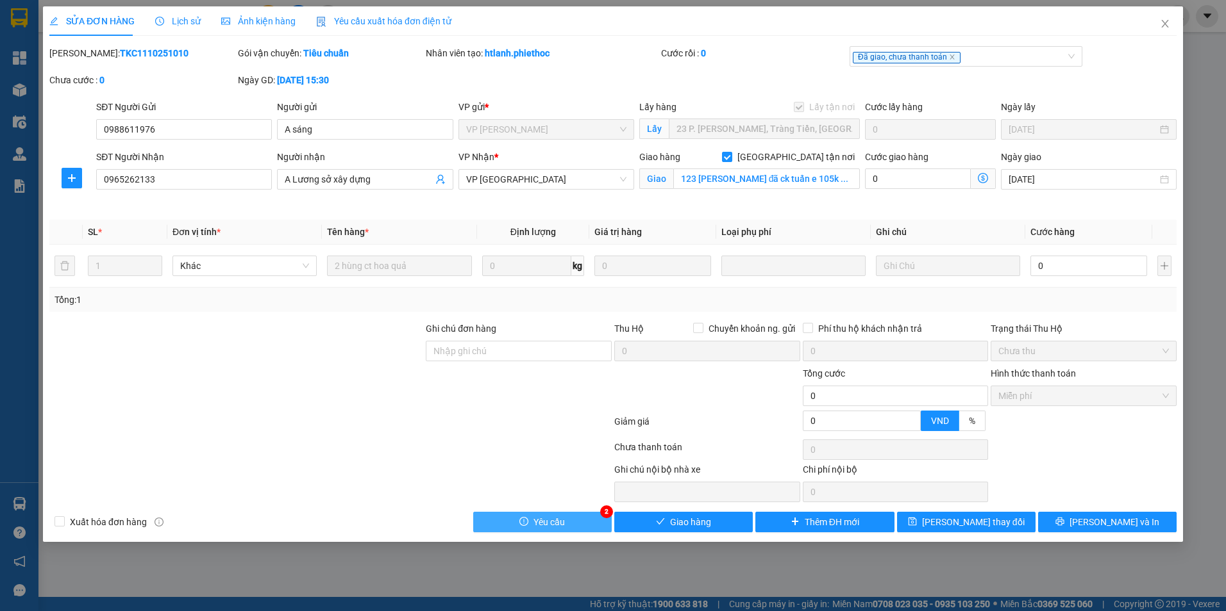
click at [553, 522] on span "Yêu cầu" at bounding box center [548, 522] width 31 height 14
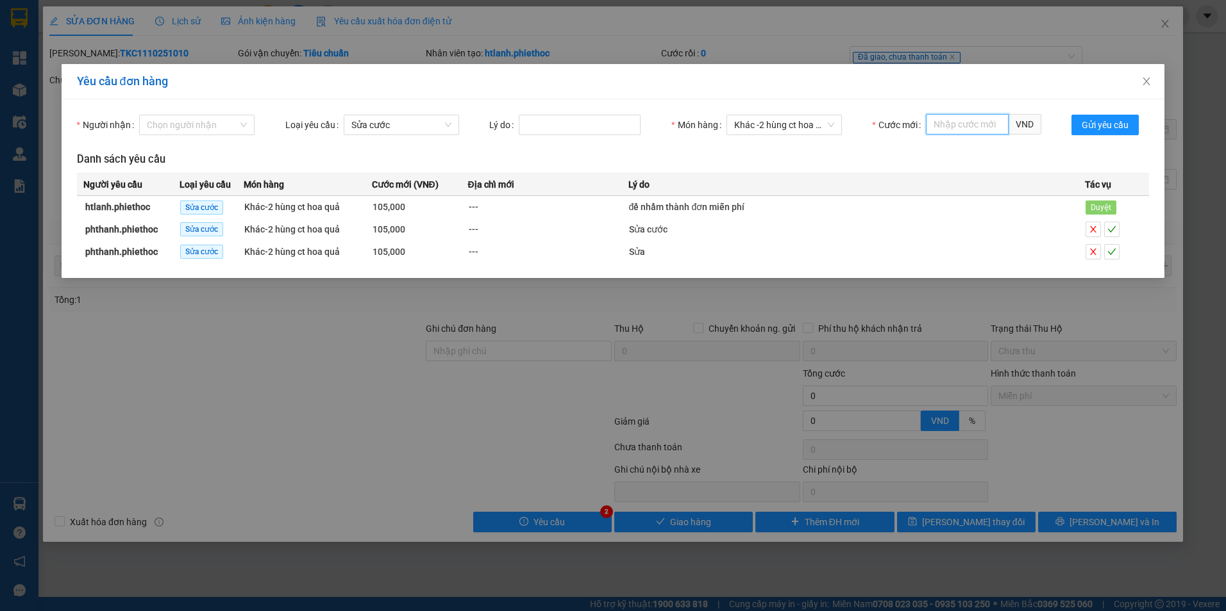
click at [975, 126] on input "Cước mới" at bounding box center [967, 124] width 83 height 21
click at [964, 156] on div "105,000" at bounding box center [983, 151] width 100 height 14
type input "105,000"
click at [1111, 227] on icon "check" at bounding box center [1111, 229] width 9 height 9
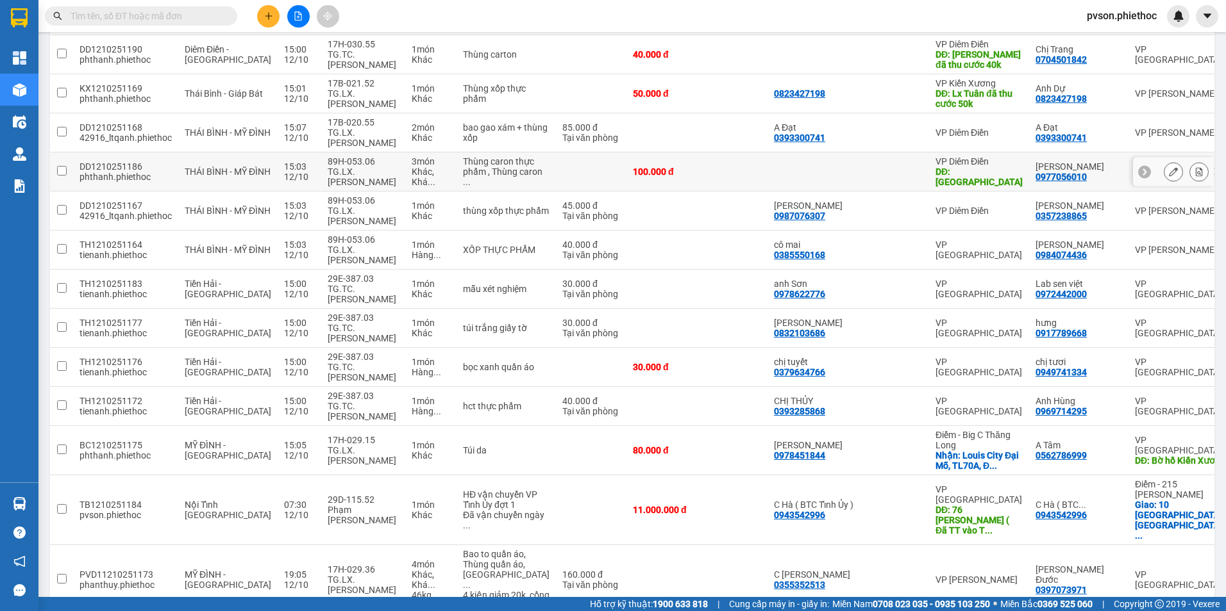
scroll to position [385, 0]
